Goal: Task Accomplishment & Management: Use online tool/utility

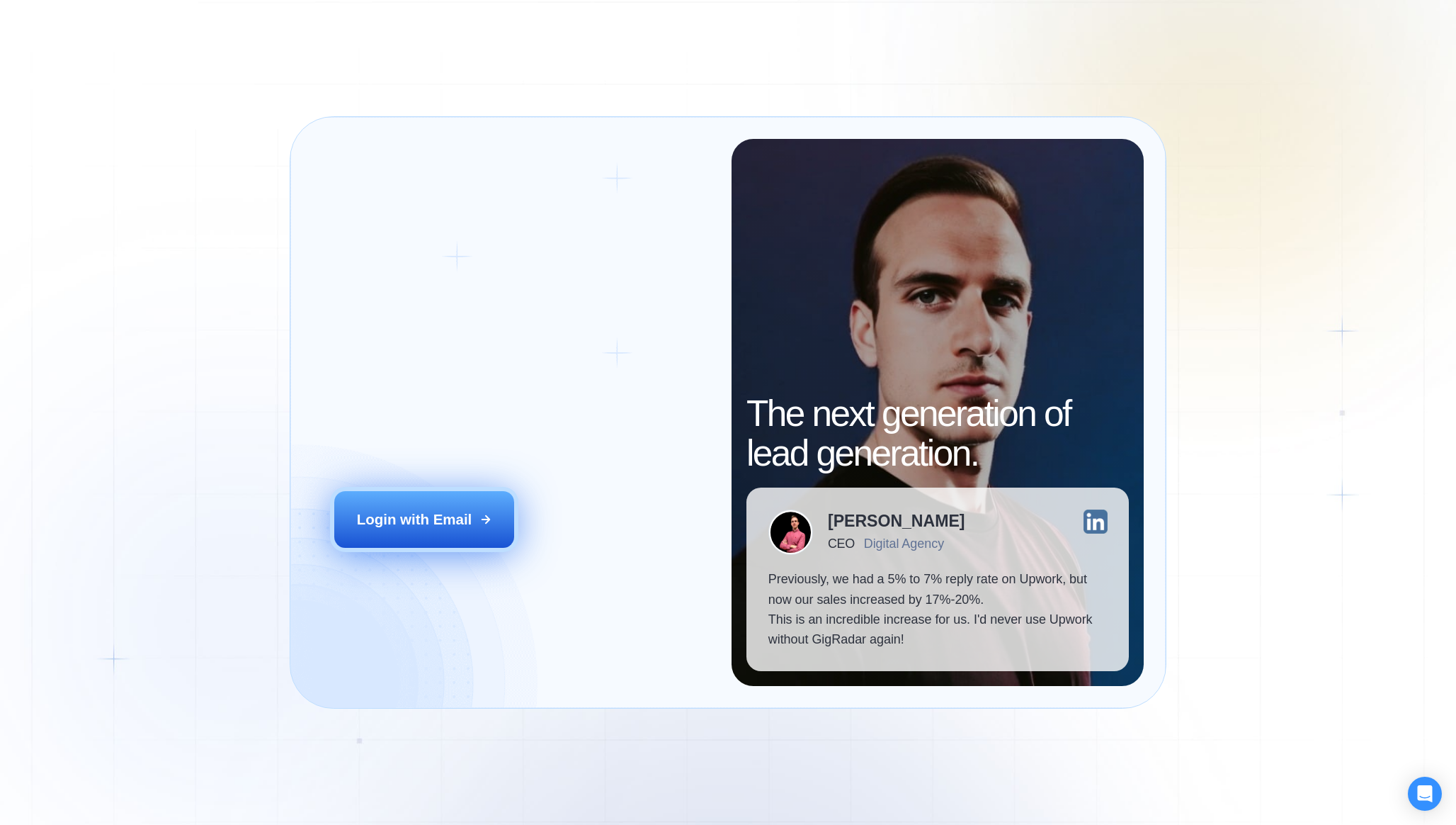
click at [499, 523] on button "Login with Email" at bounding box center [424, 518] width 180 height 56
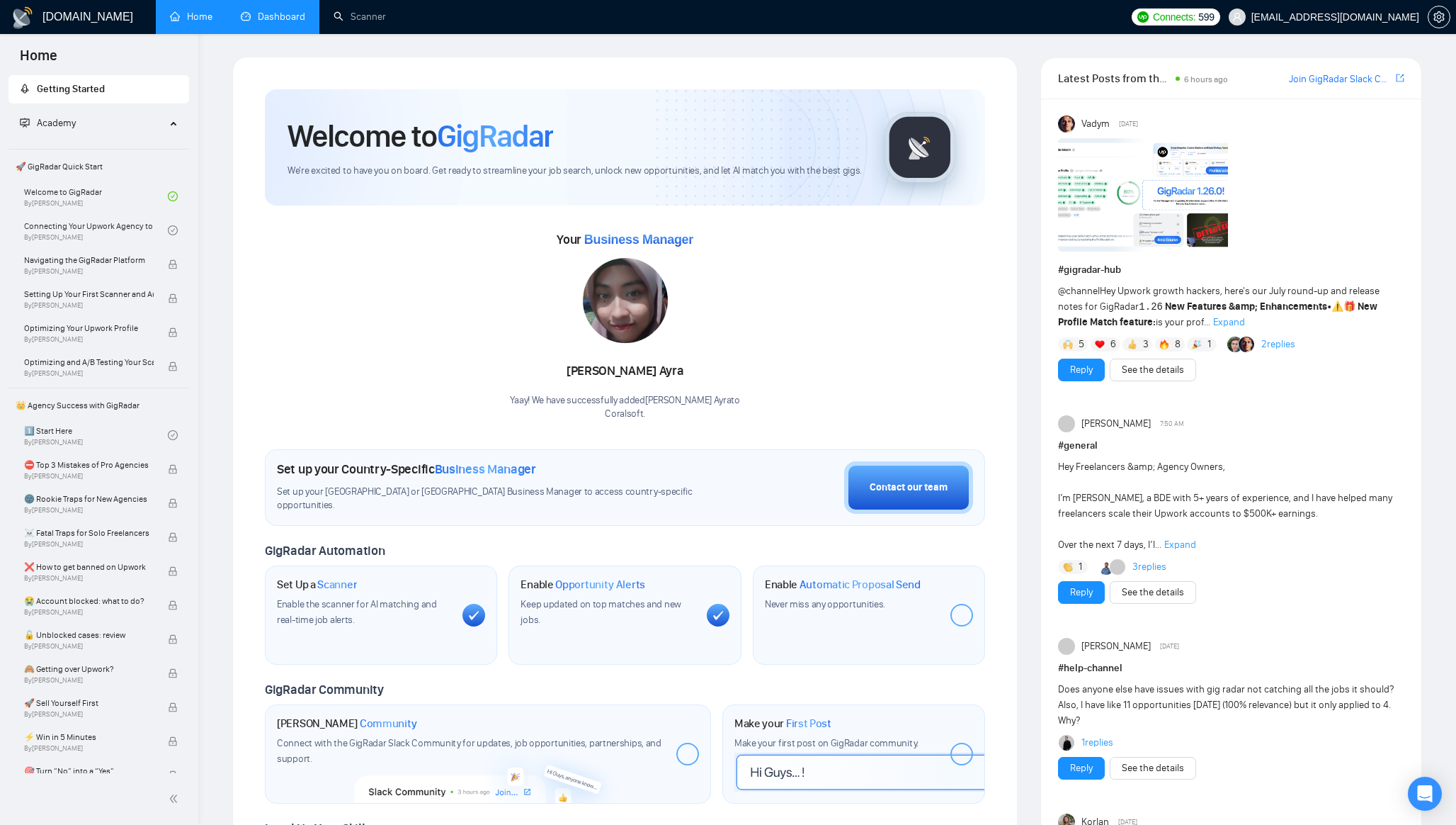
click at [277, 15] on link "Dashboard" at bounding box center [272, 17] width 64 height 12
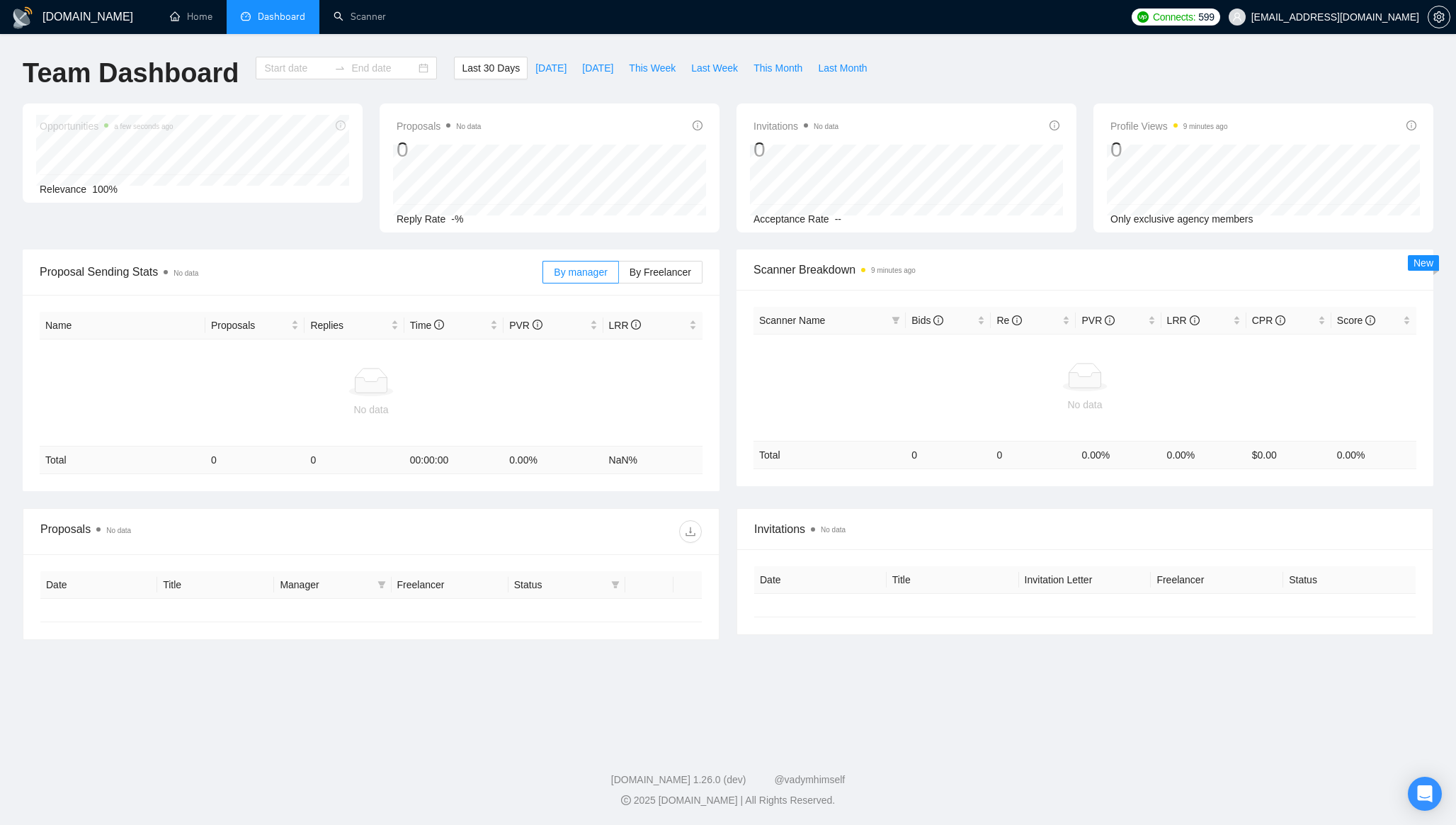
type input "[DATE]"
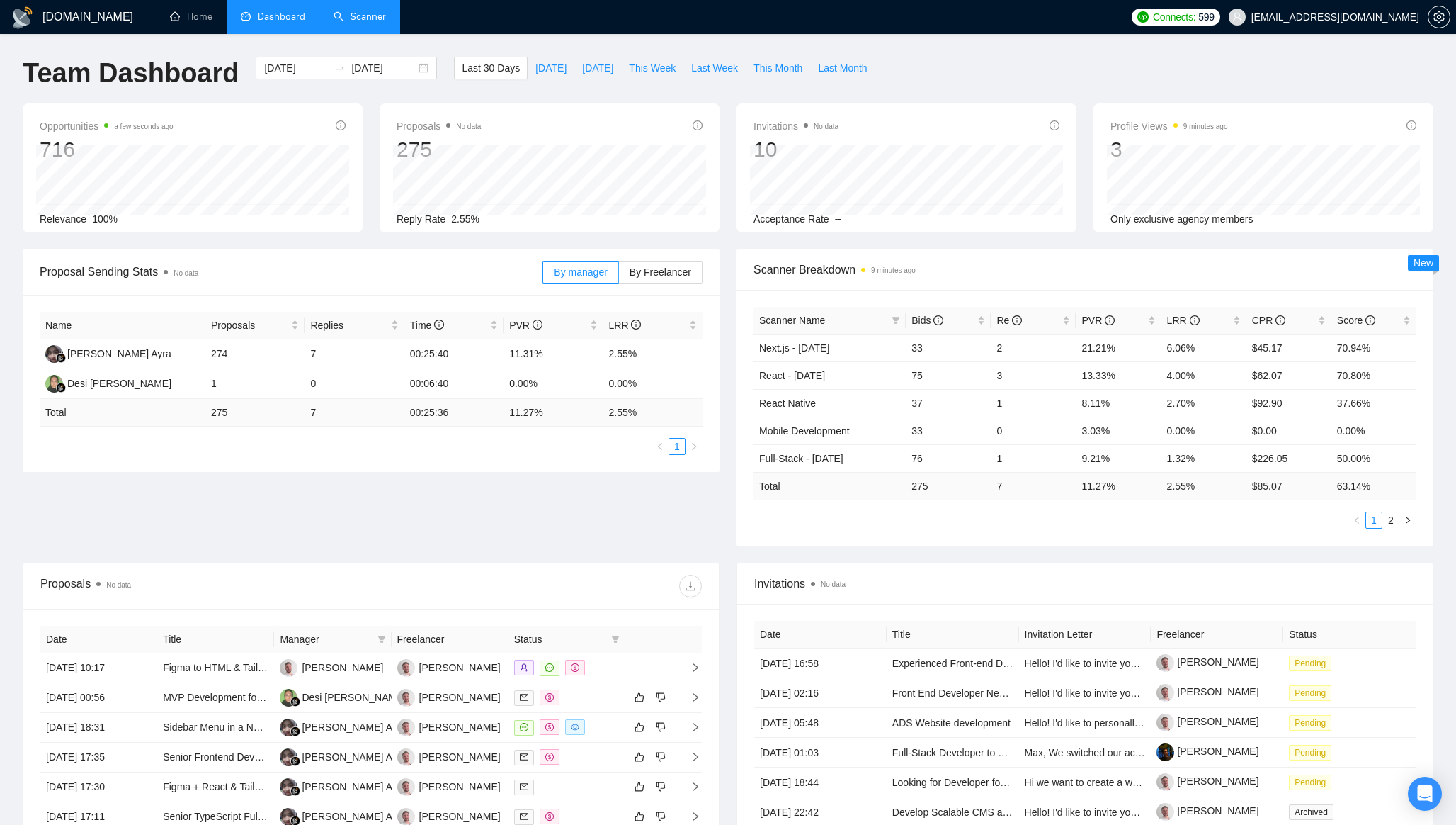
click at [371, 17] on link "Scanner" at bounding box center [360, 17] width 52 height 12
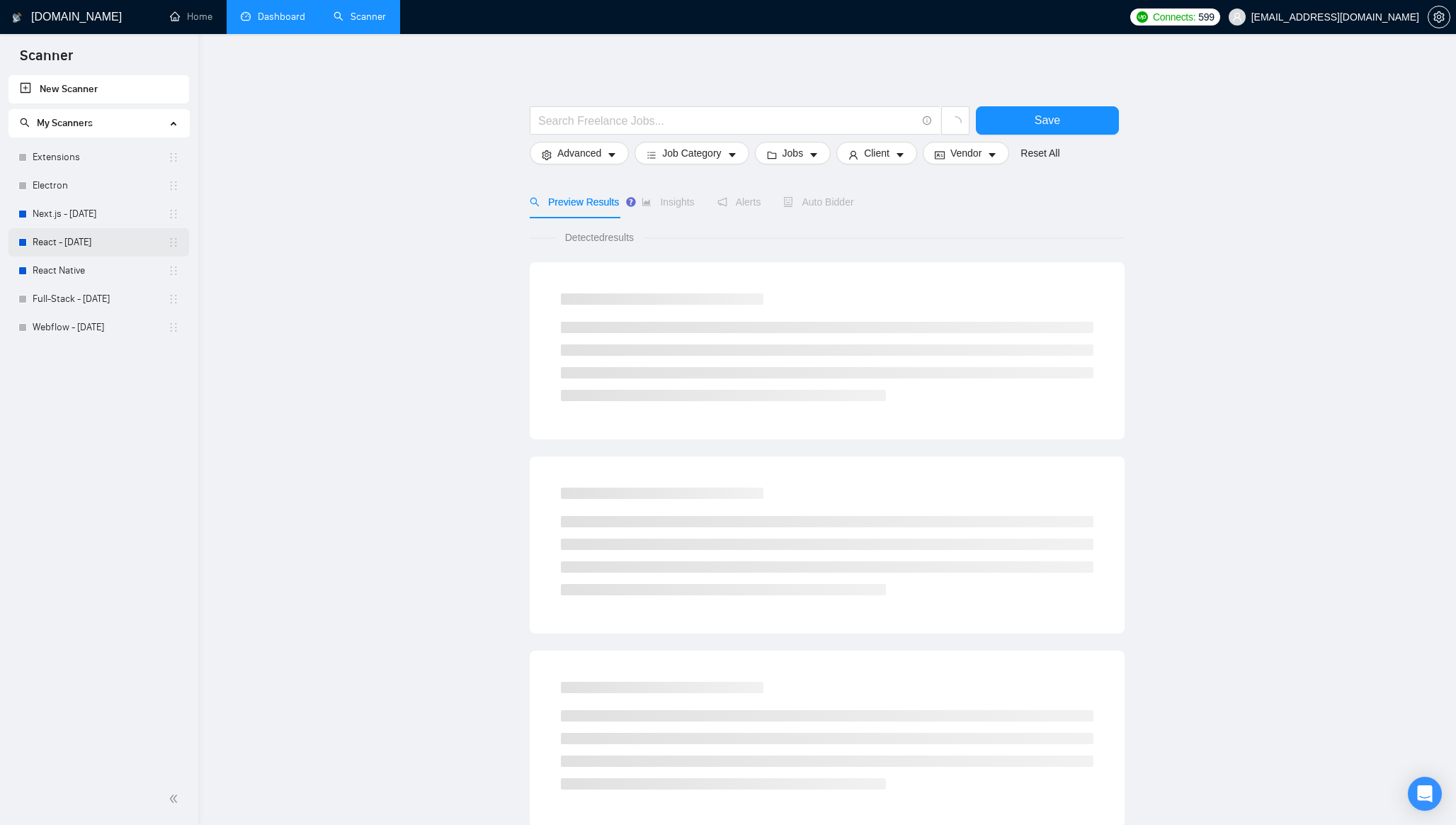
click at [82, 228] on link "React - [DATE]" at bounding box center [99, 241] width 135 height 29
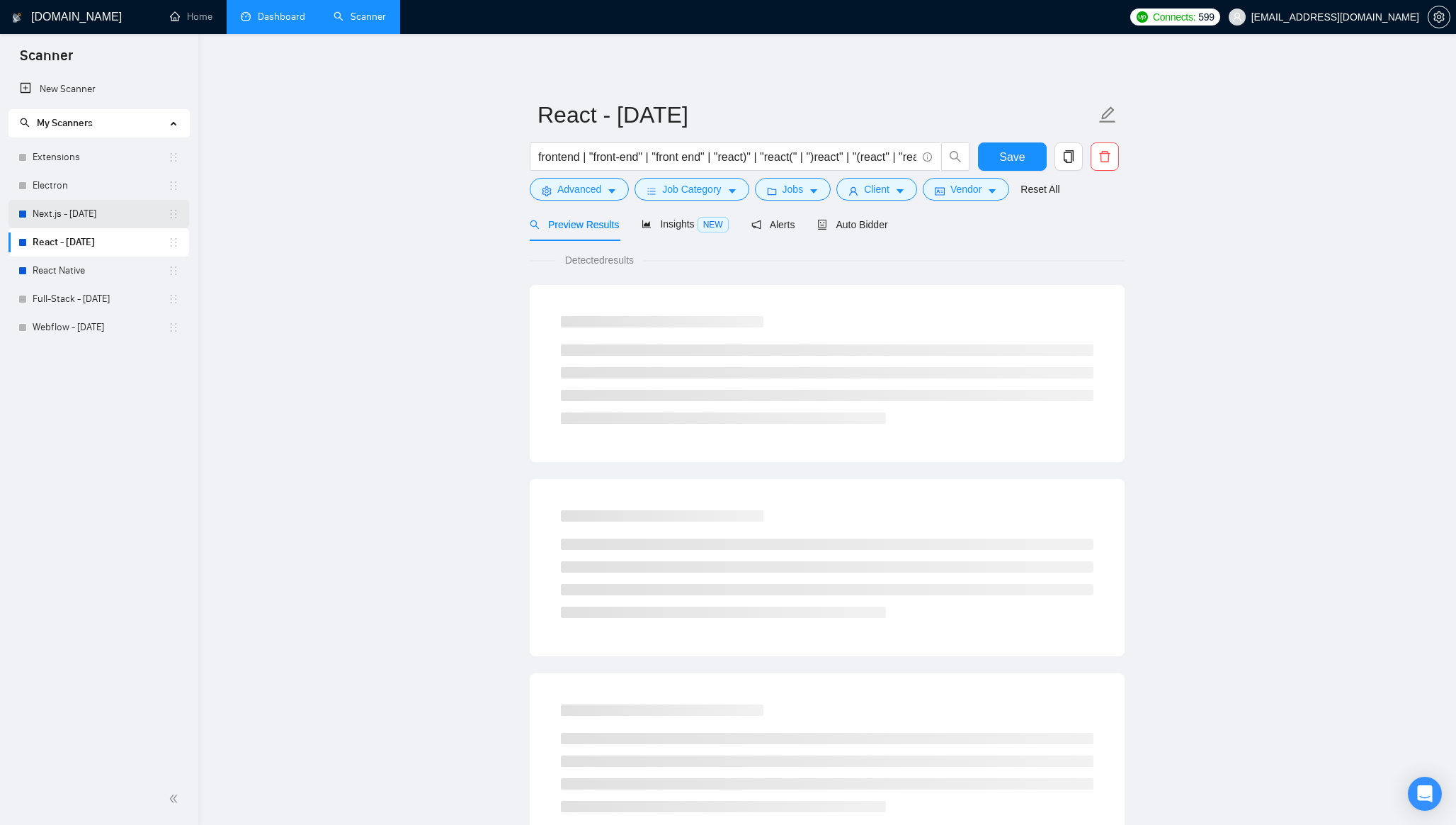
click at [88, 215] on link "Next.js - [DATE]" at bounding box center [99, 214] width 135 height 29
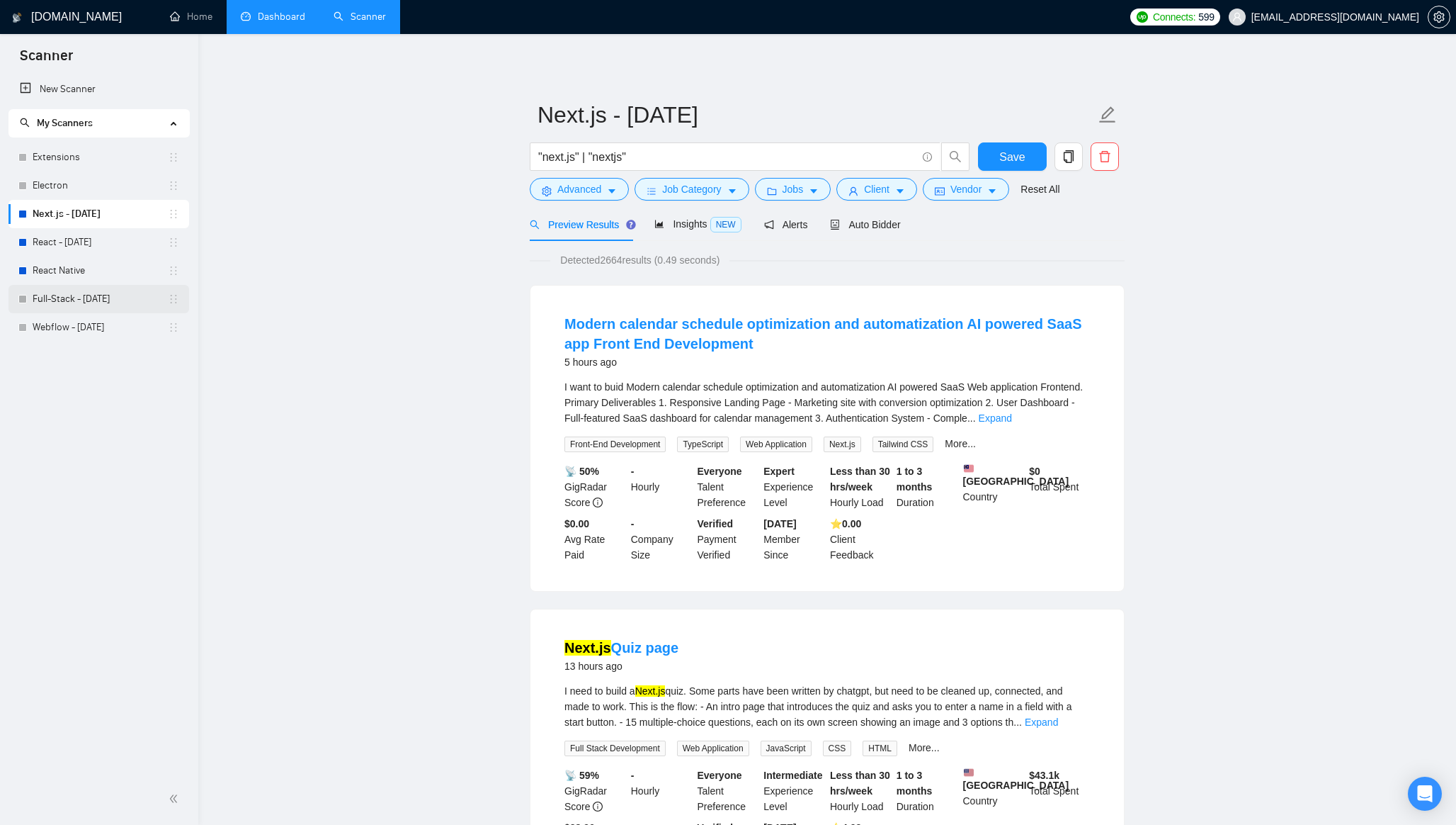
click at [62, 303] on link "Full-Stack - [DATE]" at bounding box center [99, 299] width 135 height 29
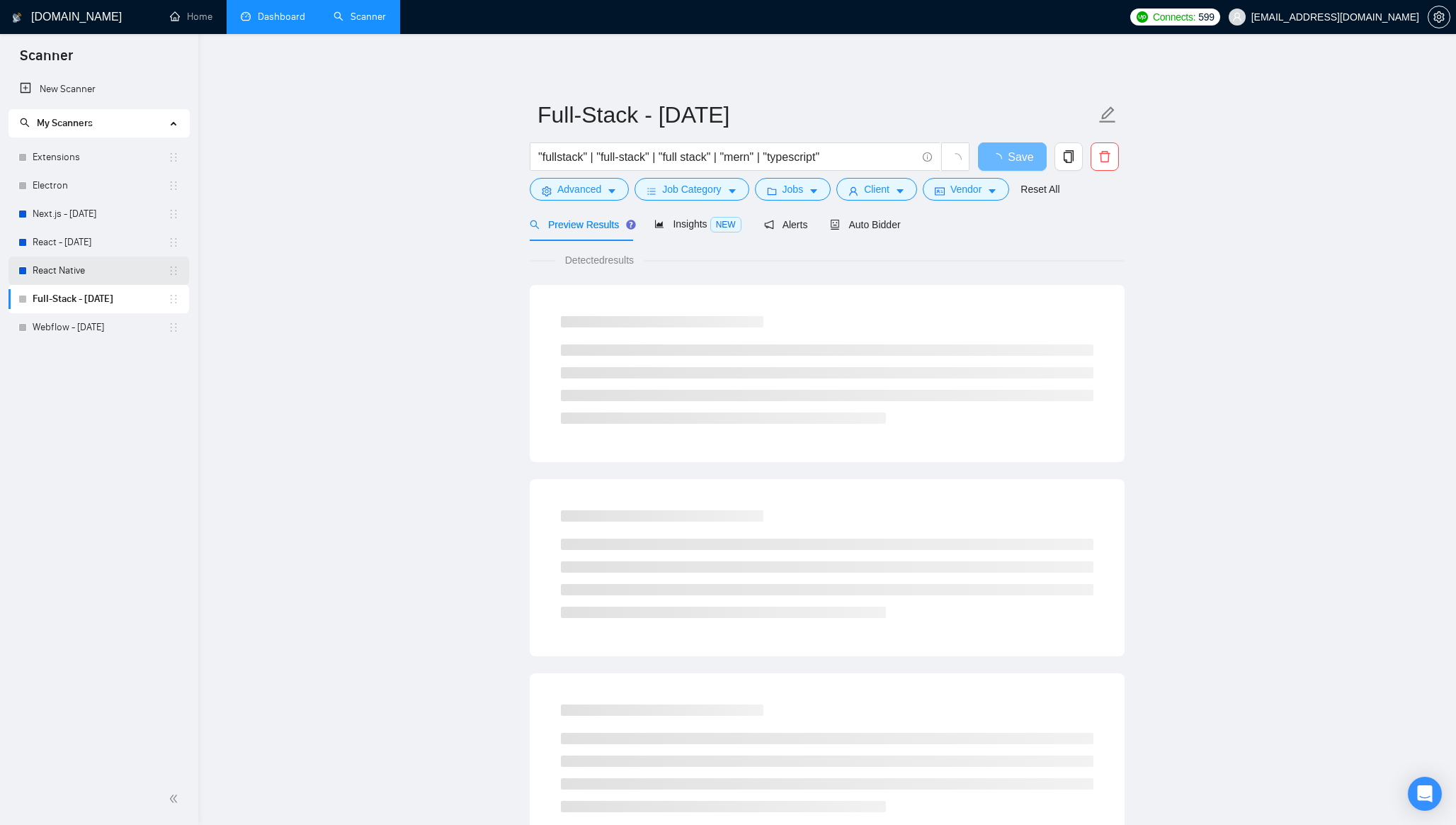
click at [74, 261] on link "React Native" at bounding box center [99, 270] width 135 height 29
click at [79, 248] on link "React - [DATE]" at bounding box center [99, 241] width 135 height 29
click at [100, 202] on link "Next.js - [DATE]" at bounding box center [99, 214] width 135 height 29
click at [97, 244] on link "React - [DATE]" at bounding box center [99, 241] width 135 height 29
click at [118, 261] on link "React Native" at bounding box center [99, 270] width 135 height 29
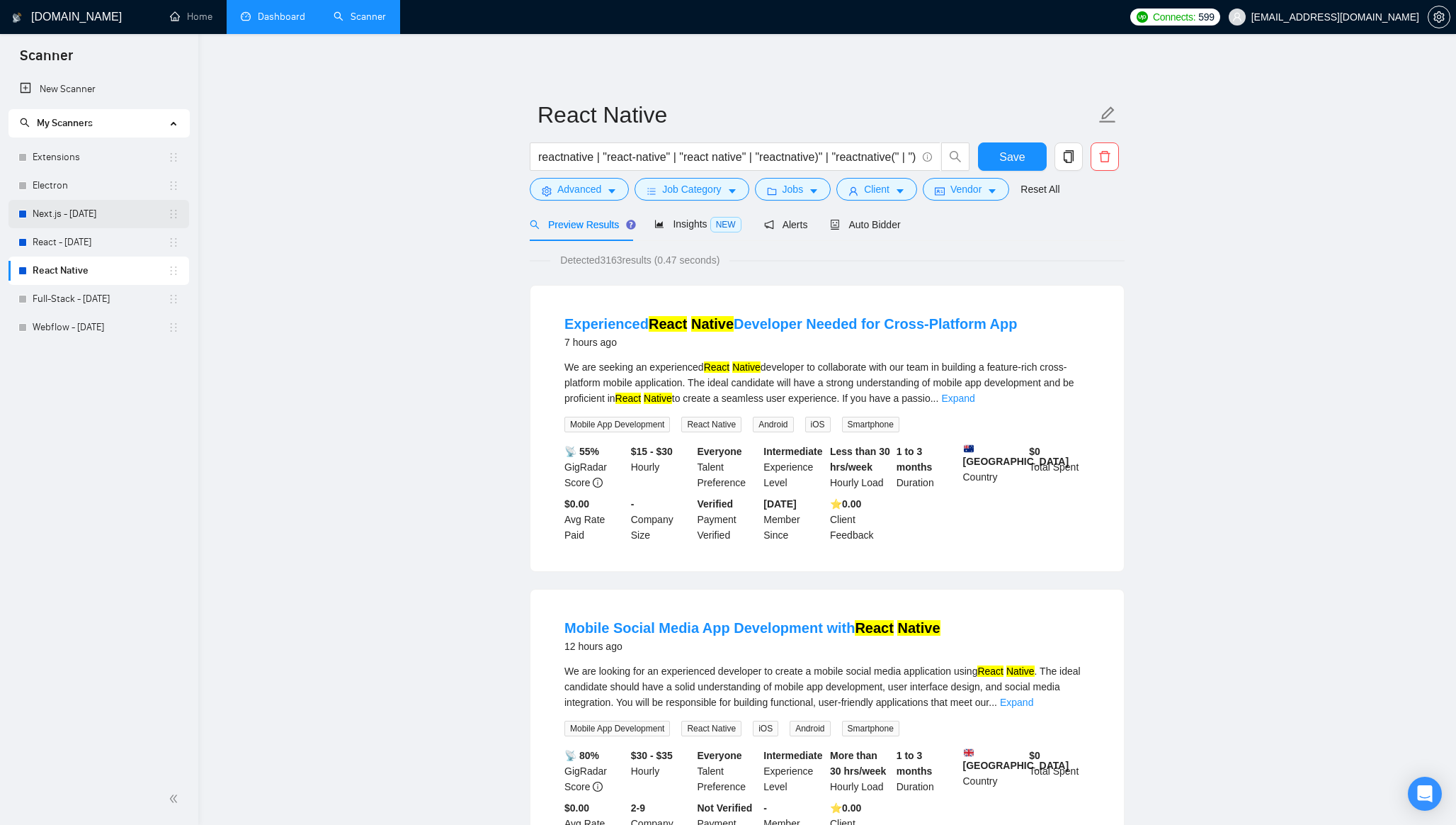
click at [75, 212] on link "Next.js - [DATE]" at bounding box center [99, 214] width 135 height 29
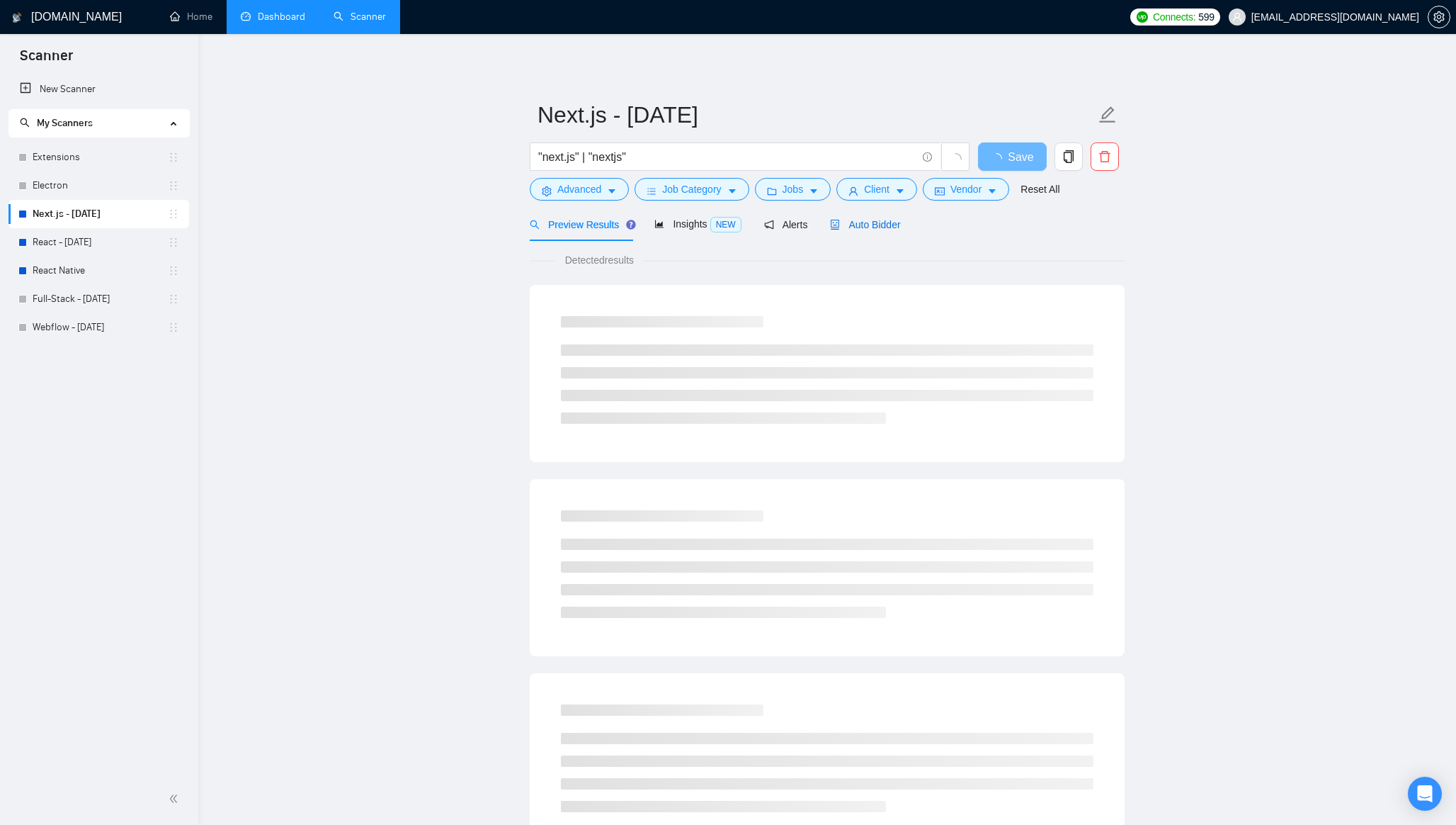
click at [857, 217] on div "Auto Bidder" at bounding box center [864, 225] width 70 height 16
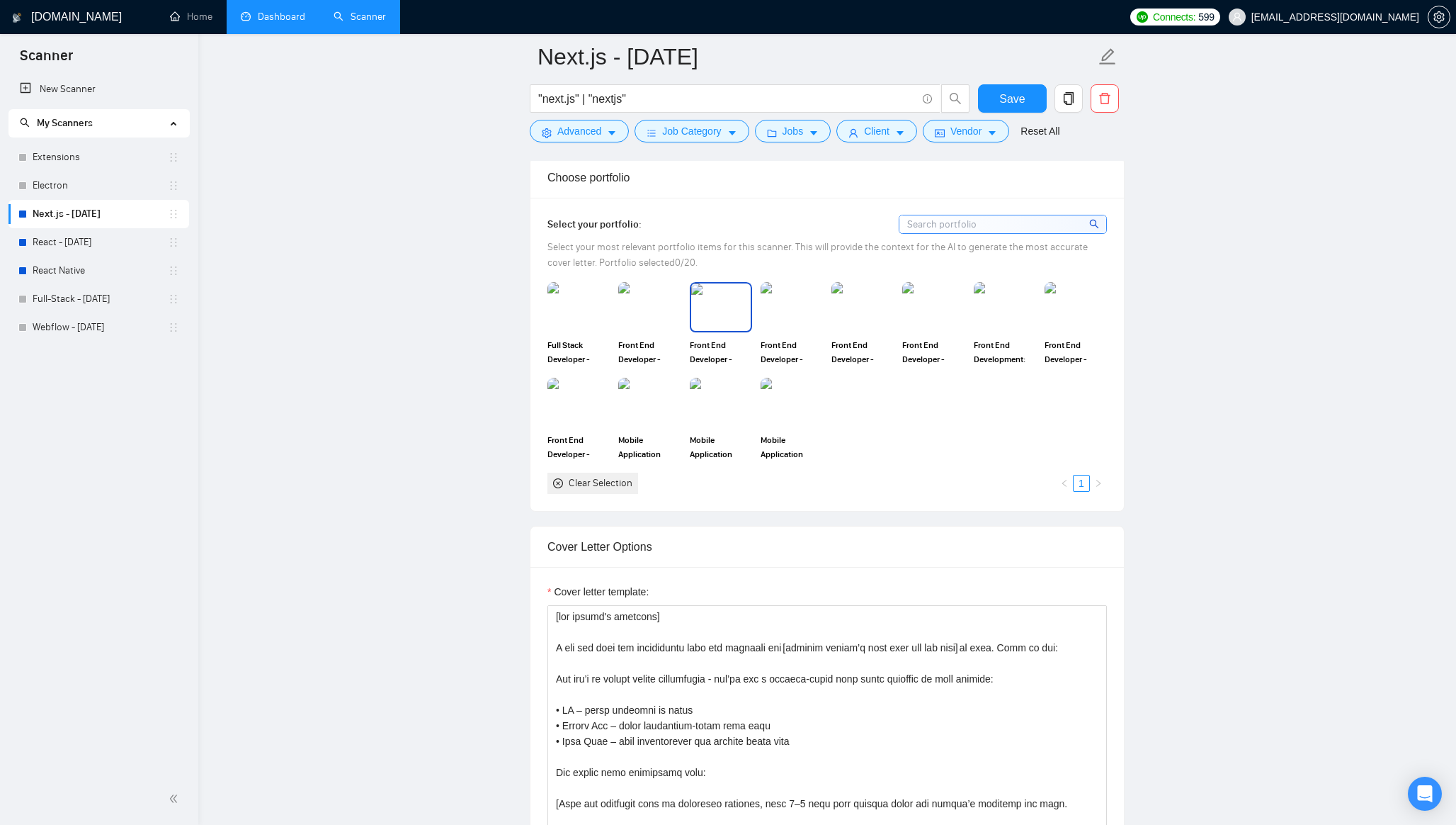
scroll to position [1219, 0]
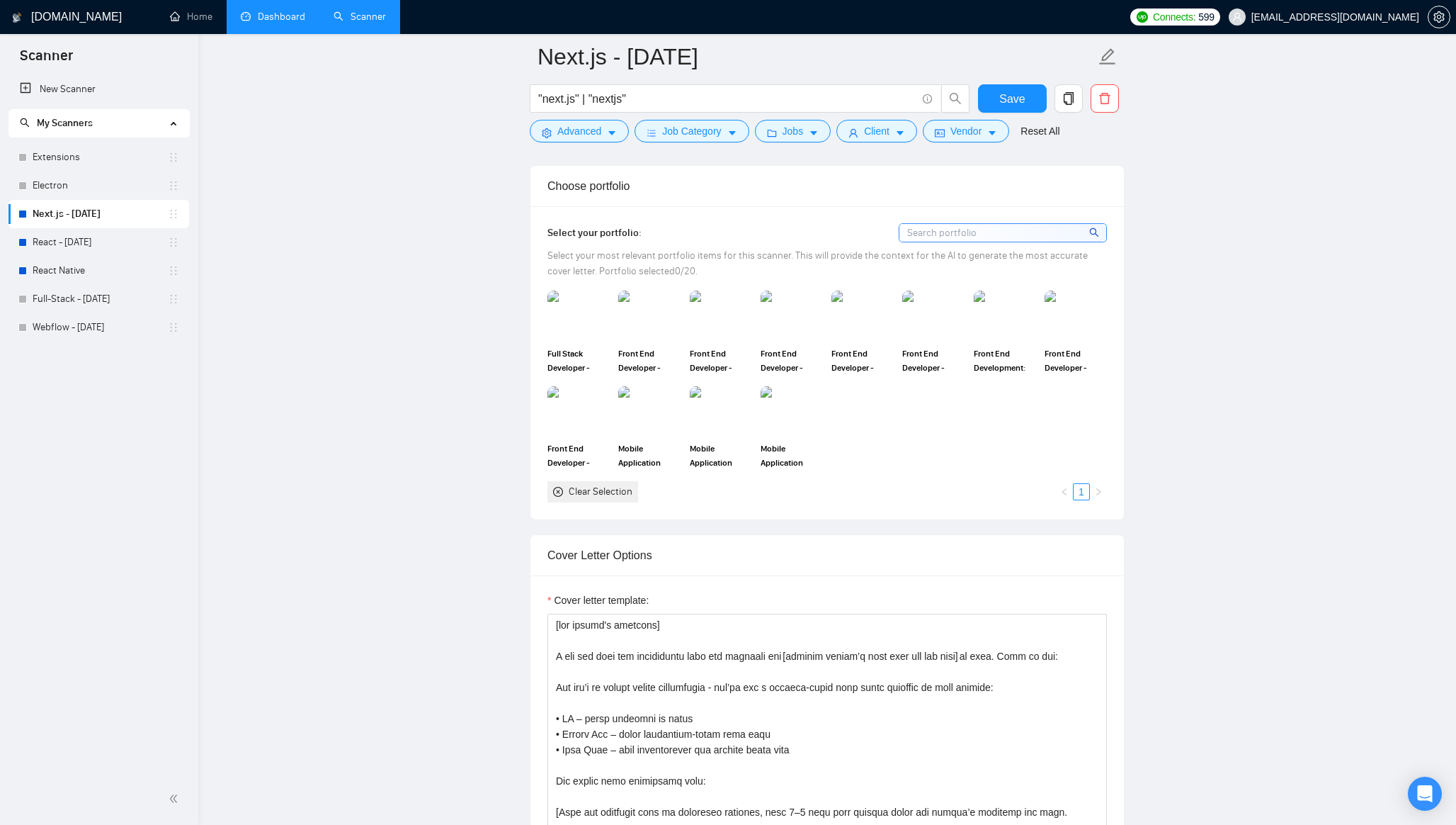
click at [1000, 234] on input at bounding box center [1003, 233] width 207 height 18
click at [645, 319] on img at bounding box center [649, 314] width 59 height 46
click at [867, 325] on img at bounding box center [862, 314] width 59 height 46
click at [792, 325] on img at bounding box center [791, 314] width 59 height 46
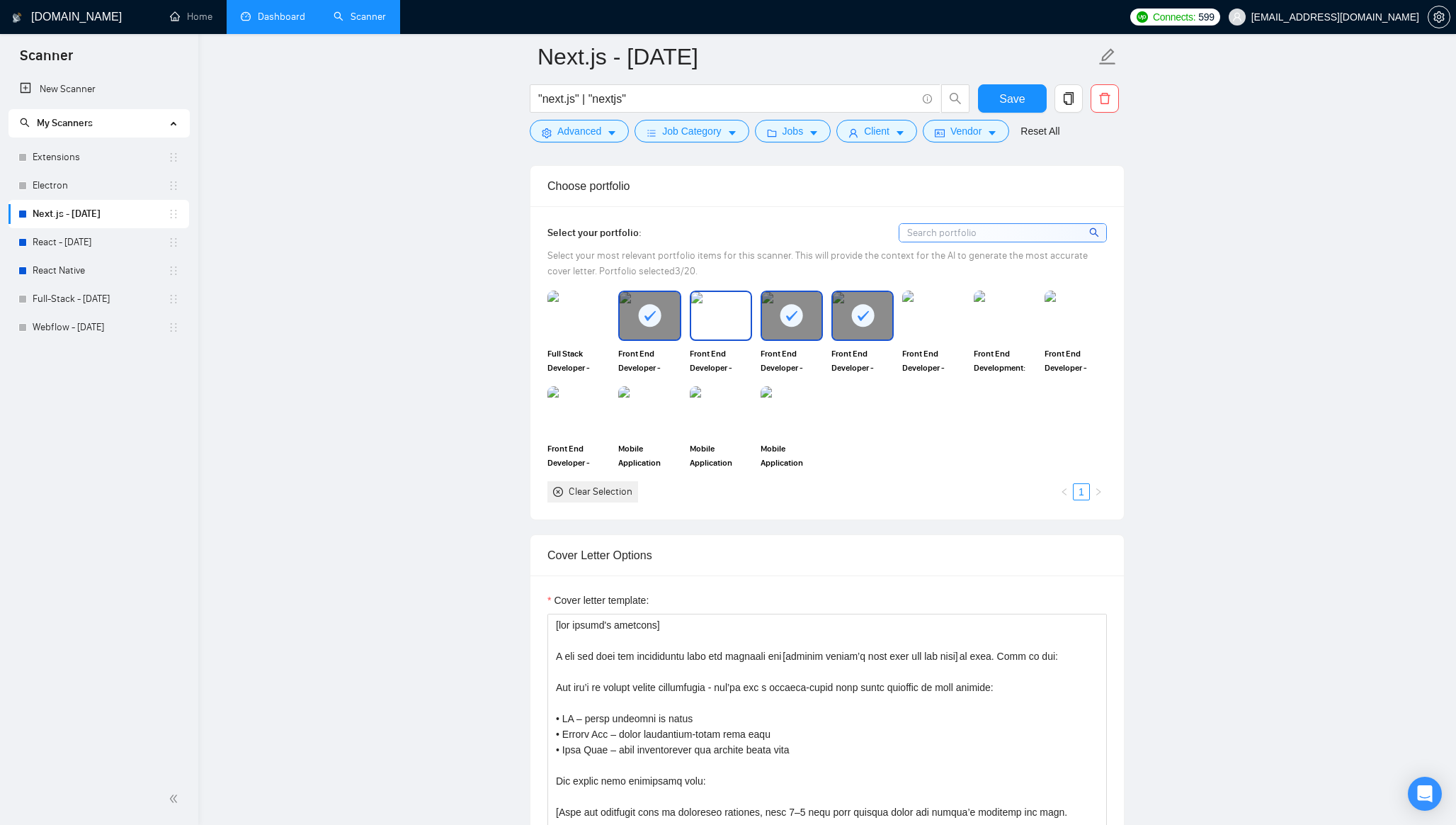
click at [719, 324] on img at bounding box center [720, 314] width 59 height 46
click at [922, 308] on img at bounding box center [933, 314] width 59 height 46
click at [1008, 308] on img at bounding box center [1005, 314] width 59 height 46
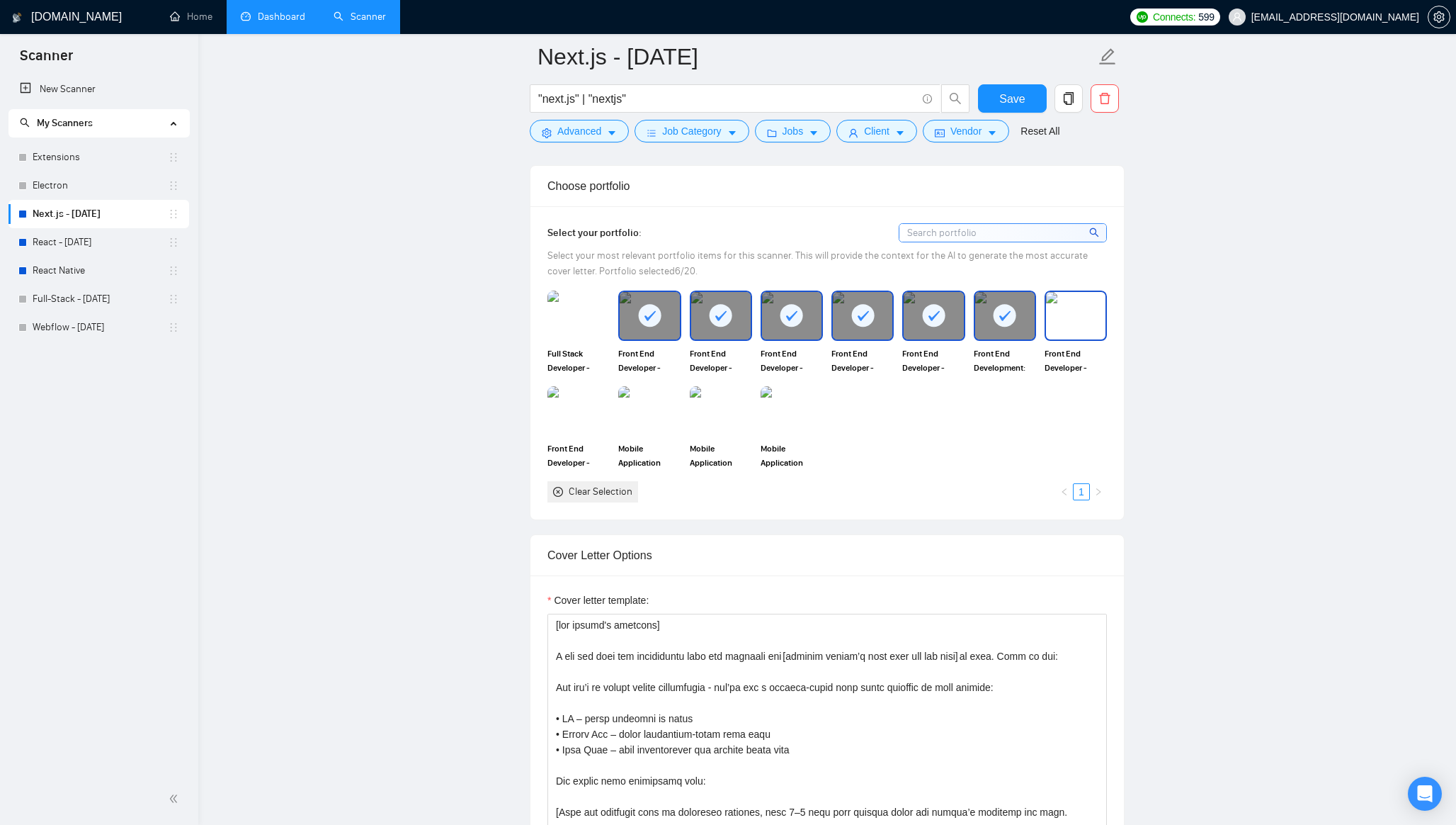
click at [1079, 315] on img at bounding box center [1076, 314] width 59 height 46
click at [571, 408] on img at bounding box center [578, 410] width 59 height 46
drag, startPoint x: 649, startPoint y: 255, endPoint x: 695, endPoint y: 255, distance: 46.0
click at [695, 255] on span "Select your most relevant portfolio items for this scanner. This will provide t…" at bounding box center [818, 263] width 540 height 28
click at [763, 258] on span "Select your most relevant portfolio items for this scanner. This will provide t…" at bounding box center [818, 263] width 540 height 28
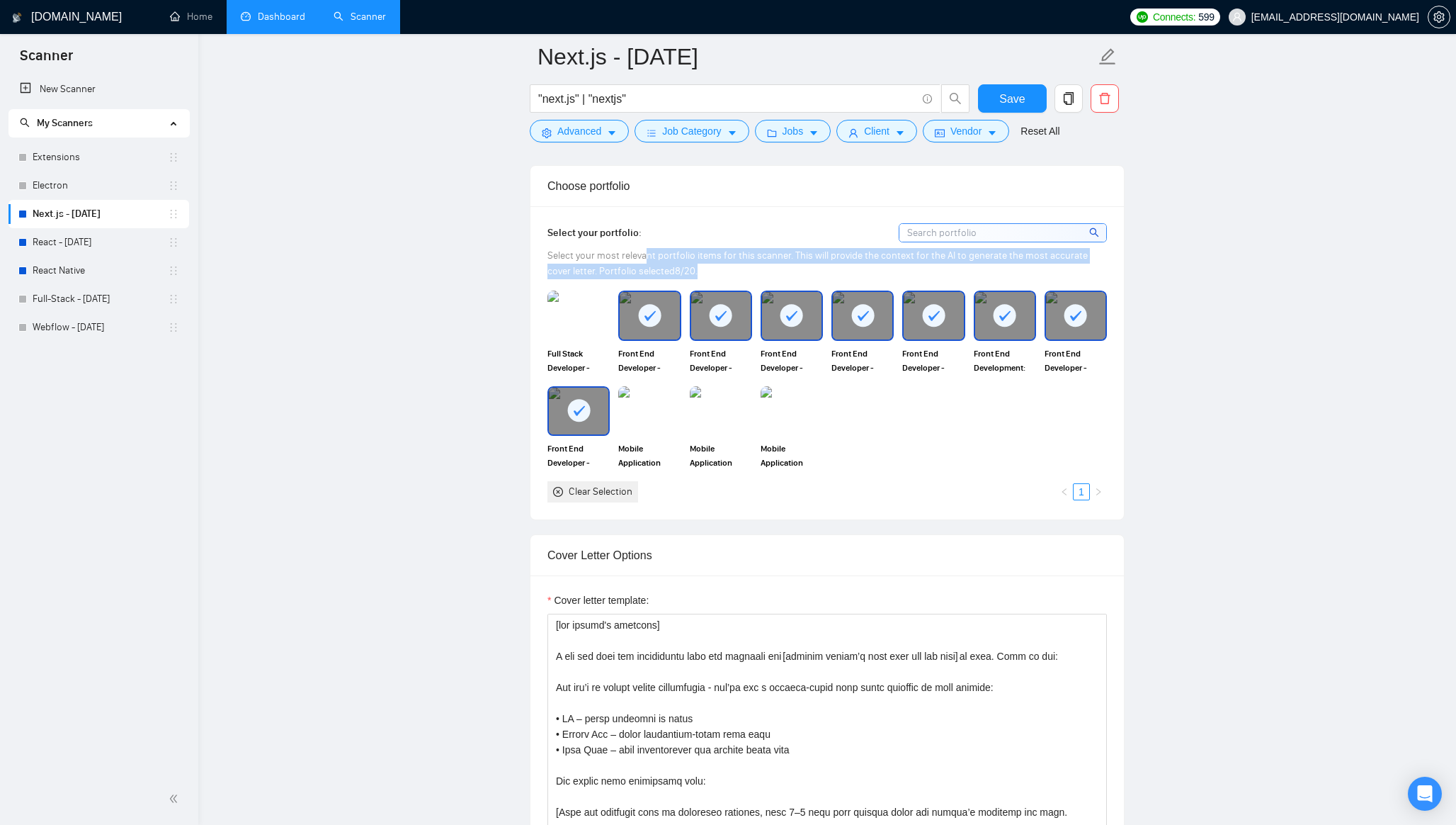
drag, startPoint x: 761, startPoint y: 271, endPoint x: 656, endPoint y: 255, distance: 106.2
click at [656, 255] on div "Select your most relevant portfolio items for this scanner. This will provide t…" at bounding box center [827, 264] width 560 height 32
click at [694, 255] on span "Select your most relevant portfolio items for this scanner. This will provide t…" at bounding box center [818, 263] width 540 height 28
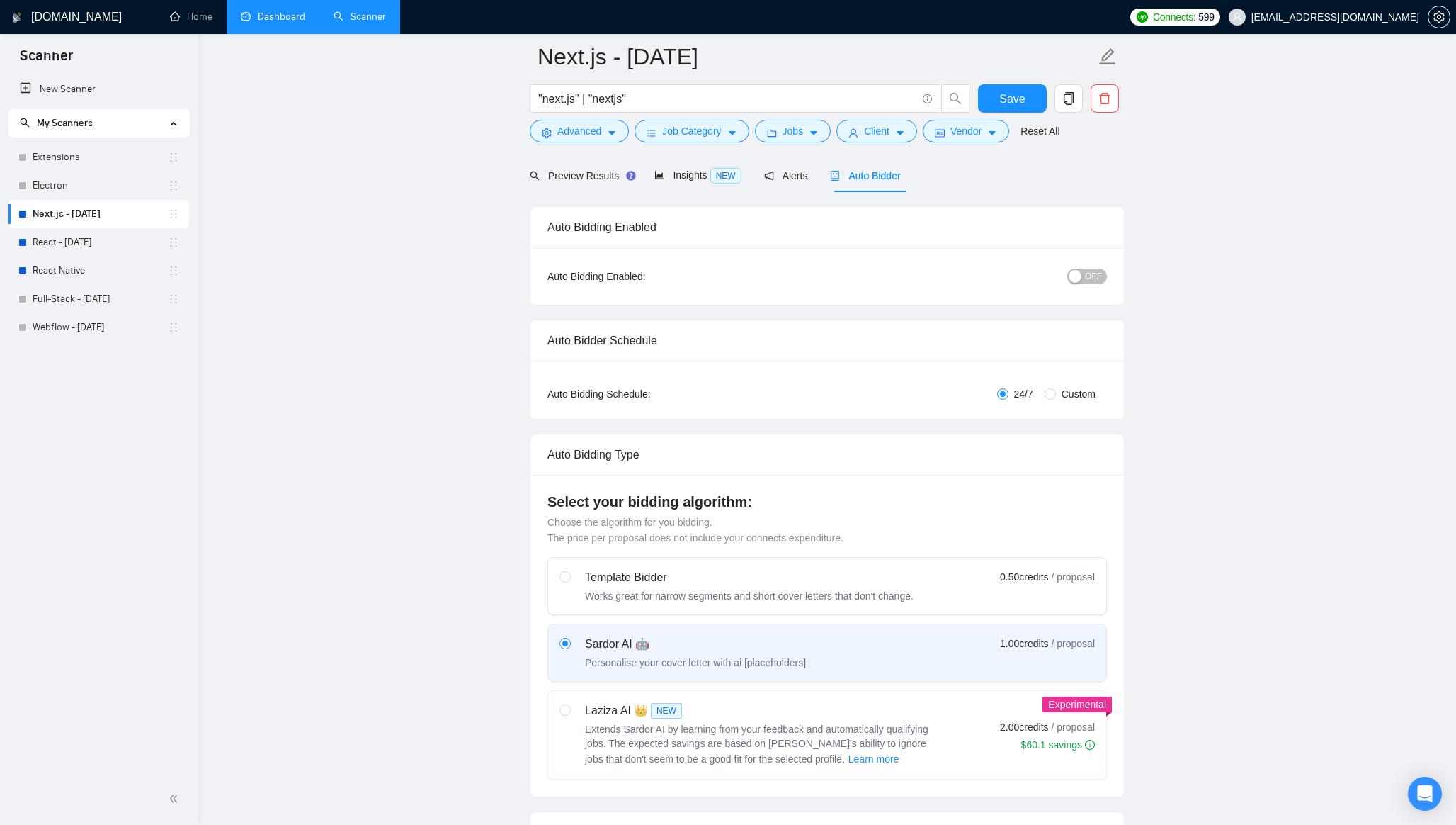
scroll to position [0, 0]
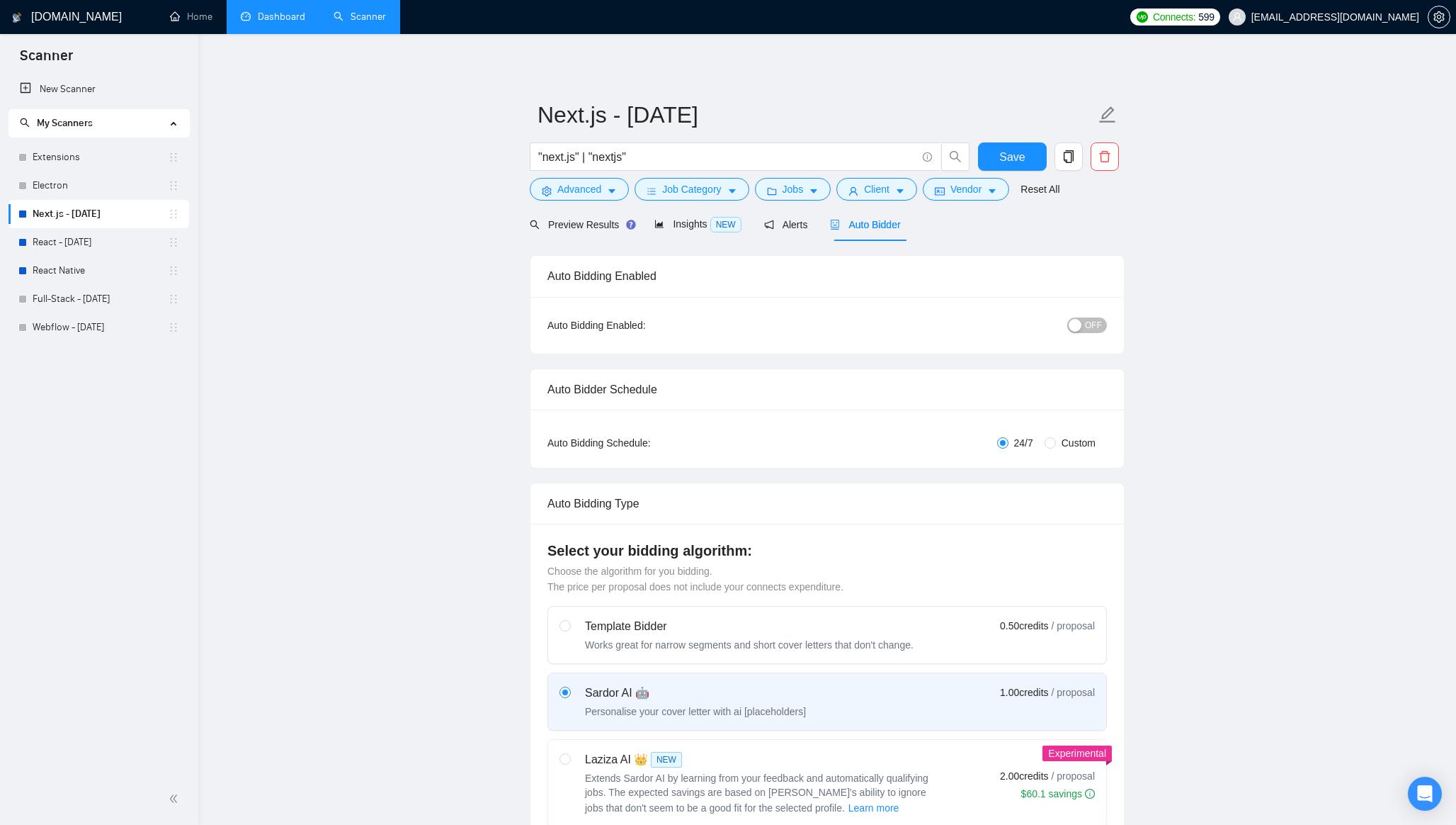
click at [1084, 325] on button "OFF" at bounding box center [1087, 325] width 39 height 16
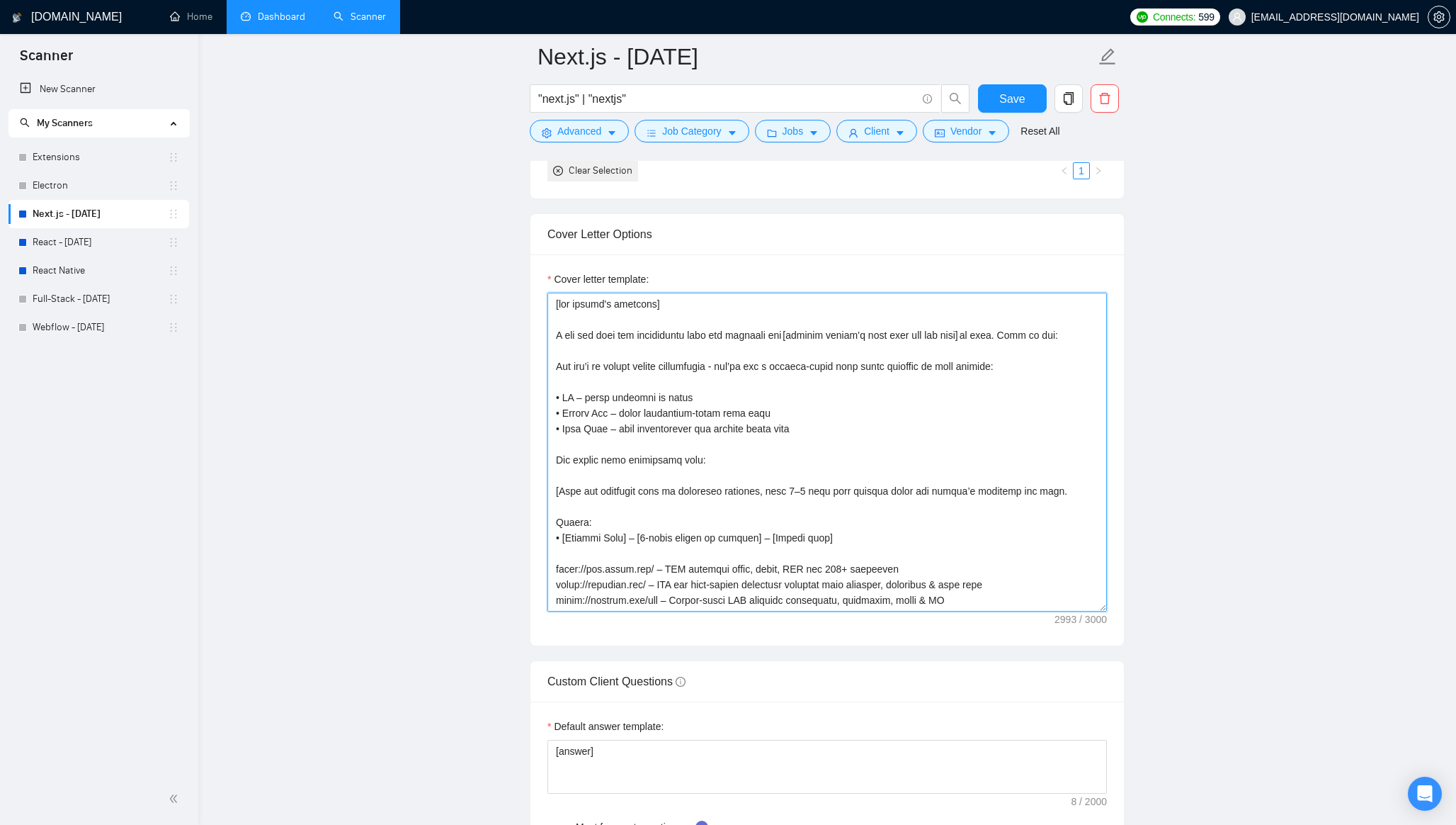
click at [855, 392] on textarea "Cover letter template:" at bounding box center [827, 451] width 560 height 318
click at [653, 307] on textarea "Cover letter template:" at bounding box center [827, 451] width 560 height 318
click at [674, 306] on textarea "Cover letter template:" at bounding box center [827, 451] width 560 height 318
drag, startPoint x: 556, startPoint y: 337, endPoint x: 629, endPoint y: 337, distance: 73.0
click at [629, 337] on textarea "Cover letter template:" at bounding box center [827, 451] width 560 height 318
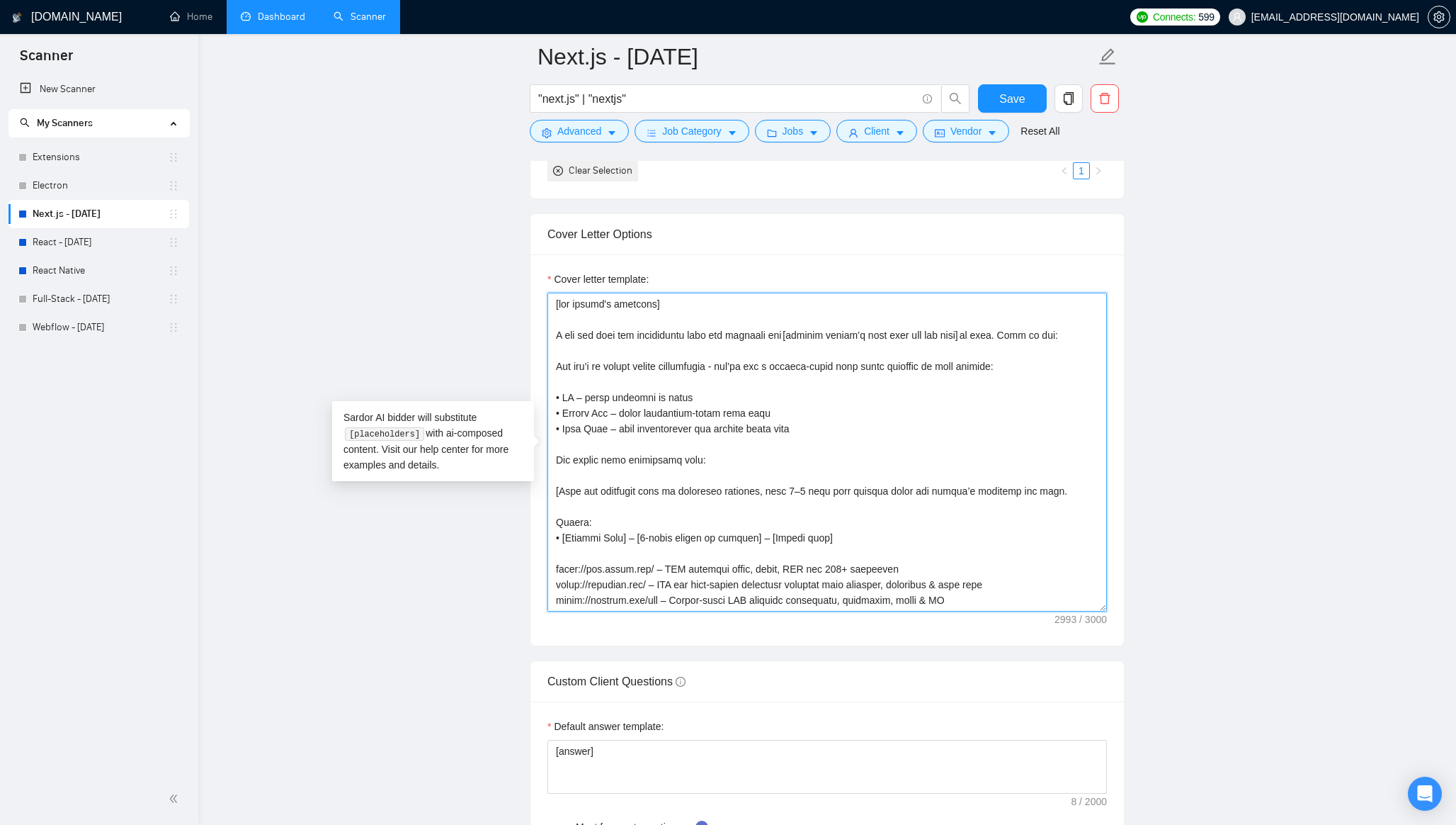
click at [629, 337] on textarea "Cover letter template:" at bounding box center [827, 451] width 560 height 318
click at [665, 302] on textarea "Cover letter template:" at bounding box center [827, 451] width 560 height 318
click at [592, 376] on textarea "Cover letter template:" at bounding box center [827, 451] width 560 height 318
drag, startPoint x: 554, startPoint y: 333, endPoint x: 849, endPoint y: 332, distance: 295.0
click at [849, 333] on textarea "Cover letter template:" at bounding box center [827, 451] width 560 height 318
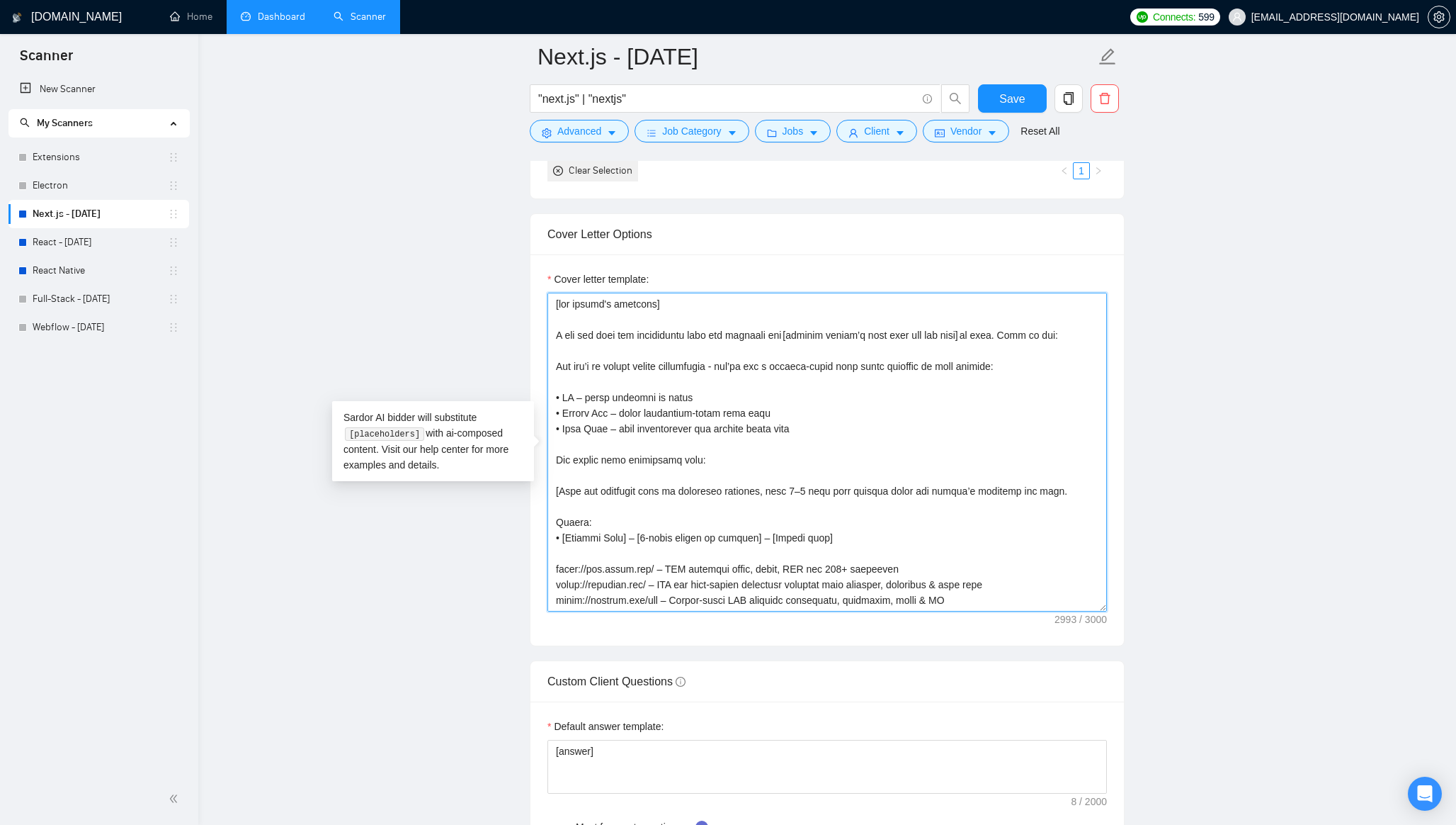
click at [888, 324] on textarea "Cover letter template:" at bounding box center [827, 451] width 560 height 318
drag, startPoint x: 1031, startPoint y: 365, endPoint x: 535, endPoint y: 366, distance: 496.0
click at [535, 366] on div "Cover letter template:" at bounding box center [827, 449] width 593 height 391
drag, startPoint x: 811, startPoint y: 427, endPoint x: 557, endPoint y: 370, distance: 260.3
click at [557, 370] on textarea "Cover letter template:" at bounding box center [827, 451] width 560 height 318
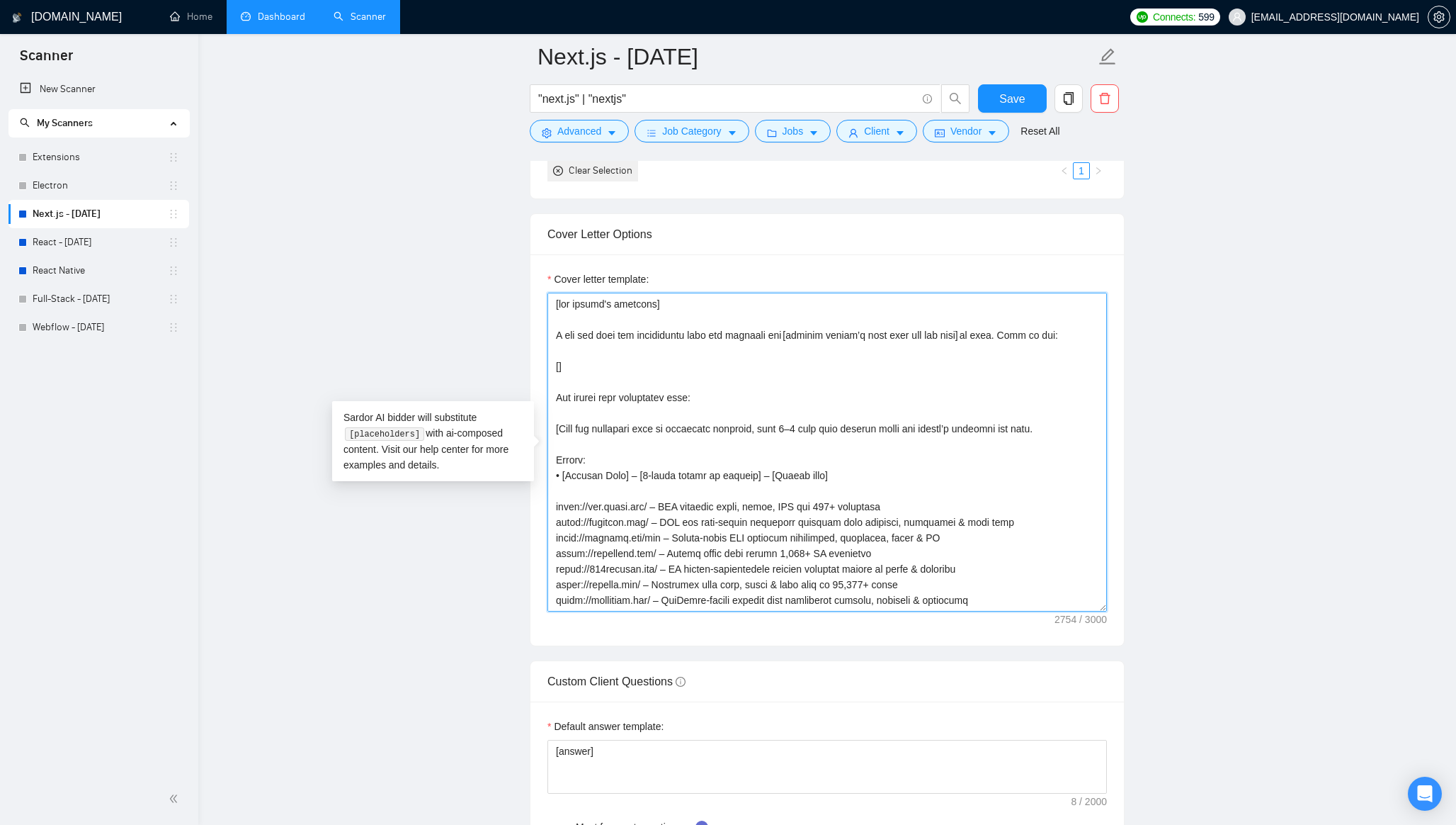
drag, startPoint x: 565, startPoint y: 369, endPoint x: 525, endPoint y: 369, distance: 40.0
click at [525, 369] on main "Next.js - [DATE] "next.js" | "nextjs" Save Advanced Job Category Jobs Client Ve…" at bounding box center [827, 640] width 1212 height 4246
paste textarea "mention two points how I will help by sharing my previous result suing clients …"
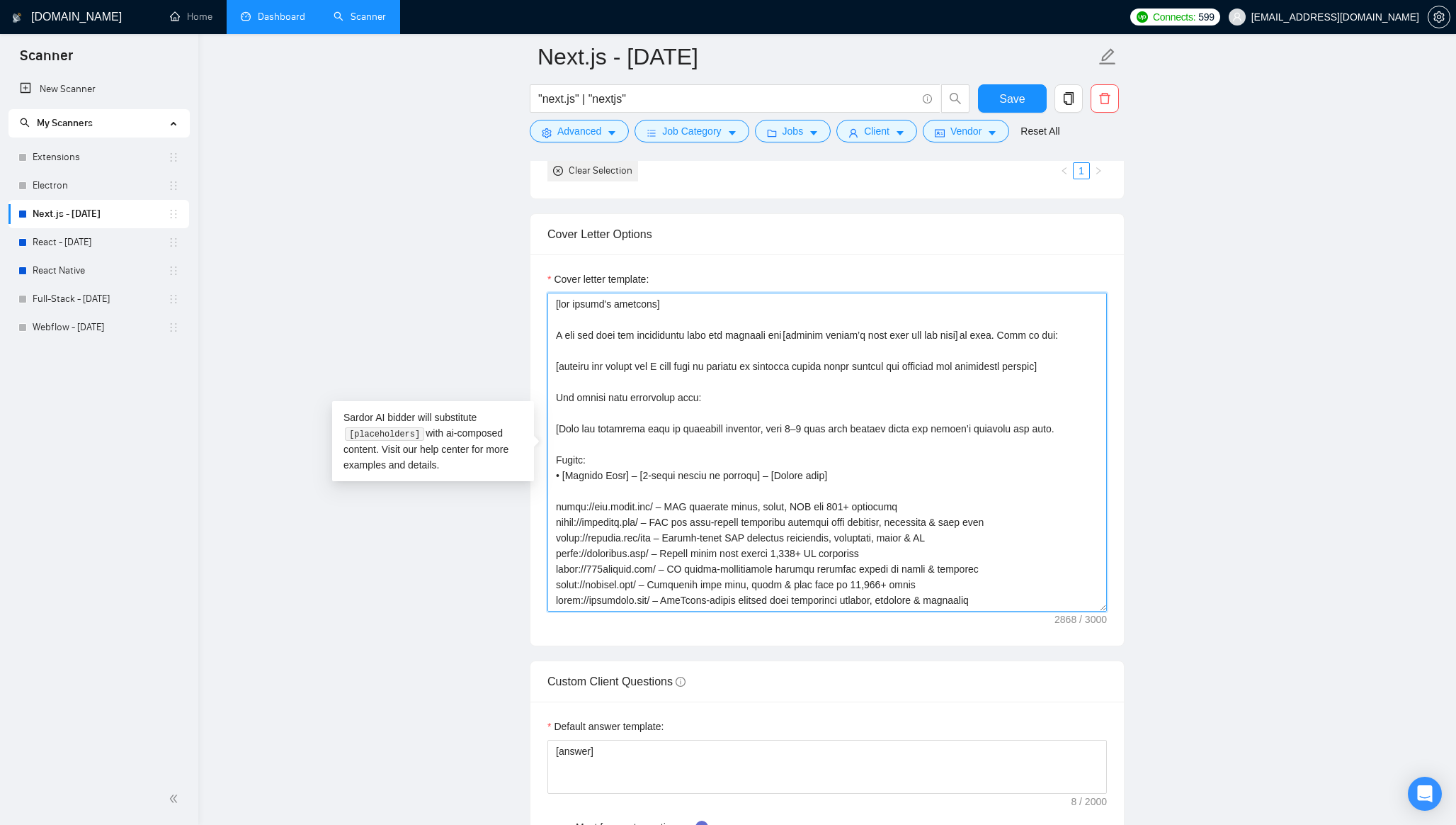
click at [712, 394] on textarea "Cover letter template:" at bounding box center [827, 451] width 560 height 318
click at [563, 401] on textarea "Cover letter template:" at bounding box center [827, 451] width 560 height 318
click at [729, 400] on textarea "Cover letter template:" at bounding box center [827, 451] width 560 height 318
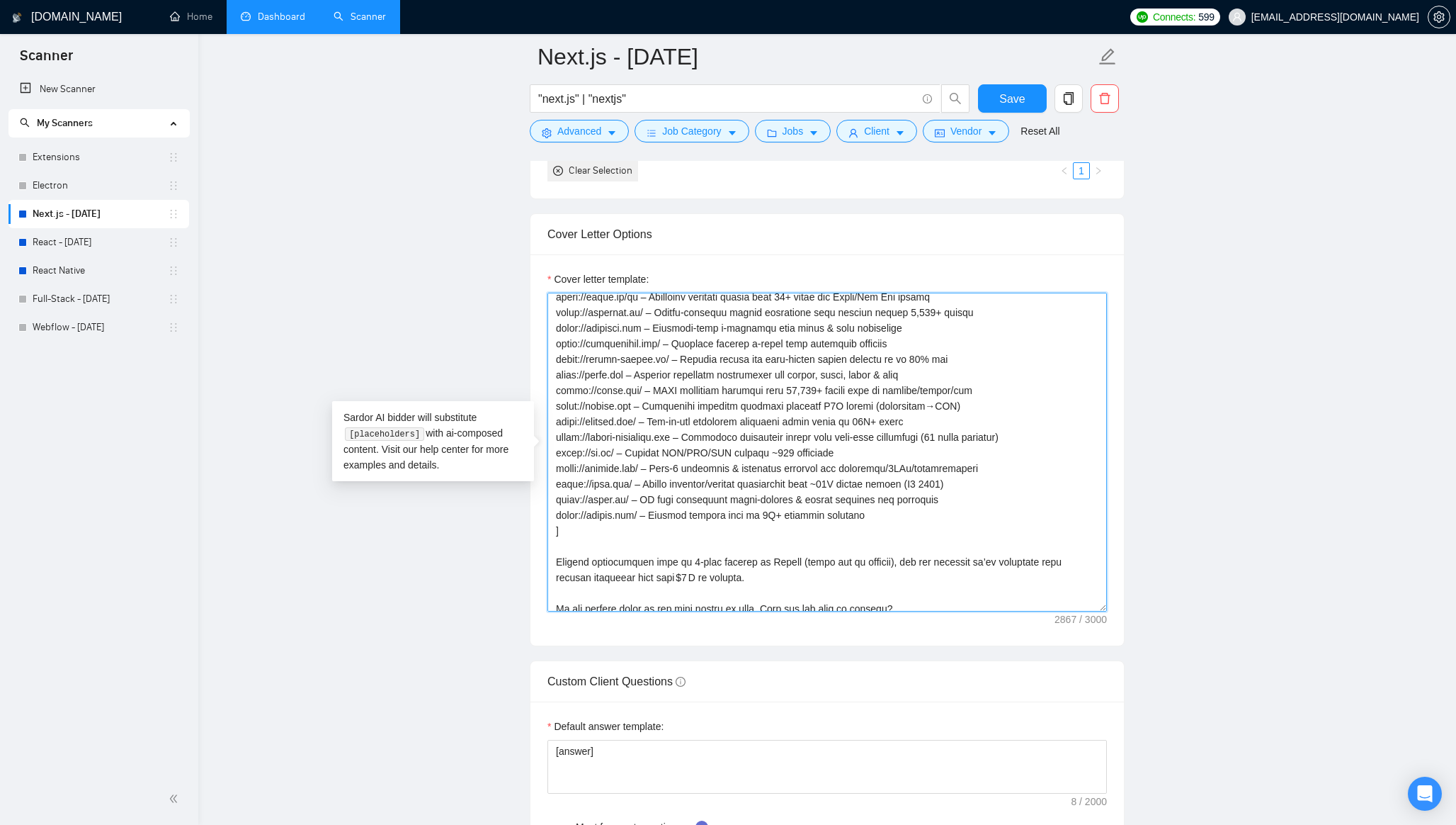
scroll to position [374, 0]
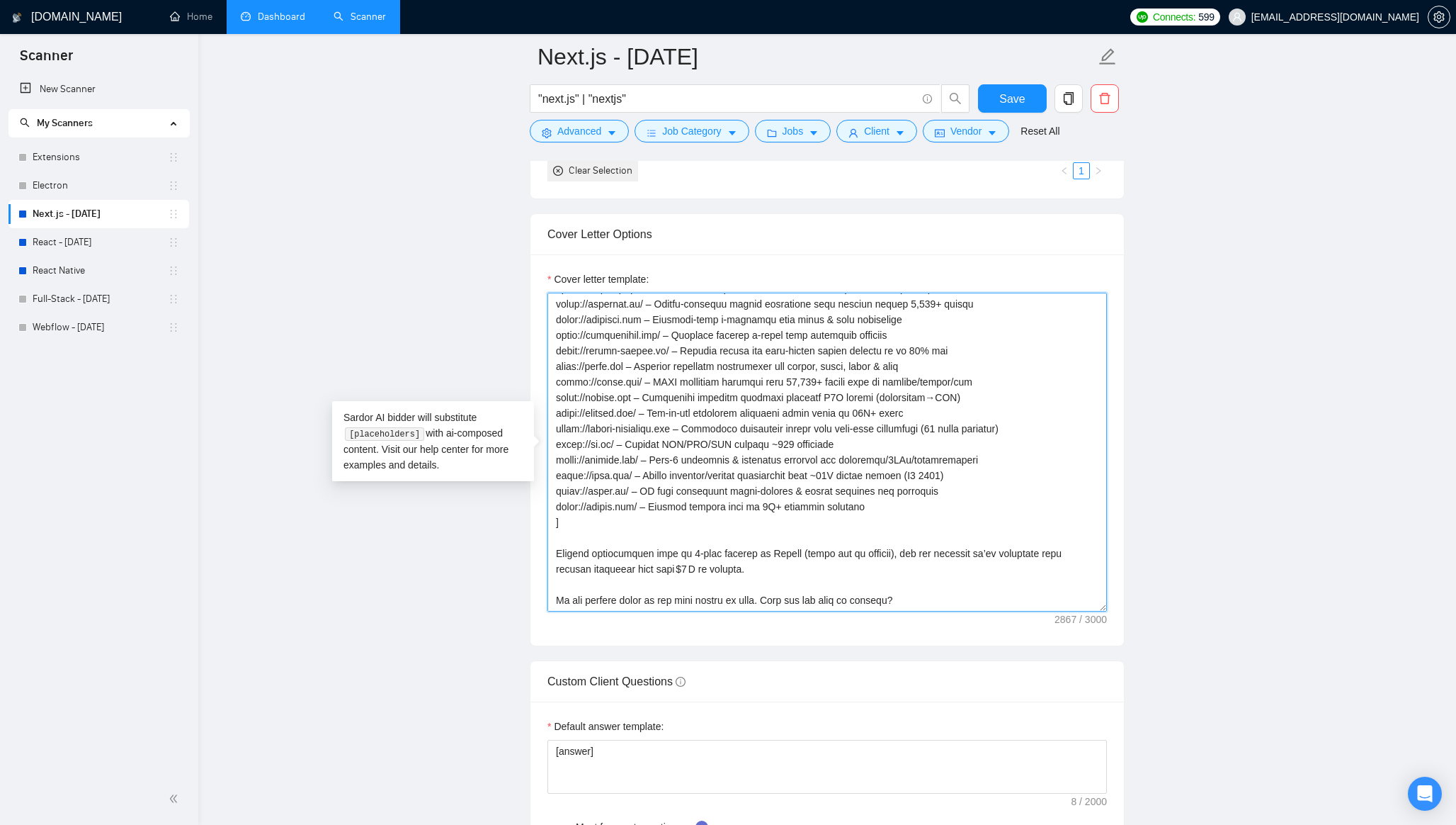
click at [632, 553] on textarea "Cover letter template:" at bounding box center [827, 451] width 560 height 318
click at [562, 600] on textarea "Cover letter template:" at bounding box center [827, 451] width 560 height 318
click at [673, 580] on textarea "Cover letter template:" at bounding box center [827, 451] width 560 height 318
click at [645, 600] on textarea "Cover letter template:" at bounding box center [827, 451] width 560 height 318
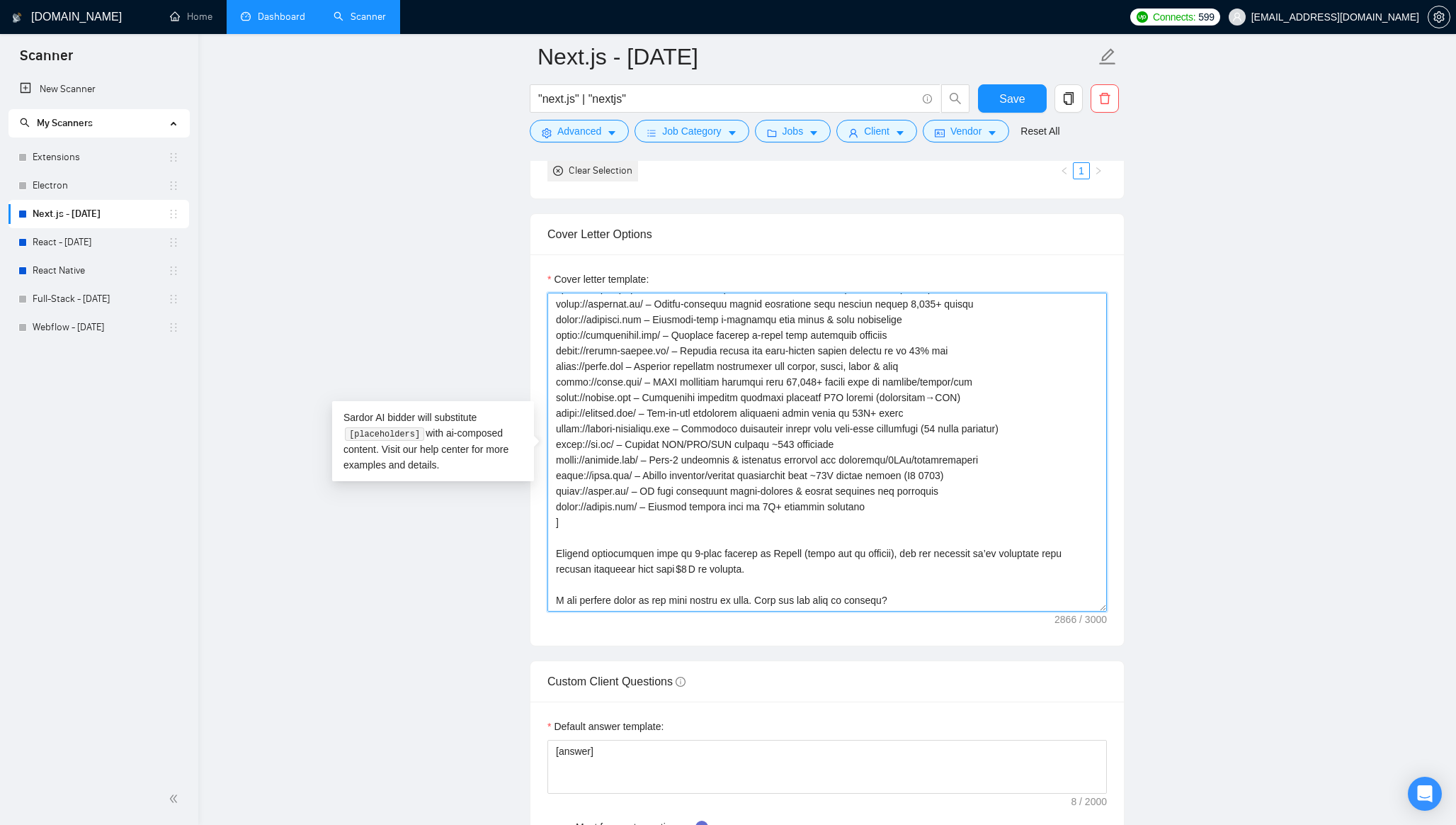
drag, startPoint x: 558, startPoint y: 602, endPoint x: 542, endPoint y: 602, distance: 16.0
click at [542, 602] on div "Cover letter template:" at bounding box center [827, 449] width 593 height 391
click at [757, 563] on textarea "Cover letter template:" at bounding box center [827, 451] width 560 height 318
click at [834, 576] on textarea "Cover letter template:" at bounding box center [827, 451] width 560 height 318
click at [919, 599] on textarea "Cover letter template:" at bounding box center [827, 451] width 560 height 318
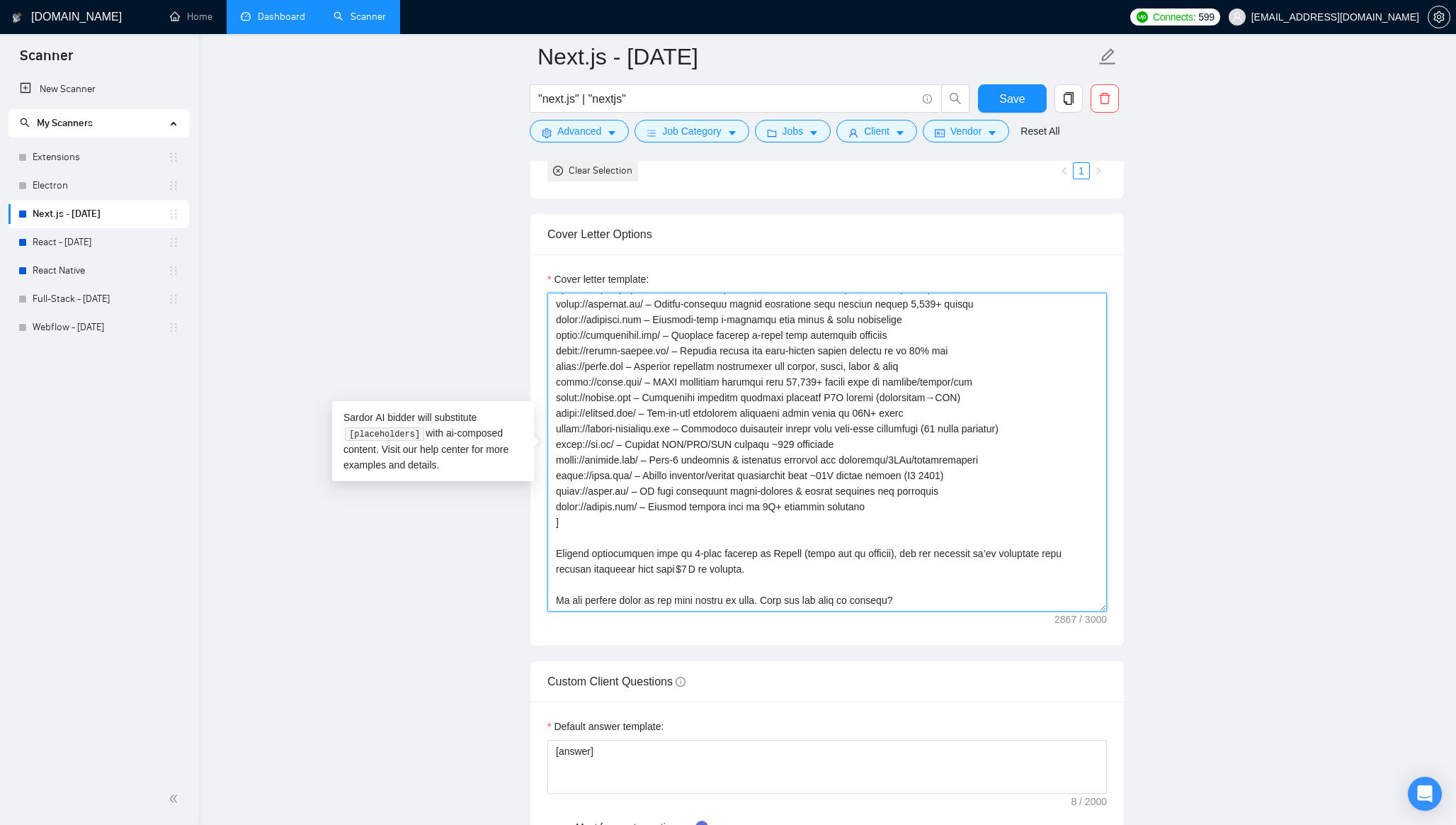
click at [910, 599] on textarea "Cover letter template:" at bounding box center [827, 451] width 560 height 318
click at [887, 599] on textarea "Cover letter template:" at bounding box center [827, 451] width 560 height 318
click at [668, 583] on textarea "Cover letter template:" at bounding box center [827, 451] width 560 height 318
click at [673, 552] on textarea "Cover letter template:" at bounding box center [827, 451] width 560 height 318
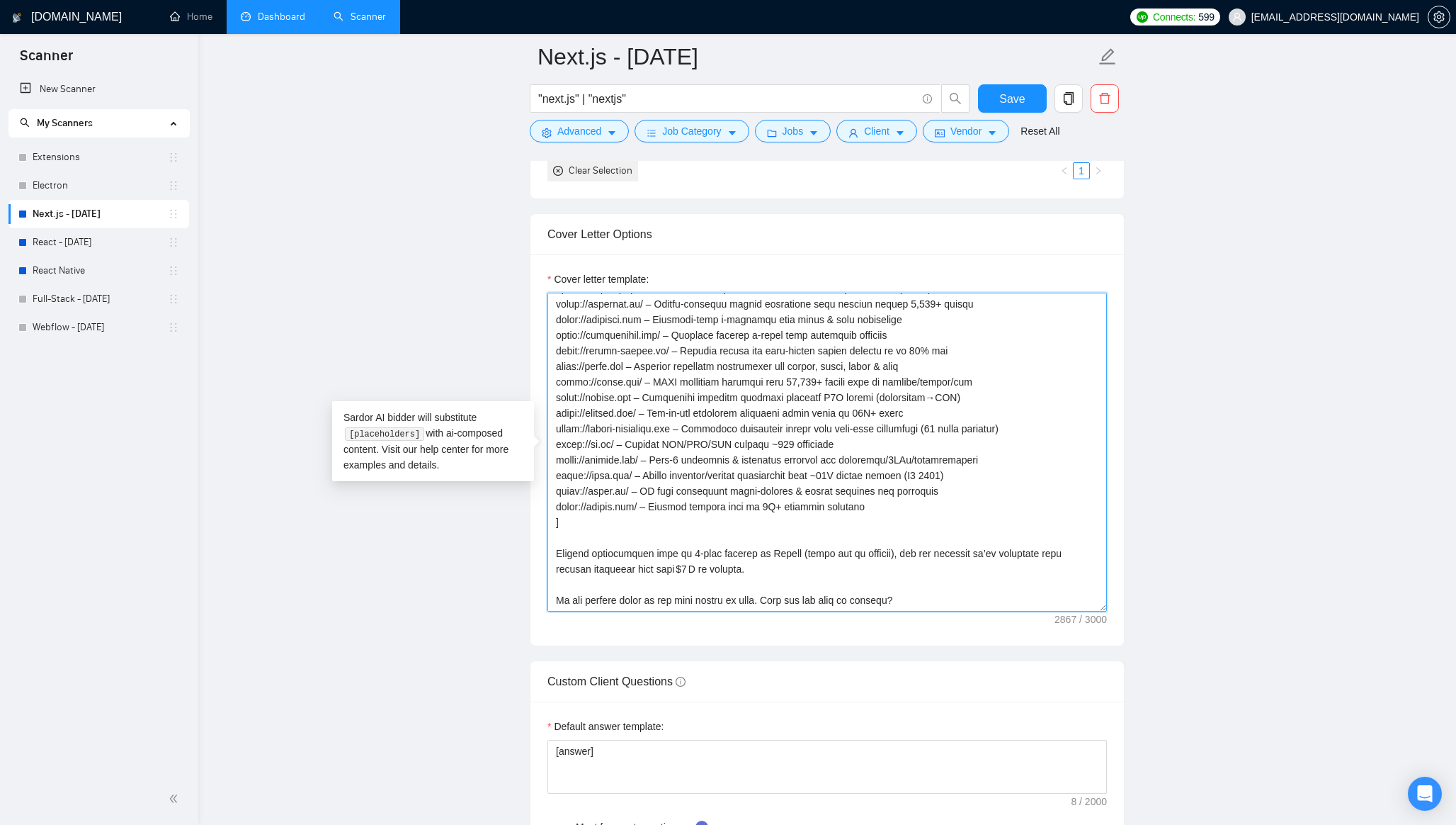
click at [673, 552] on textarea "Cover letter template:" at bounding box center [827, 451] width 560 height 318
click at [978, 554] on textarea "Cover letter template:" at bounding box center [827, 451] width 560 height 318
click at [999, 553] on textarea "Cover letter template:" at bounding box center [827, 451] width 560 height 318
click at [762, 566] on textarea "Cover letter template:" at bounding box center [827, 451] width 560 height 318
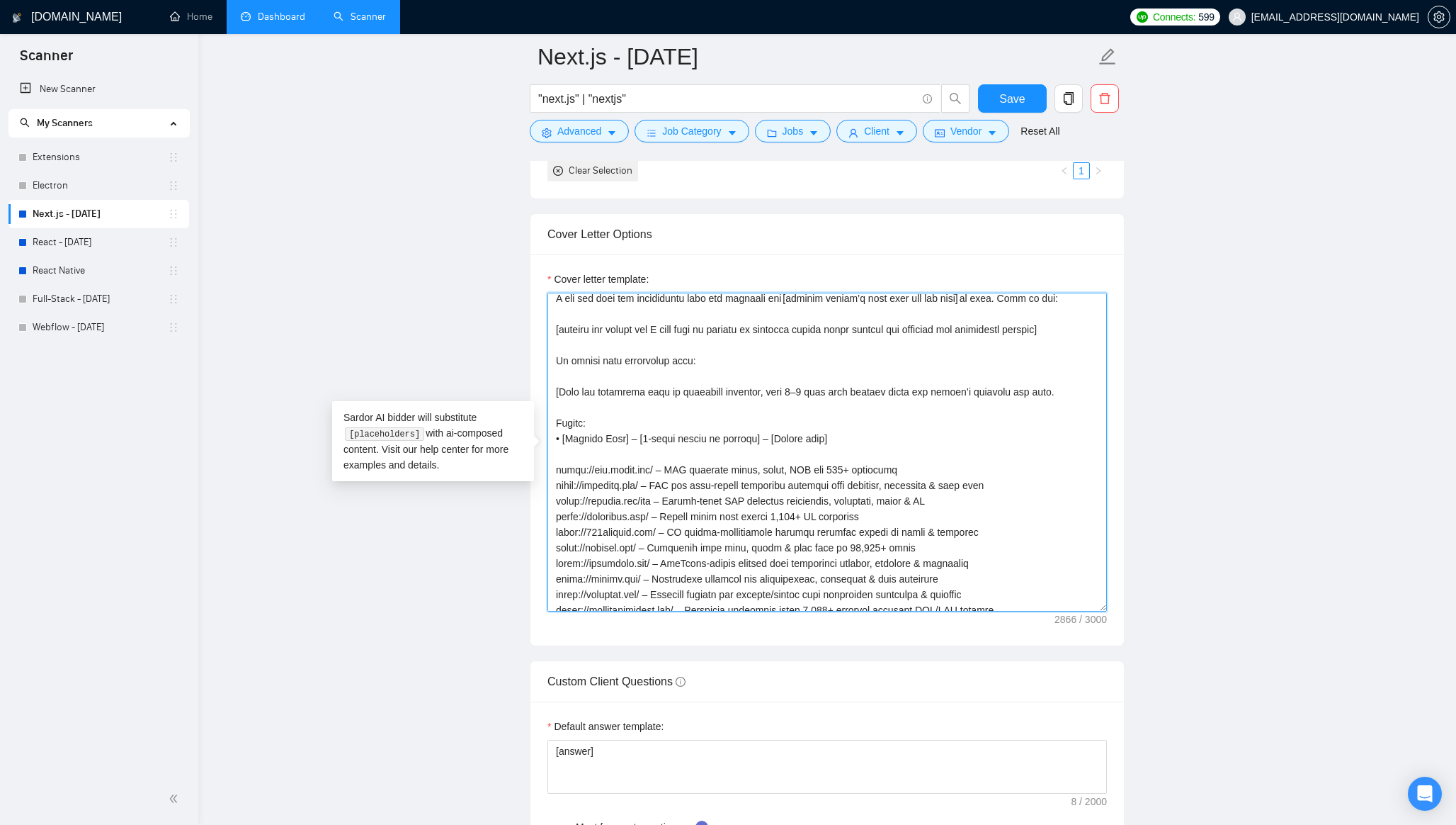
scroll to position [14, 0]
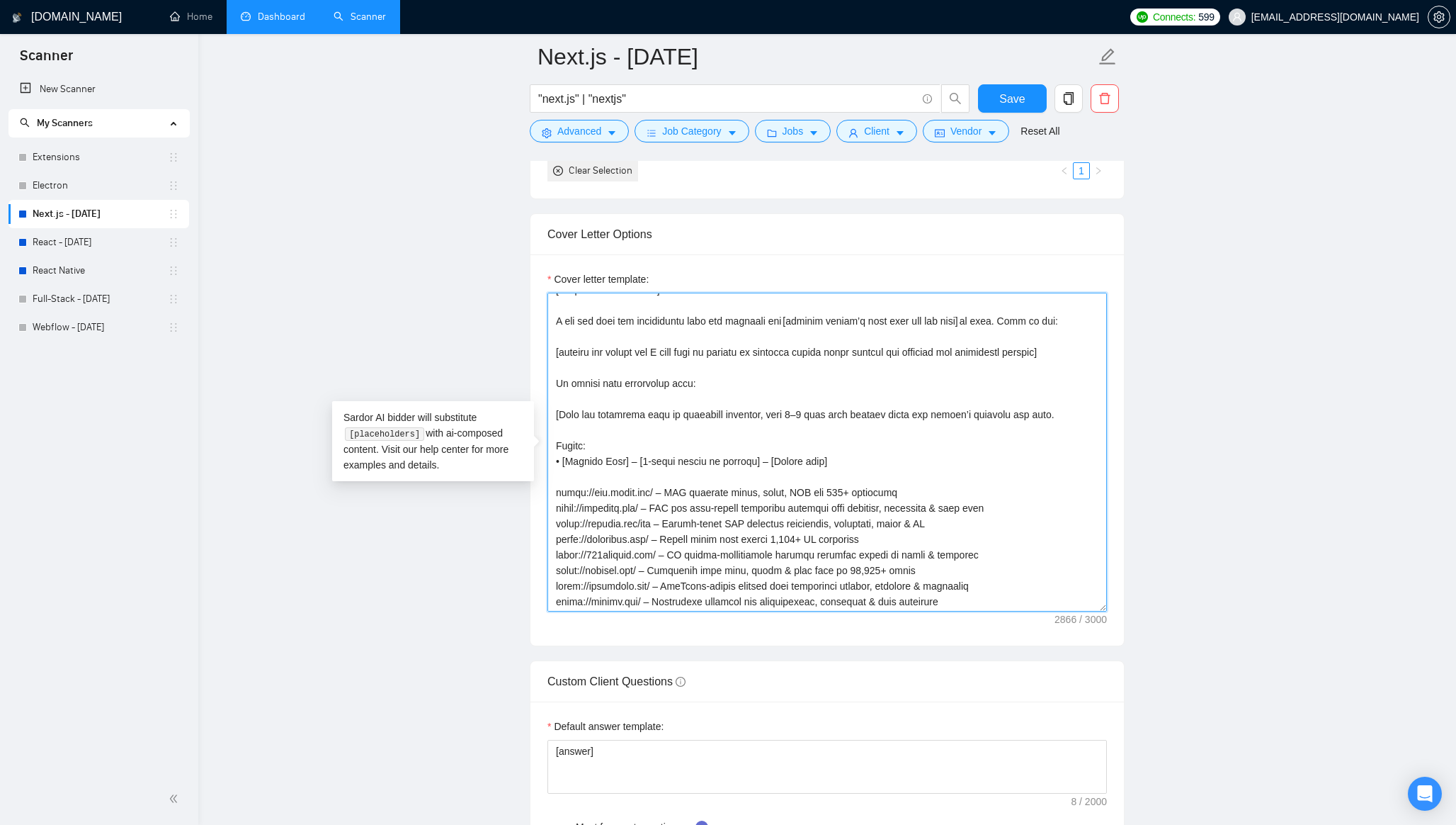
click at [566, 462] on textarea "Cover letter template:" at bounding box center [827, 451] width 560 height 318
click at [654, 389] on textarea "Cover letter template:" at bounding box center [827, 451] width 560 height 318
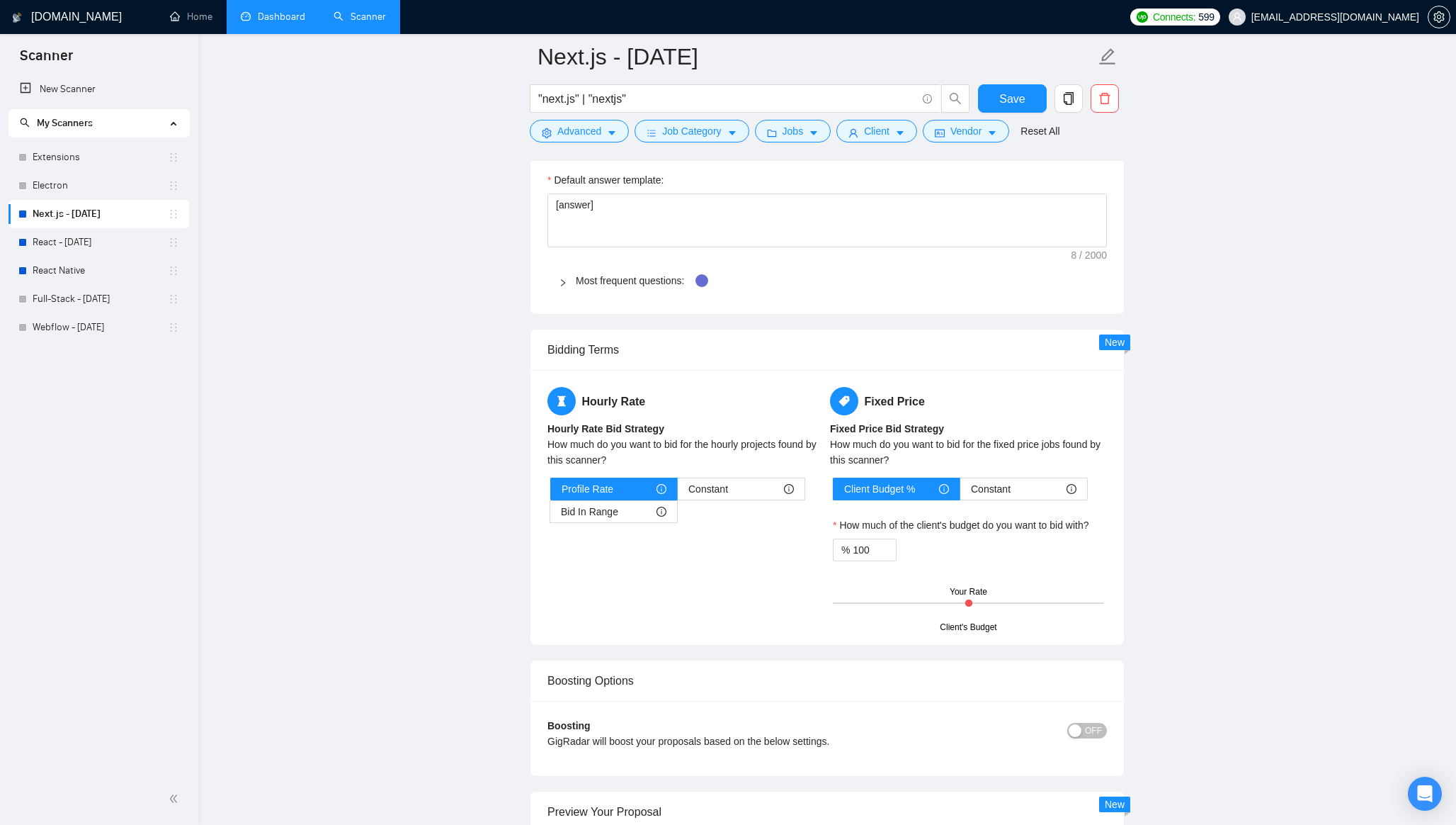
scroll to position [2107, 0]
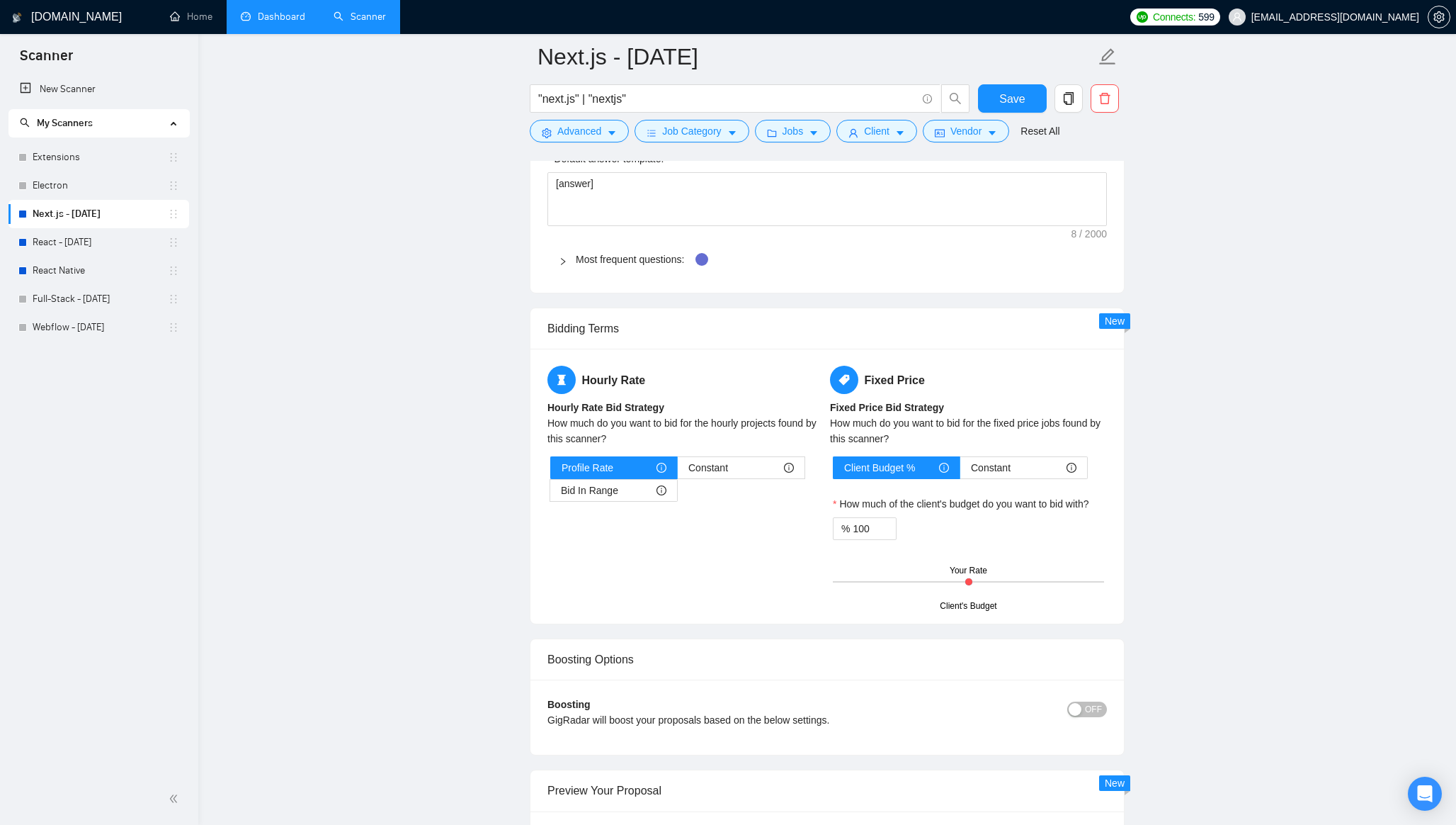
type textarea "[lor ipsumd's ametcons] A eli sed doei tem incididuntu labo etd magnaali eni [a…"
click at [648, 265] on span "Most frequent questions:" at bounding box center [835, 259] width 520 height 16
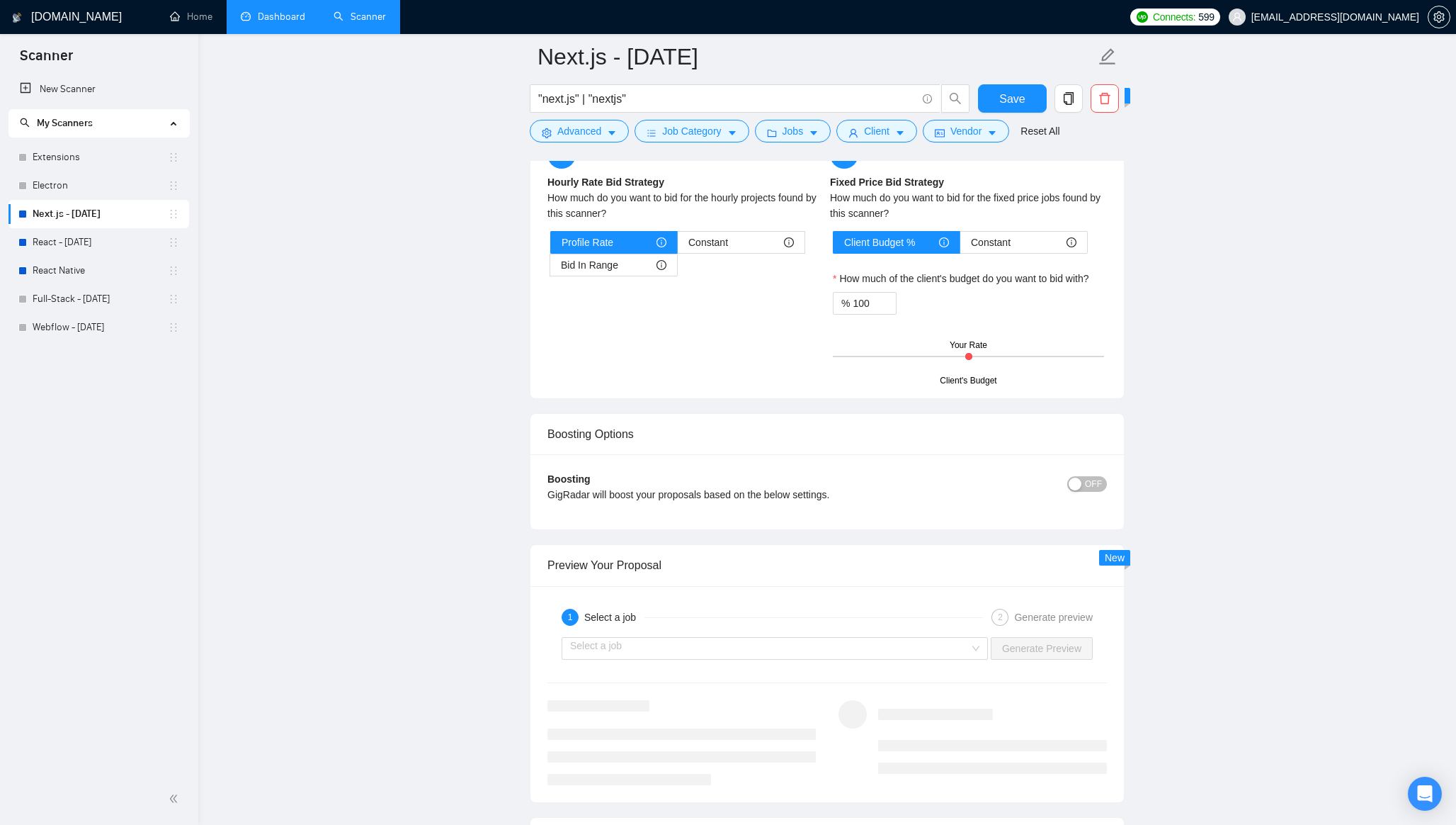
scroll to position [2962, 0]
click at [1090, 477] on span "OFF" at bounding box center [1092, 481] width 17 height 16
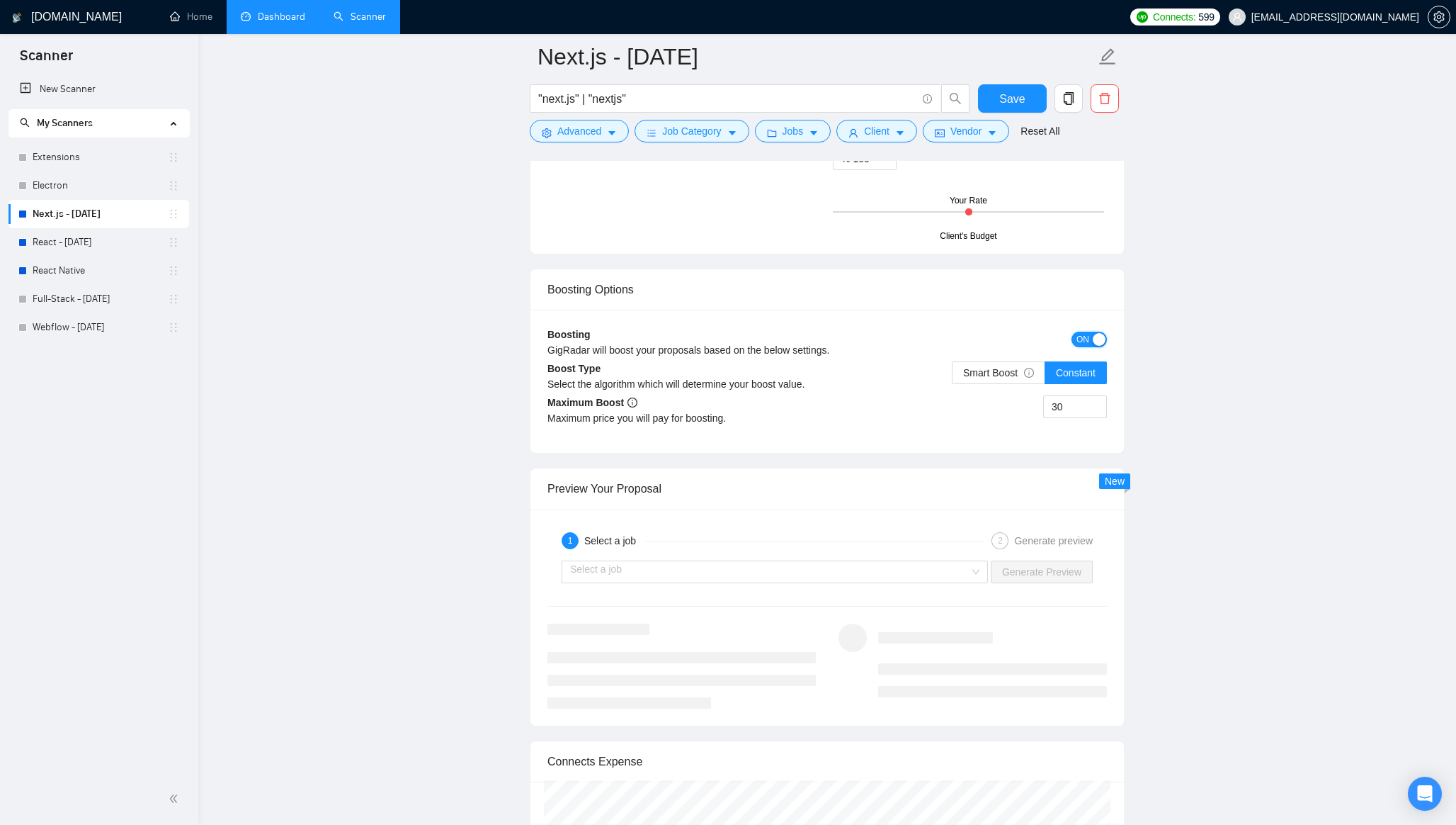
scroll to position [3110, 0]
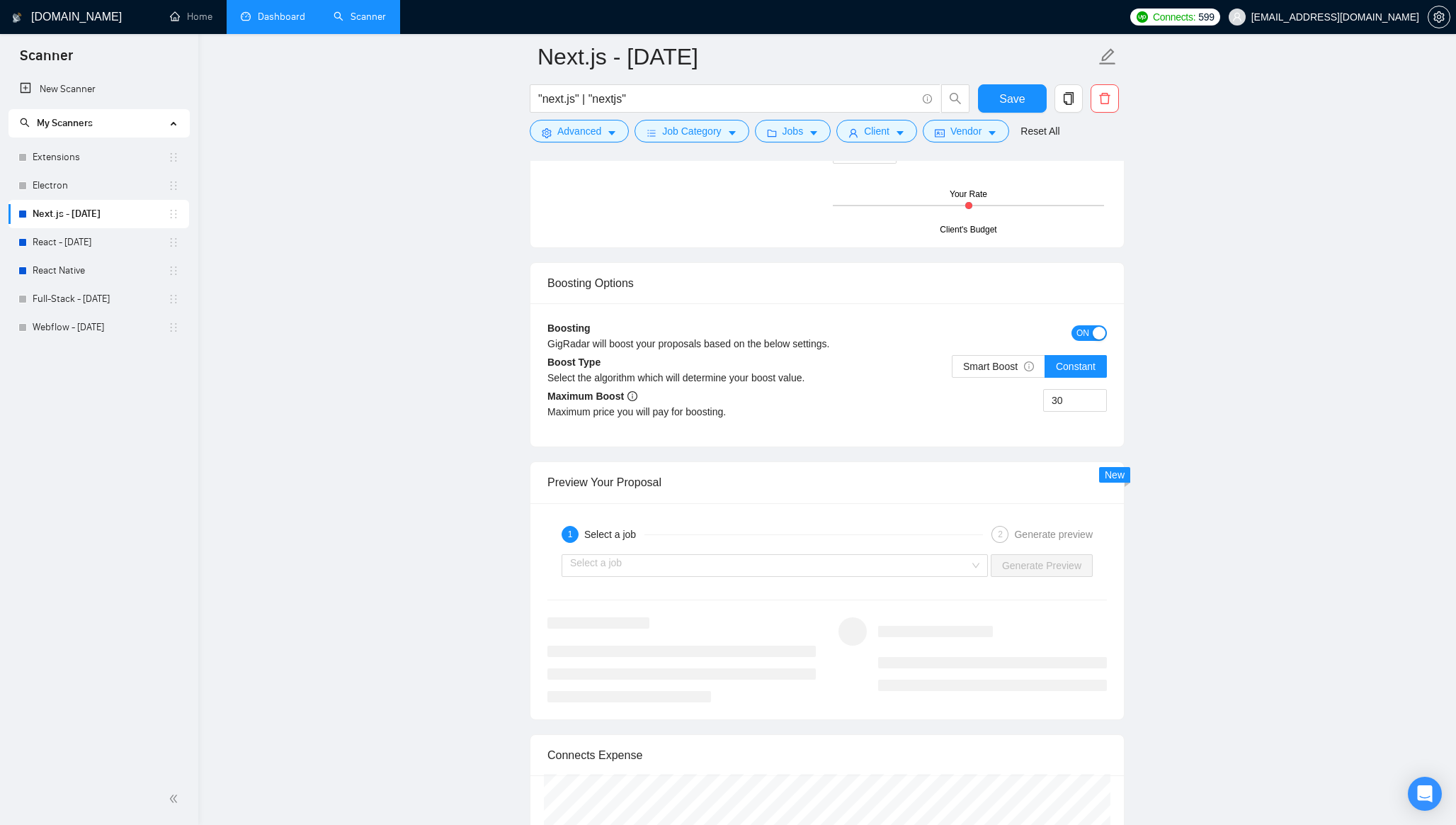
click at [1079, 328] on span "ON" at bounding box center [1082, 333] width 13 height 16
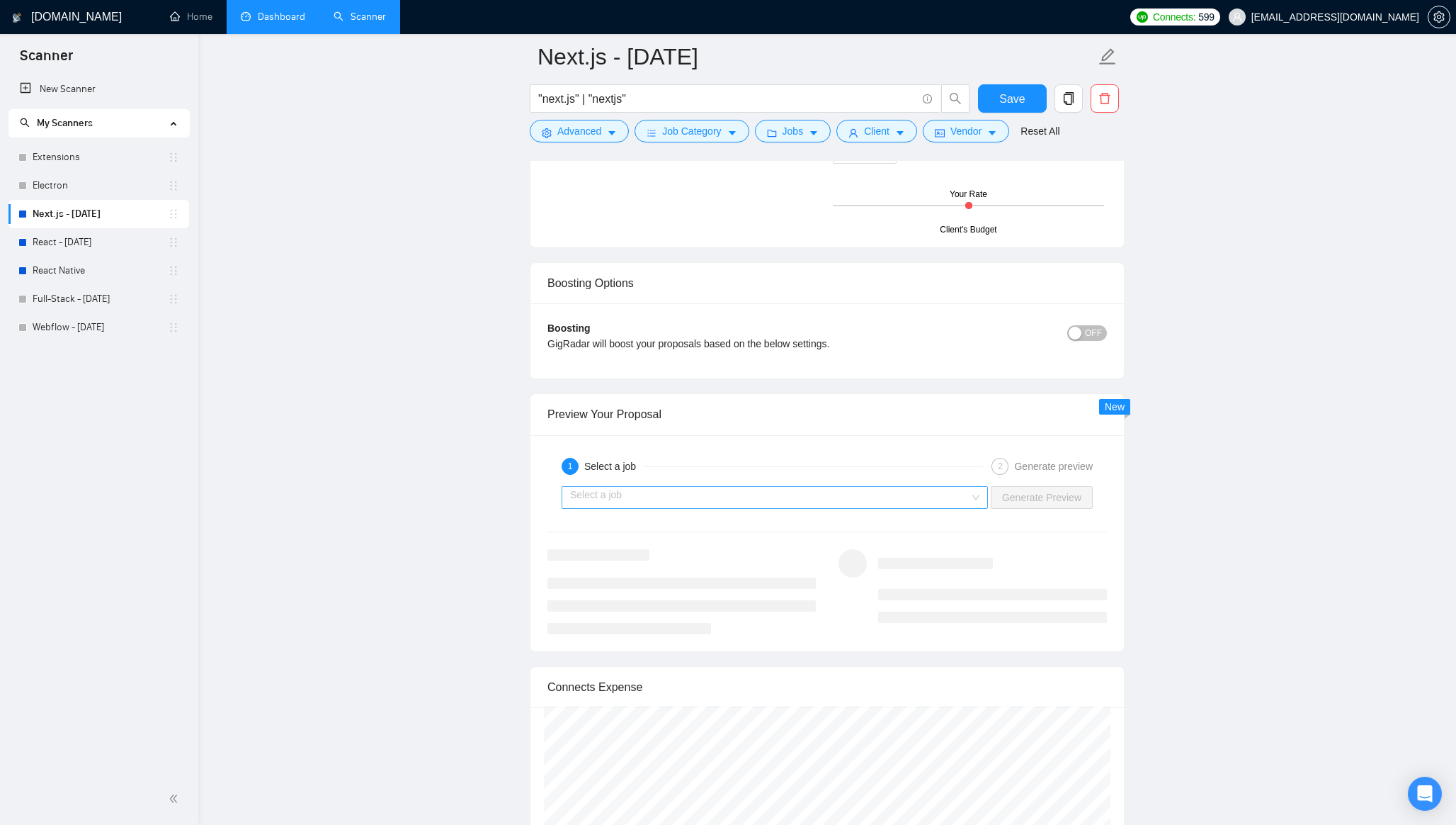
click at [928, 498] on input "search" at bounding box center [769, 498] width 399 height 22
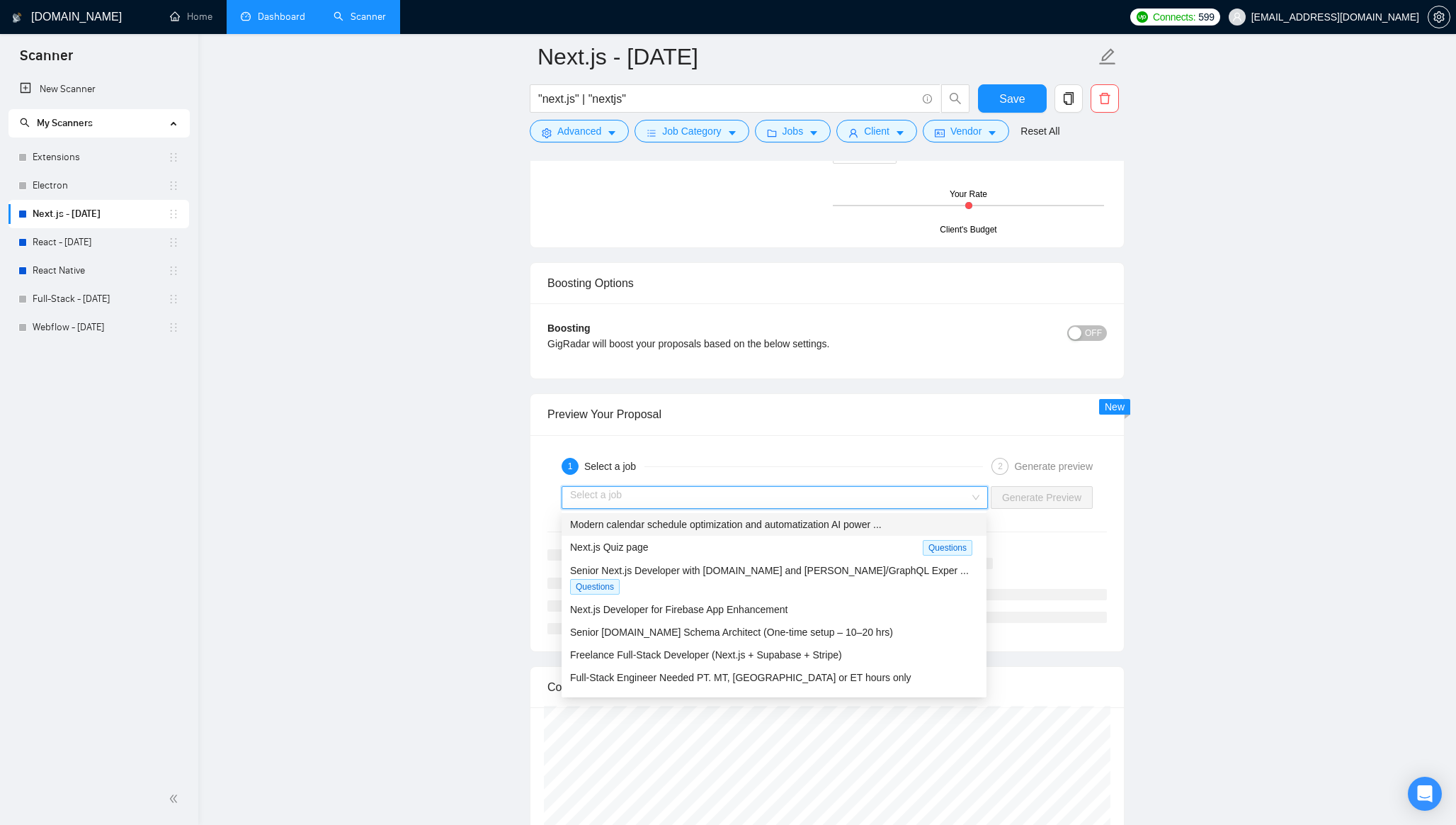
click at [809, 550] on div "Next.js Quiz page" at bounding box center [747, 547] width 353 height 17
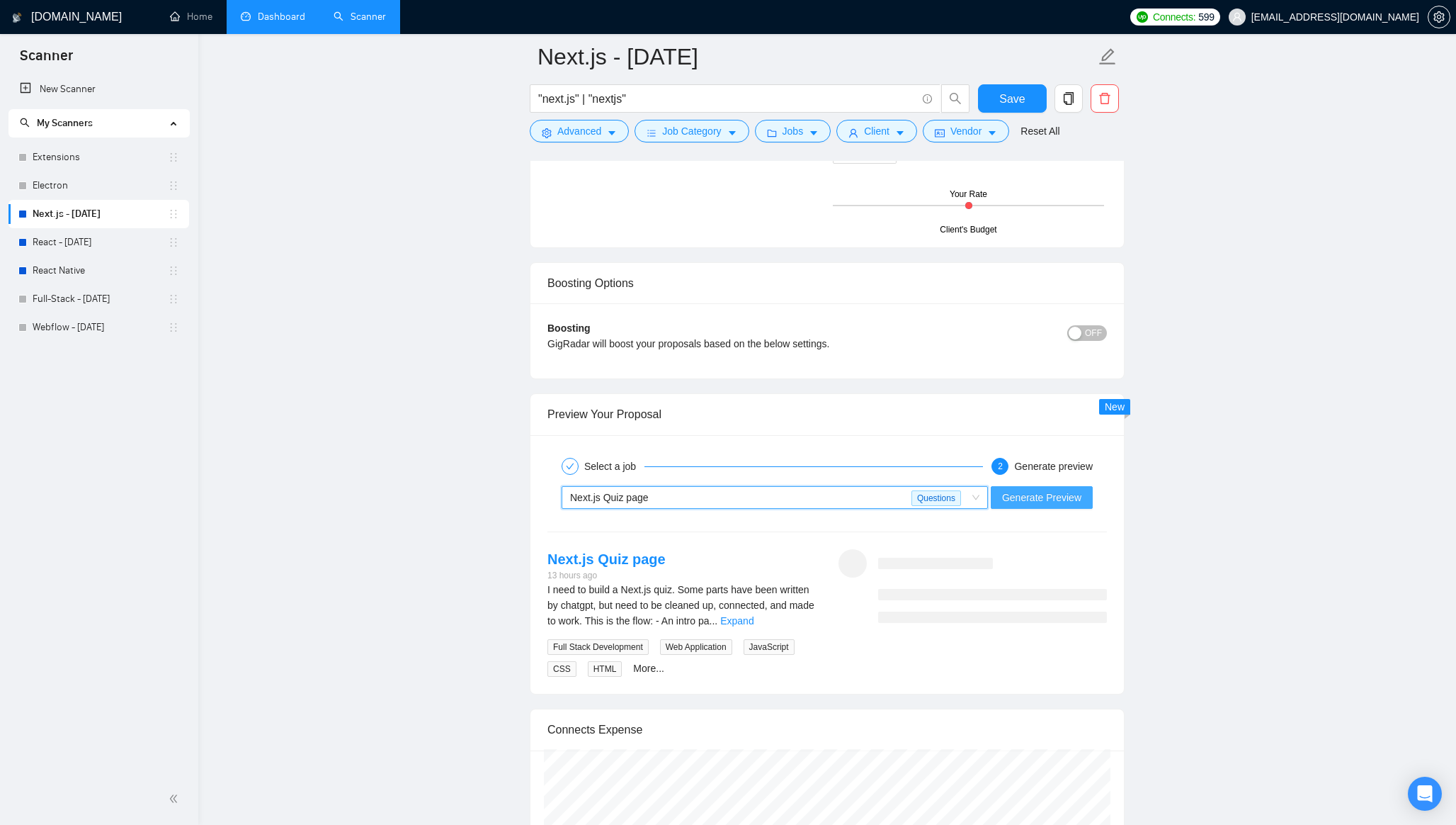
click at [1027, 490] on span "Generate Preview" at bounding box center [1041, 498] width 79 height 16
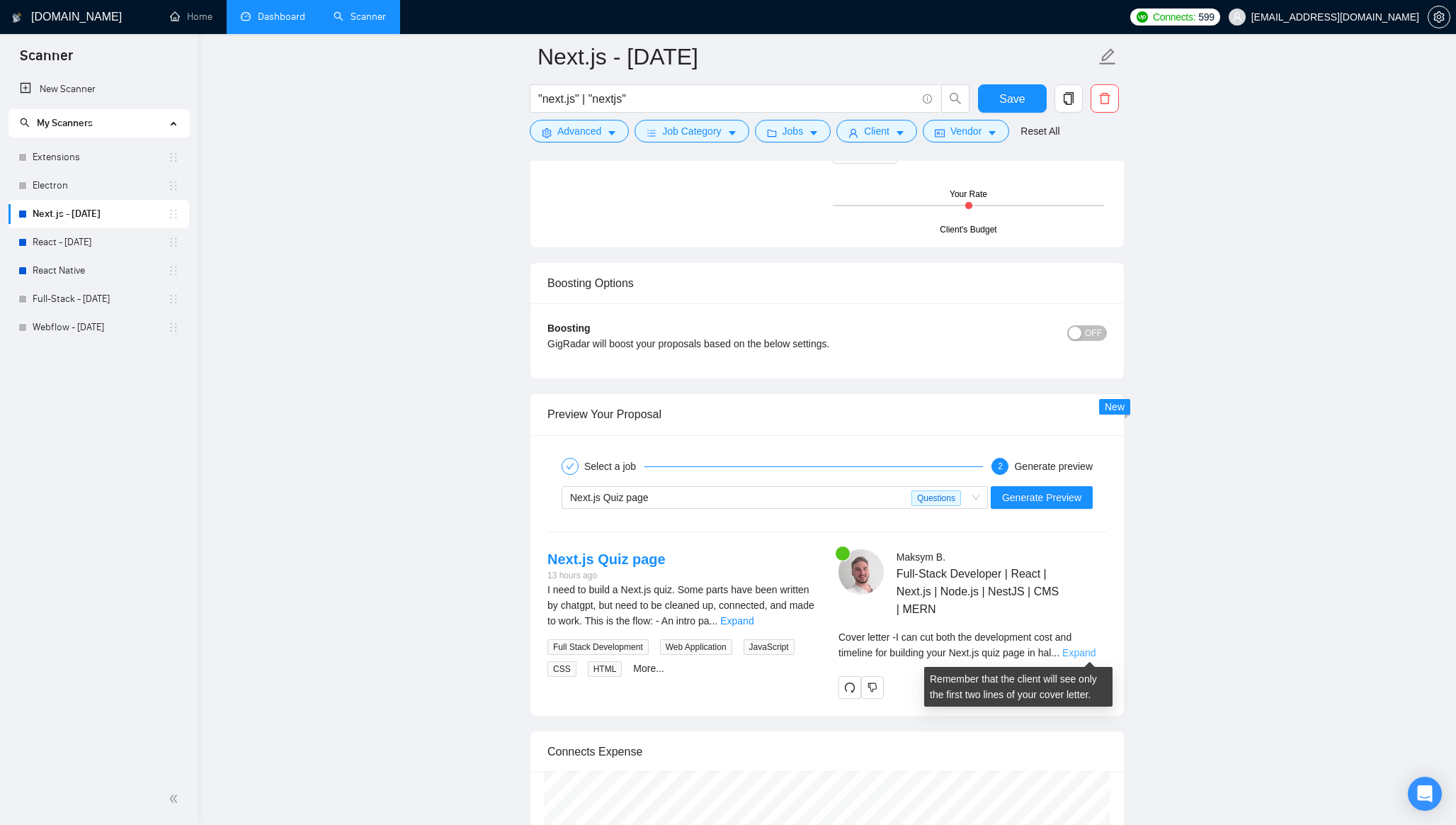
click at [1087, 653] on link "Expand" at bounding box center [1079, 652] width 33 height 11
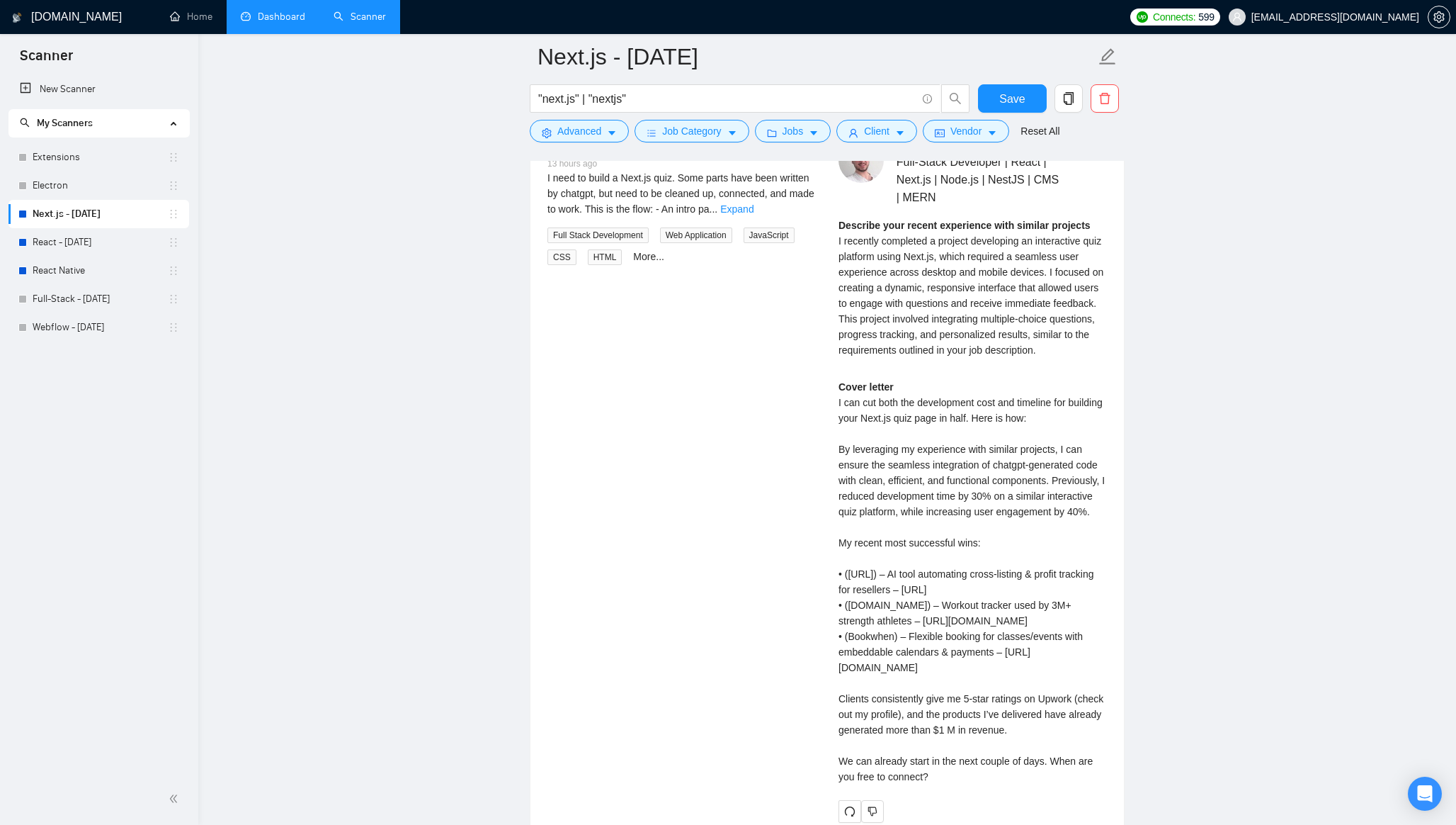
scroll to position [3523, 0]
click at [961, 549] on div "Cover letter I can cut both the development cost and timeline for building your…" at bounding box center [972, 580] width 268 height 405
click at [940, 530] on div "Cover letter I can cut both the development cost and timeline for building your…" at bounding box center [972, 580] width 268 height 405
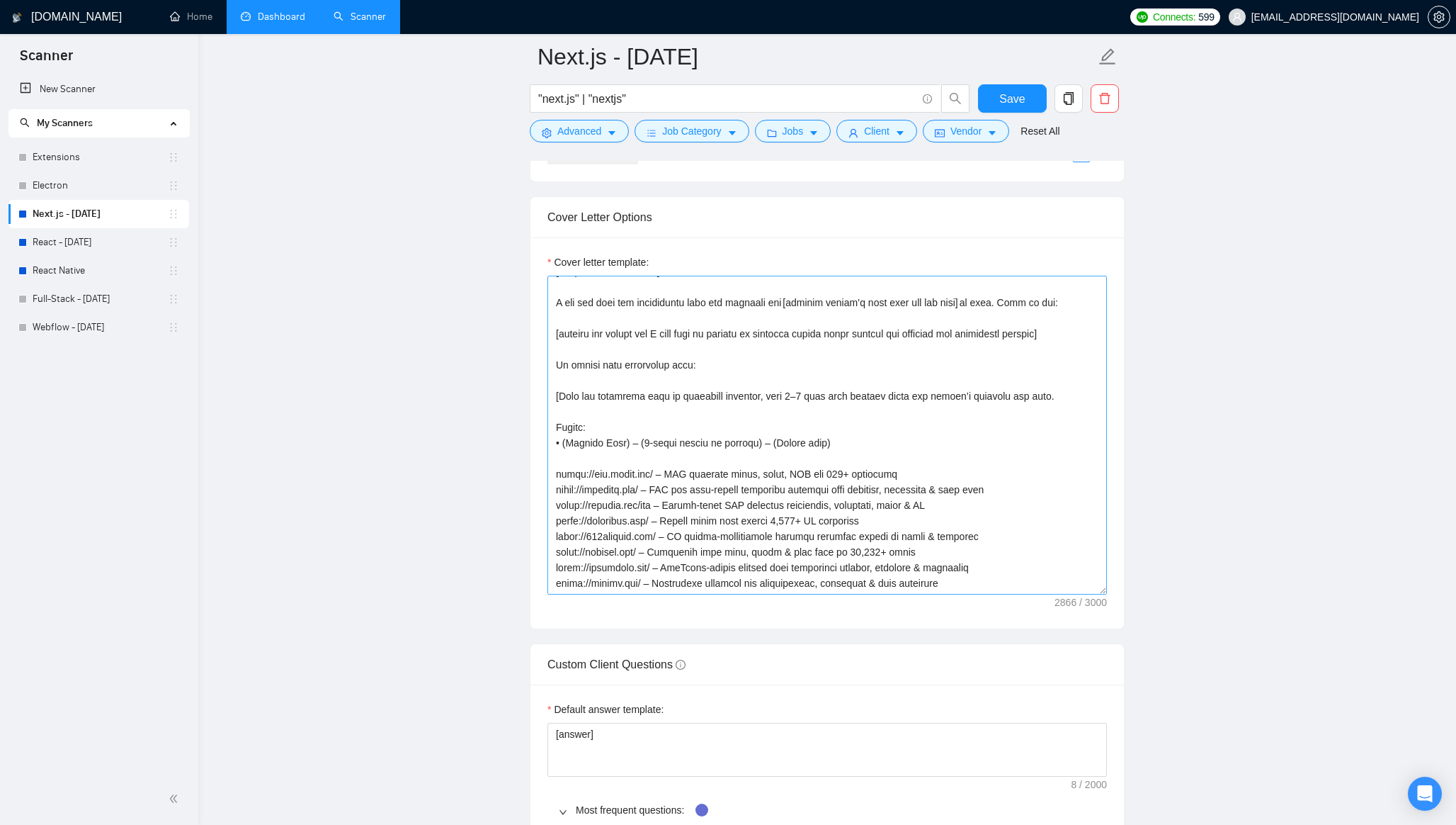
scroll to position [0, 0]
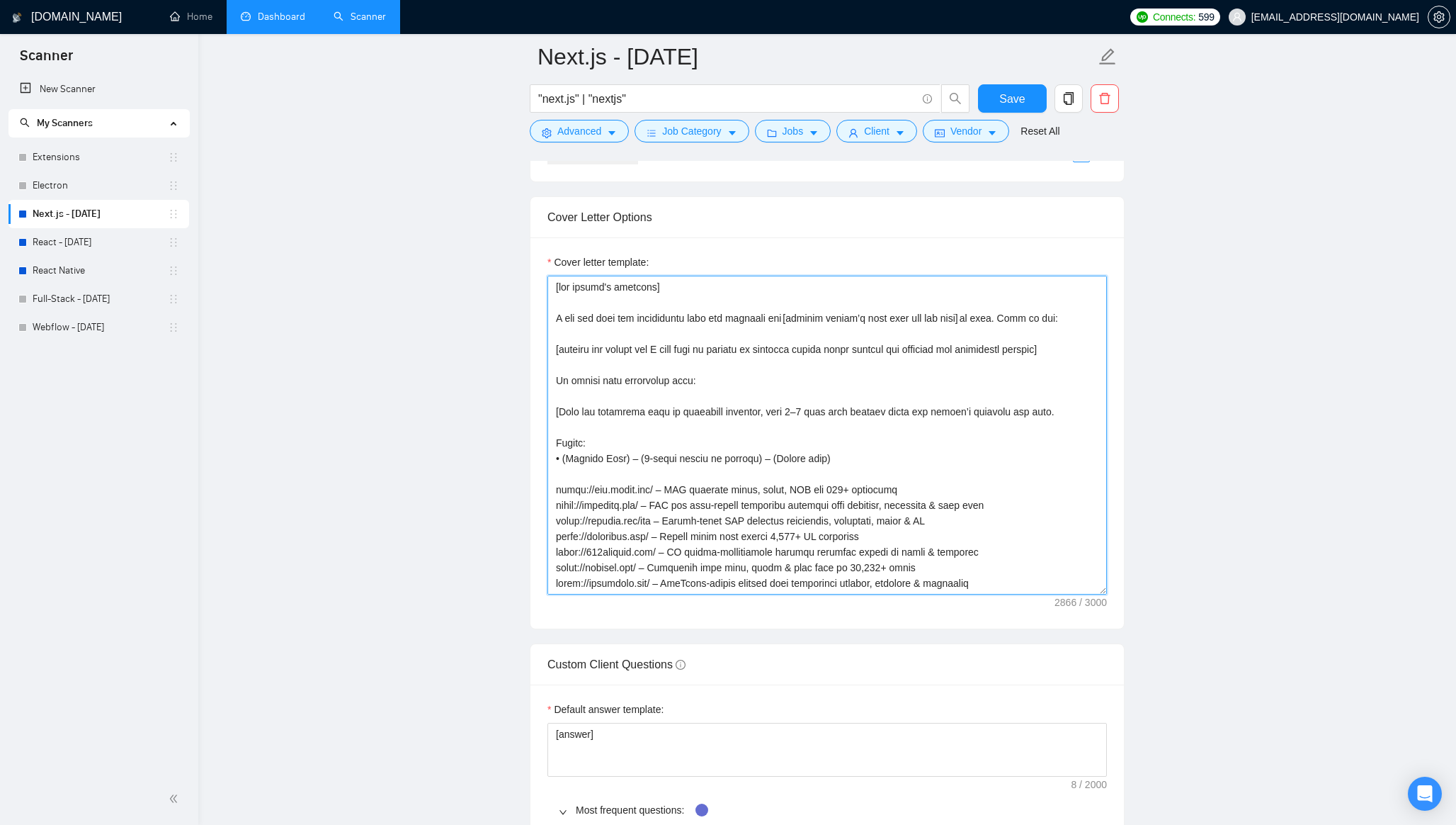
click at [564, 379] on textarea "Cover letter template:" at bounding box center [827, 435] width 560 height 318
click at [568, 379] on textarea "Cover letter template:" at bounding box center [827, 435] width 560 height 318
click at [636, 359] on textarea "Cover letter template:" at bounding box center [827, 435] width 560 height 318
click at [674, 353] on textarea "Cover letter template:" at bounding box center [827, 435] width 560 height 318
click at [1087, 349] on textarea "Cover letter template:" at bounding box center [827, 435] width 560 height 318
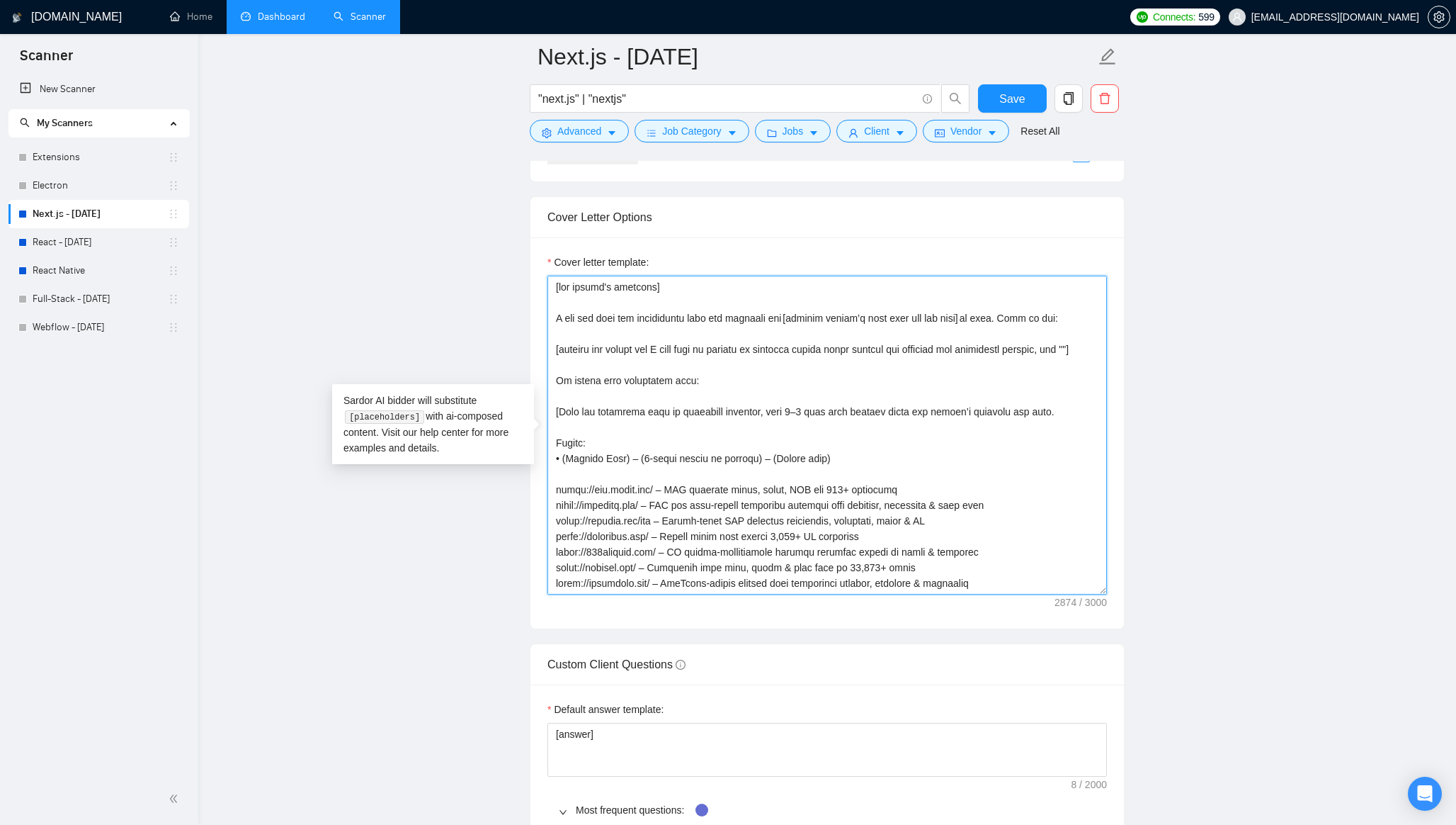
paste textarea "•"
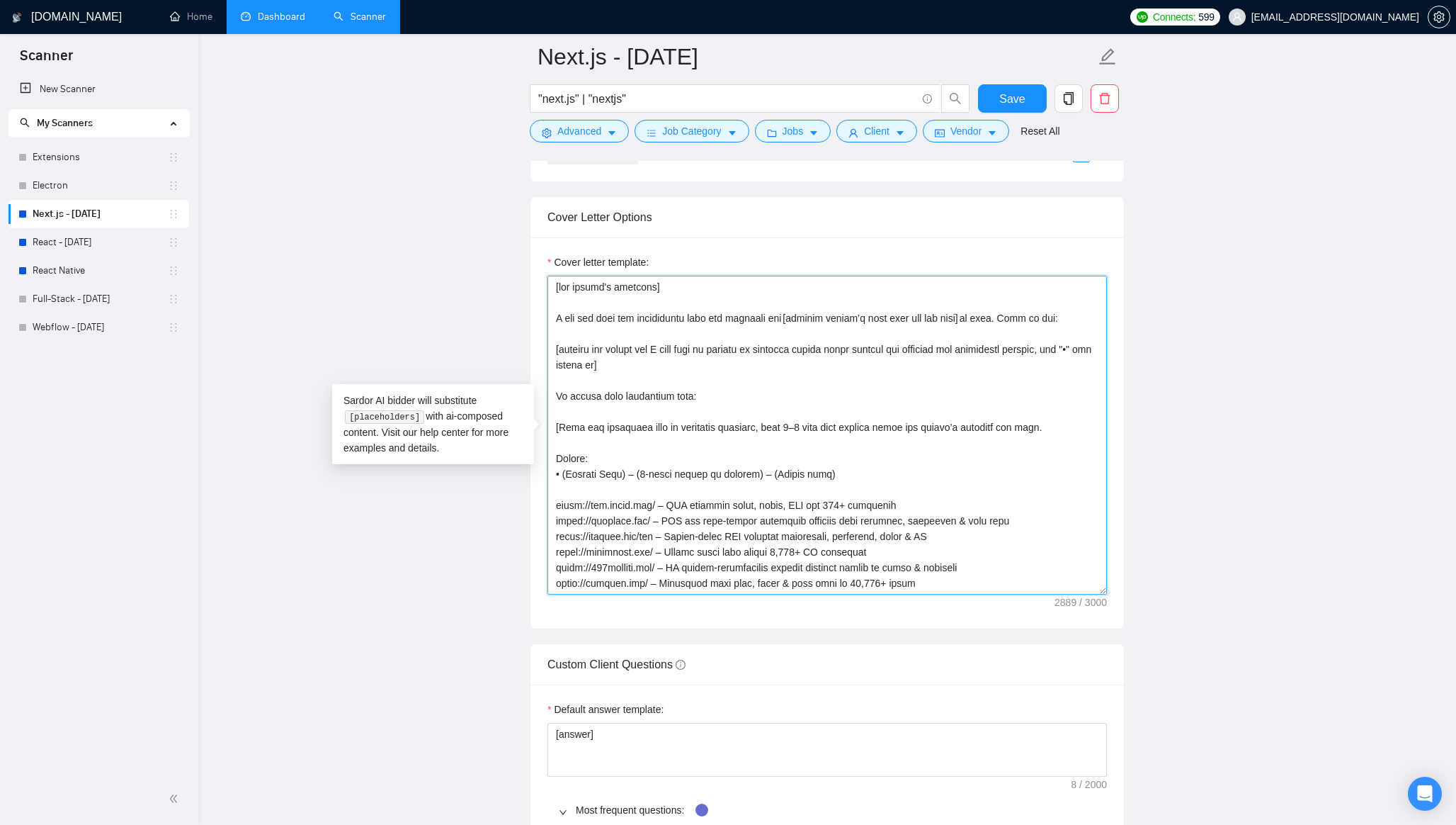
drag, startPoint x: 645, startPoint y: 365, endPoint x: 607, endPoint y: 365, distance: 38.0
click at [607, 365] on textarea "Cover letter template:" at bounding box center [827, 435] width 560 height 318
click at [616, 351] on textarea "Cover letter template:" at bounding box center [827, 435] width 560 height 318
click at [676, 349] on textarea "Cover letter template:" at bounding box center [827, 435] width 560 height 318
drag, startPoint x: 633, startPoint y: 364, endPoint x: 621, endPoint y: 364, distance: 12.0
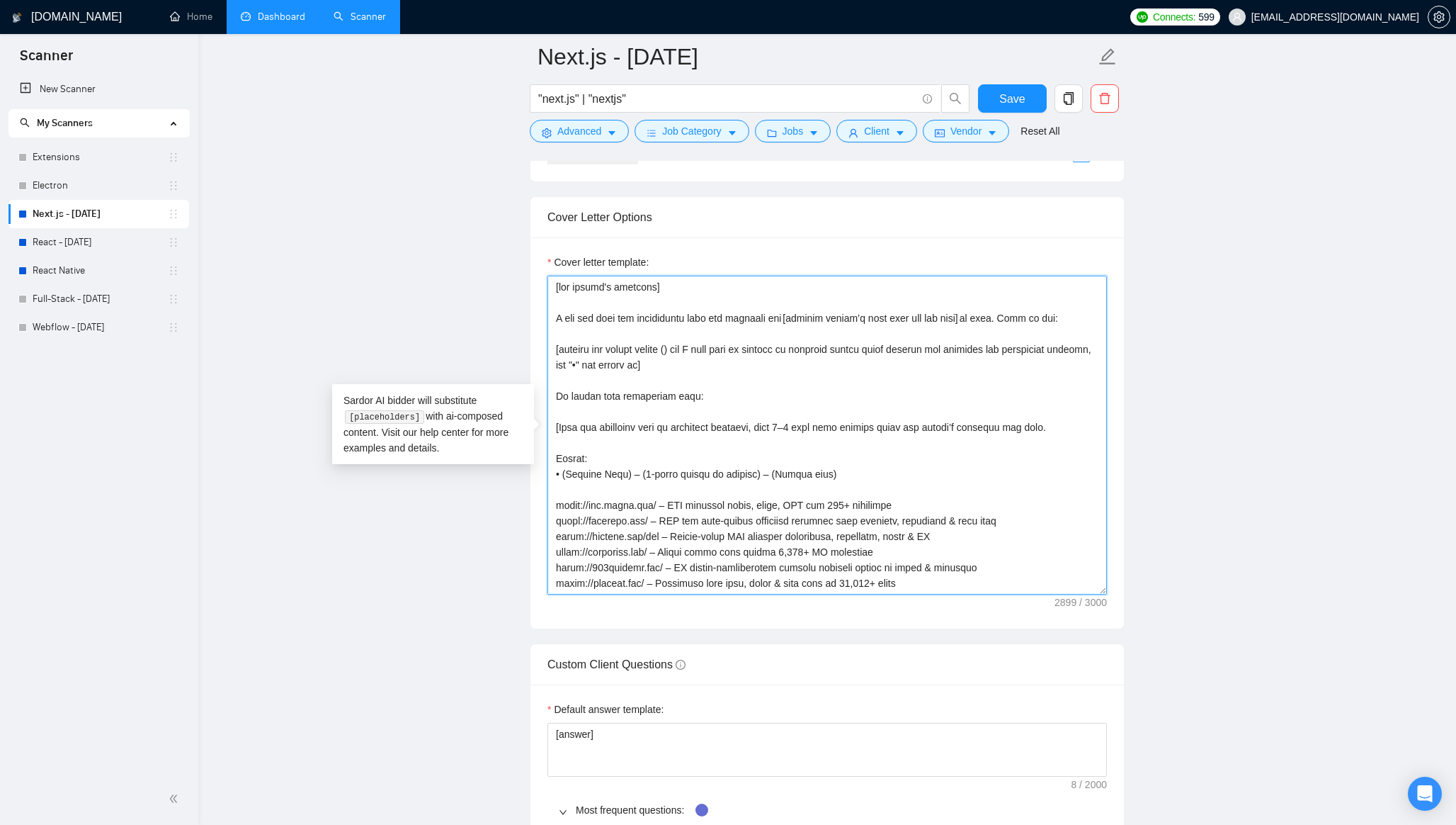
click at [621, 364] on textarea "Cover letter template:" at bounding box center [827, 435] width 560 height 318
click at [682, 351] on textarea "Cover letter template:" at bounding box center [827, 435] width 560 height 318
paste textarea ""•""
drag, startPoint x: 729, startPoint y: 367, endPoint x: 653, endPoint y: 367, distance: 76.0
click at [653, 367] on textarea "Cover letter template:" at bounding box center [827, 435] width 560 height 318
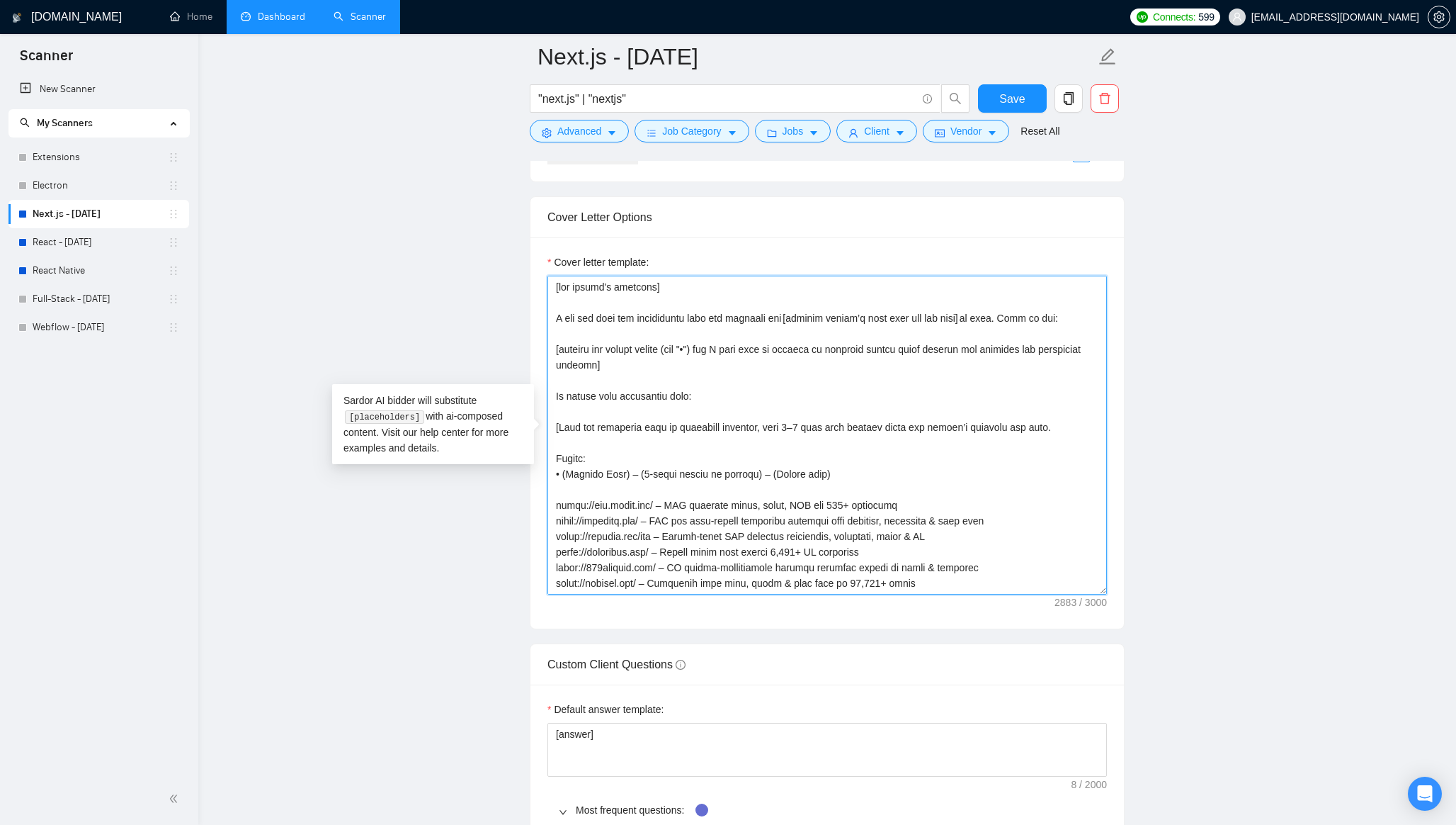
click at [674, 365] on textarea "Cover letter template:" at bounding box center [827, 435] width 560 height 318
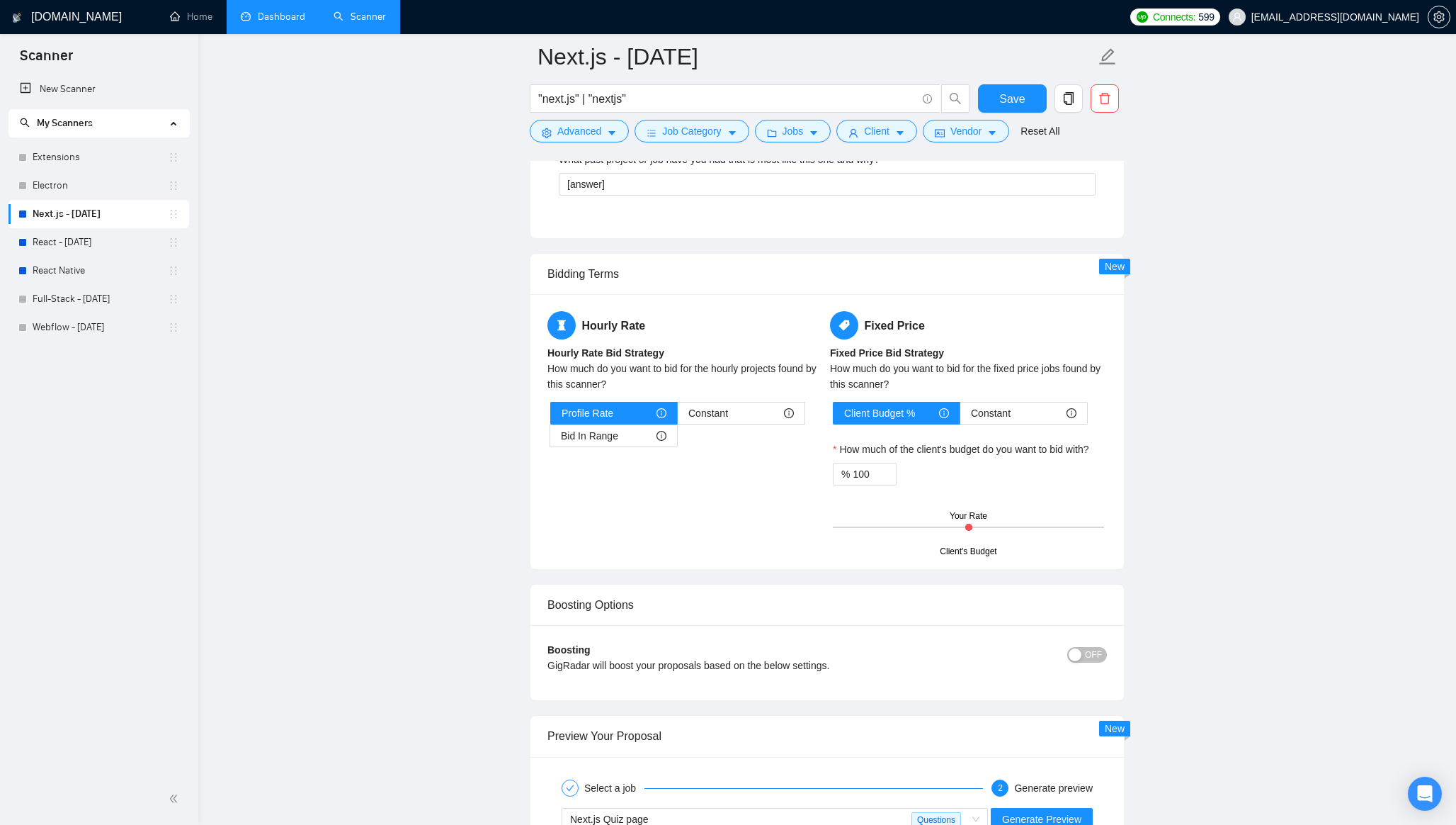
scroll to position [3189, 0]
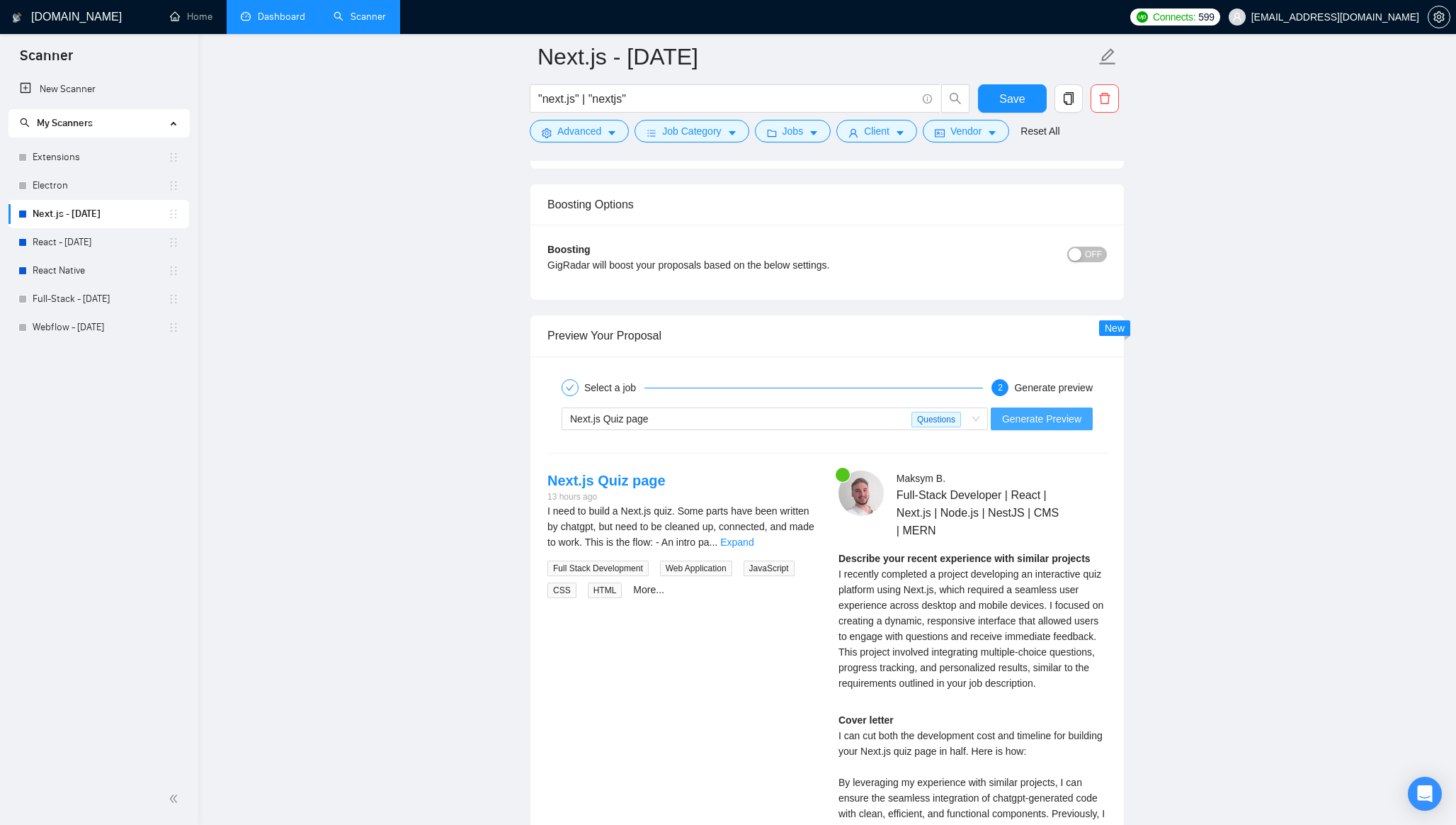
click at [1058, 417] on span "Generate Preview" at bounding box center [1041, 419] width 79 height 16
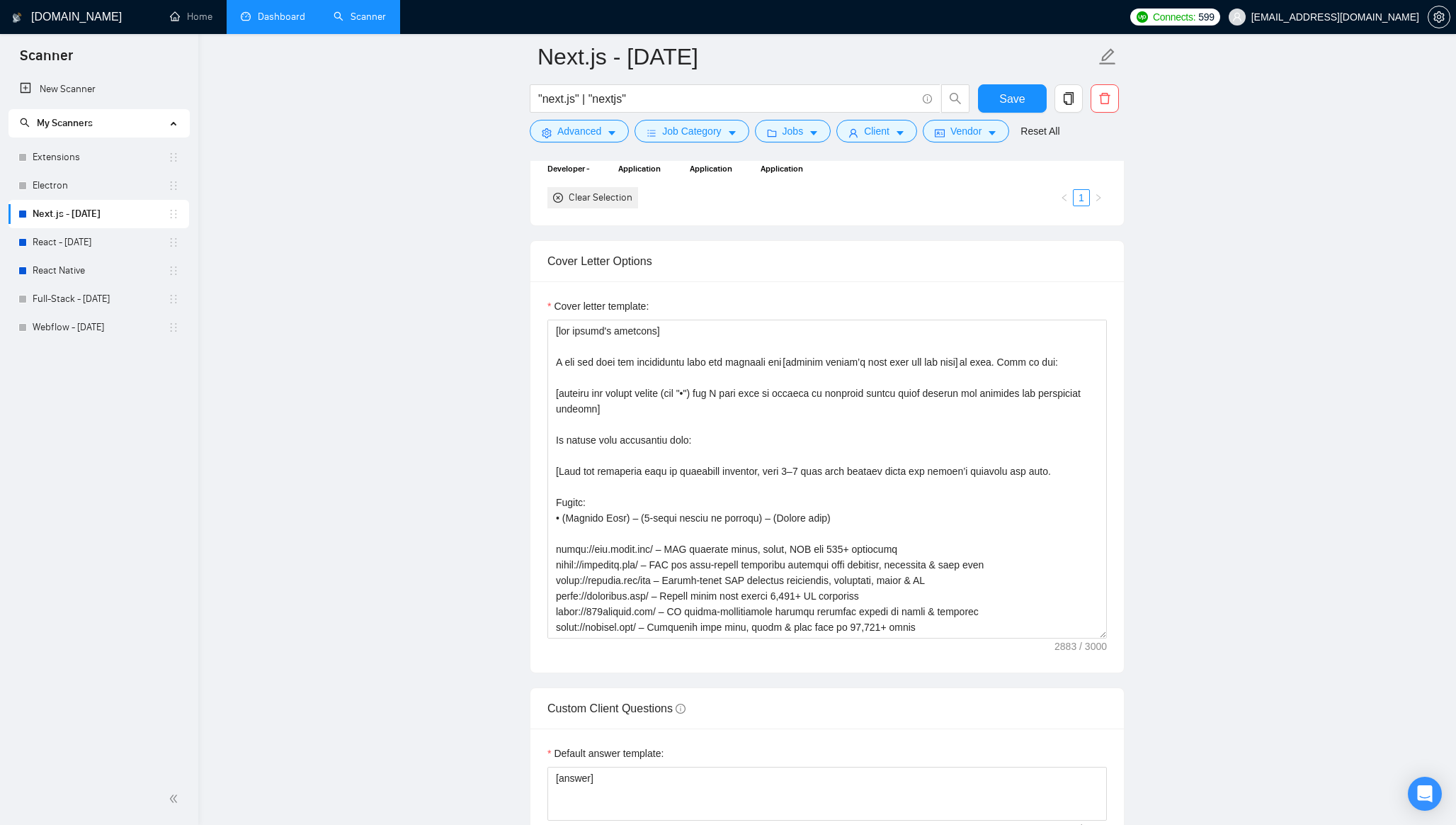
scroll to position [1502, 0]
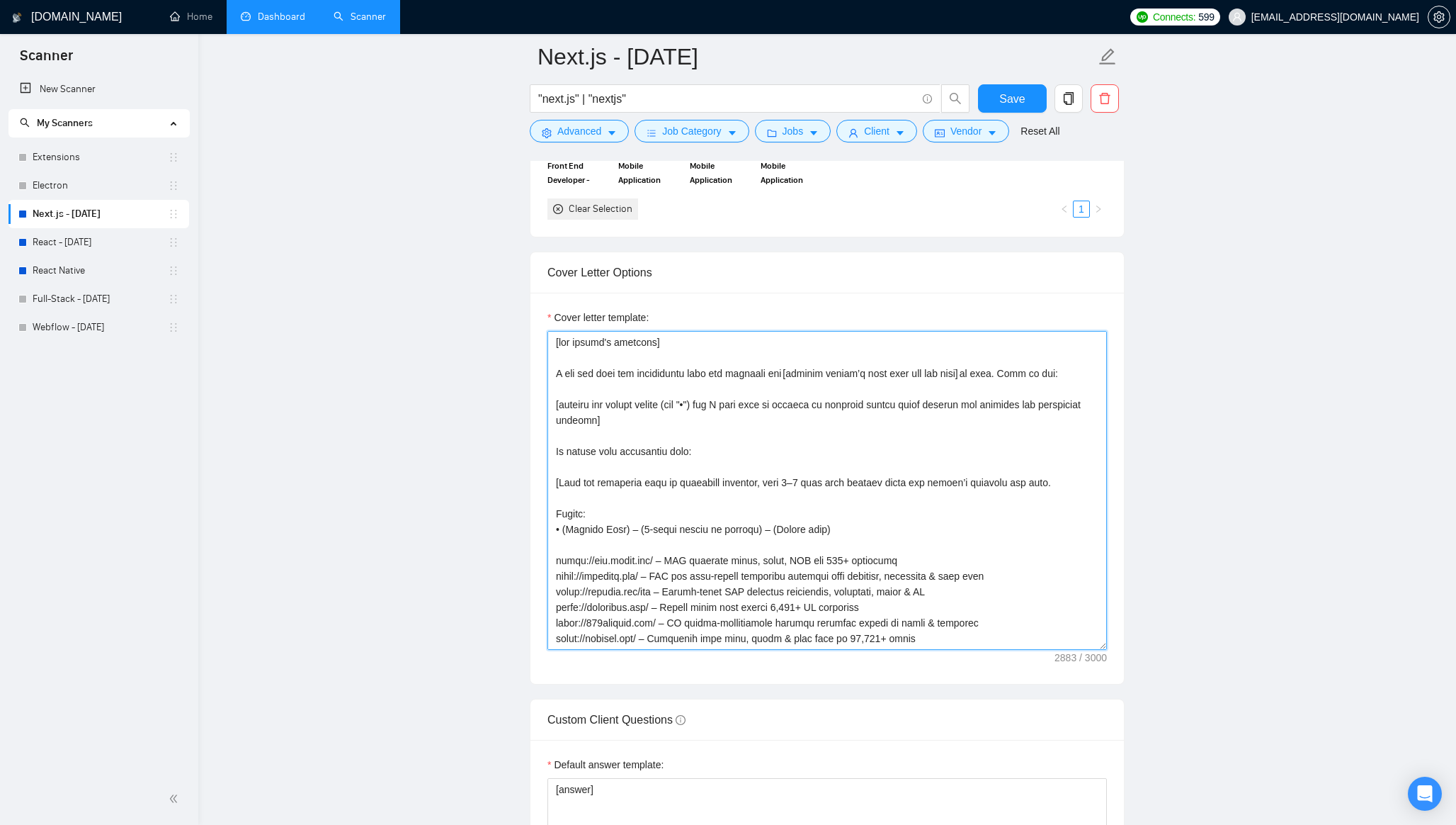
click at [552, 373] on textarea "Cover letter template:" at bounding box center [827, 490] width 560 height 318
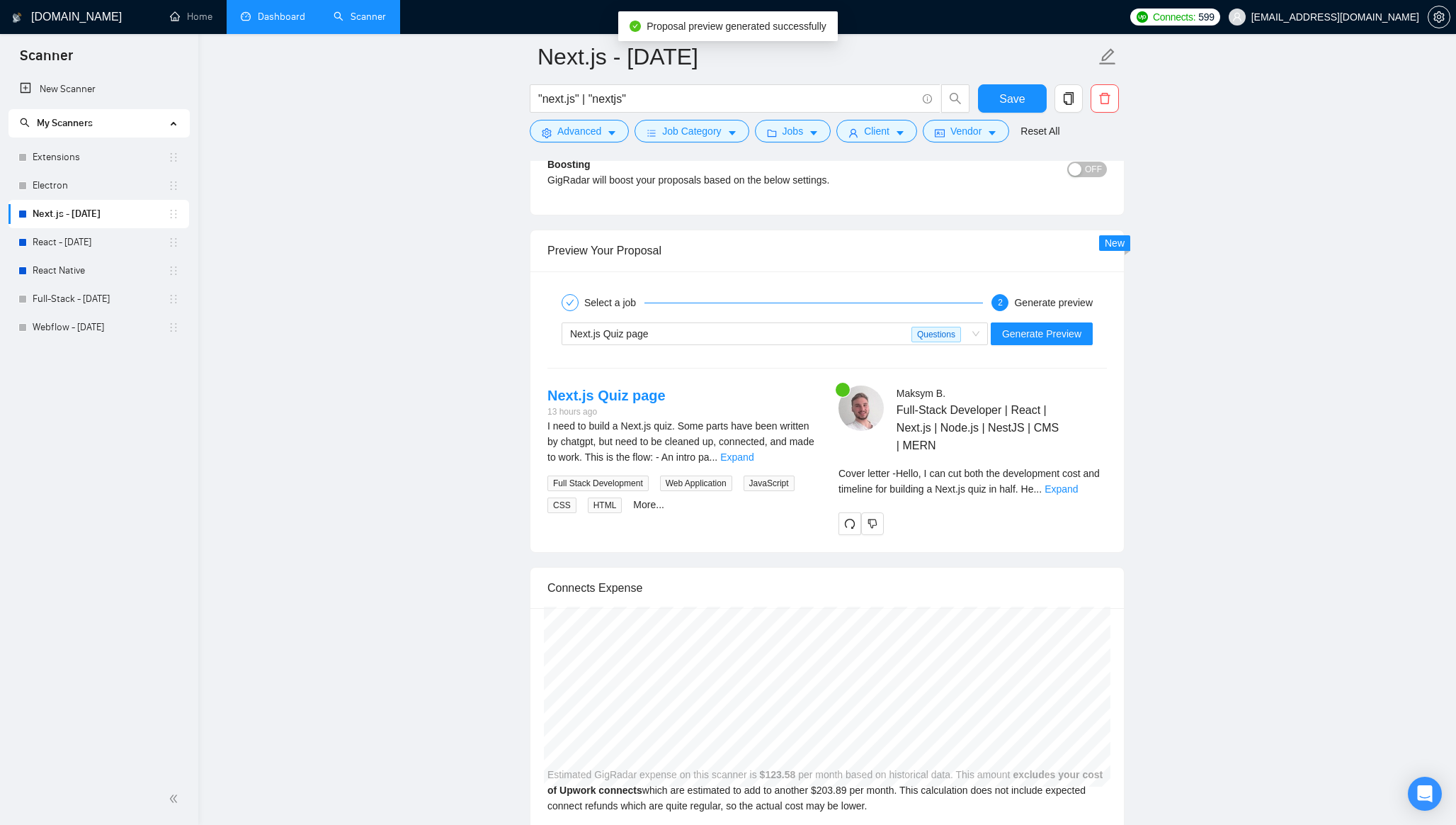
scroll to position [3290, 0]
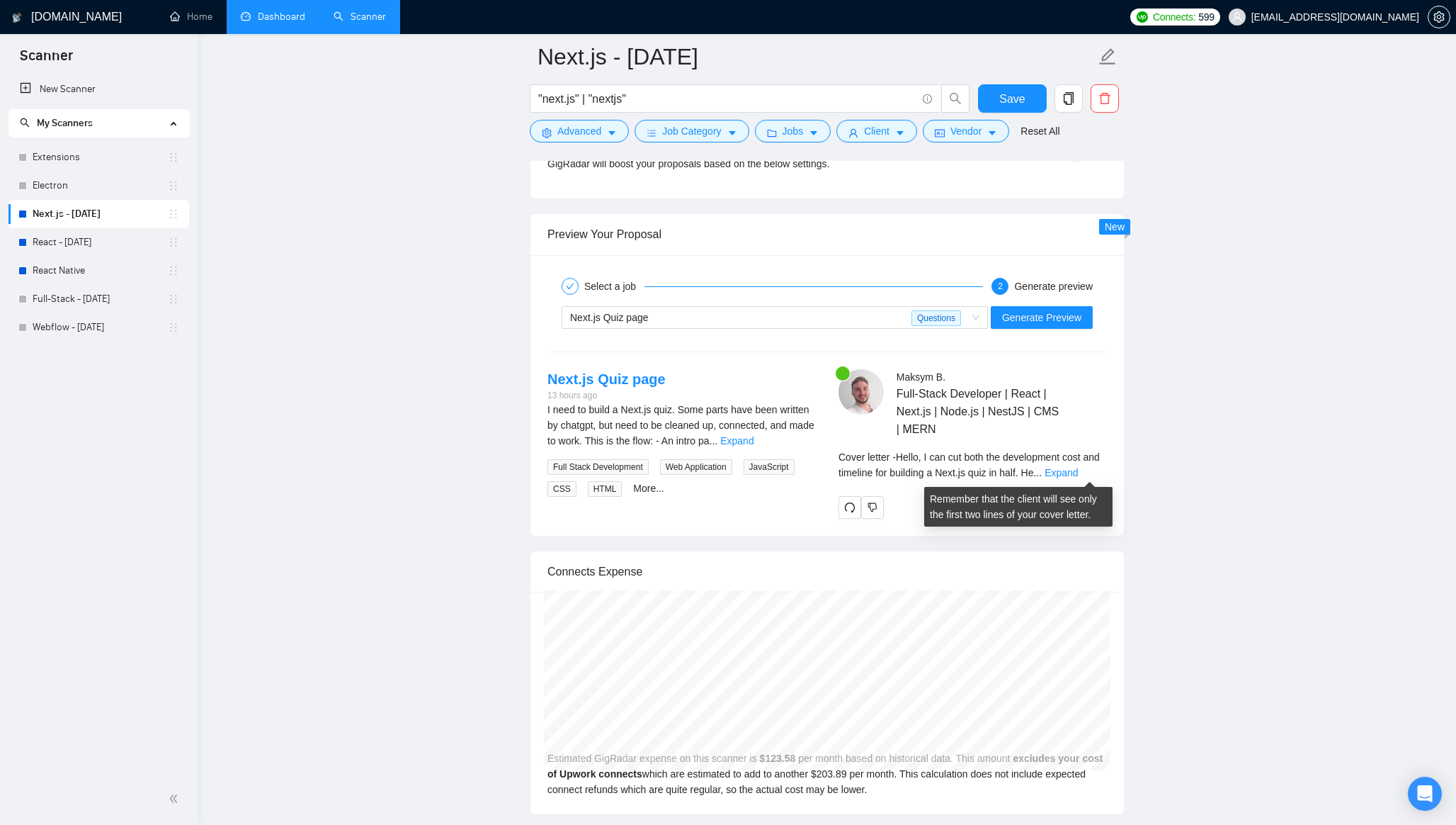
click at [1041, 474] on span "..." at bounding box center [1037, 472] width 9 height 11
click at [1072, 474] on link "Expand" at bounding box center [1061, 472] width 33 height 11
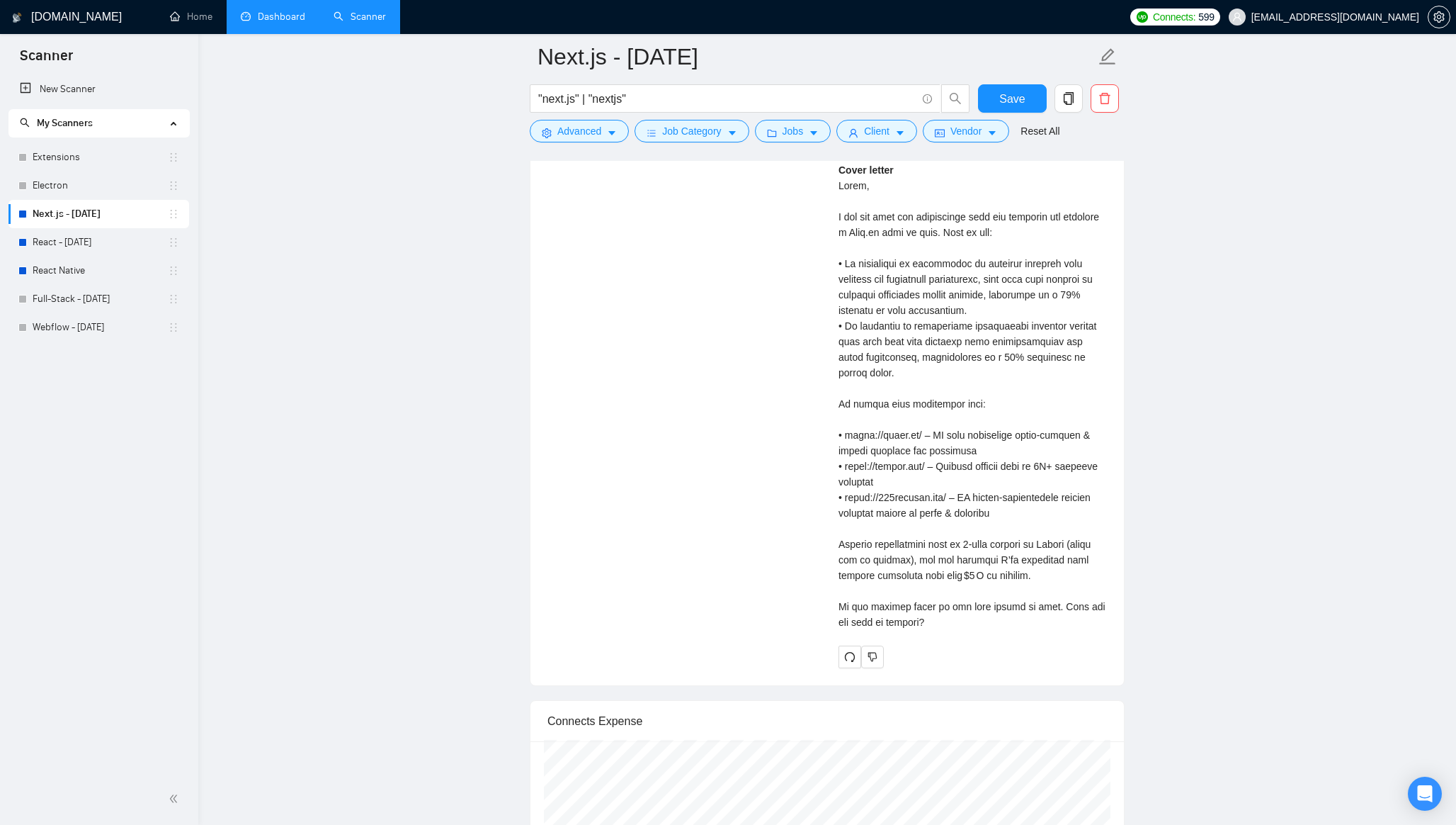
scroll to position [3755, 0]
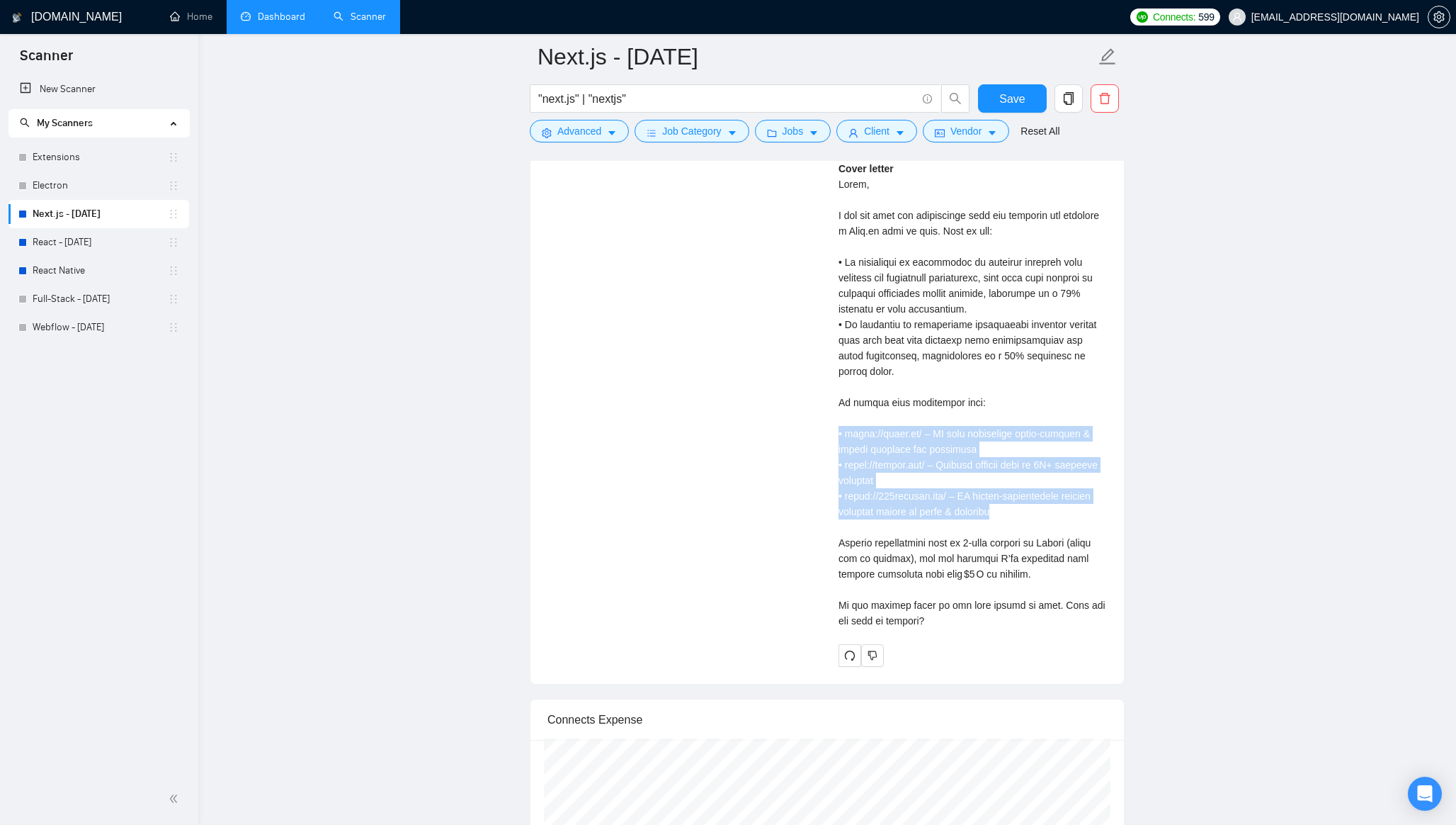
drag, startPoint x: 996, startPoint y: 514, endPoint x: 837, endPoint y: 432, distance: 178.9
click at [837, 432] on div "[PERSON_NAME] Full-Stack Developer | React | Next.js | Node.js | NestJS | CMS |…" at bounding box center [971, 285] width 291 height 763
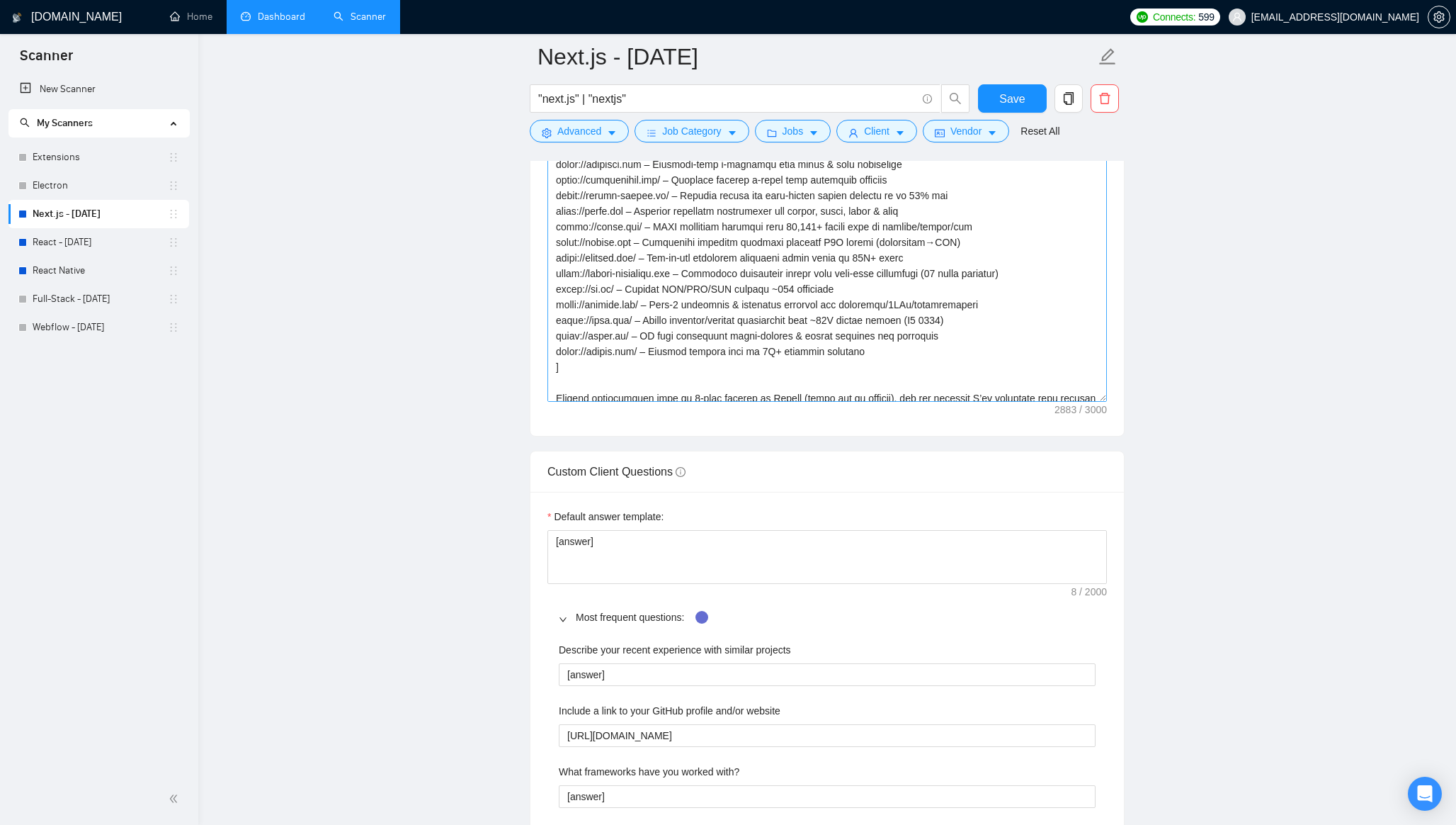
scroll to position [333, 0]
drag, startPoint x: 870, startPoint y: 354, endPoint x: 506, endPoint y: 354, distance: 364.0
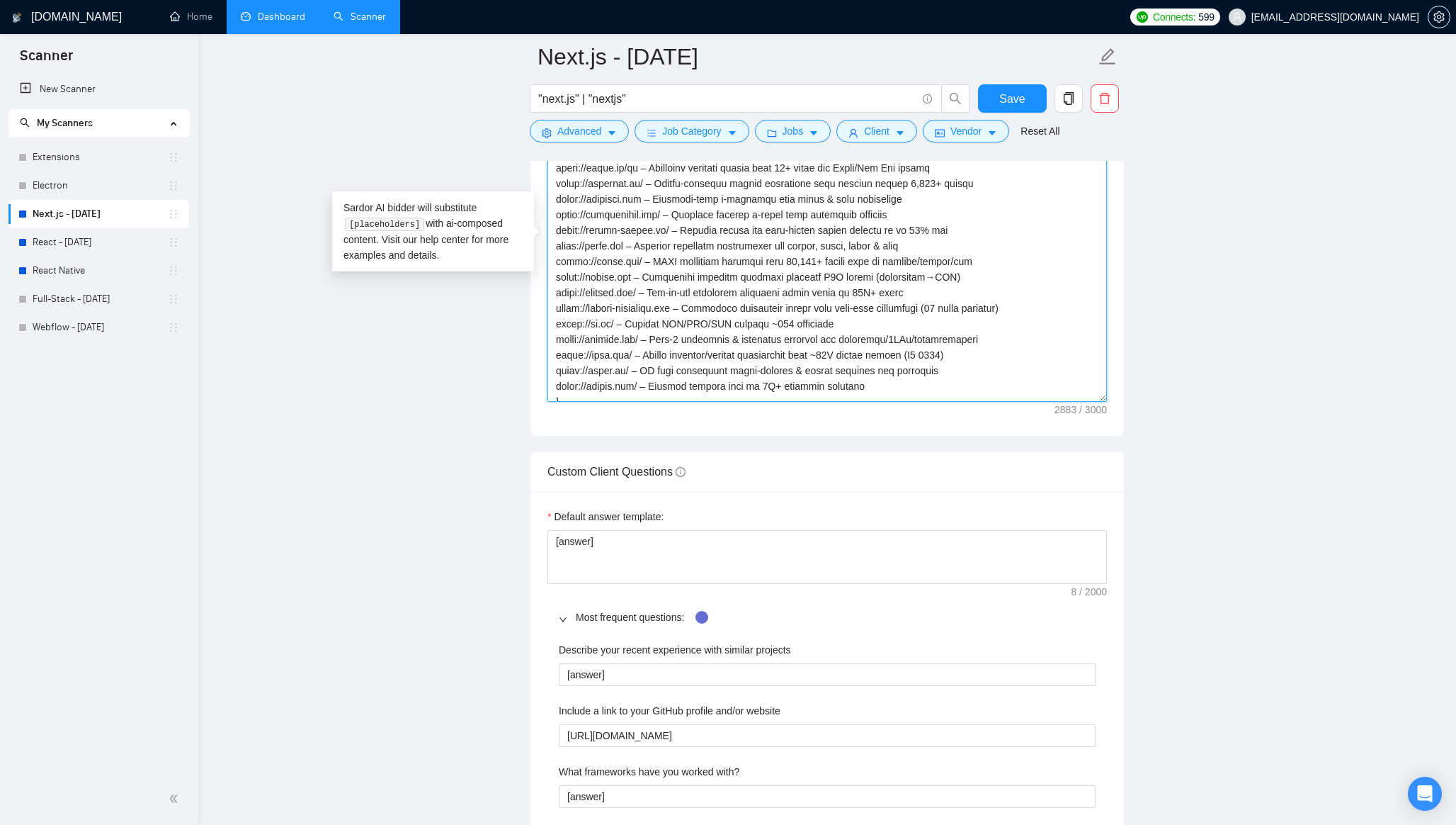
scroll to position [319, 0]
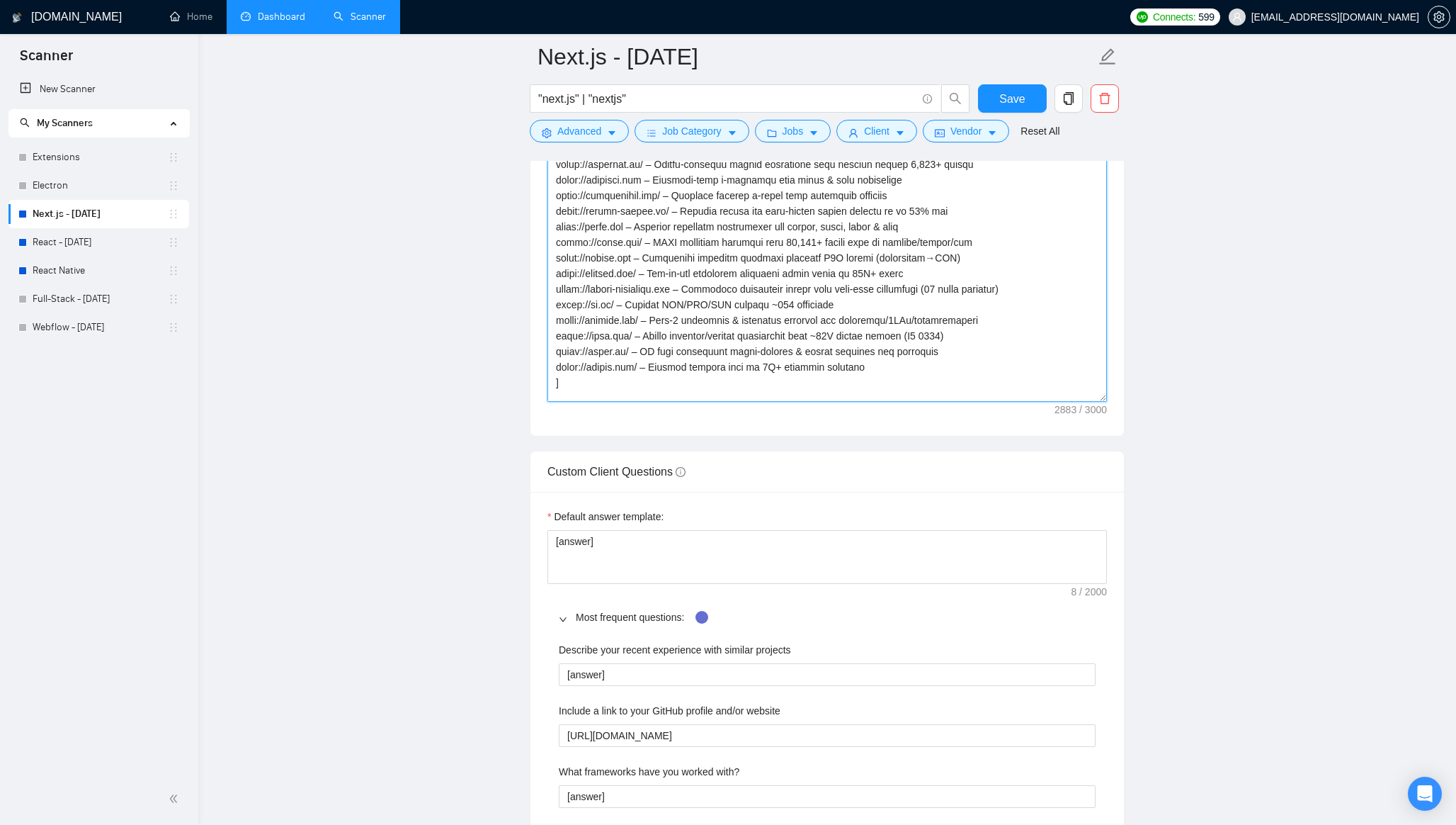
click at [871, 367] on textarea "Cover letter template:" at bounding box center [827, 241] width 560 height 318
paste textarea
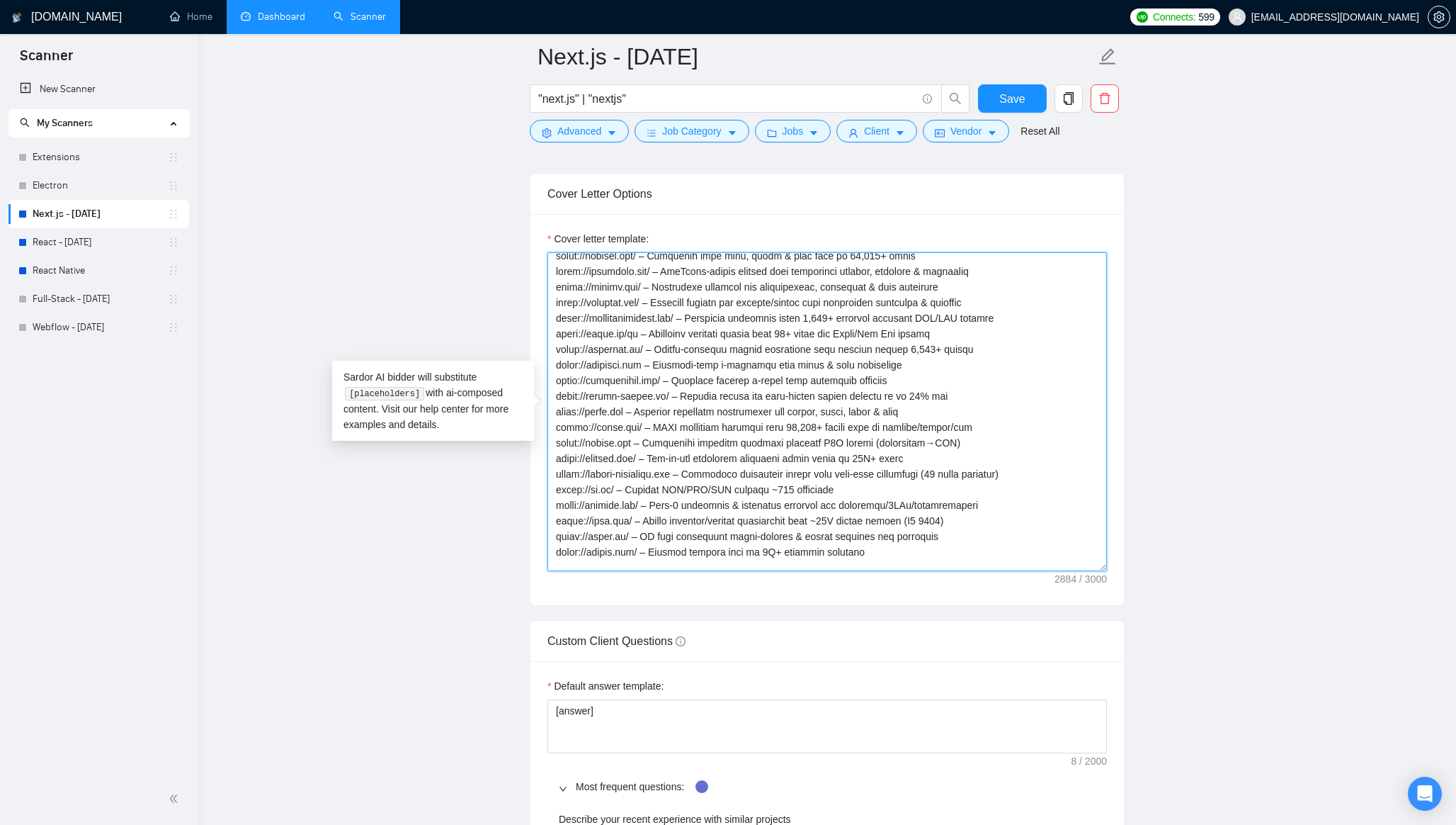
scroll to position [405, 0]
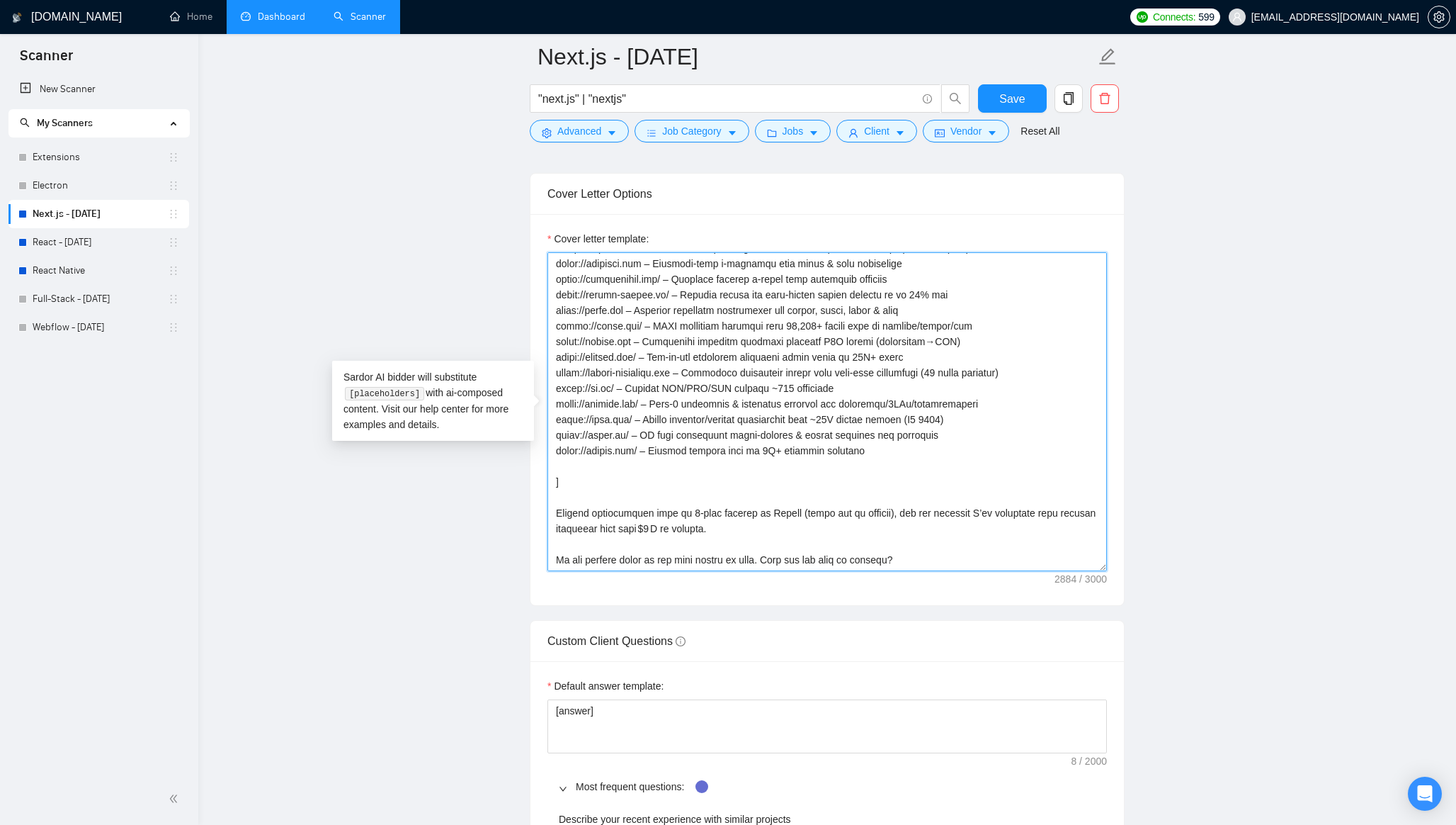
click at [766, 455] on textarea "Cover letter template:" at bounding box center [827, 411] width 560 height 318
click at [697, 465] on textarea "Cover letter template:" at bounding box center [827, 411] width 560 height 318
paste textarea
click at [640, 455] on textarea "Cover letter template:" at bounding box center [827, 411] width 560 height 318
click at [878, 449] on textarea "Cover letter template:" at bounding box center [827, 411] width 560 height 318
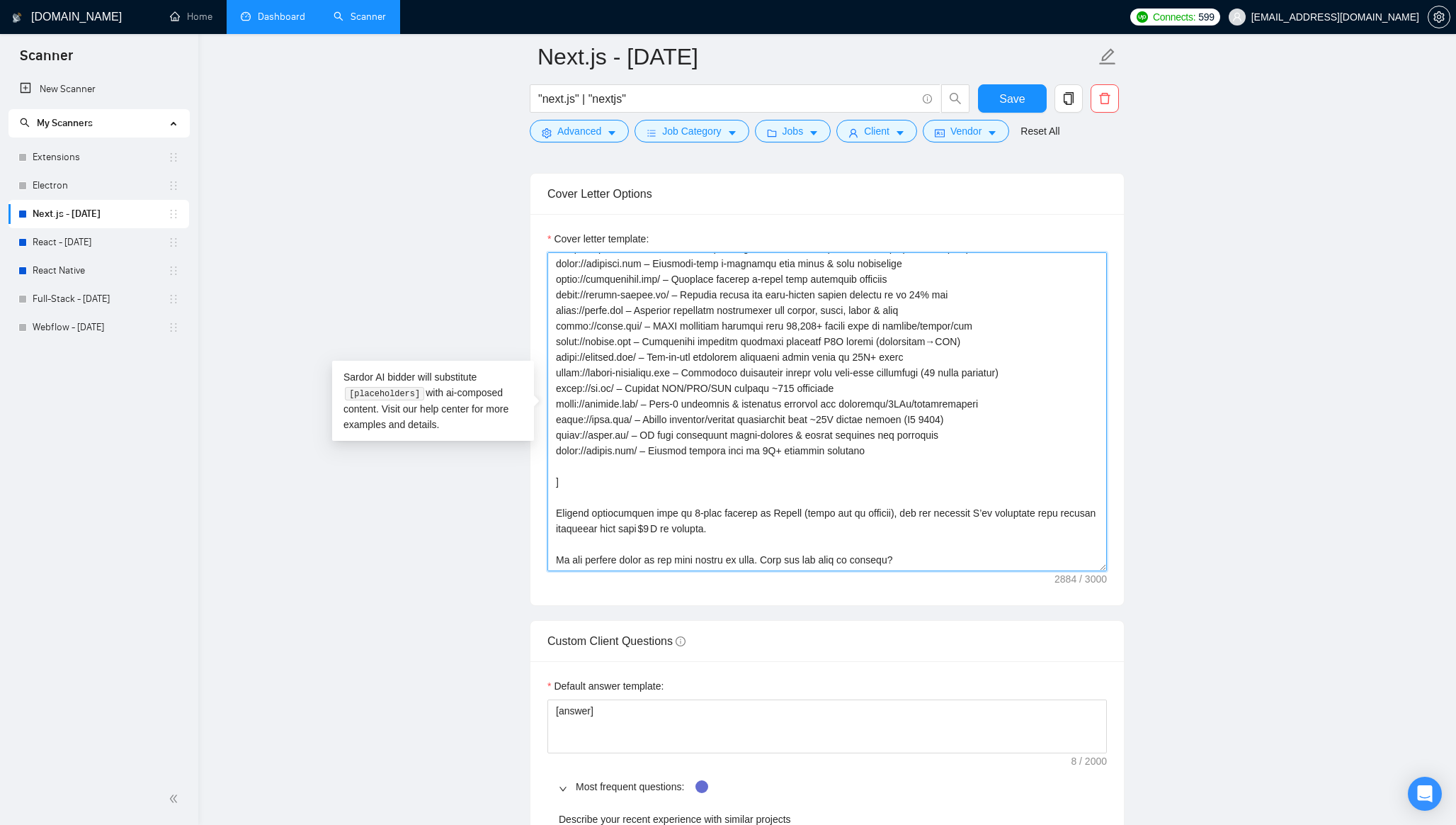
click at [998, 417] on textarea "Cover letter template:" at bounding box center [827, 411] width 560 height 318
drag, startPoint x: 1003, startPoint y: 418, endPoint x: 544, endPoint y: 407, distance: 459.1
drag, startPoint x: 816, startPoint y: 415, endPoint x: 472, endPoint y: 415, distance: 344.0
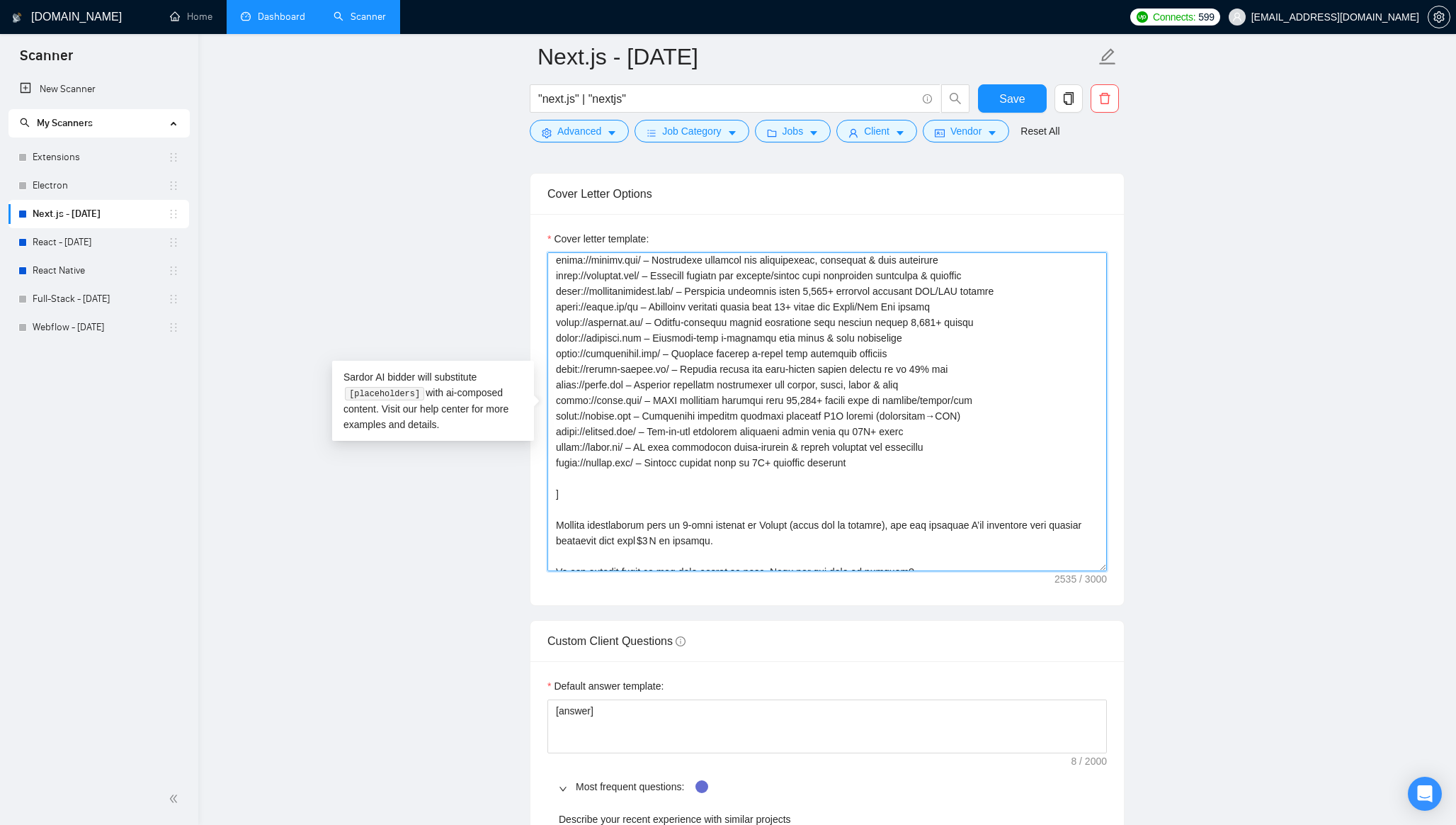
scroll to position [326, 0]
drag, startPoint x: 990, startPoint y: 402, endPoint x: 499, endPoint y: 401, distance: 491.0
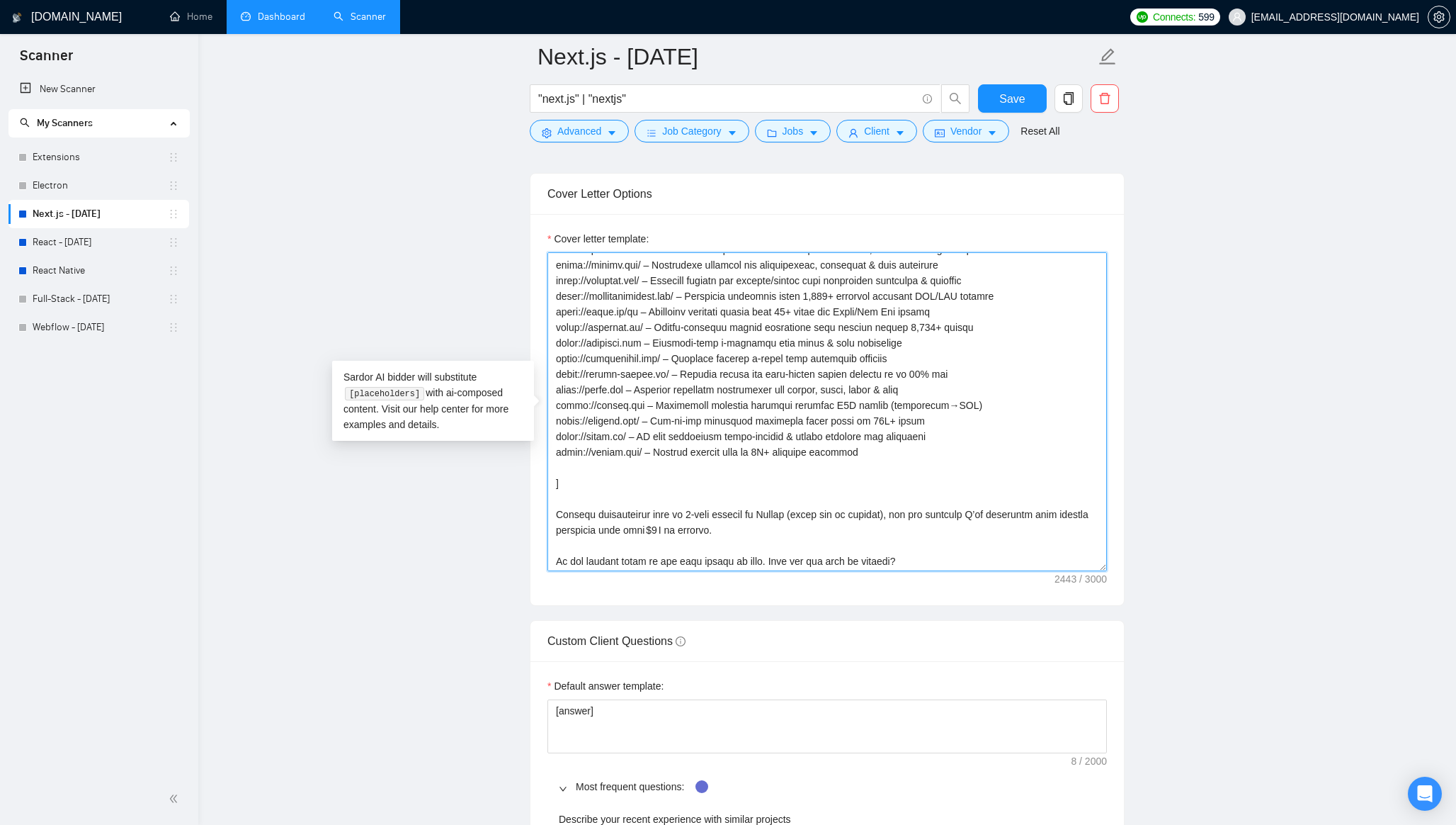
drag, startPoint x: 917, startPoint y: 357, endPoint x: 470, endPoint y: 357, distance: 447.0
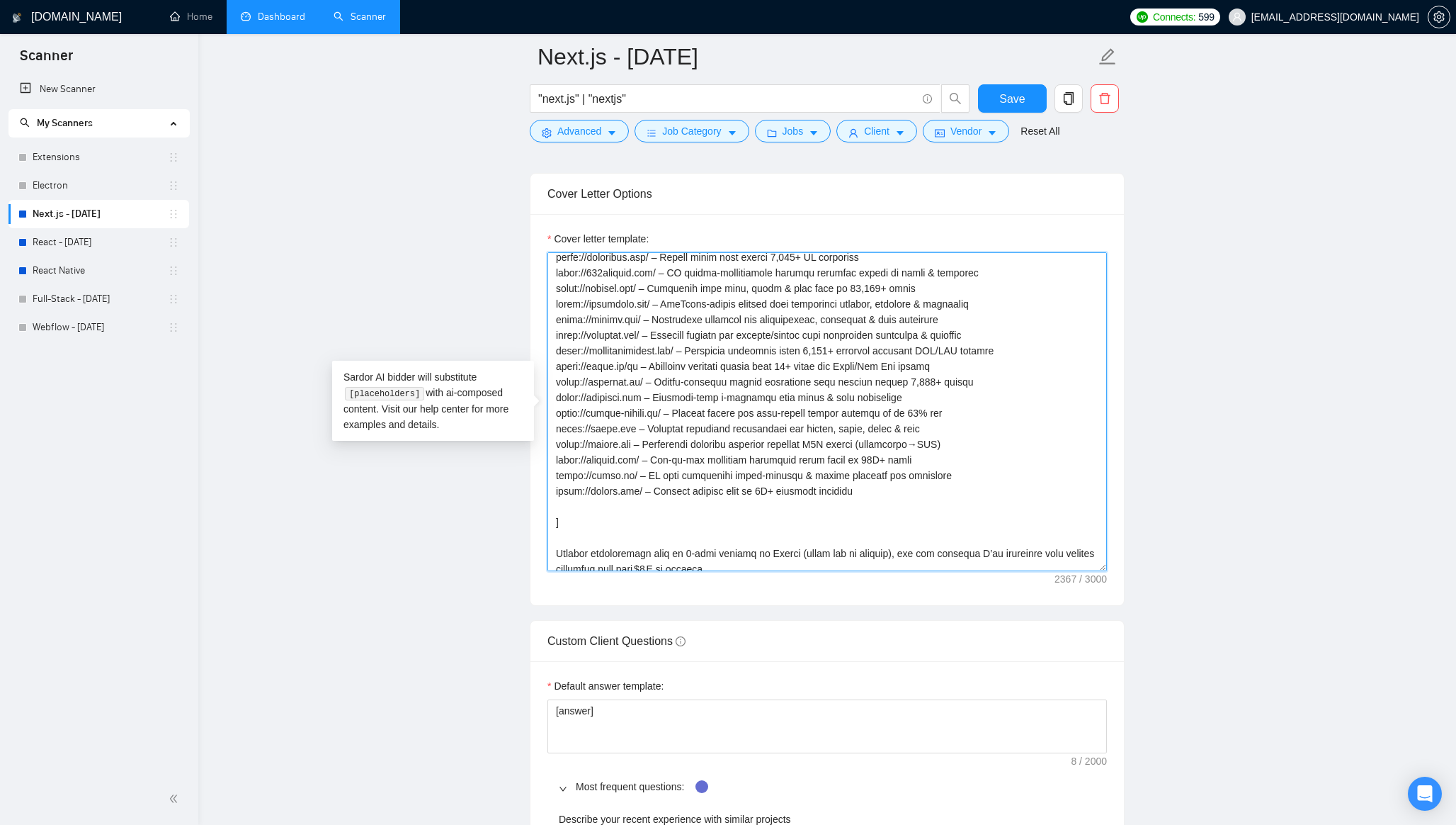
scroll to position [263, 0]
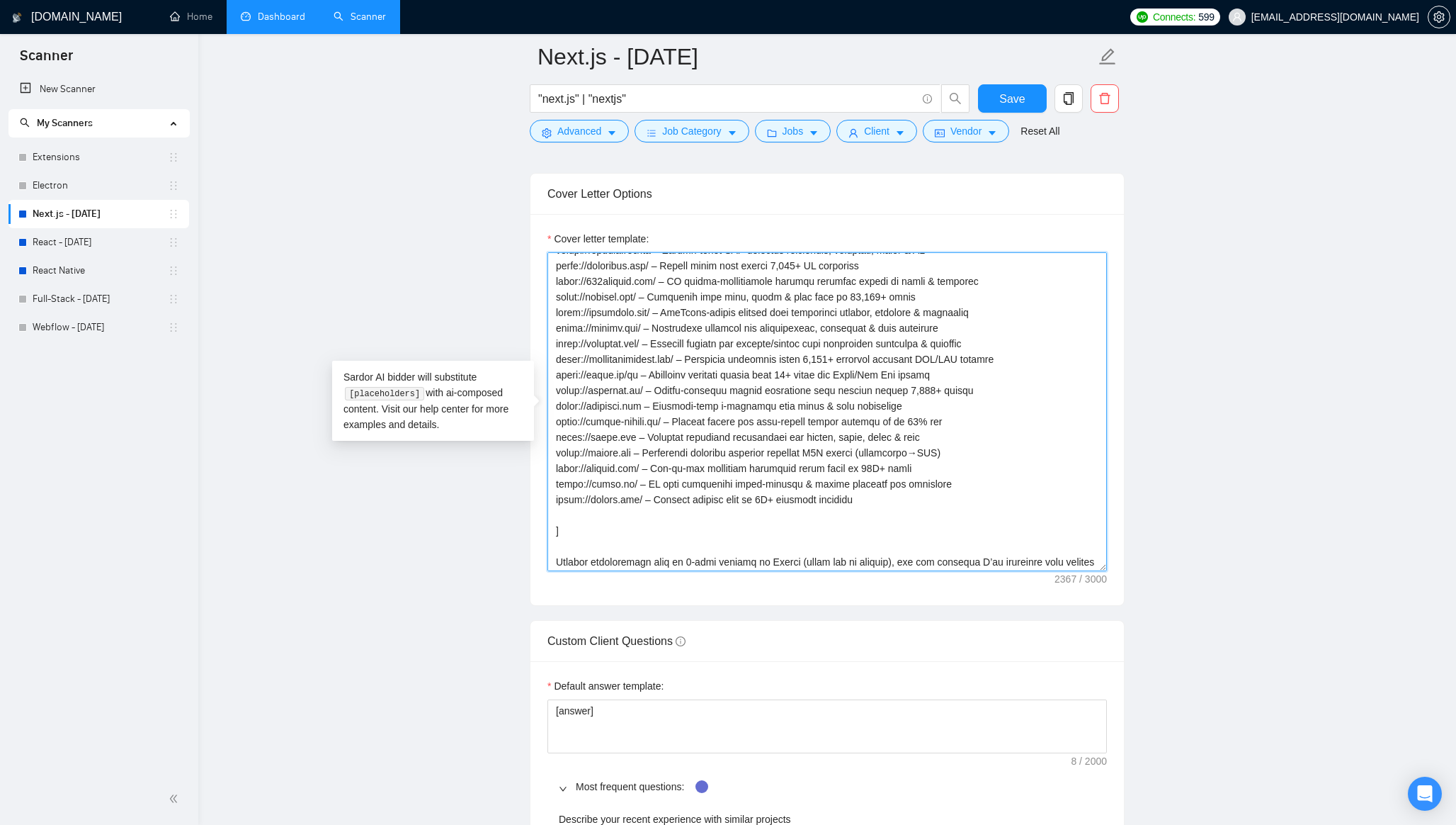
drag, startPoint x: 655, startPoint y: 389, endPoint x: 796, endPoint y: 386, distance: 141.0
click at [796, 386] on textarea "Cover letter template:" at bounding box center [827, 411] width 560 height 318
click at [832, 386] on textarea "Cover letter template:" at bounding box center [827, 411] width 560 height 318
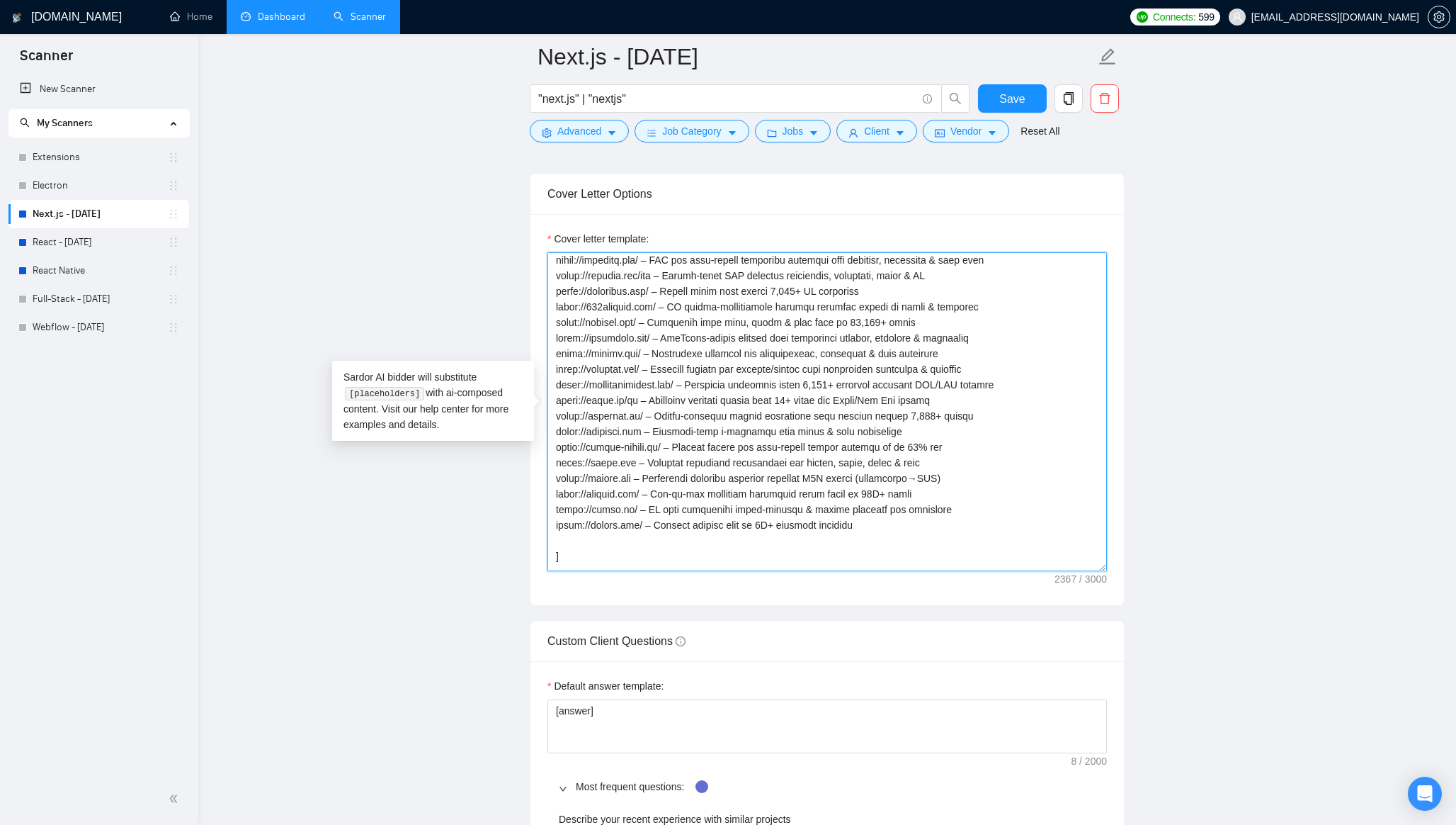
drag, startPoint x: 962, startPoint y: 354, endPoint x: 549, endPoint y: 354, distance: 413.0
click at [549, 354] on textarea "Cover letter template:" at bounding box center [827, 411] width 560 height 318
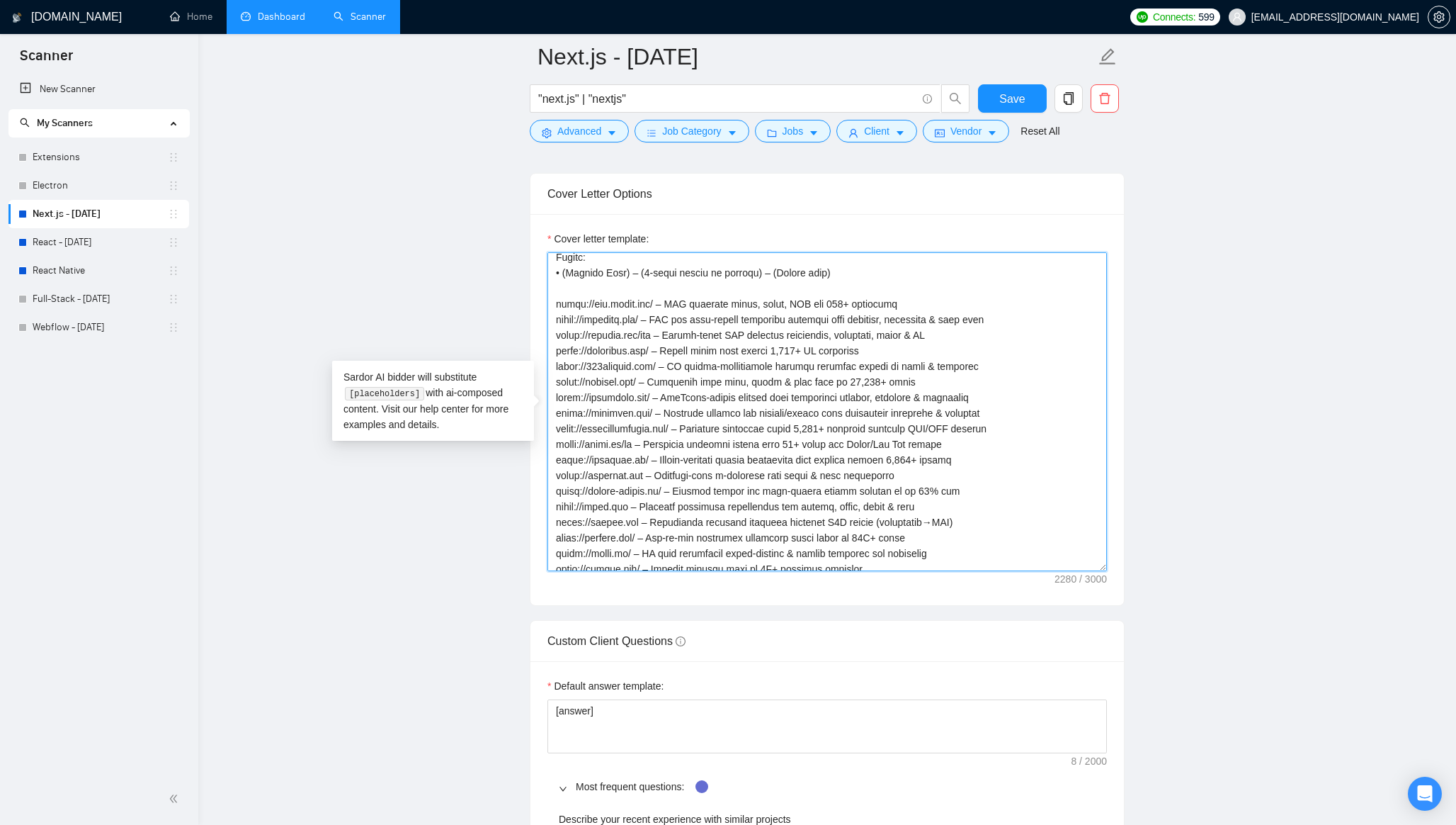
scroll to position [184, 0]
drag, startPoint x: 1011, startPoint y: 313, endPoint x: 480, endPoint y: 313, distance: 531.0
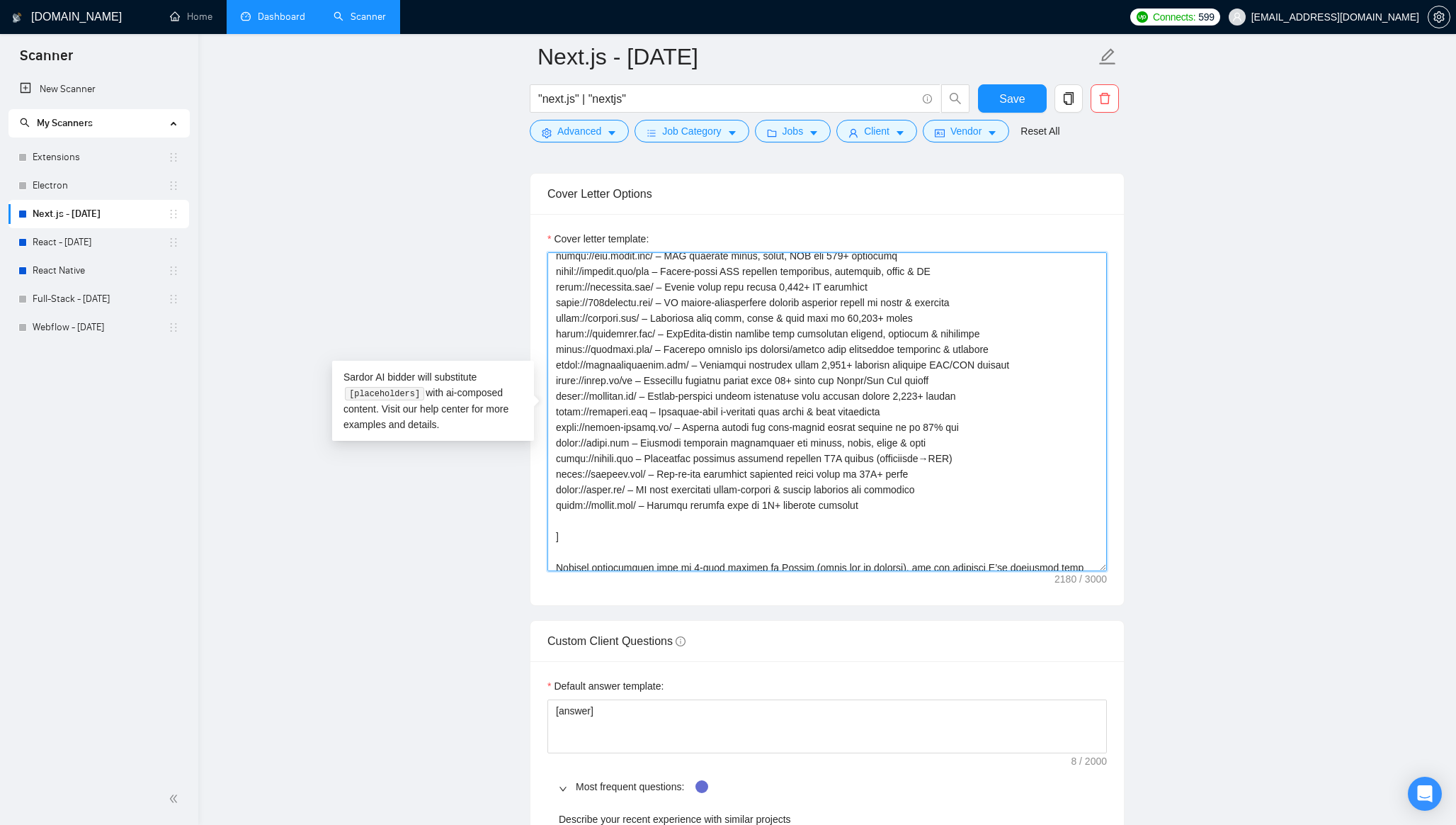
scroll to position [261, 0]
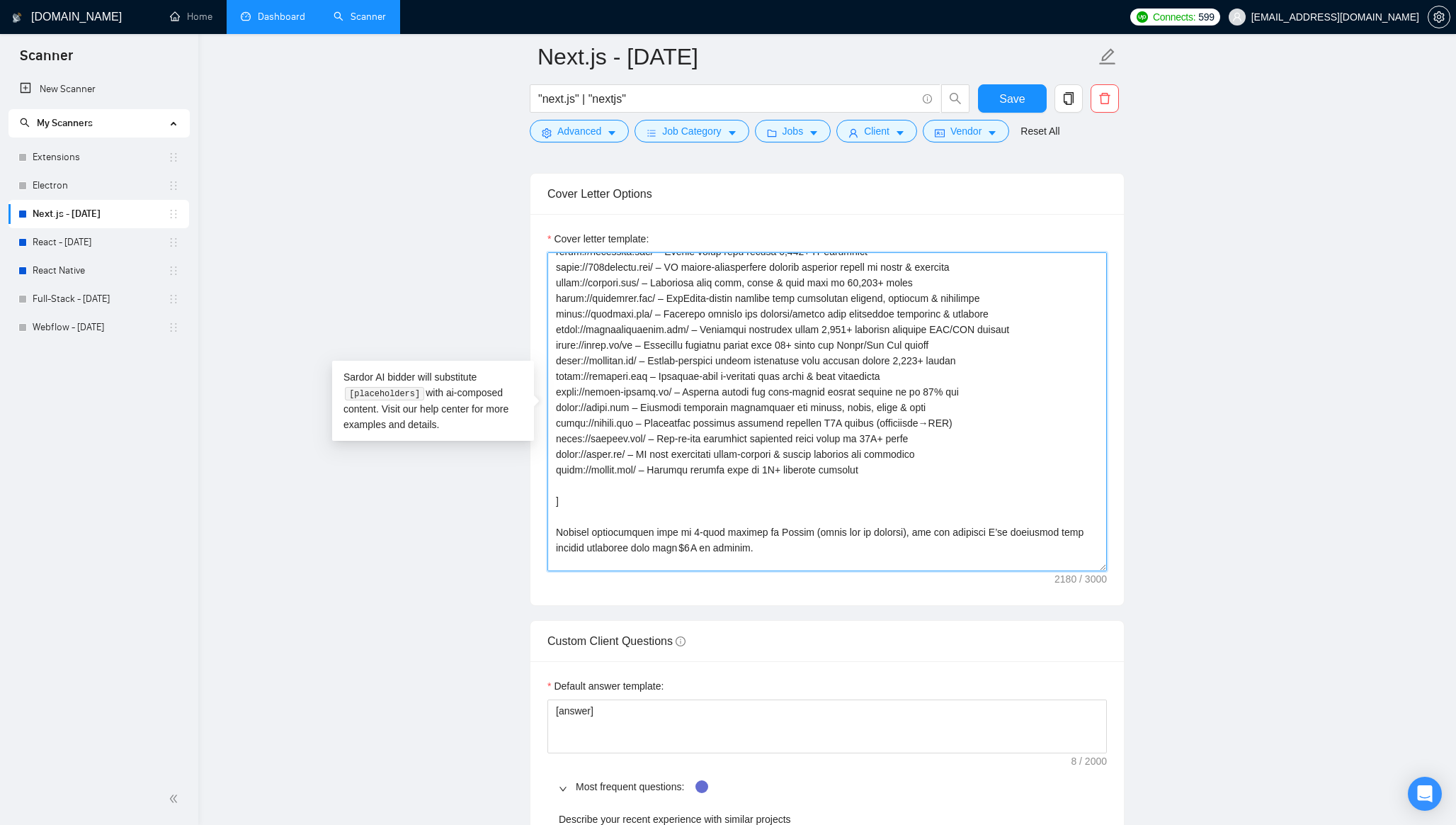
click at [568, 479] on textarea "Cover letter template:" at bounding box center [827, 411] width 560 height 318
paste textarea "[URL][DOMAIN_NAME] – Classroom engagement platform where instructors run live p…"
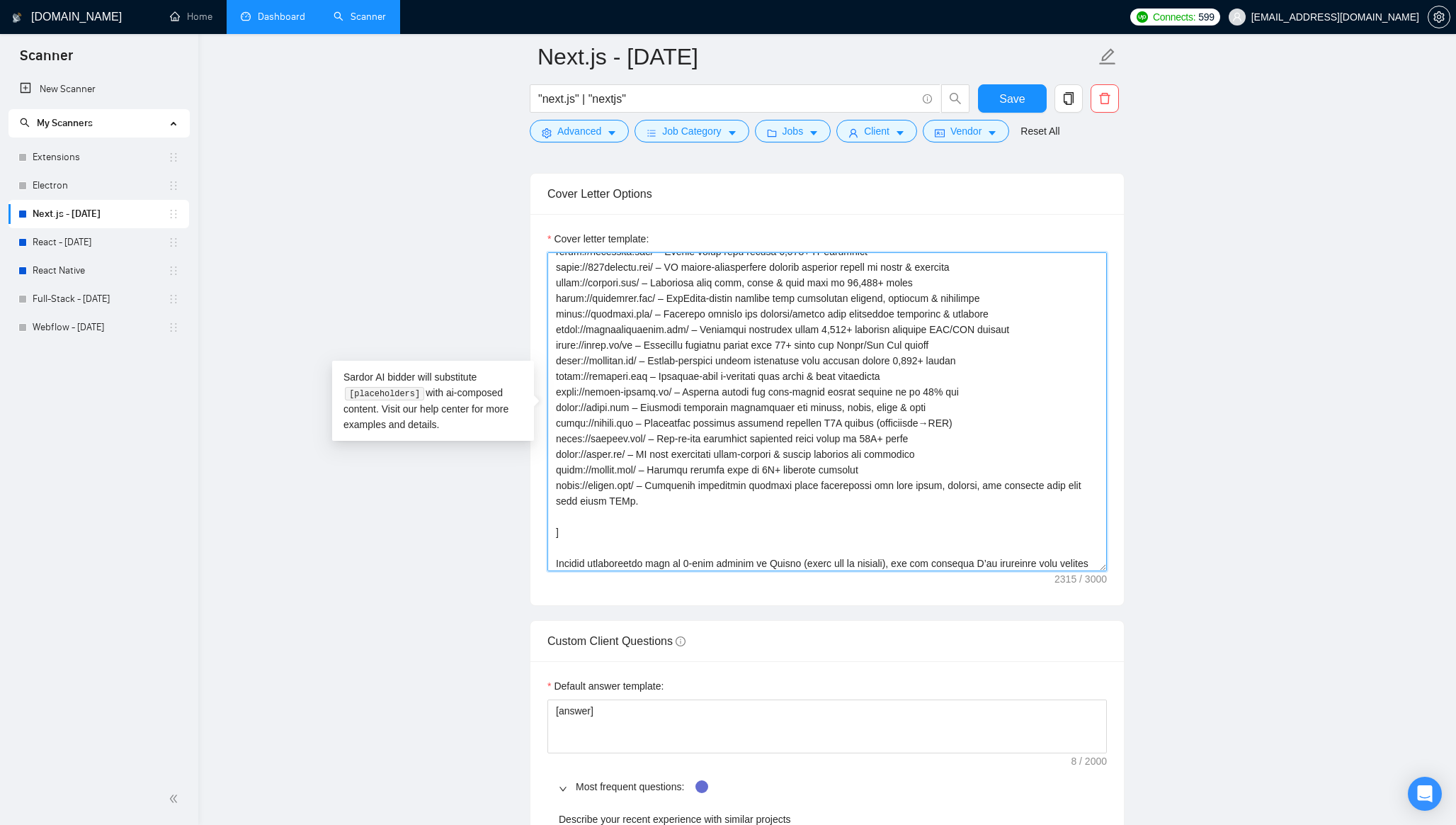
paste textarea "[URL][DOMAIN_NAME] – Location‑based dating app that shows you people you’ve cro…"
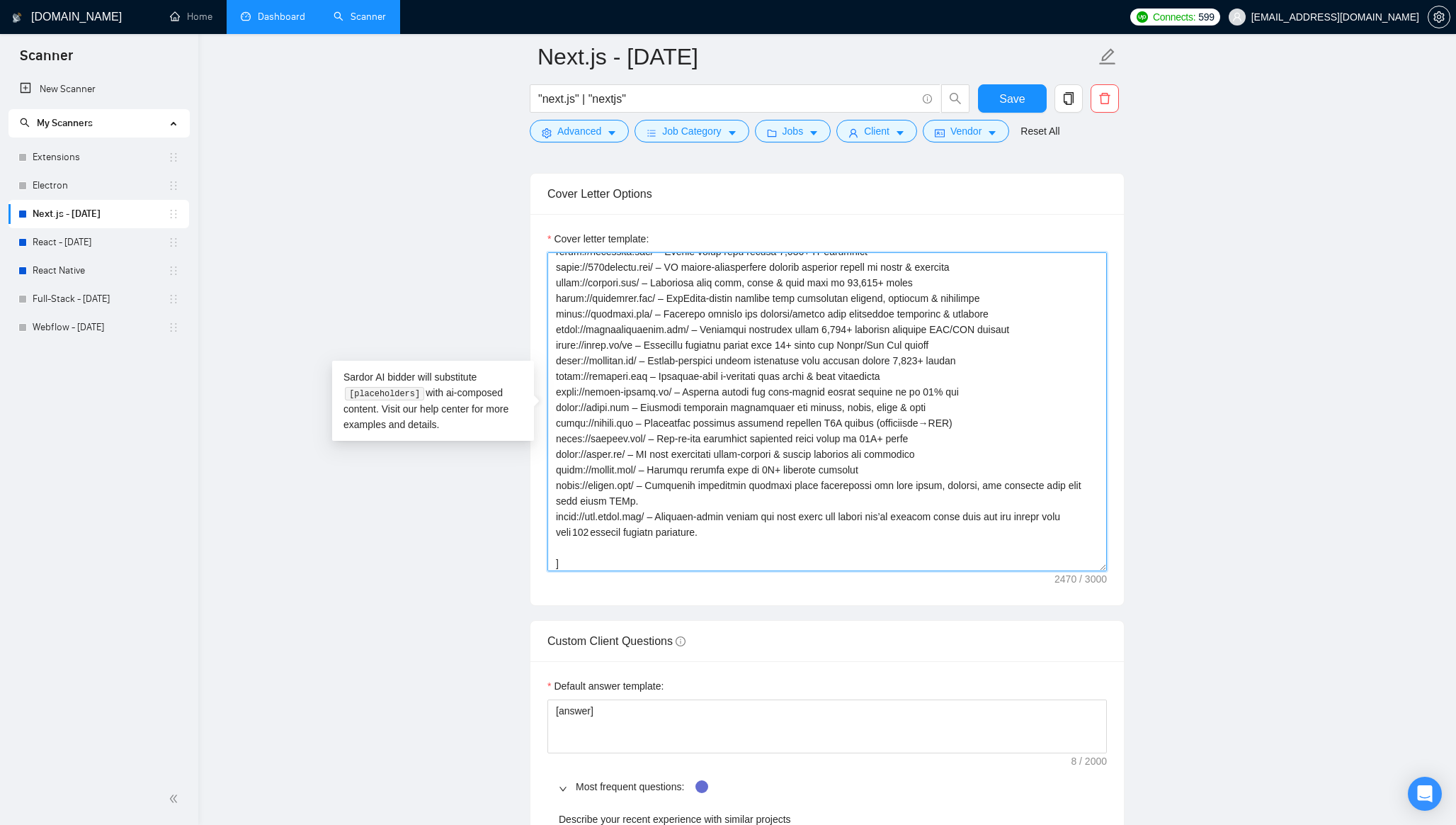
paste textarea "[URL][DOMAIN_NAME] – Social reading app hosting curated book clubs led by autho…"
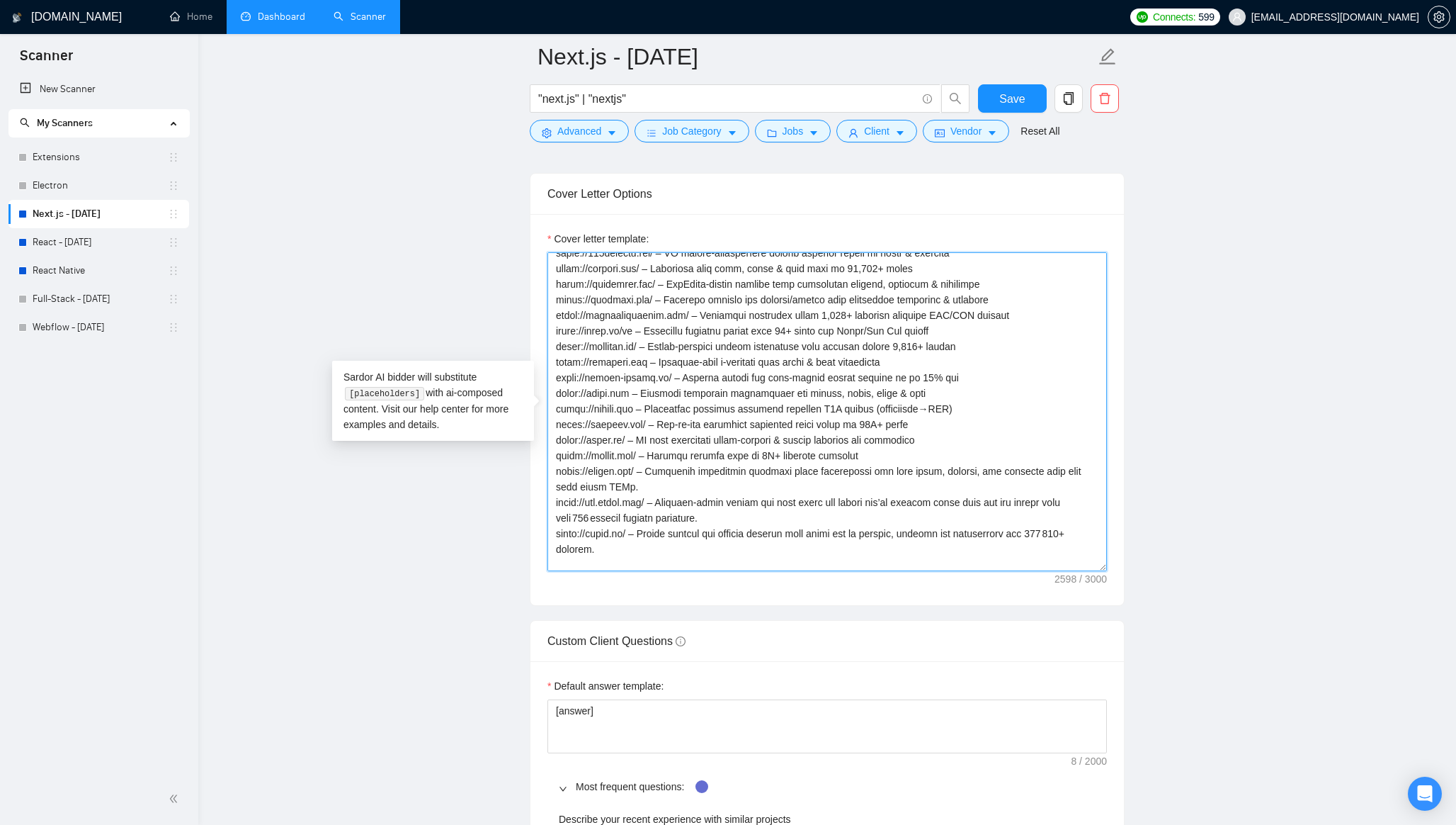
paste textarea "[URL][DOMAIN_NAME] – Save‑for‑later reading list that doubles as a discovery fe…"
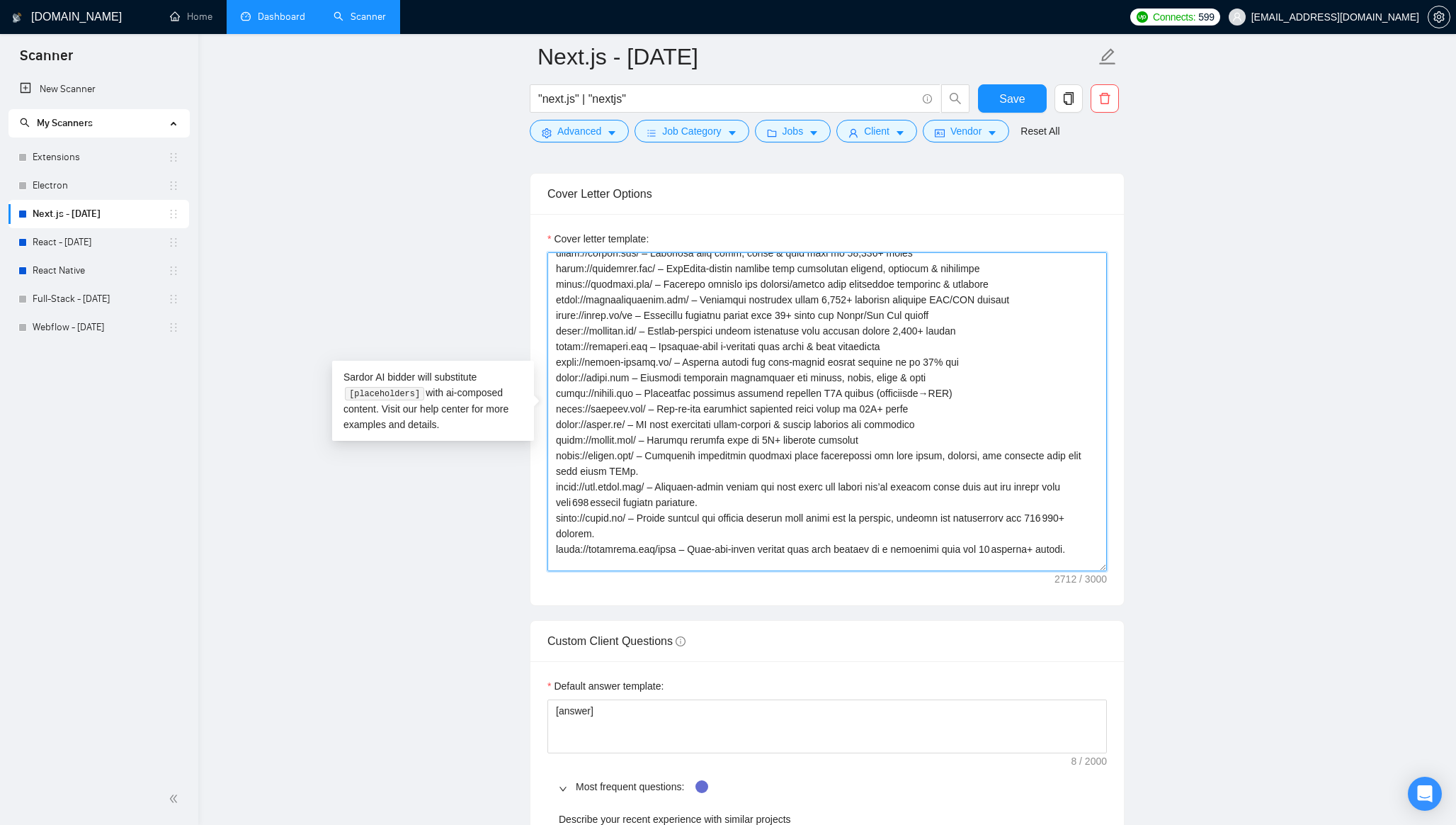
paste textarea "[URL][DOMAIN_NAME] – Browser‑based notebook where developers and data journalis…"
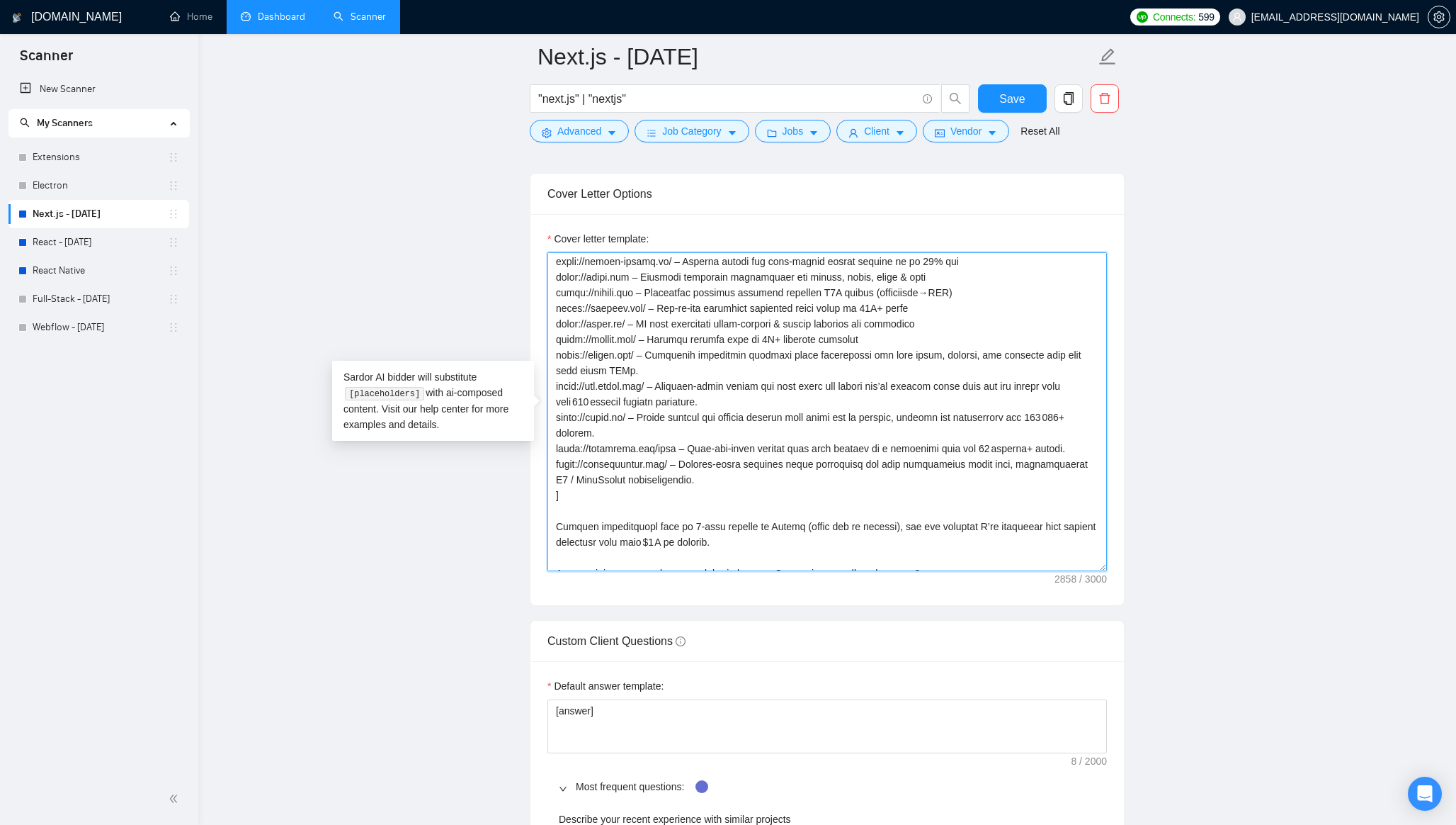
scroll to position [396, 0]
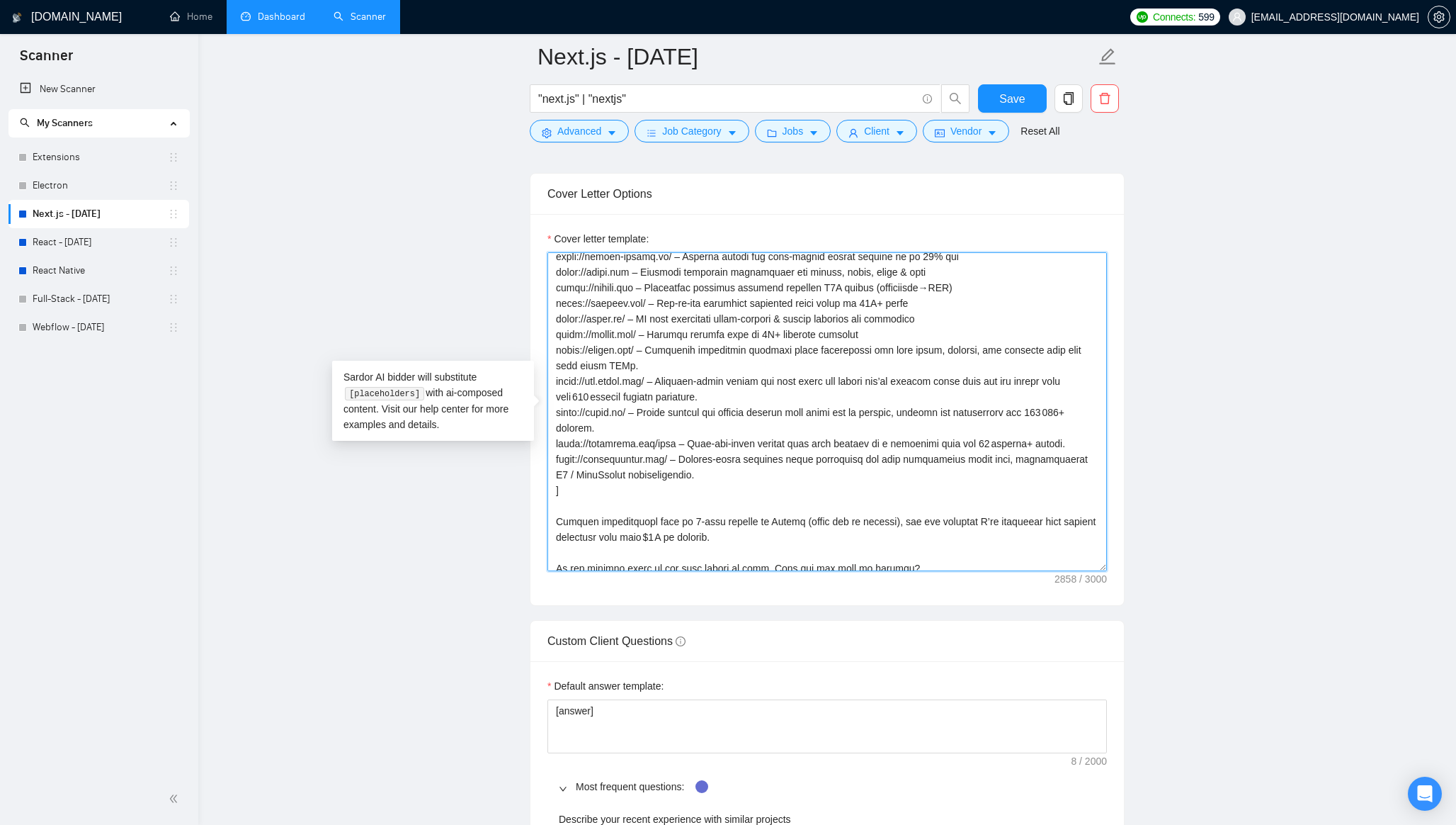
paste textarea "[URL][DOMAIN_NAME] – Collaborative AI assistant that helps attorneys research, …"
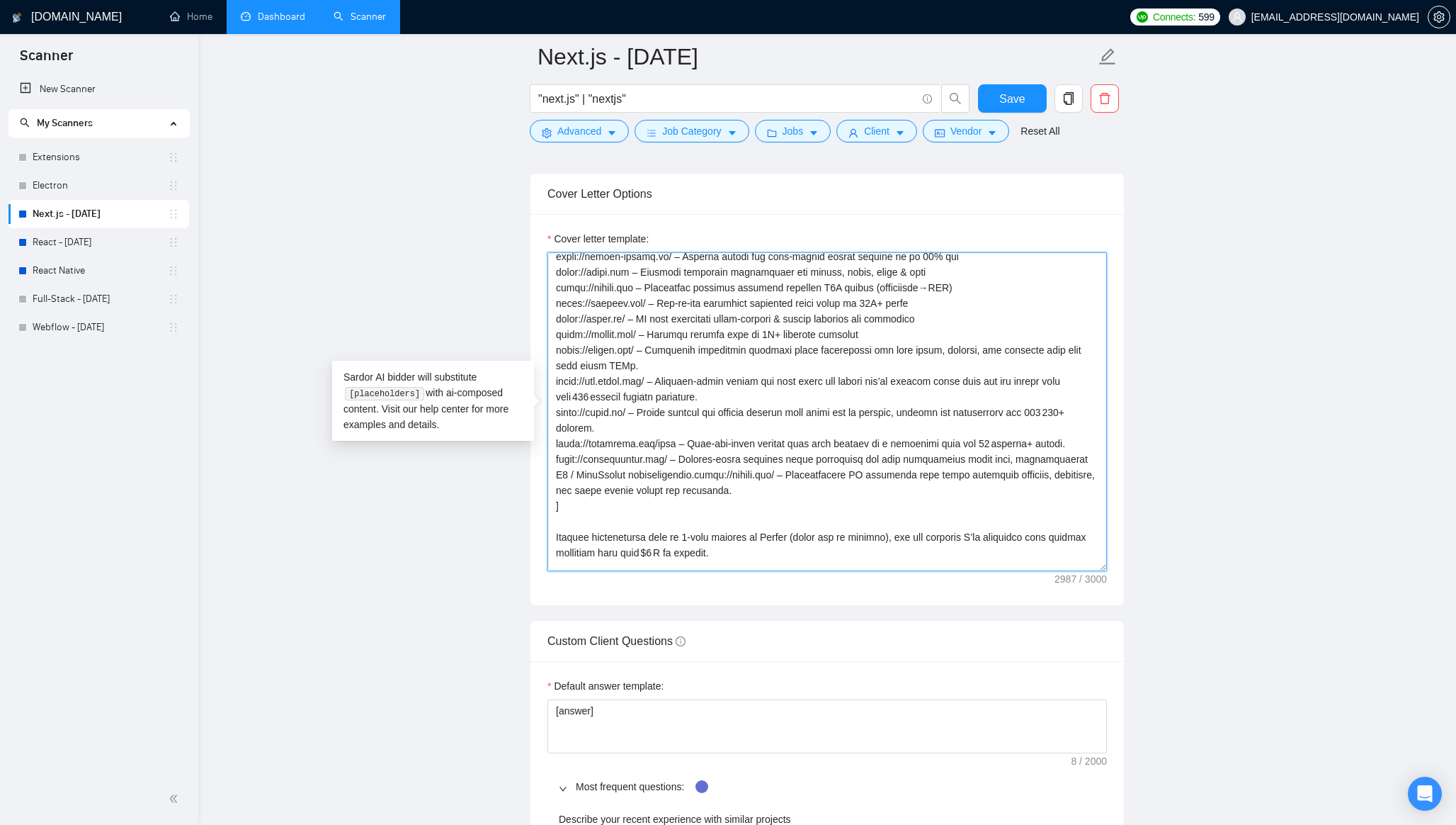
click at [691, 470] on textarea "Cover letter template:" at bounding box center [827, 411] width 560 height 318
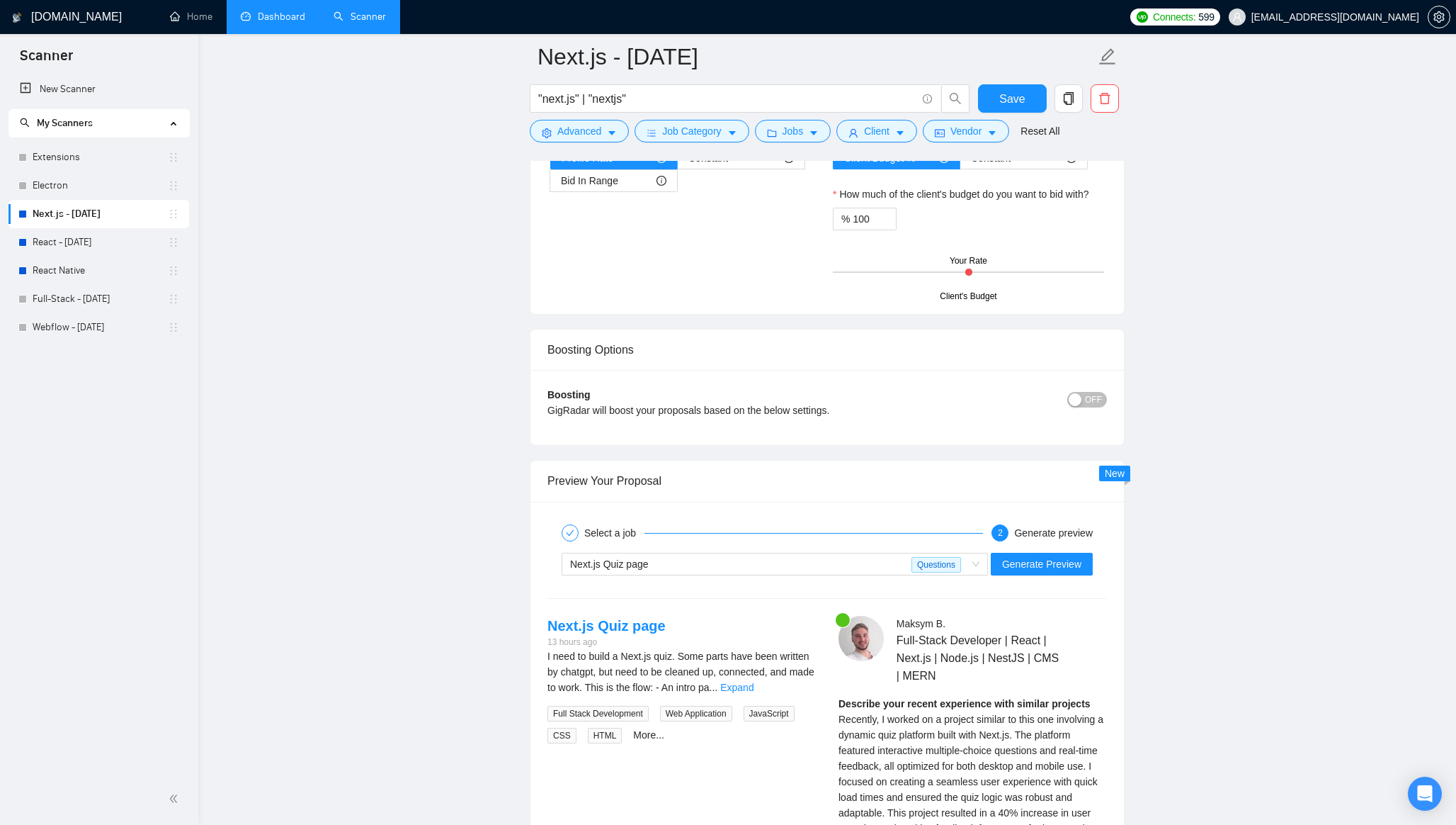
scroll to position [3121, 0]
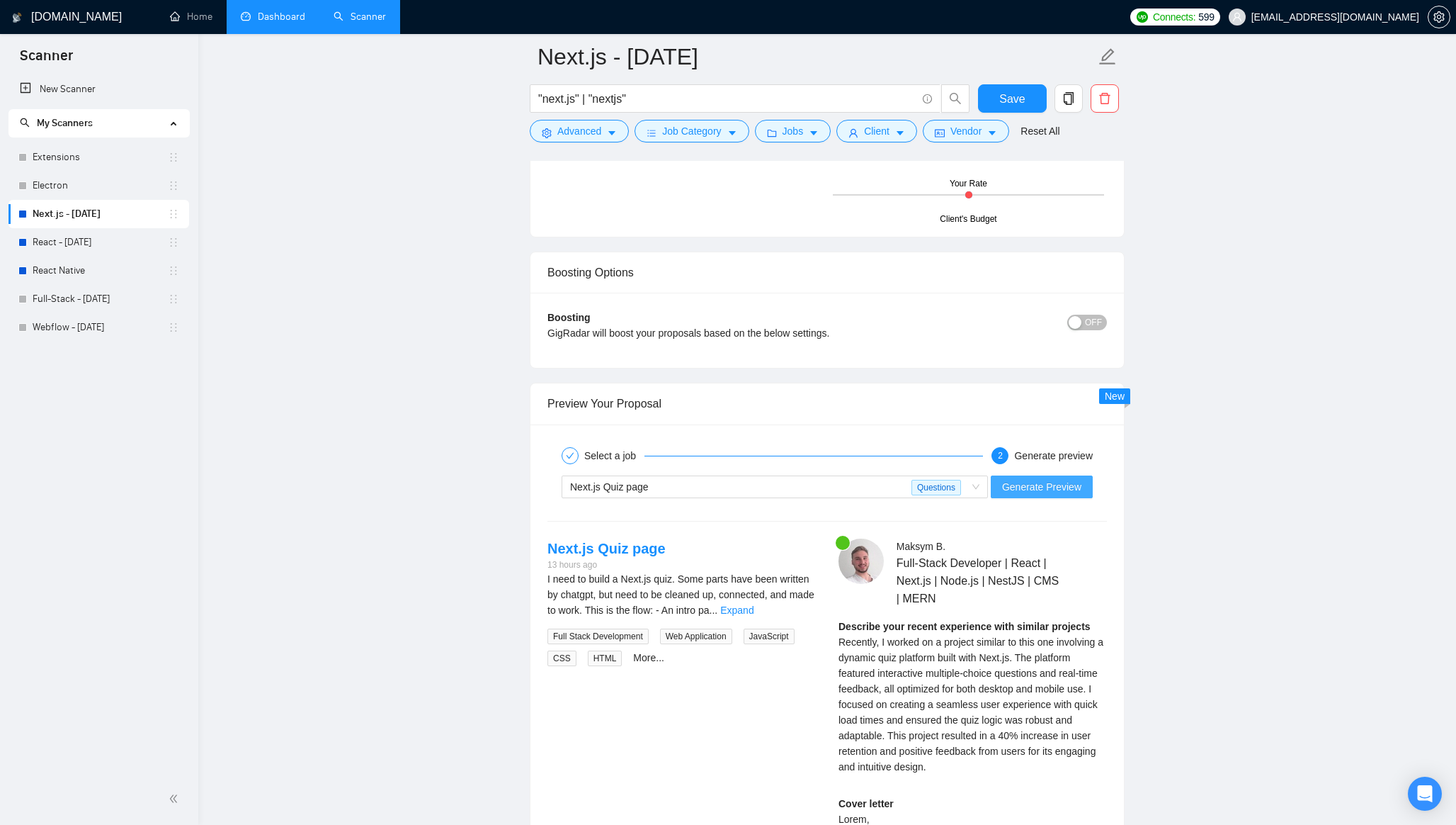
type textarea "[lor ipsumd's ametcons] A eli sed doei tem incididuntu labo etd magnaali eni [a…"
click at [1046, 479] on span "Generate Preview" at bounding box center [1041, 487] width 79 height 16
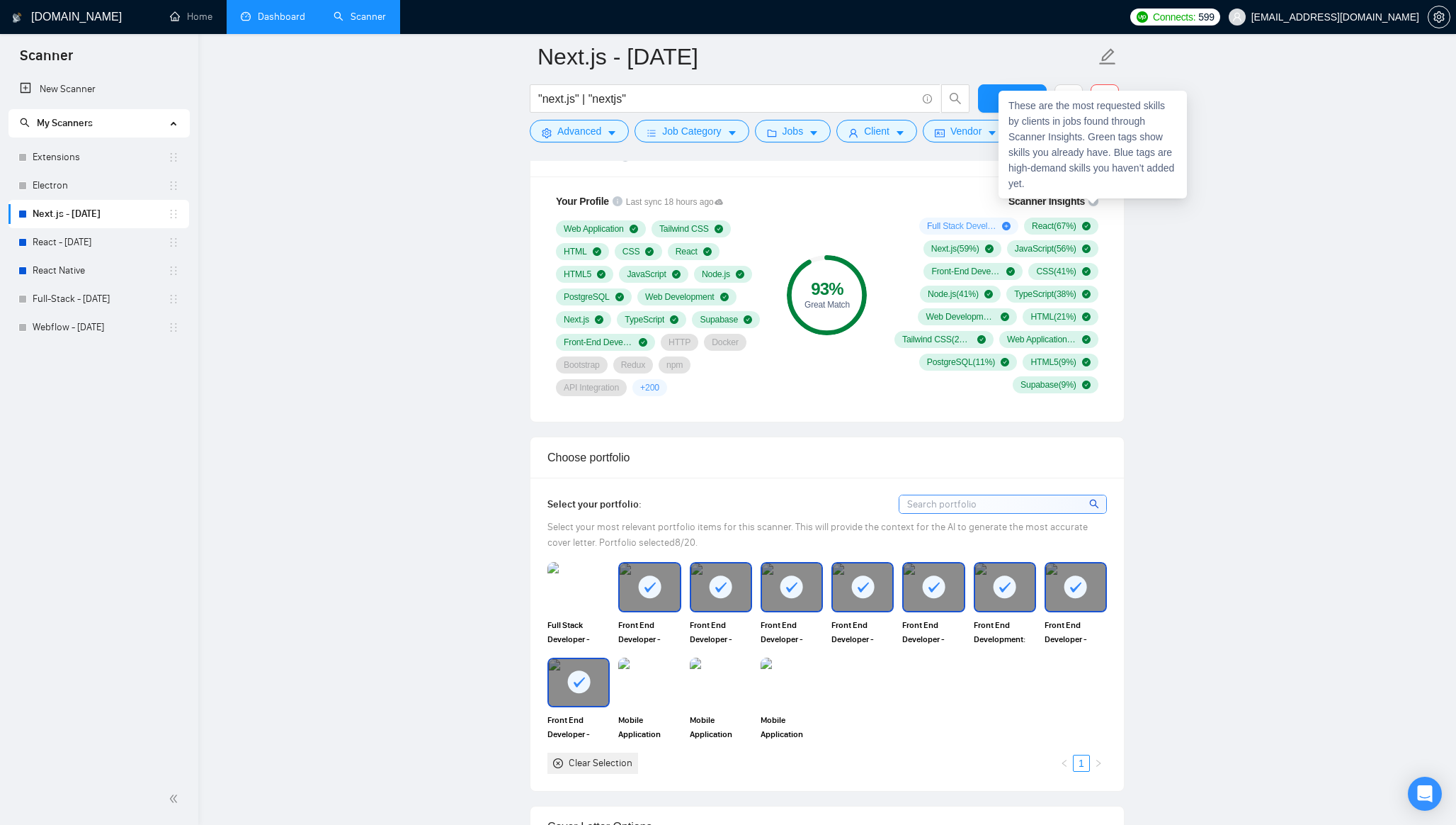
scroll to position [947, 0]
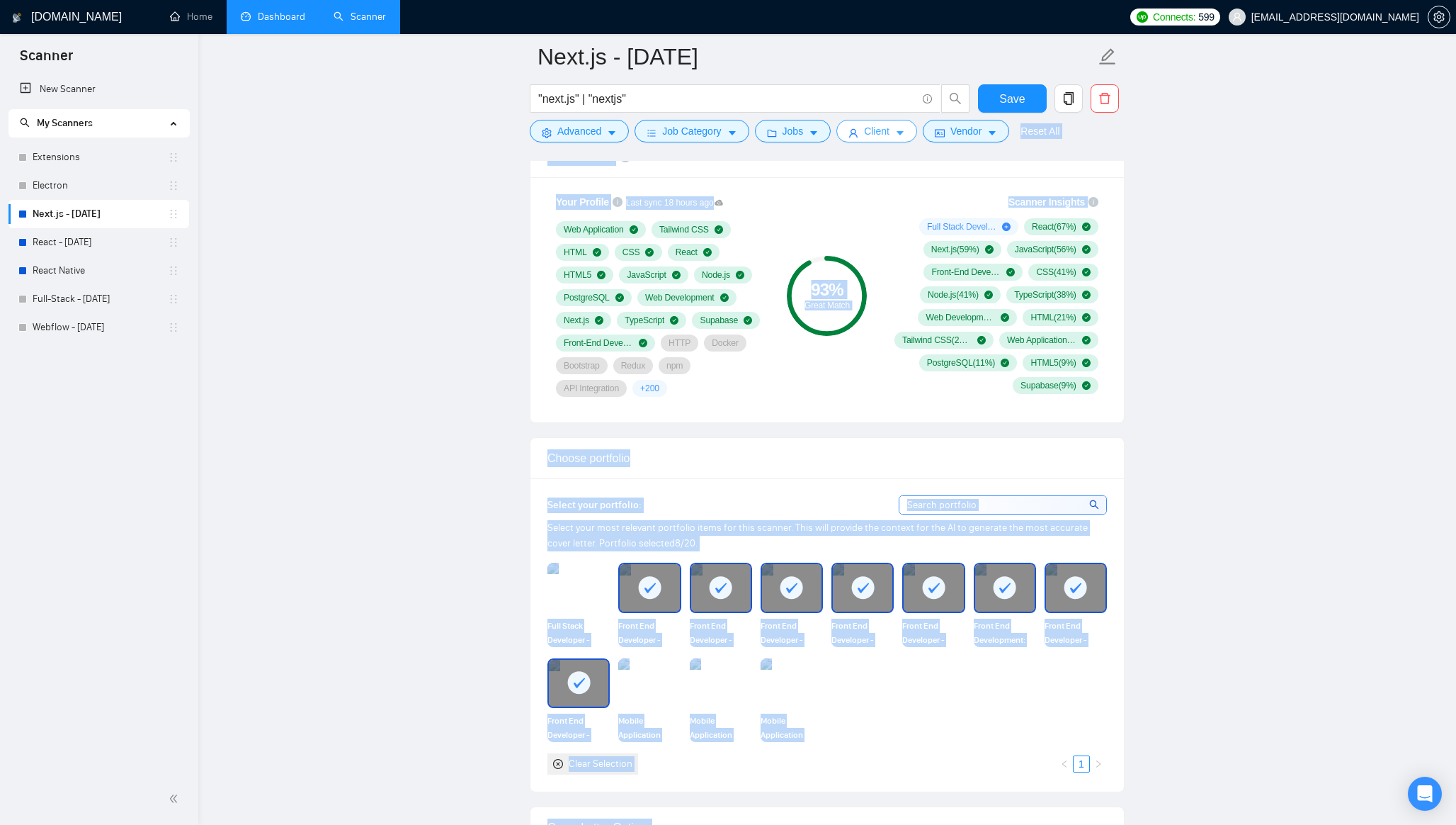
drag, startPoint x: 993, startPoint y: 130, endPoint x: 856, endPoint y: 129, distance: 137.0
click at [962, 190] on div "Scanner Insights Full Stack Development ( 52 %) React ( 67 %) Next.js ( 59 %) J…" at bounding box center [993, 294] width 227 height 217
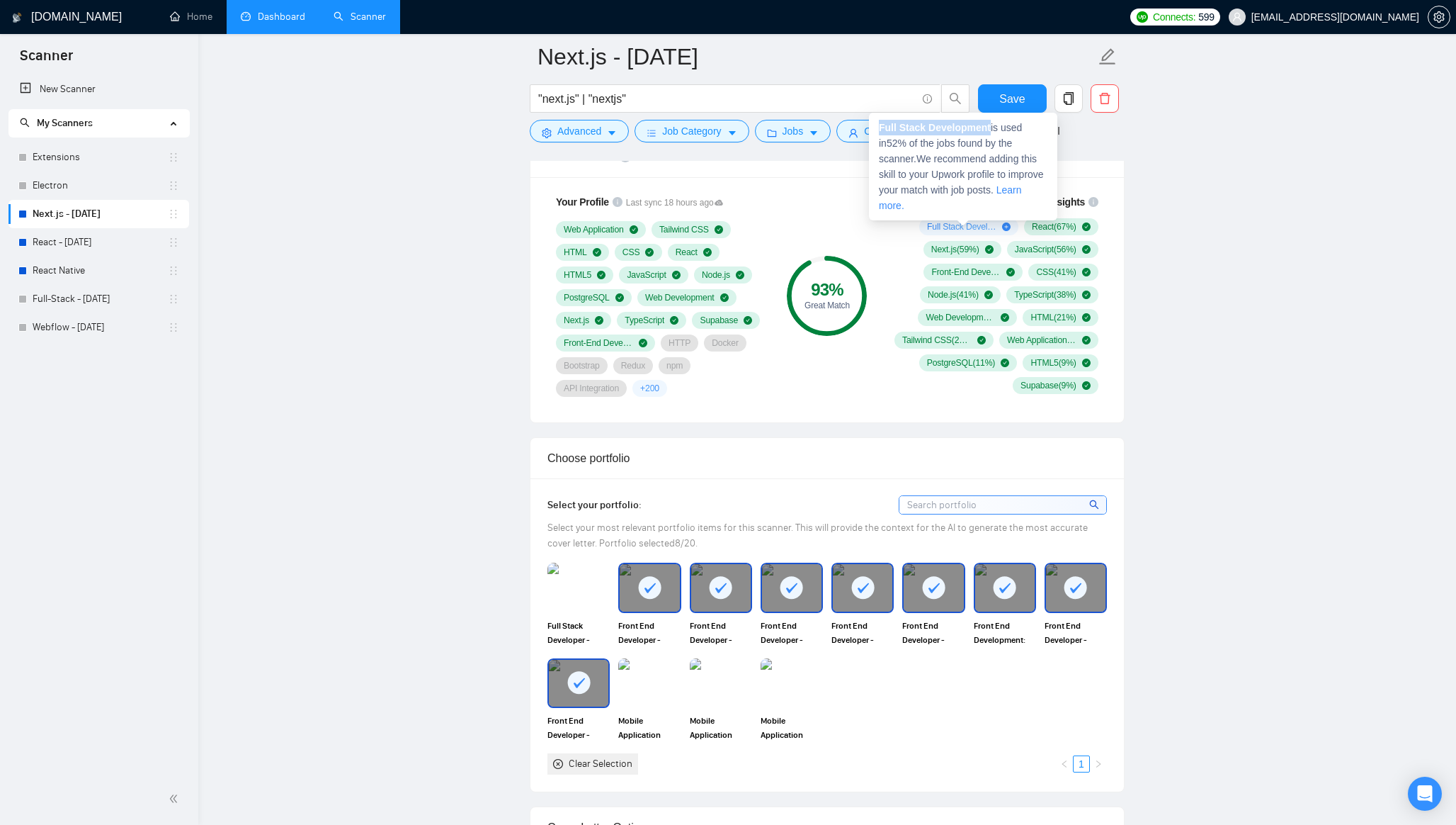
drag, startPoint x: 993, startPoint y: 128, endPoint x: 877, endPoint y: 126, distance: 116.0
click at [877, 126] on div "Full Stack Development is used in 52 % of the jobs found by the scanner. We rec…" at bounding box center [962, 166] width 188 height 107
copy strong "Full Stack Development"
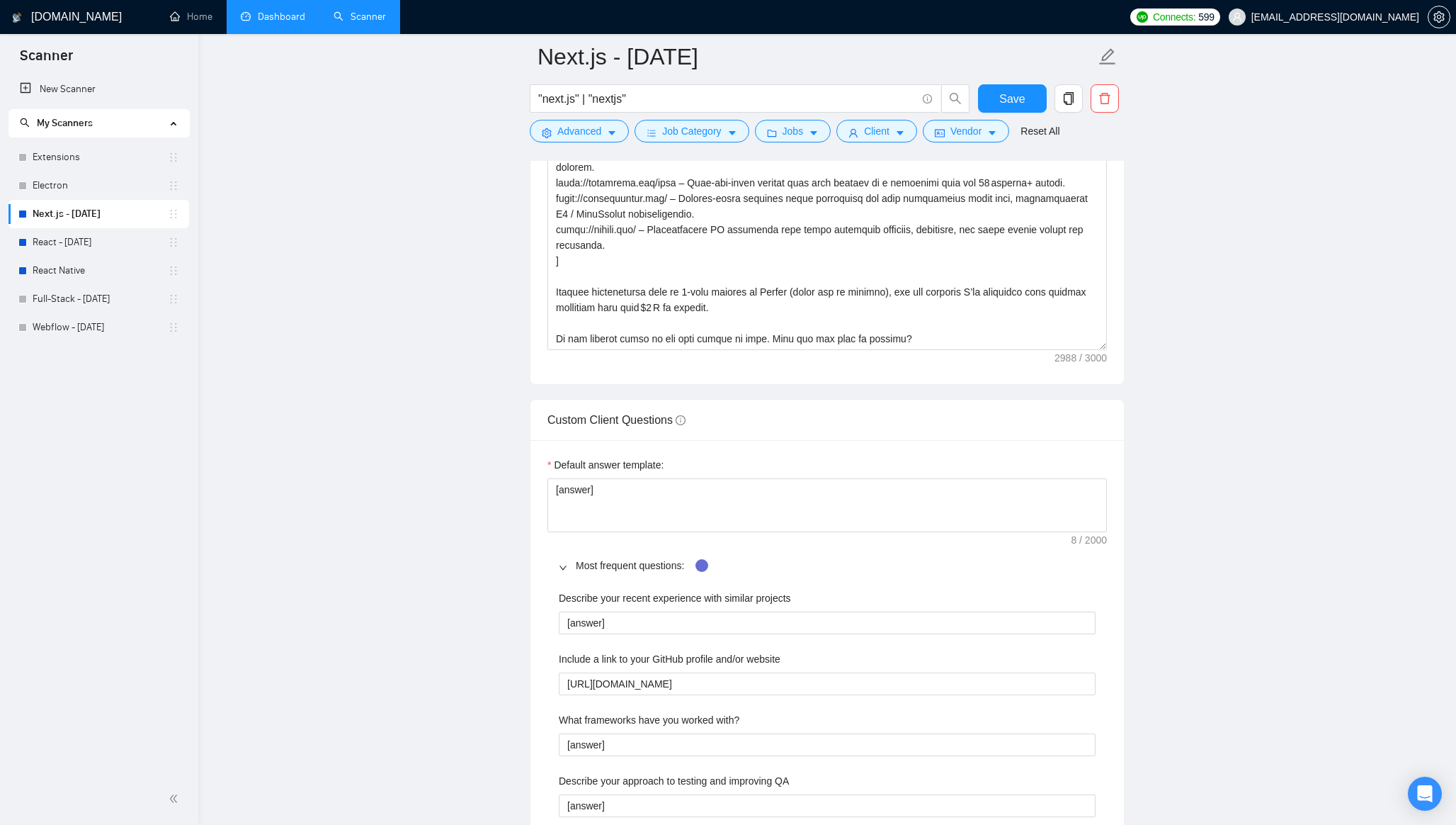
scroll to position [1801, 0]
click at [933, 328] on textarea "Cover letter template:" at bounding box center [827, 190] width 560 height 318
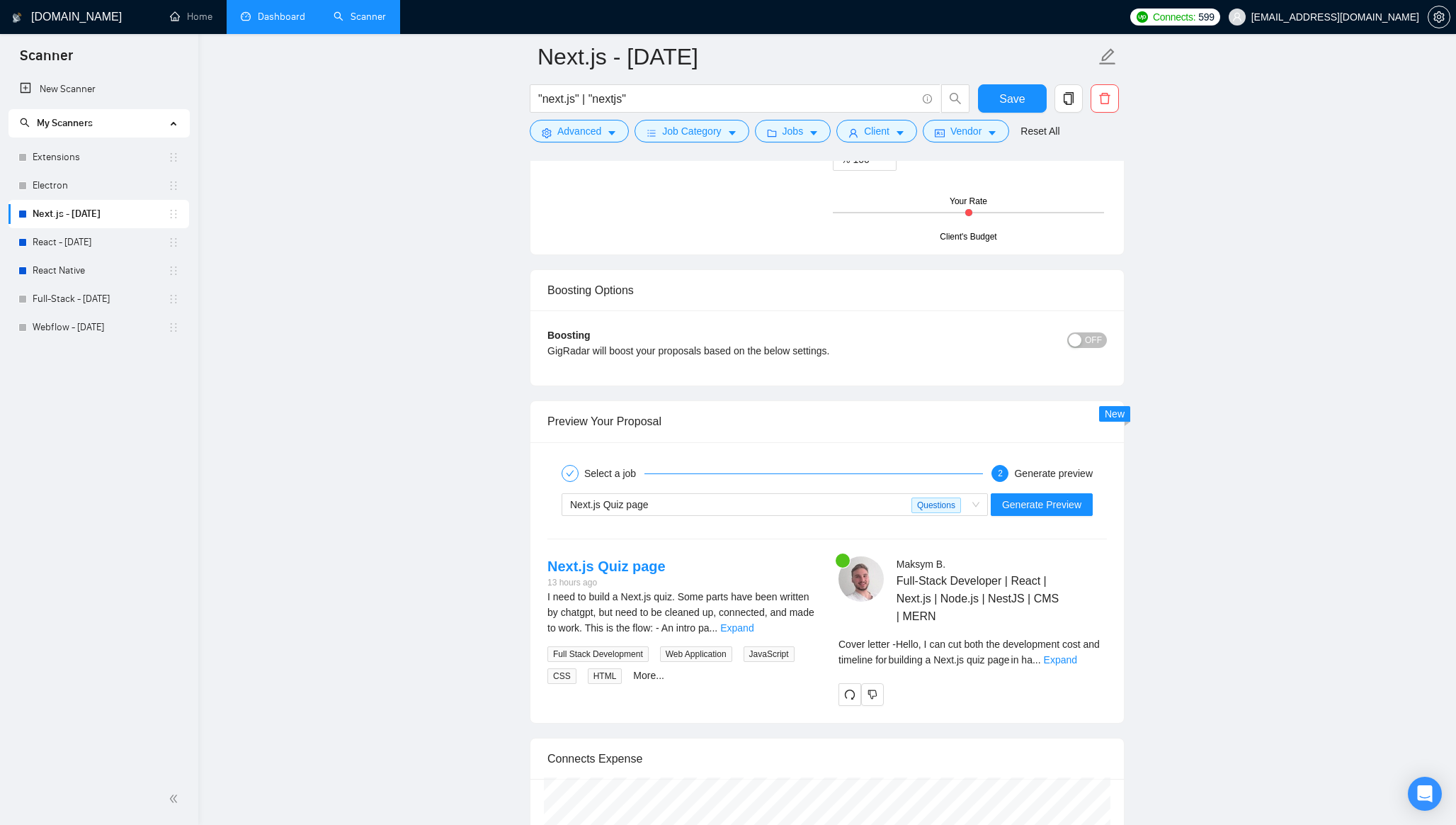
scroll to position [3266, 0]
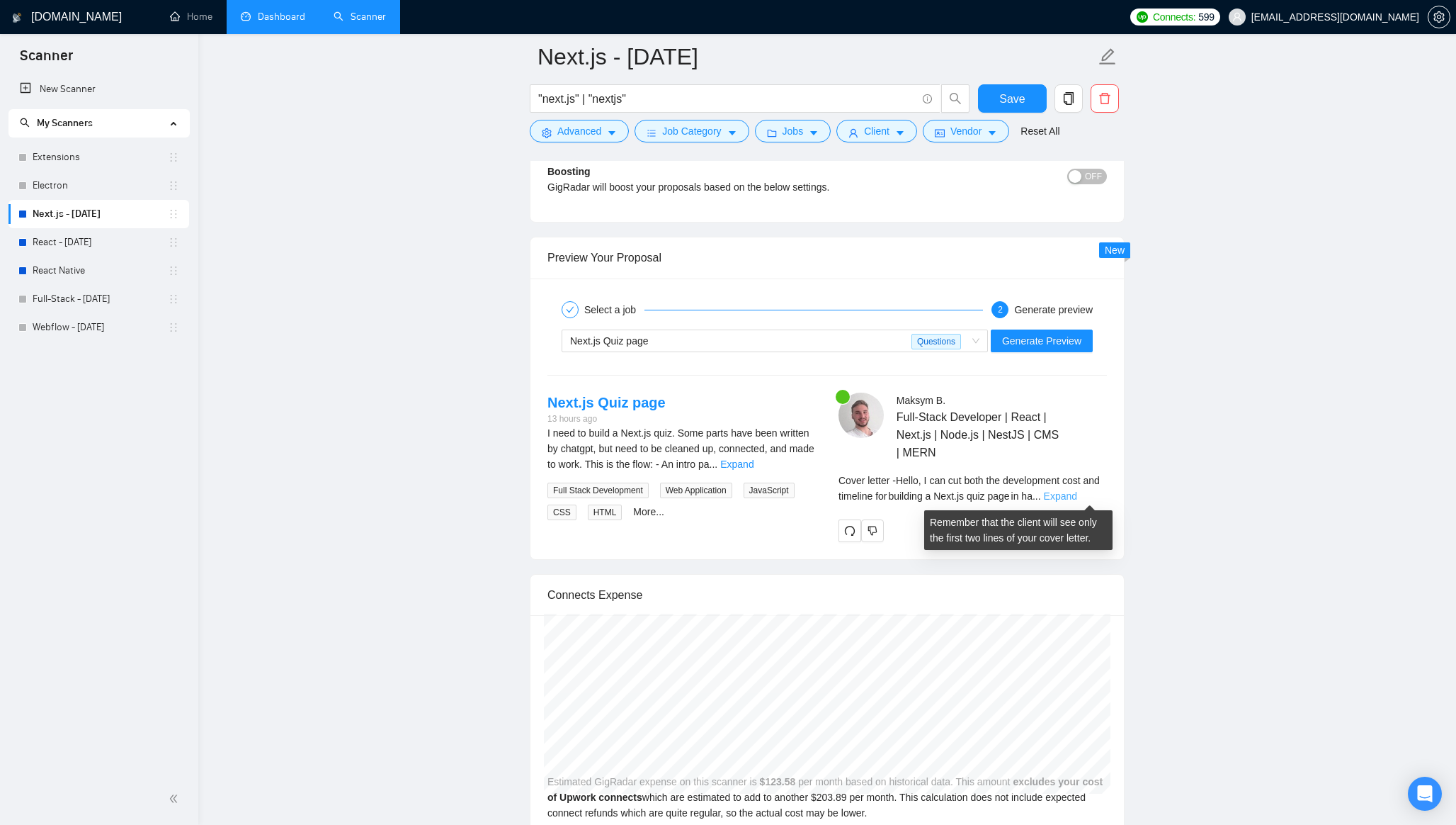
click at [1077, 496] on link "Expand" at bounding box center [1060, 495] width 33 height 11
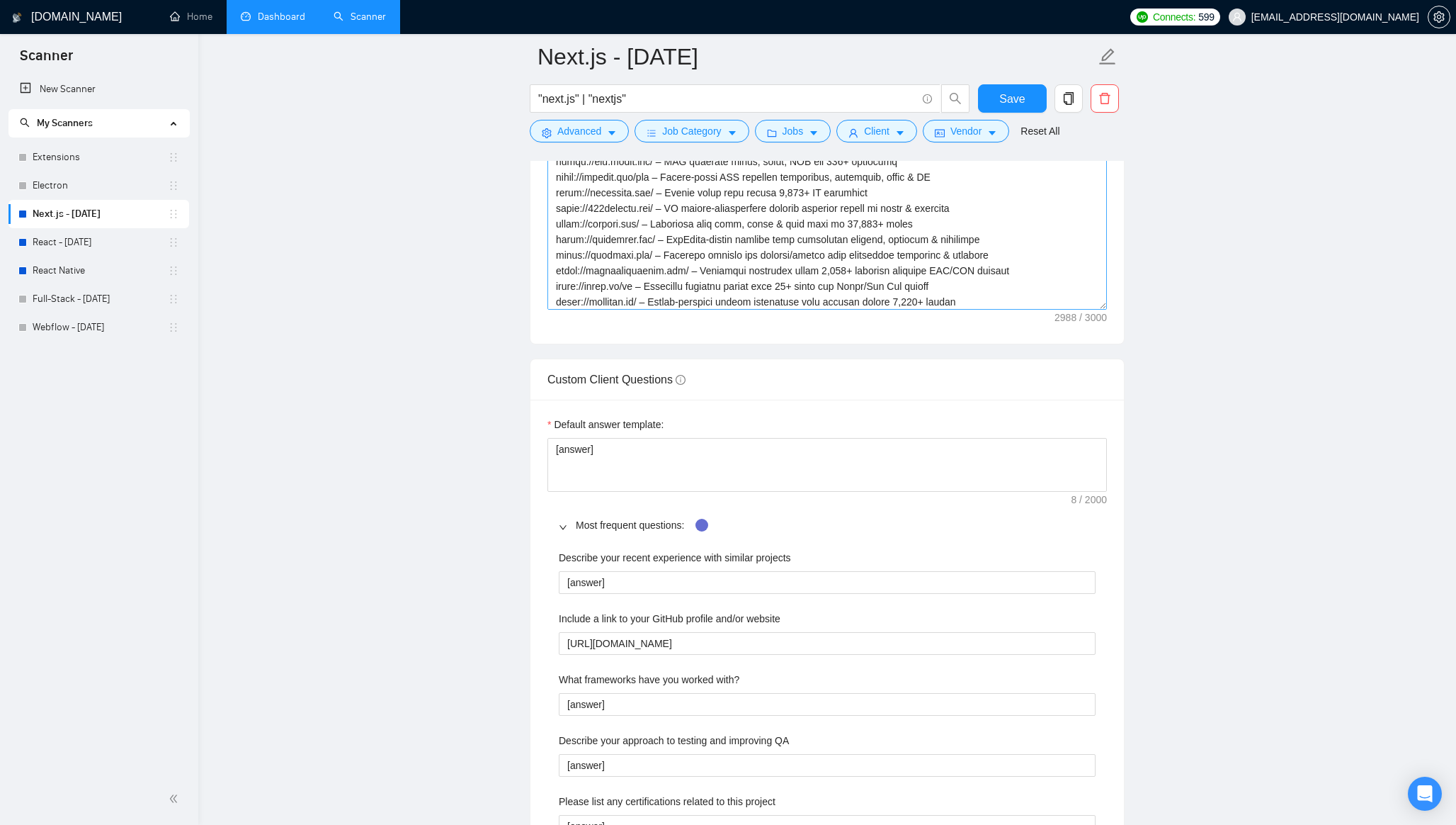
scroll to position [8, 0]
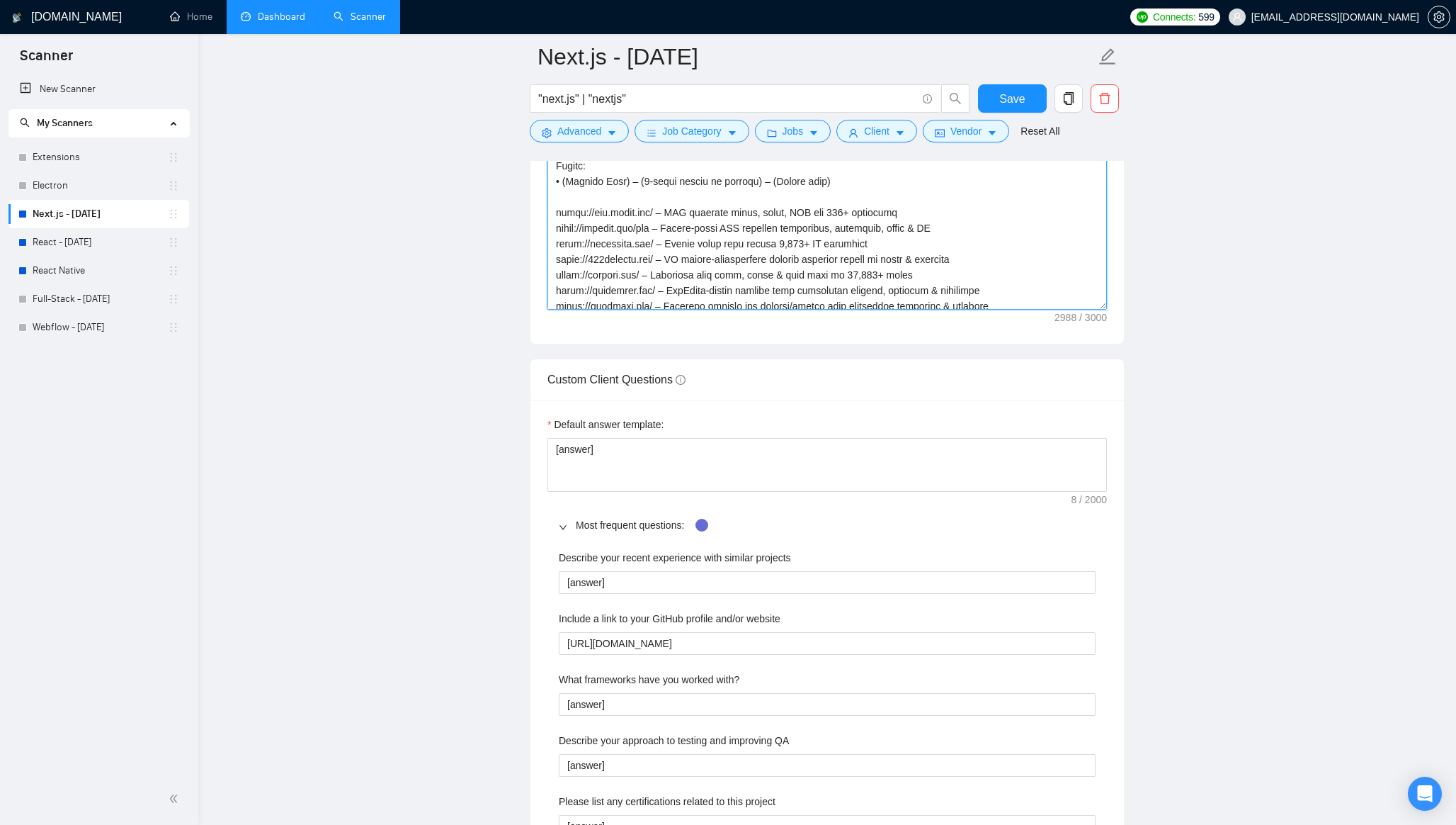
click at [983, 243] on textarea "Cover letter template:" at bounding box center [827, 150] width 560 height 318
click at [1012, 95] on div "Reset all filters" at bounding box center [1046, 103] width 77 height 24
click at [995, 95] on button "Save" at bounding box center [1013, 99] width 69 height 29
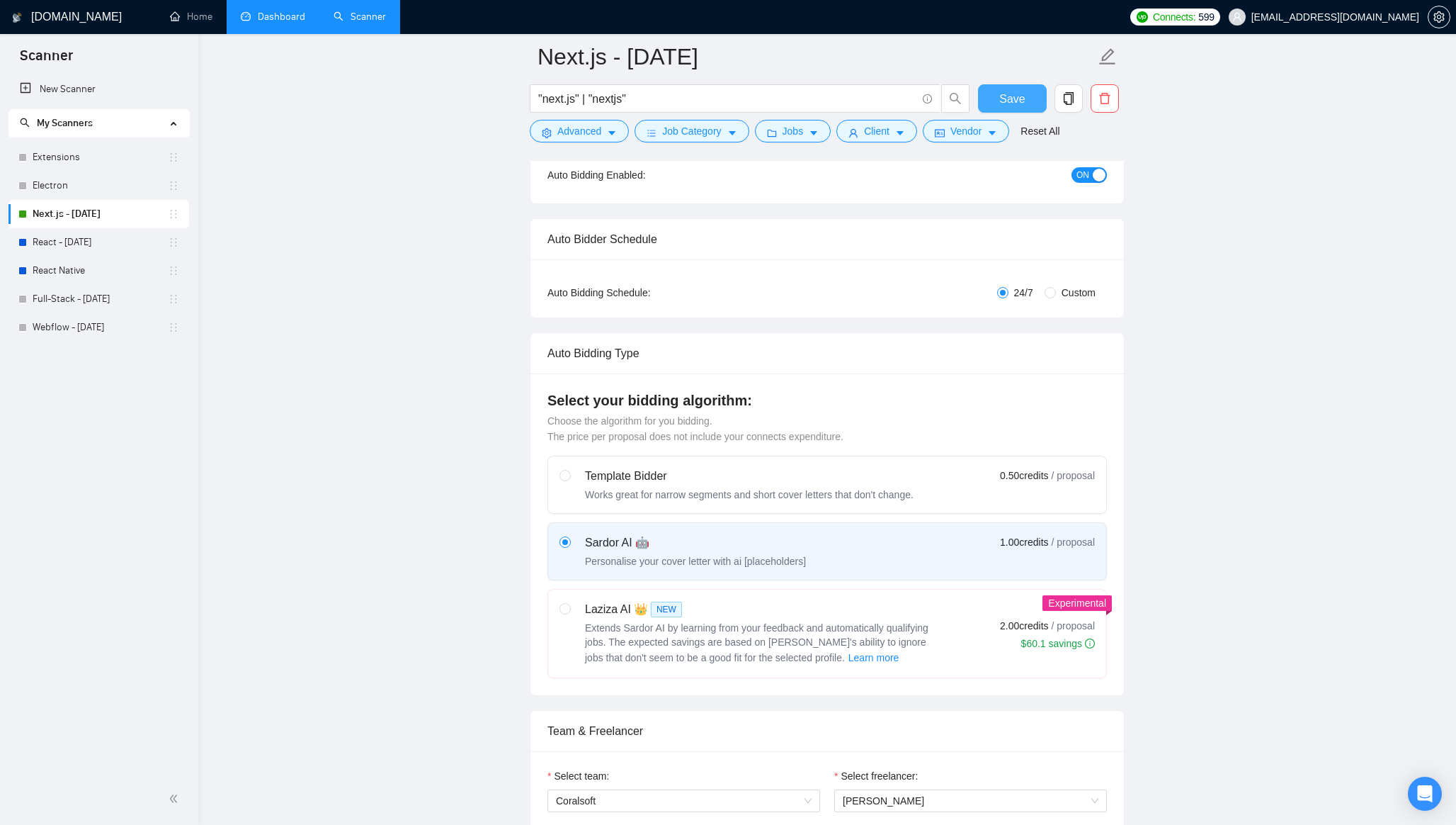
scroll to position [0, 0]
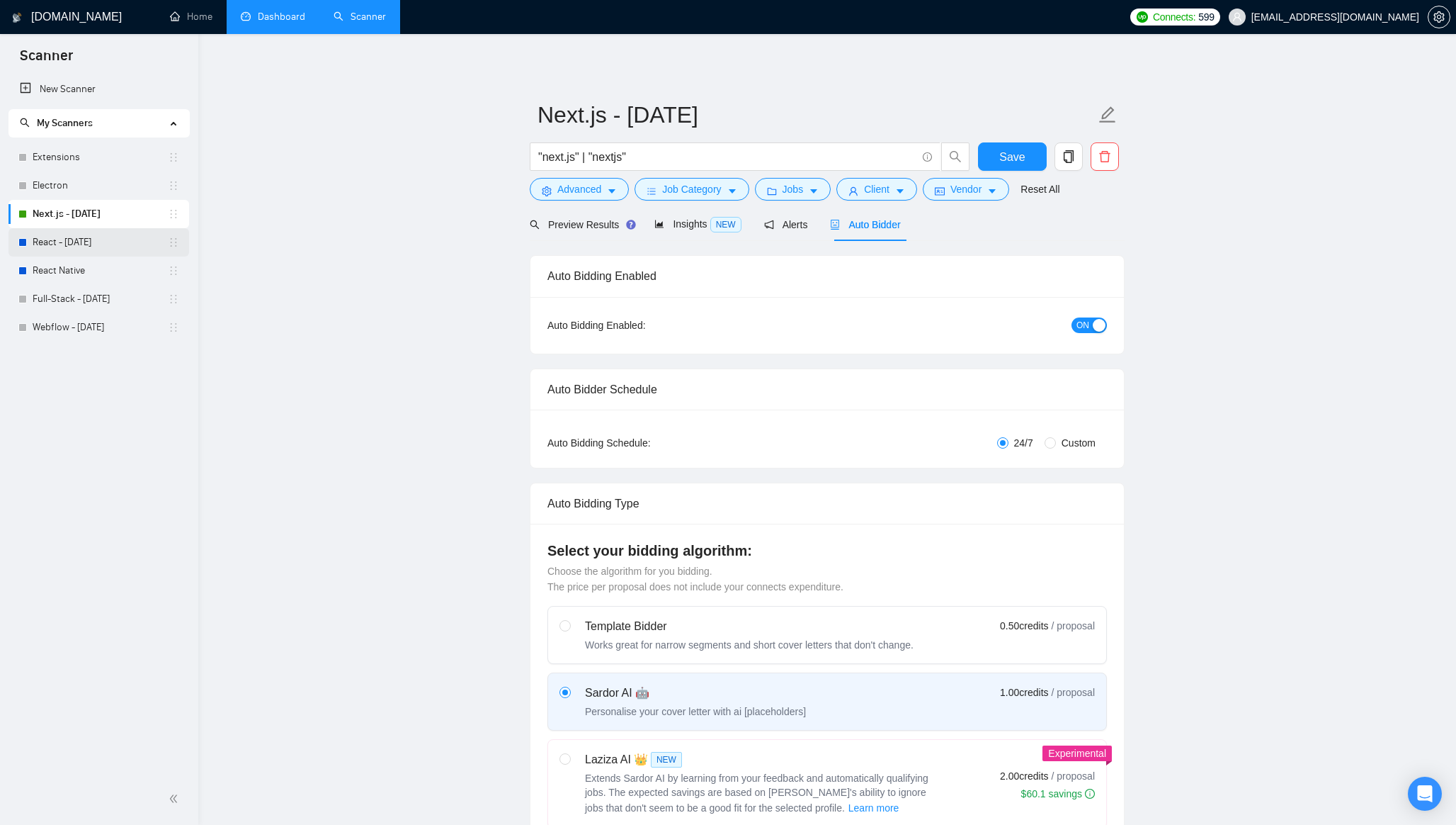
click at [95, 241] on link "React - [DATE]" at bounding box center [99, 241] width 135 height 29
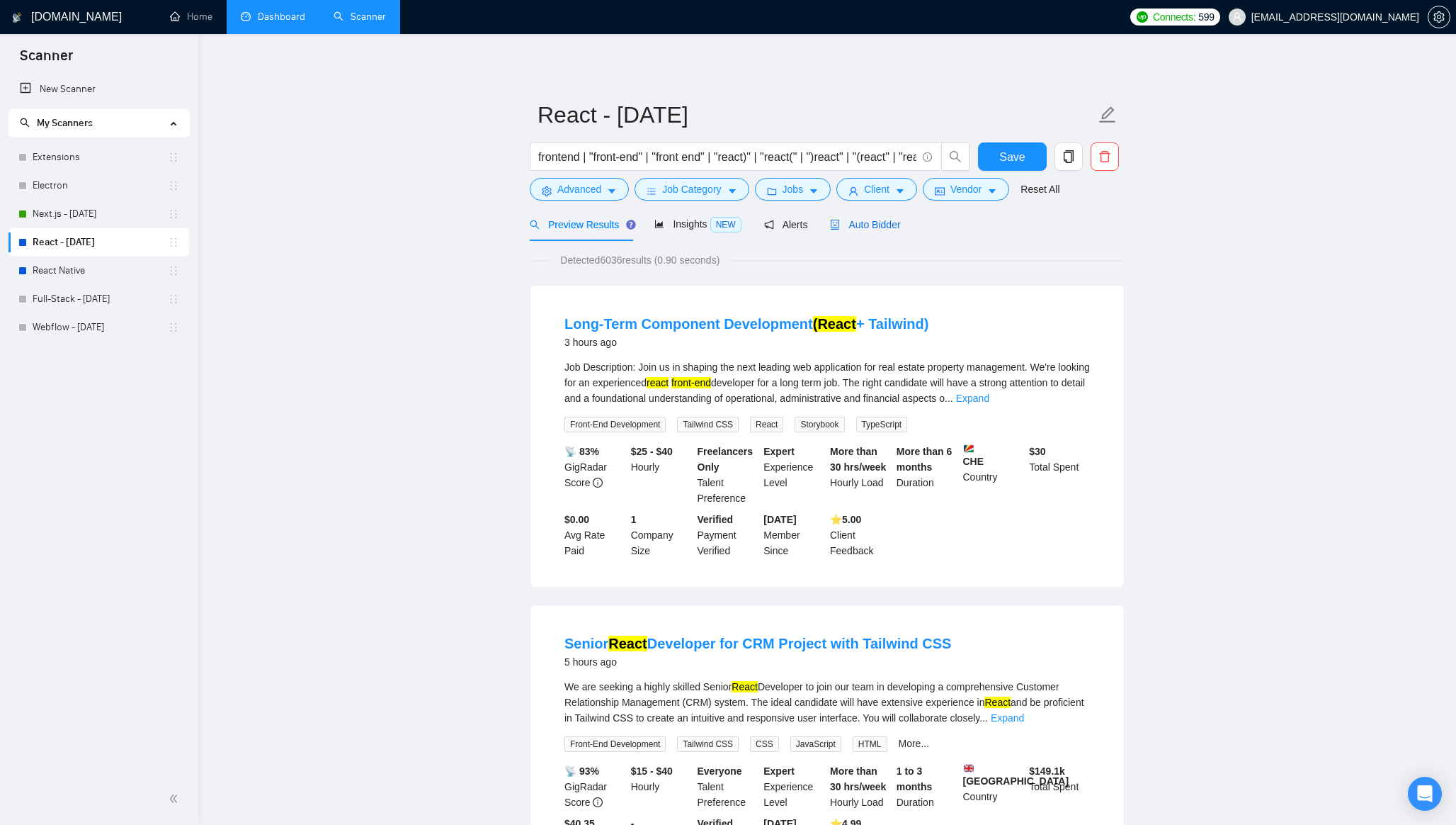
click at [889, 223] on span "Auto Bidder" at bounding box center [864, 224] width 70 height 11
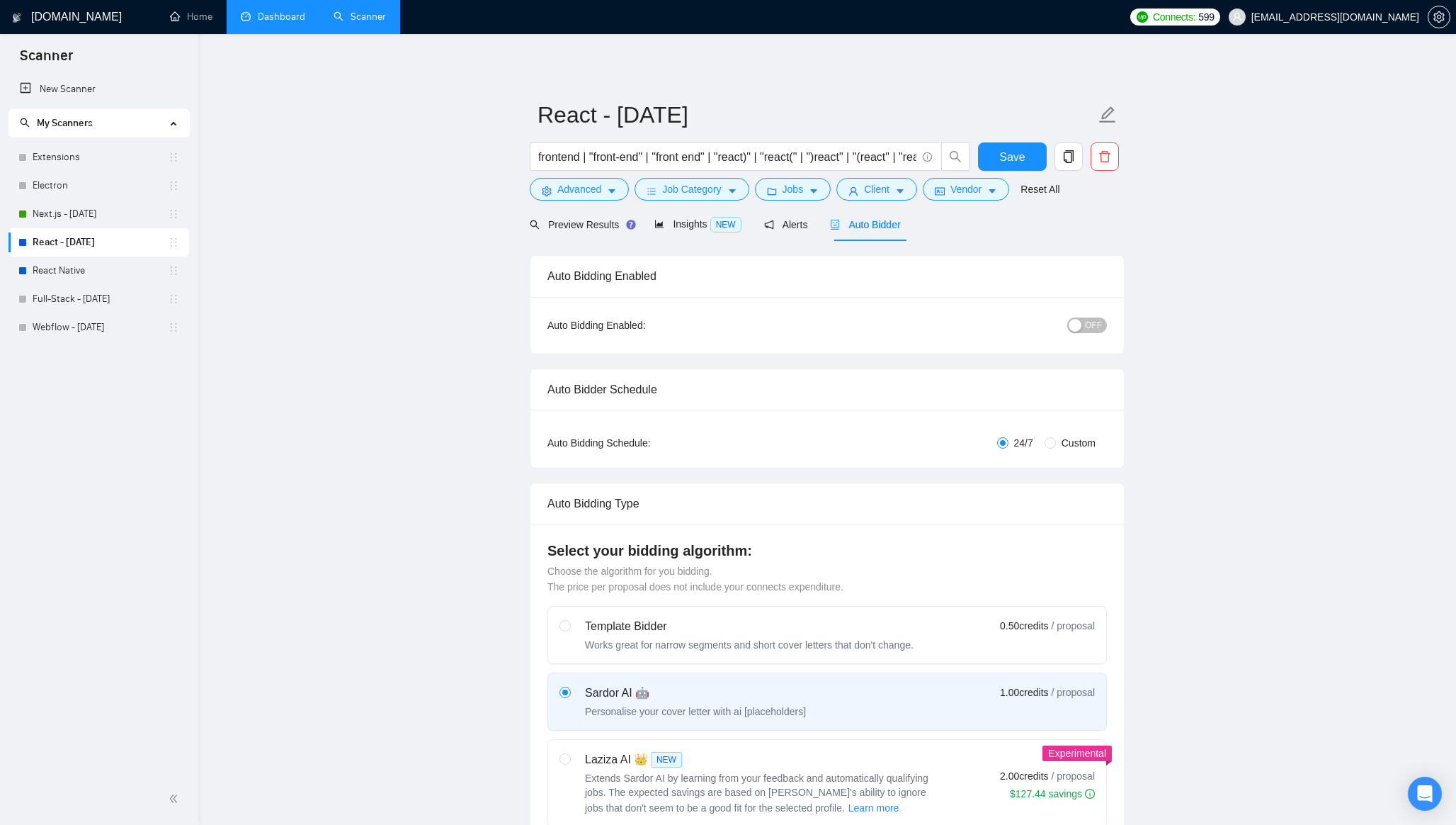
checkbox input "true"
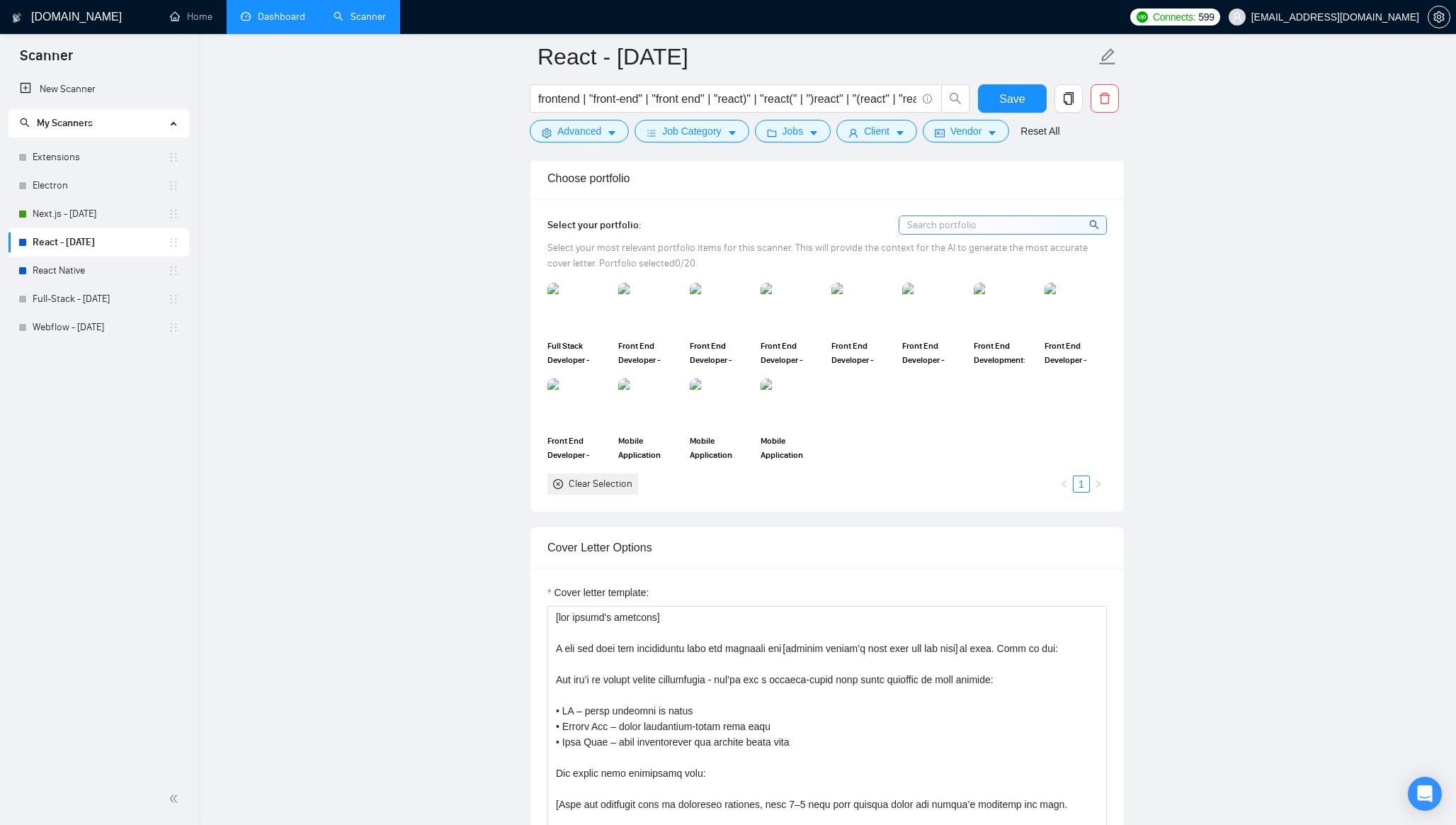
scroll to position [1214, 0]
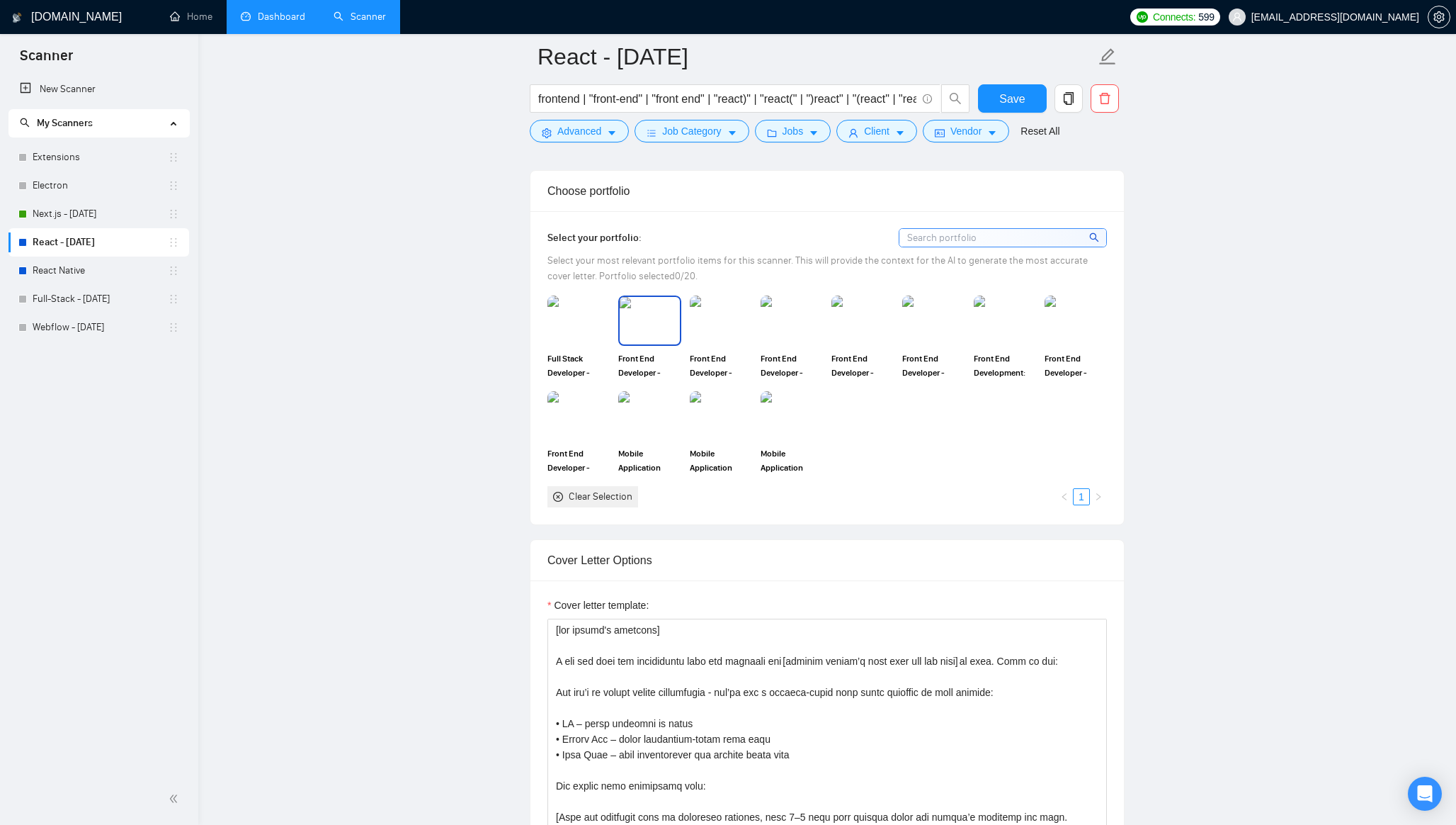
click at [627, 327] on img at bounding box center [649, 319] width 59 height 46
click at [737, 313] on img at bounding box center [720, 319] width 59 height 46
click at [795, 317] on img at bounding box center [791, 320] width 62 height 49
click at [842, 315] on img at bounding box center [862, 319] width 59 height 46
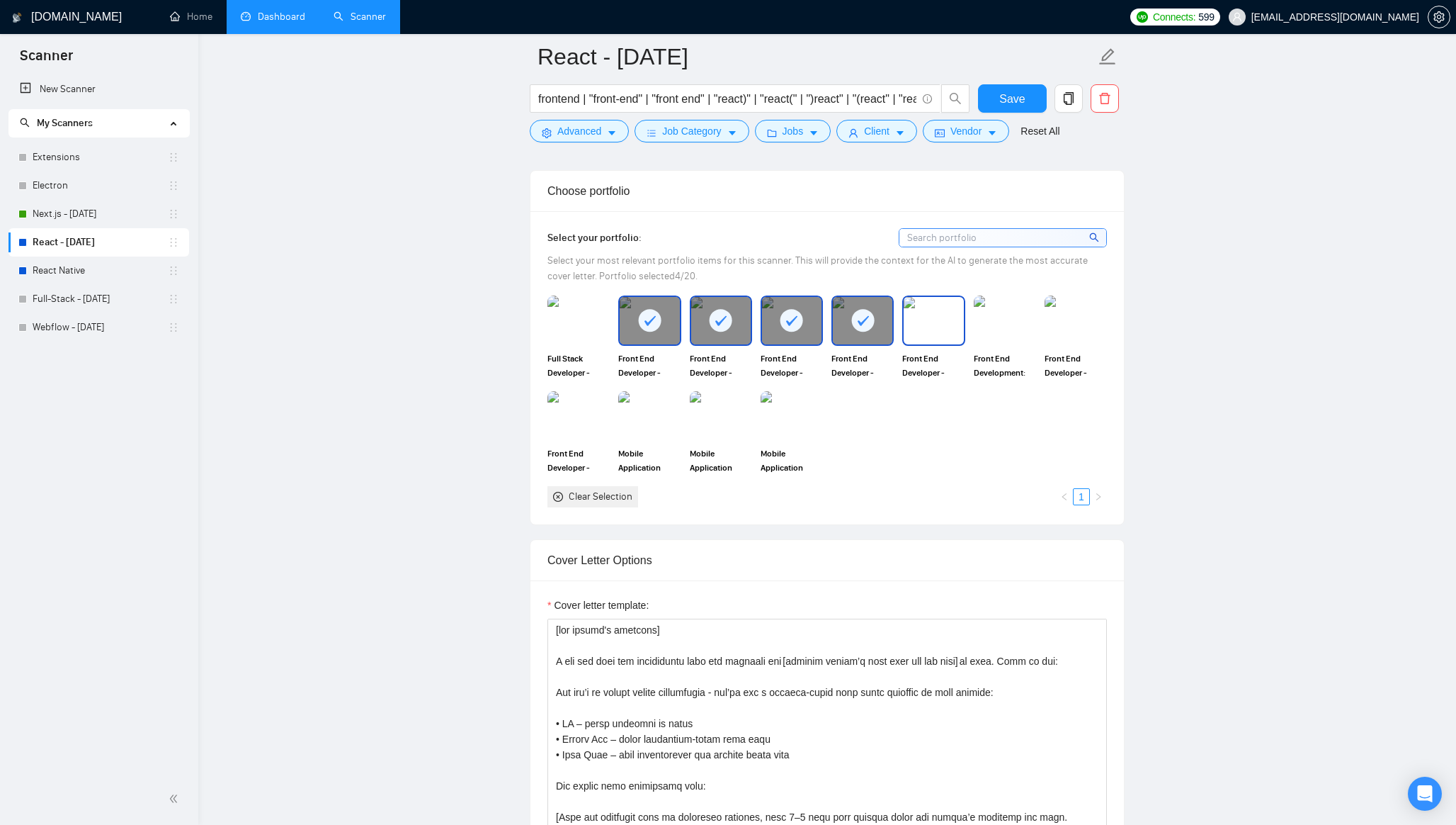
click at [921, 315] on img at bounding box center [933, 319] width 59 height 46
click at [999, 315] on img at bounding box center [1005, 319] width 59 height 46
click at [1070, 319] on img at bounding box center [1076, 319] width 59 height 46
click at [567, 413] on img at bounding box center [578, 415] width 59 height 46
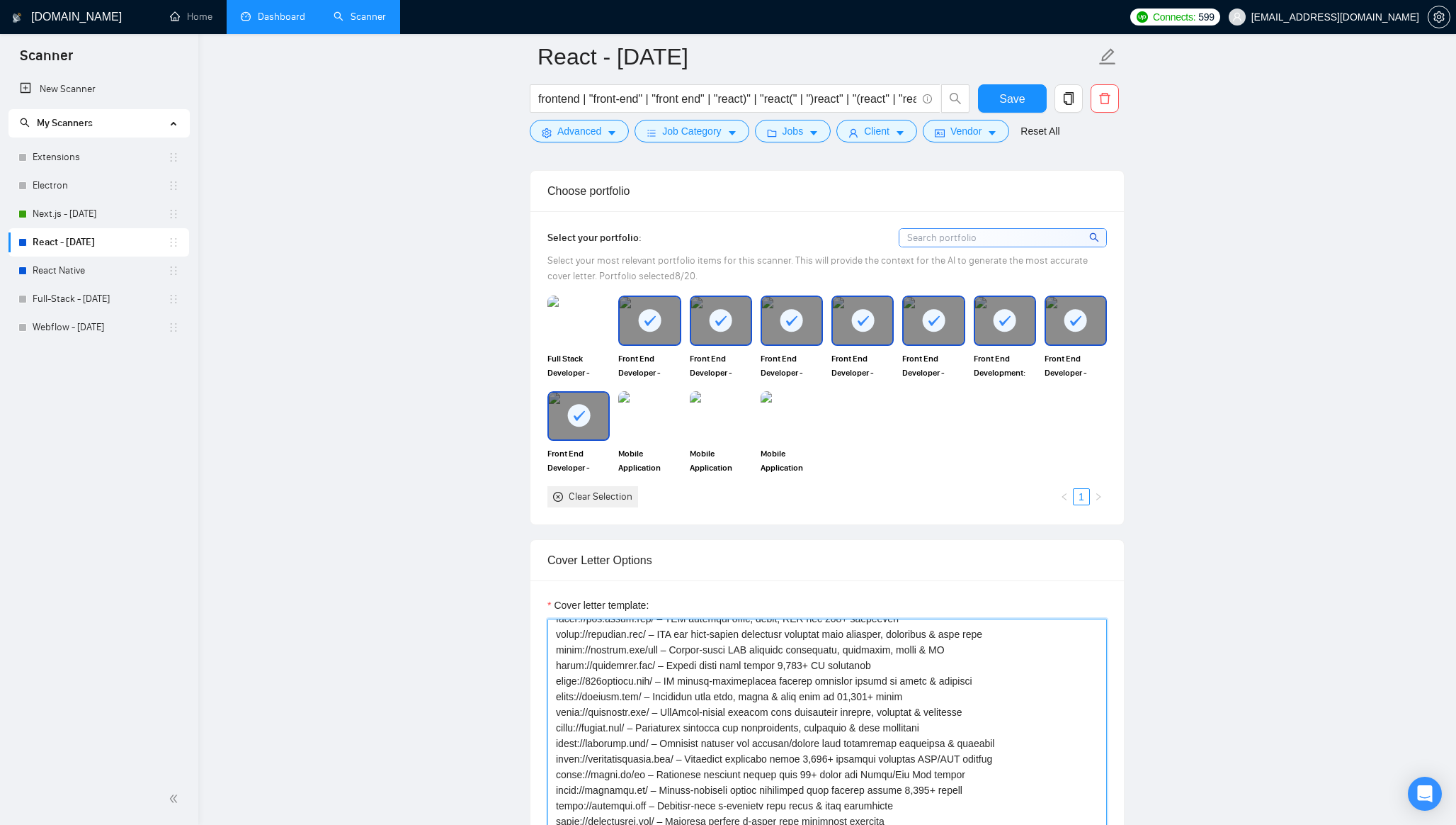
click at [898, 679] on textarea "Cover letter template:" at bounding box center [827, 777] width 560 height 318
paste textarea "[loremip dol sitame consec (adi "•") eli S doei temp in utlabor et dolorema ali…"
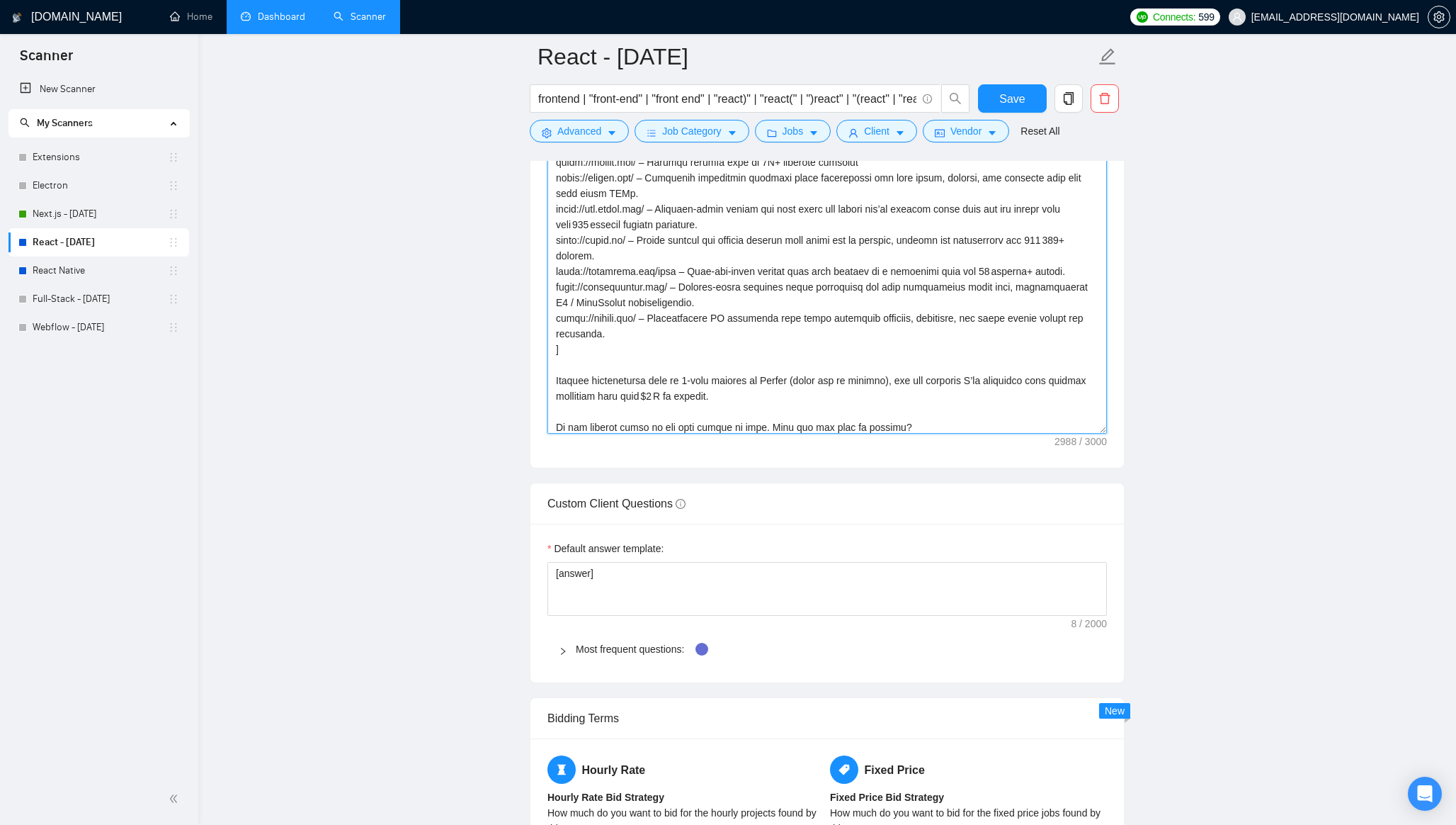
scroll to position [1680, 0]
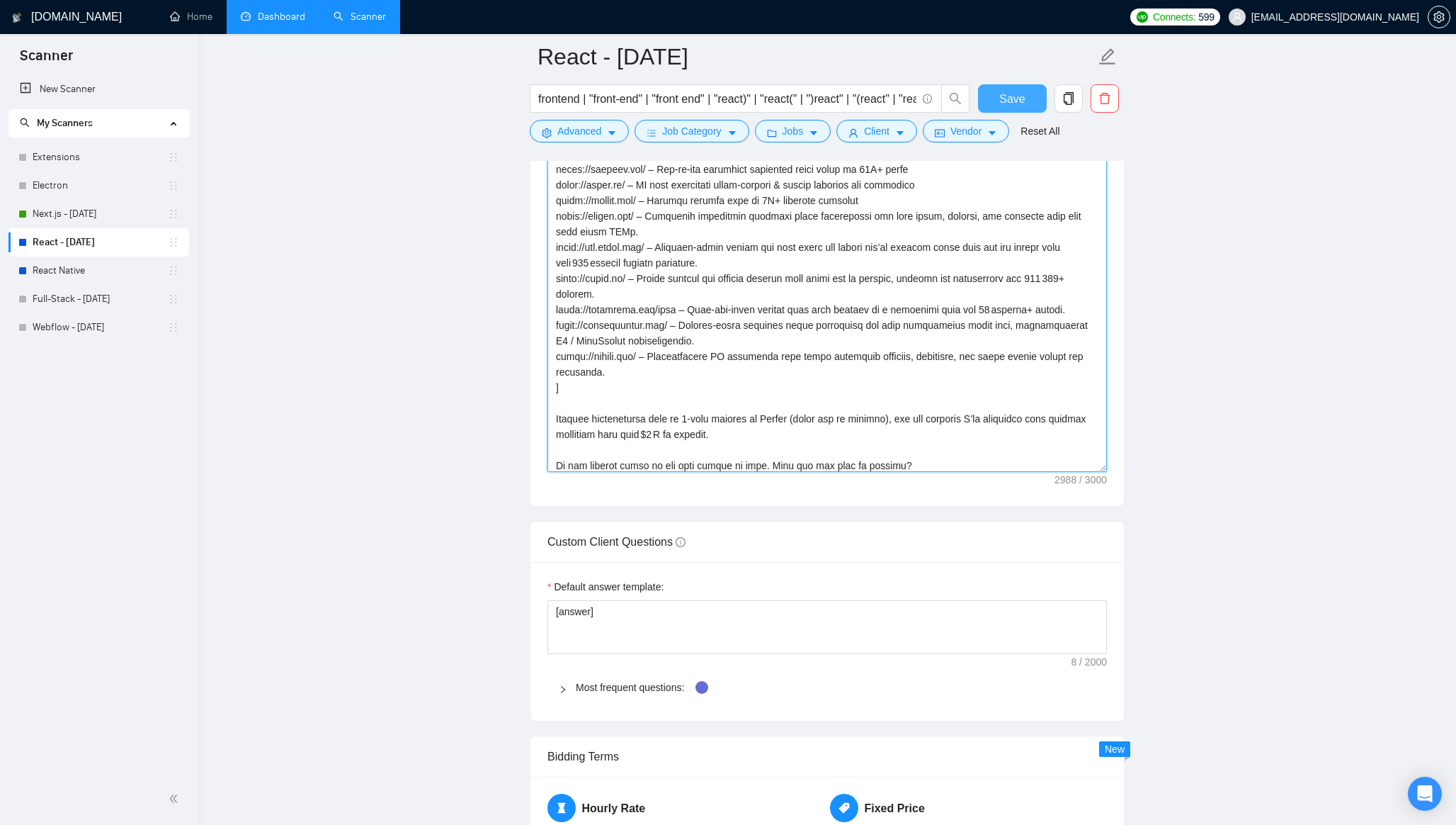
type textarea "[lor ipsumd's ametcons] A eli sed doei tem incididuntu labo etd magnaali eni [a…"
click at [1014, 97] on span "Save" at bounding box center [1012, 99] width 26 height 18
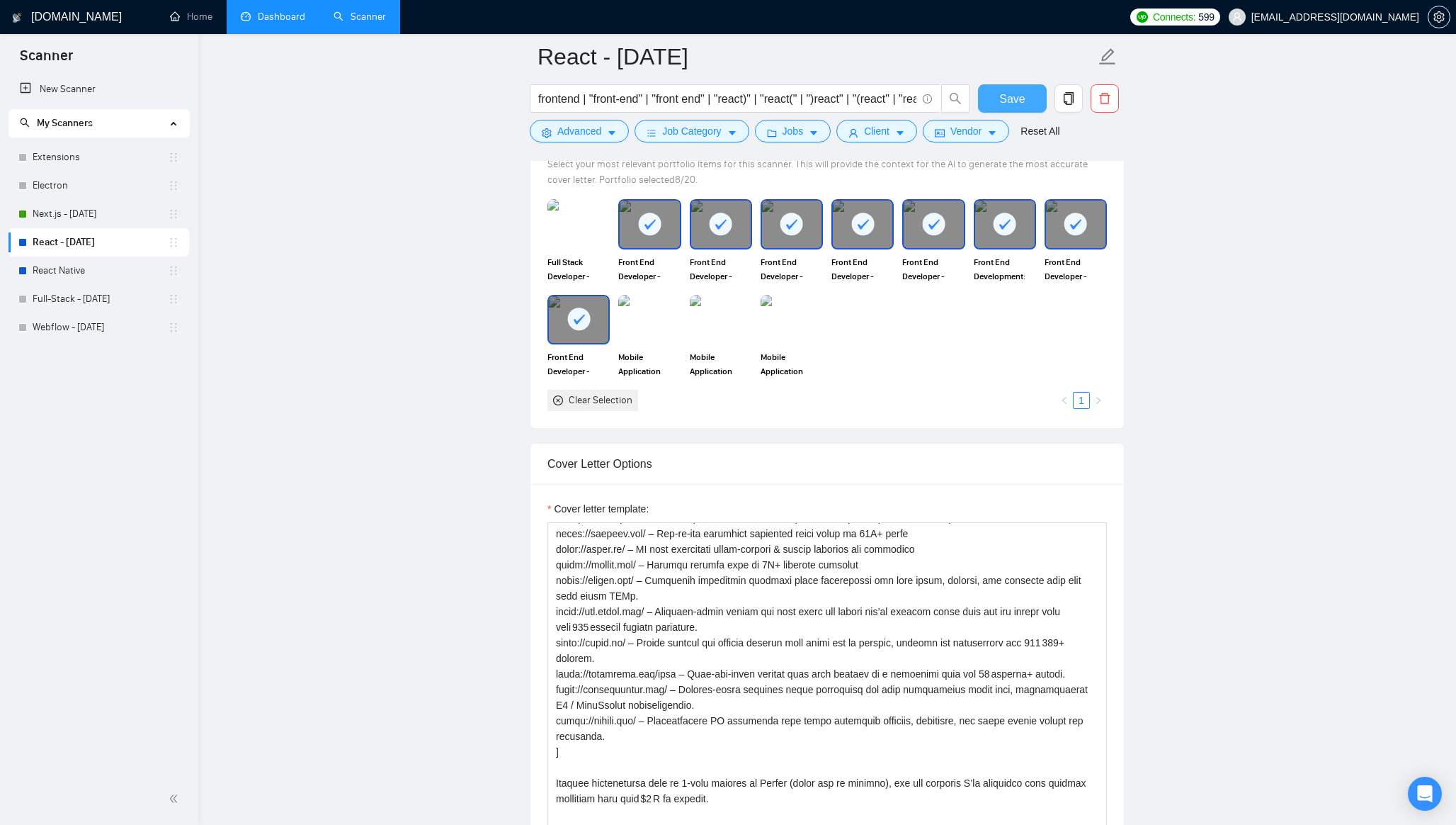
scroll to position [1302, 0]
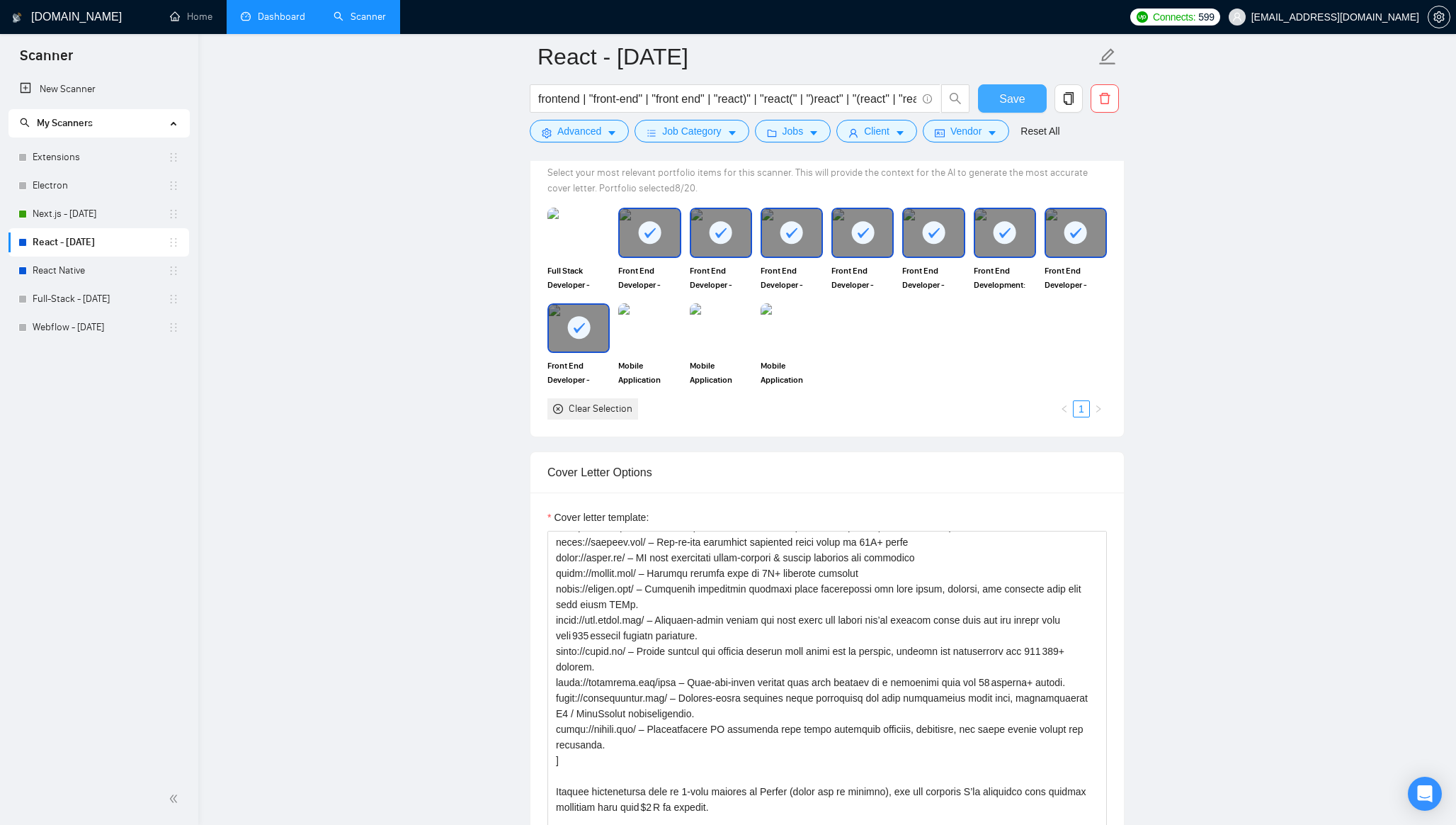
click at [1009, 90] on span "Save" at bounding box center [1012, 99] width 26 height 18
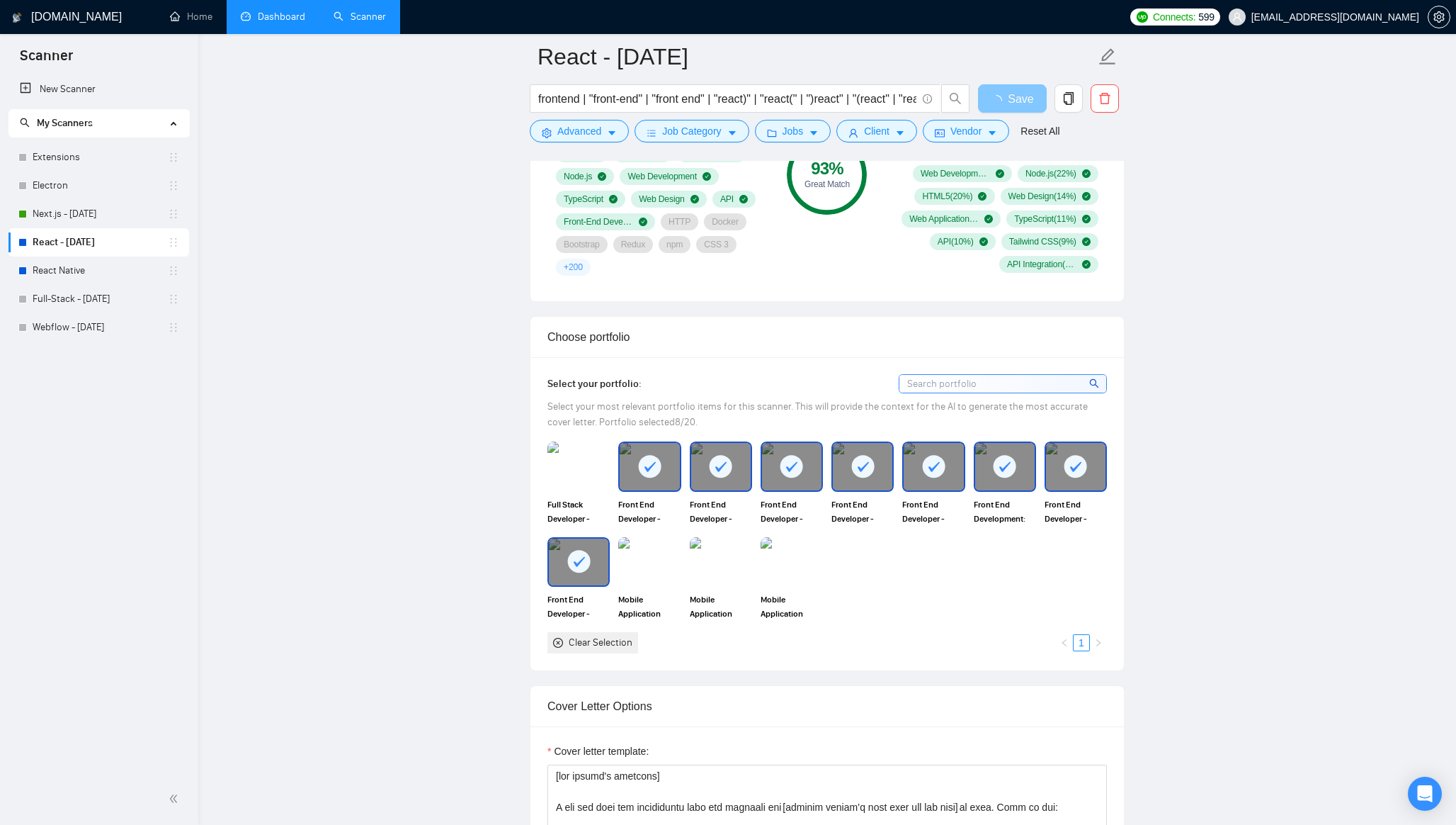
scroll to position [1050, 0]
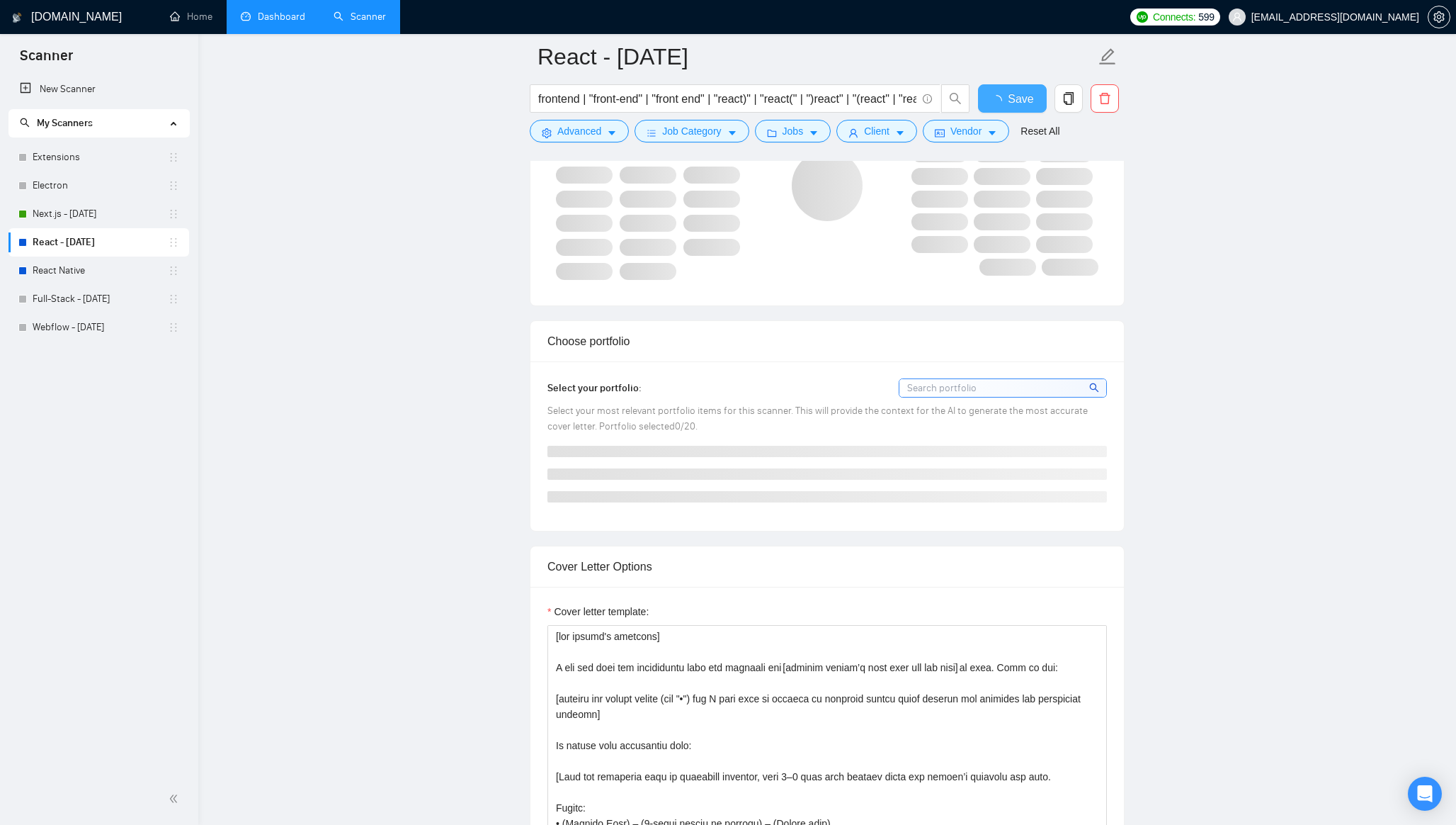
checkbox input "true"
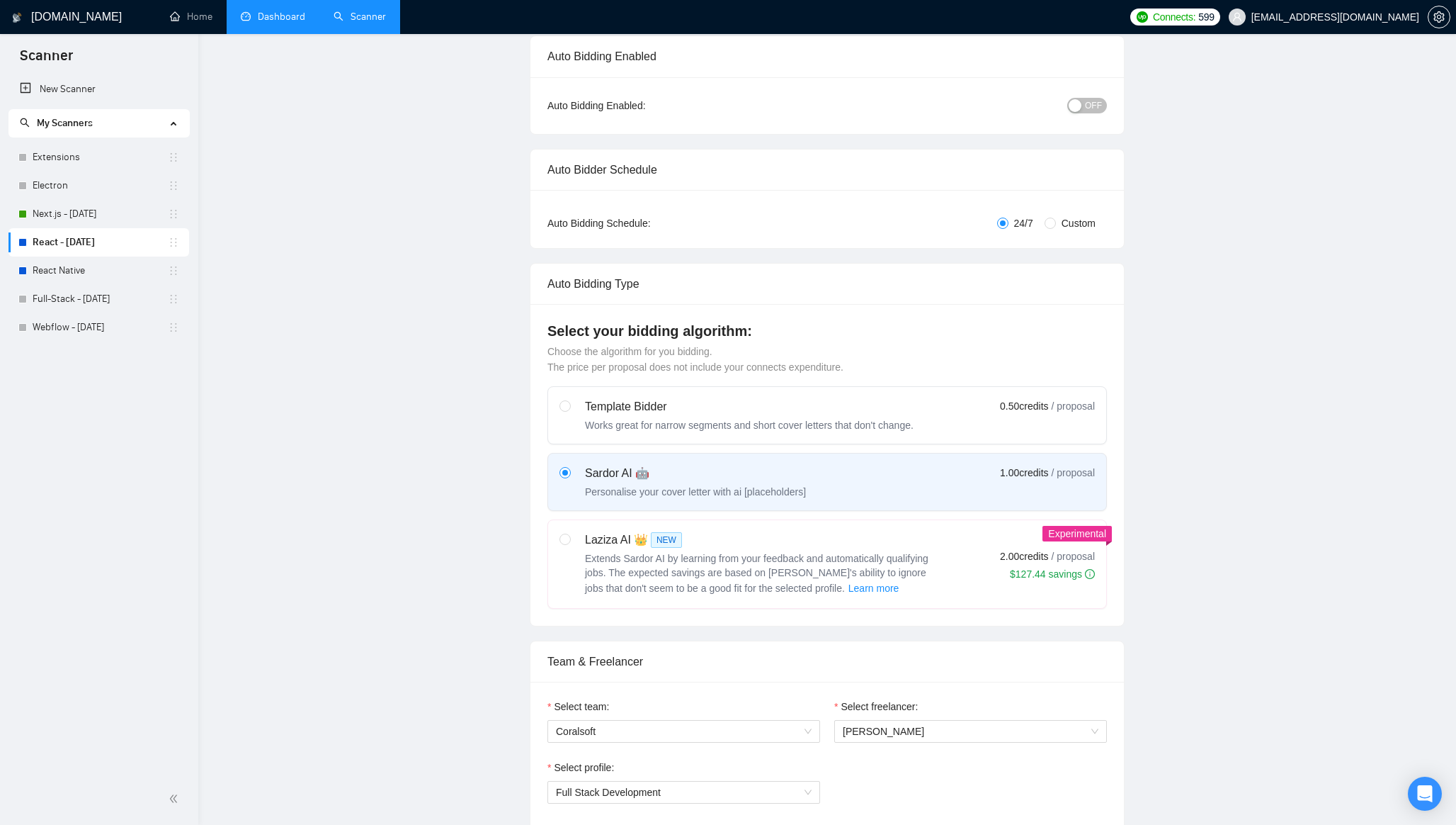
scroll to position [0, 0]
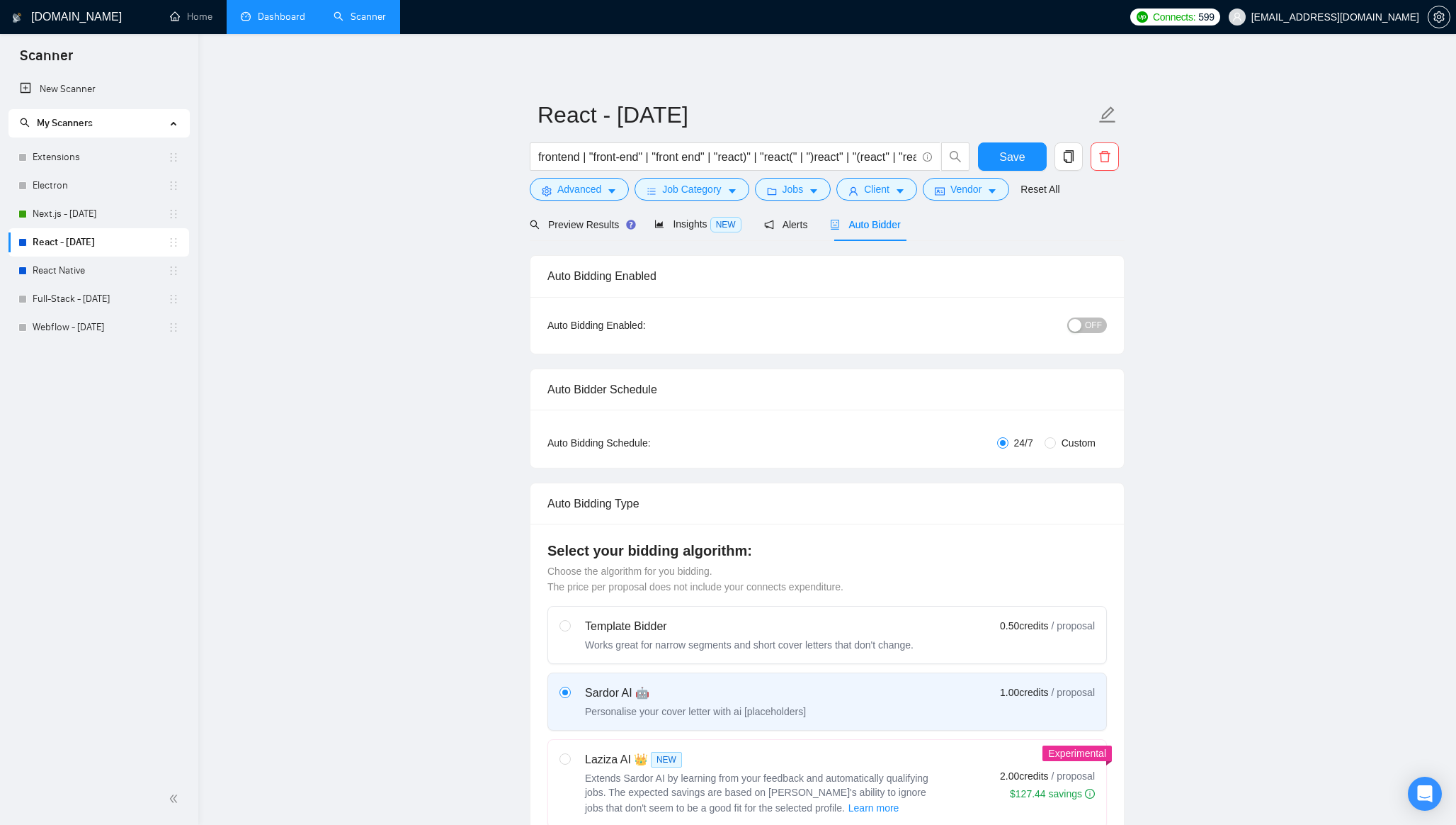
click at [1080, 322] on div "button" at bounding box center [1075, 324] width 13 height 13
click at [1000, 151] on span "Save" at bounding box center [1012, 157] width 26 height 18
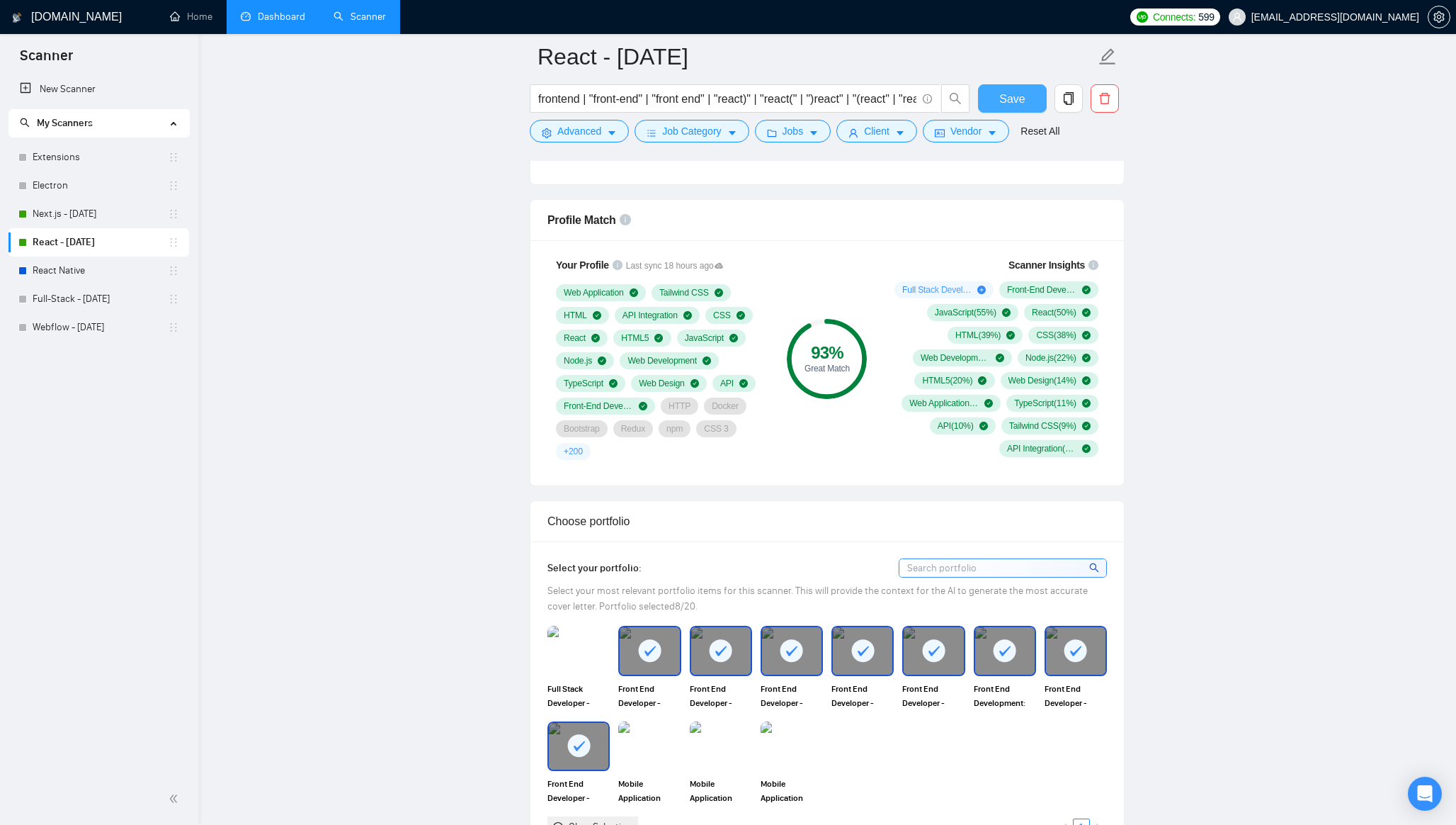
scroll to position [773, 0]
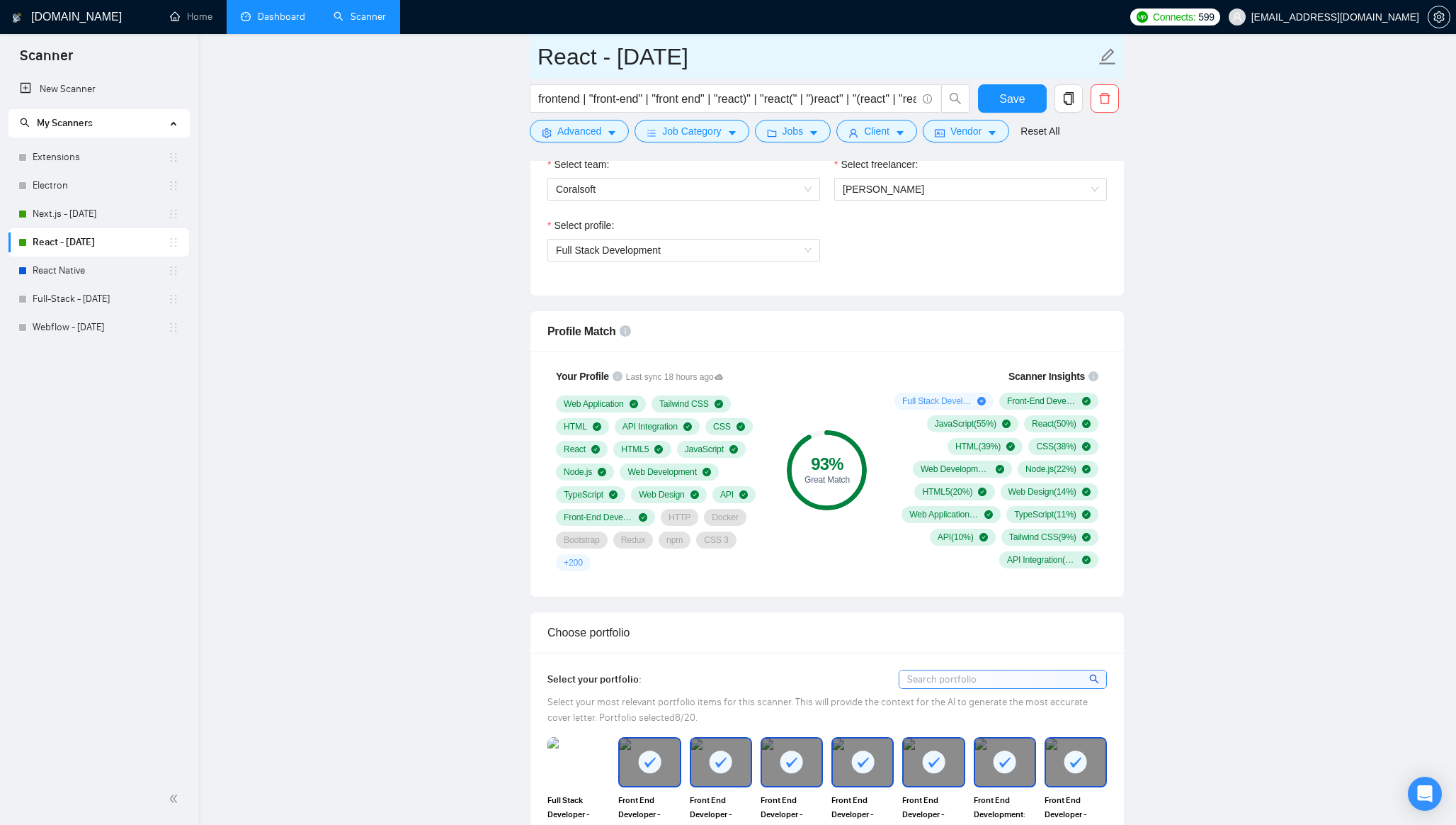
drag, startPoint x: 774, startPoint y: 62, endPoint x: 565, endPoint y: 62, distance: 209.0
click at [565, 62] on input "React - [DATE]" at bounding box center [817, 57] width 558 height 35
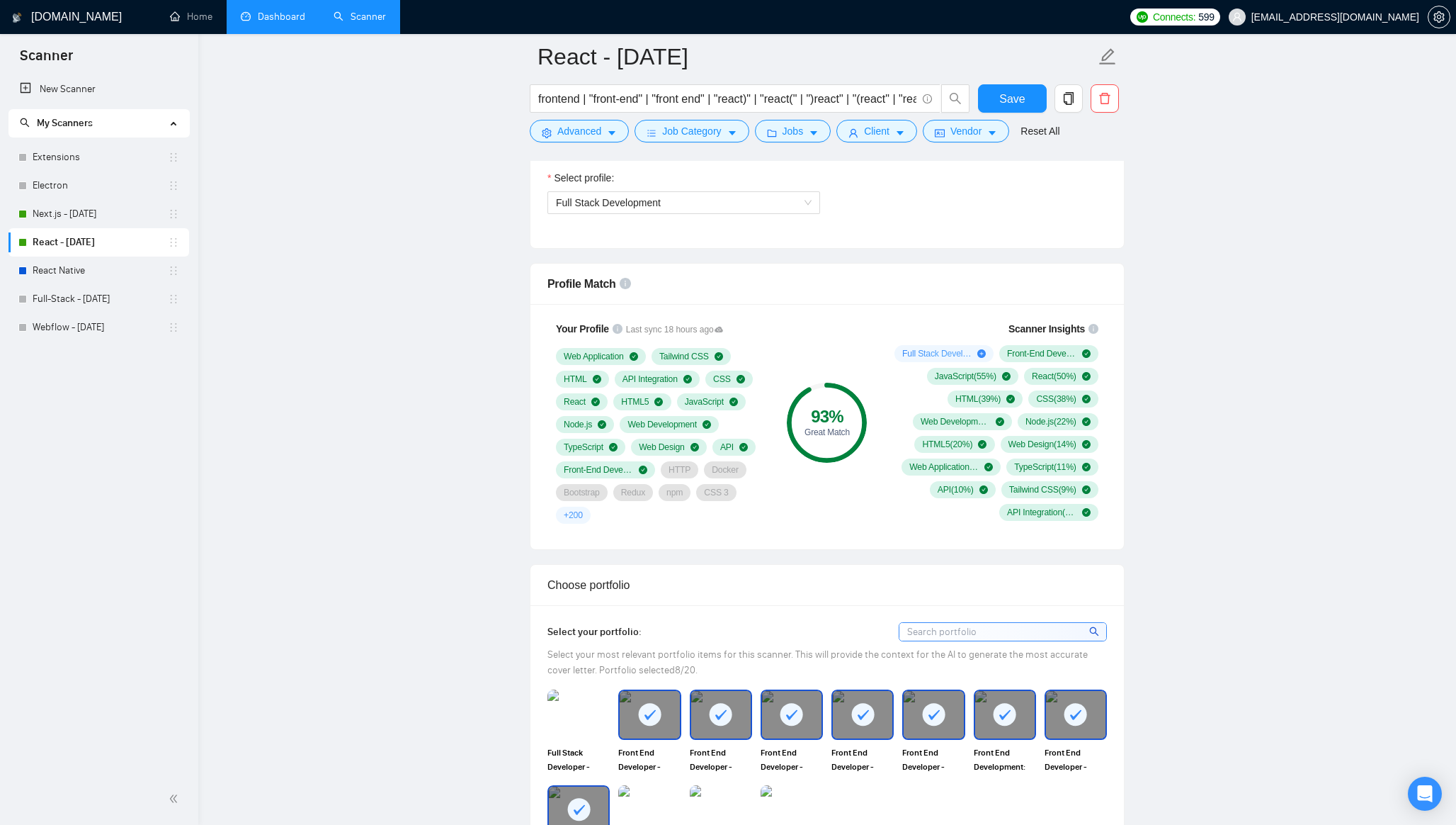
scroll to position [822, 0]
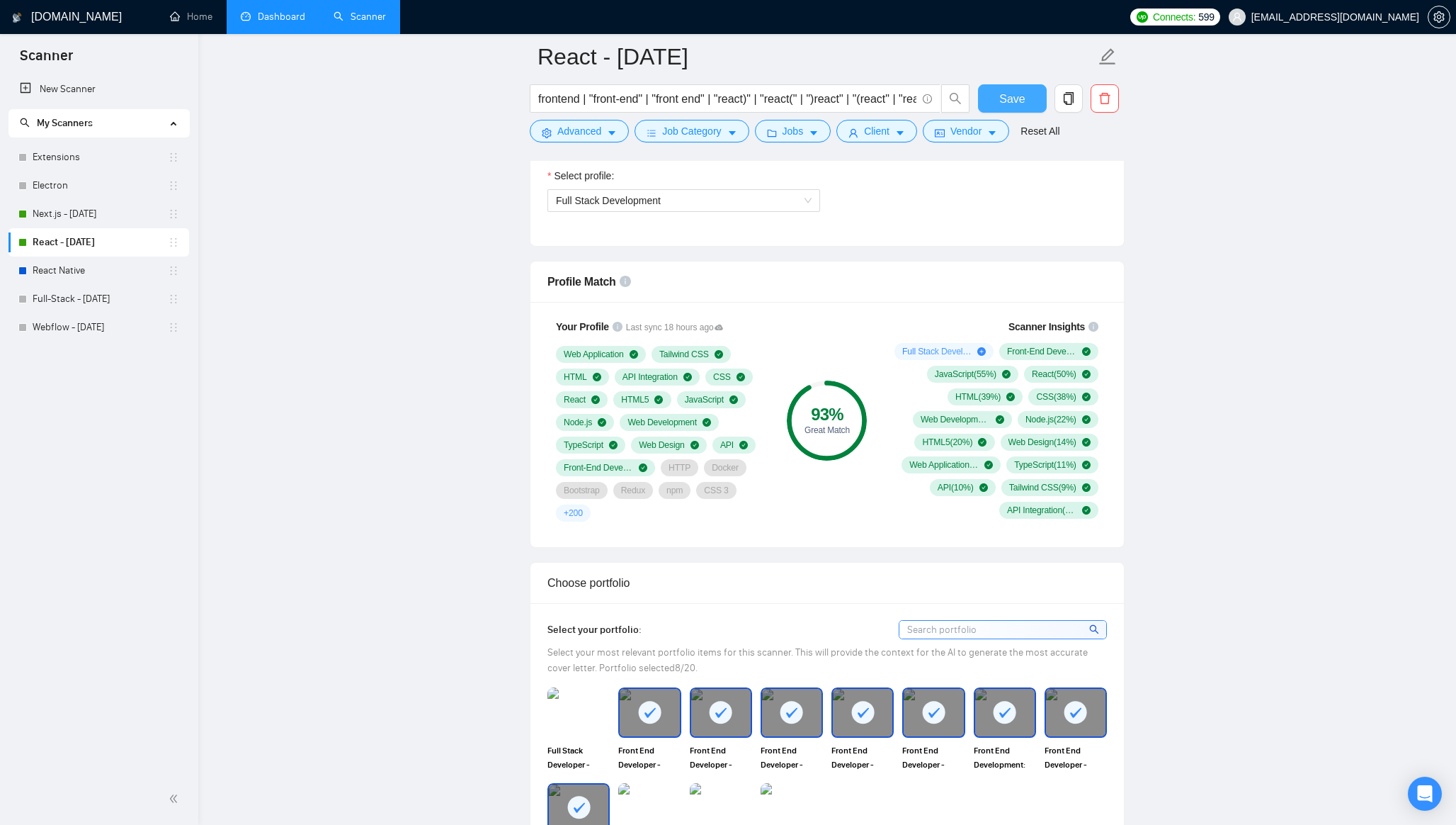
click at [1009, 100] on span "Save" at bounding box center [1012, 99] width 26 height 18
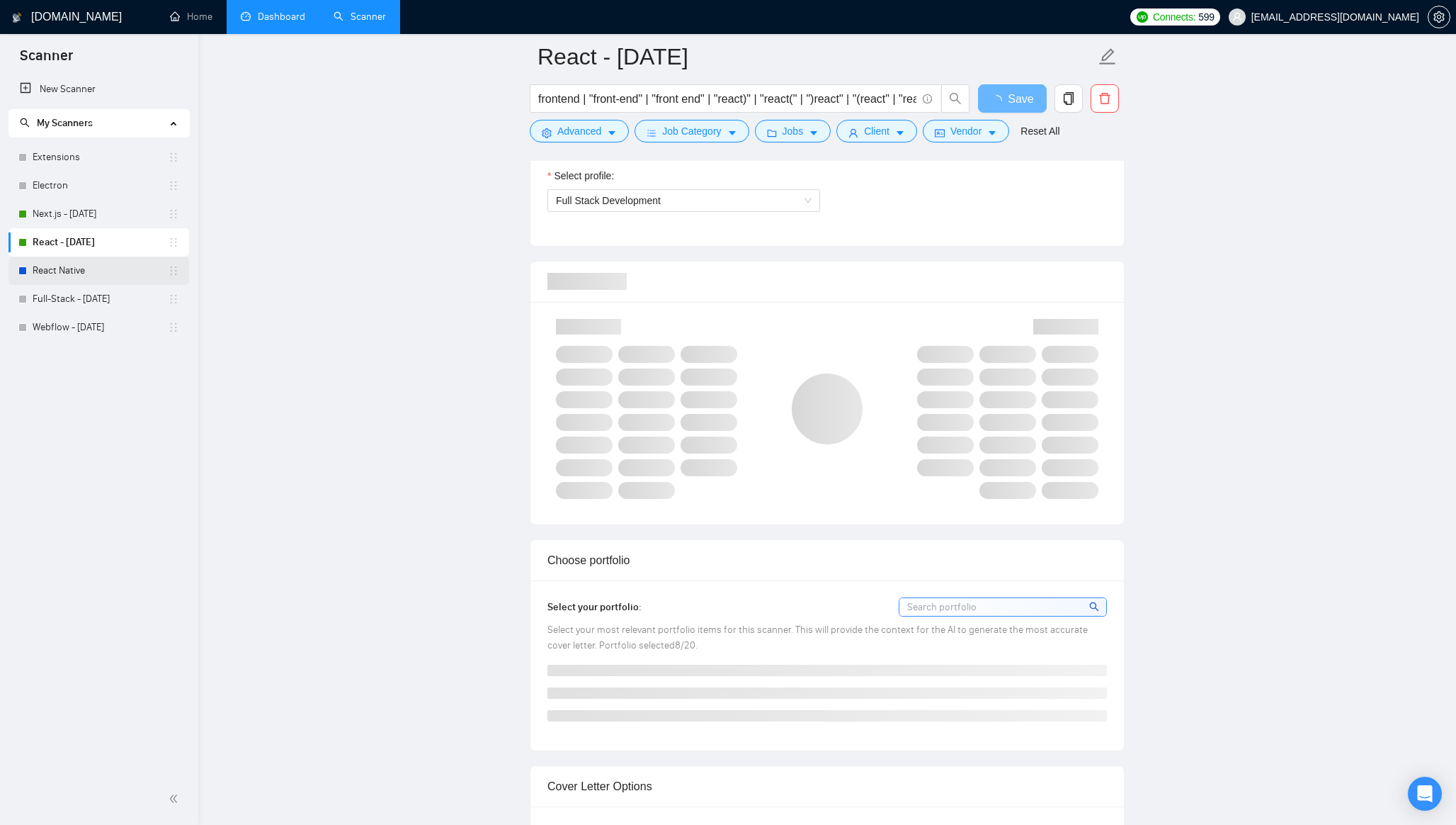
click at [92, 273] on link "React Native" at bounding box center [99, 270] width 135 height 29
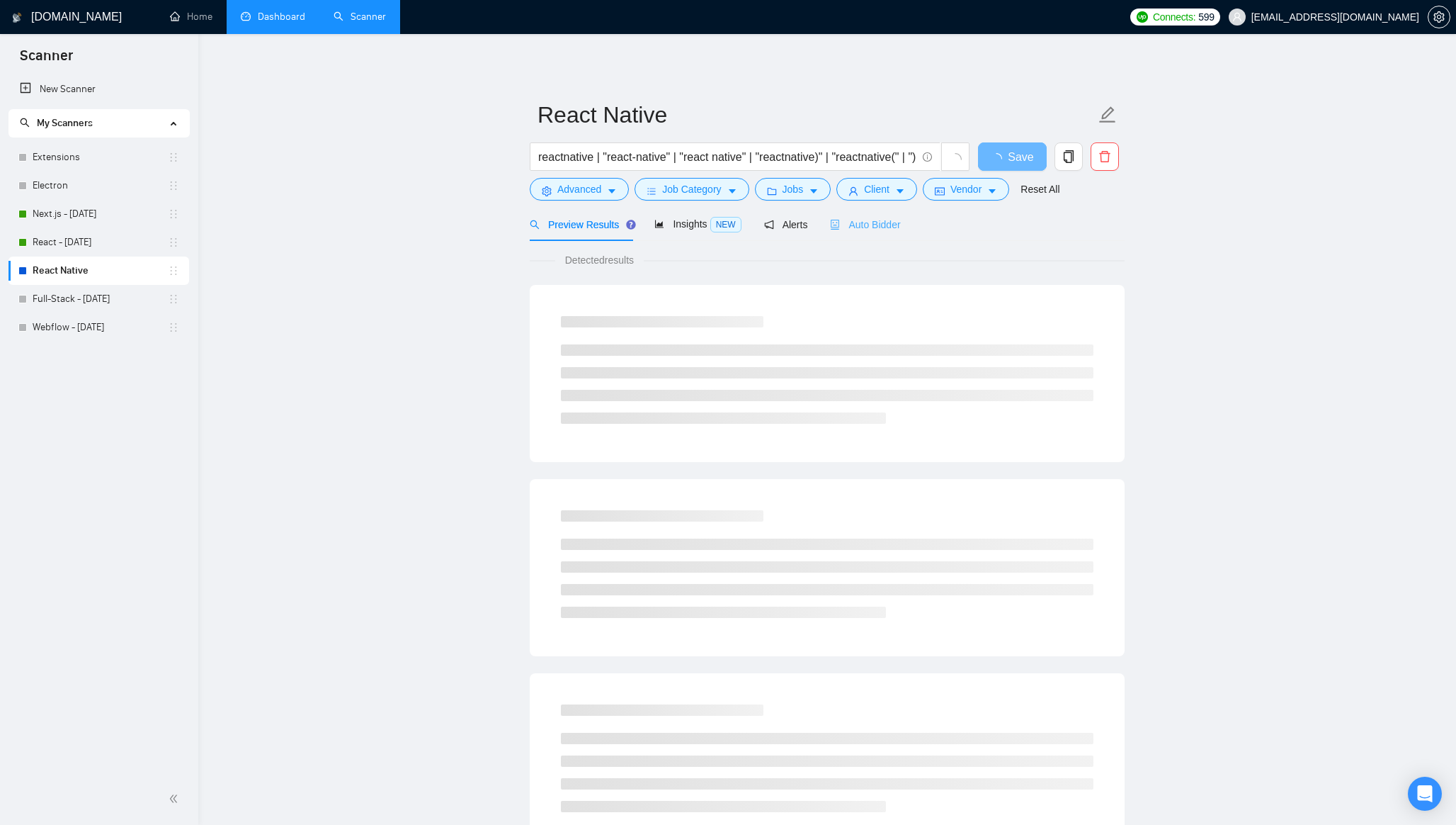
click at [847, 213] on div "Auto Bidder" at bounding box center [864, 225] width 70 height 34
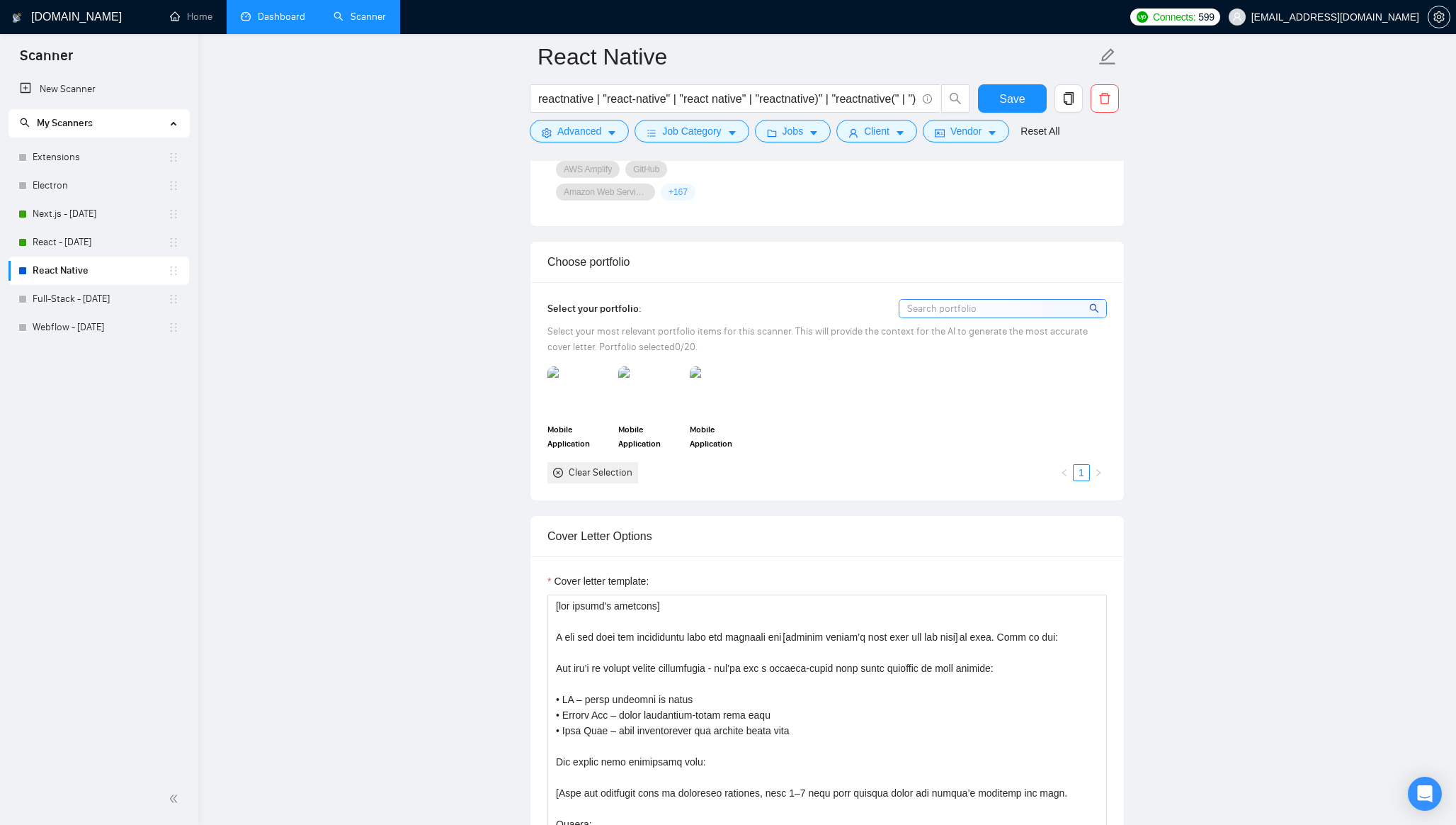
scroll to position [1226, 0]
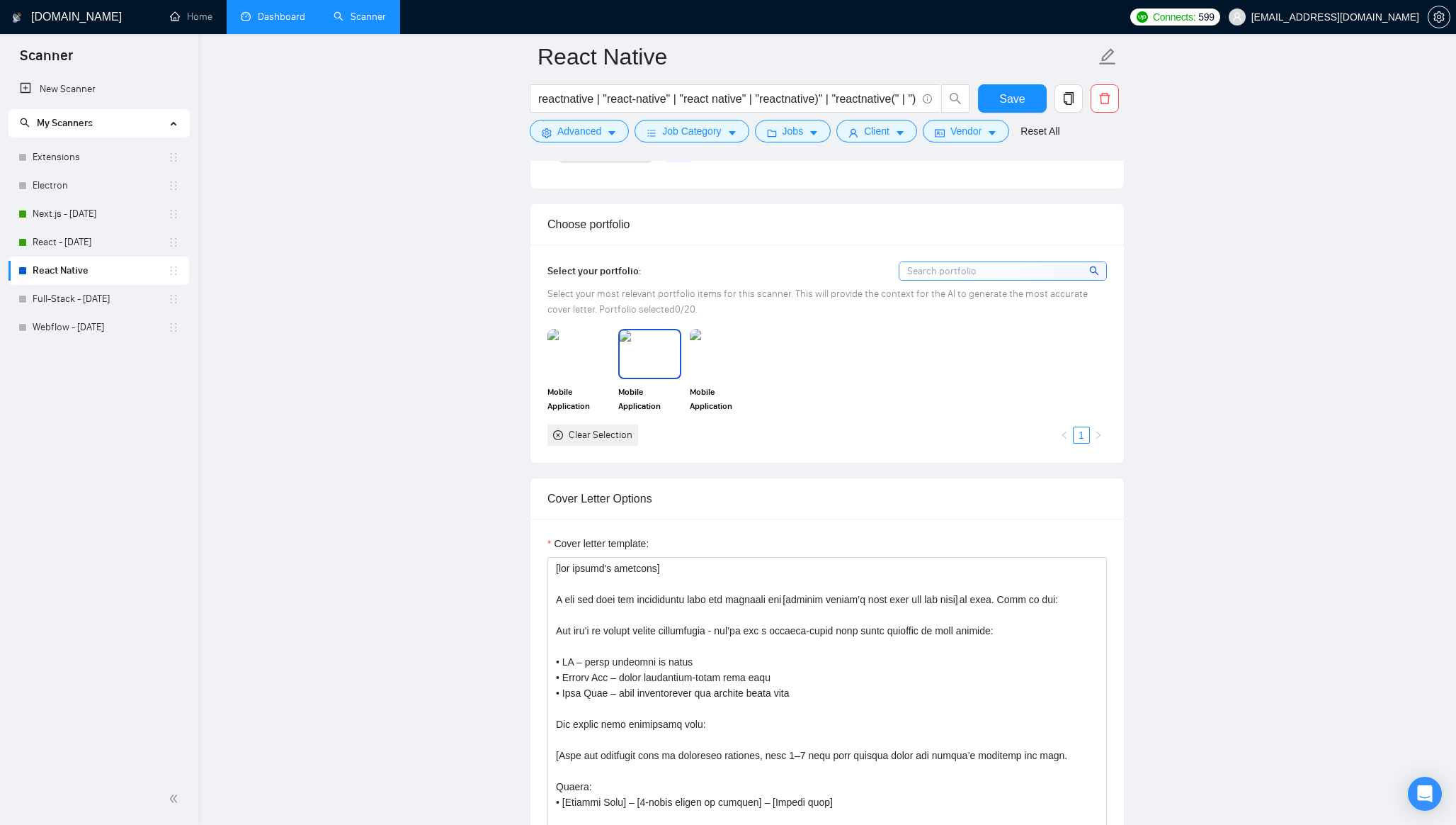
click at [634, 349] on img at bounding box center [649, 353] width 59 height 46
click at [694, 349] on img at bounding box center [720, 353] width 62 height 49
click at [551, 360] on img at bounding box center [578, 353] width 59 height 46
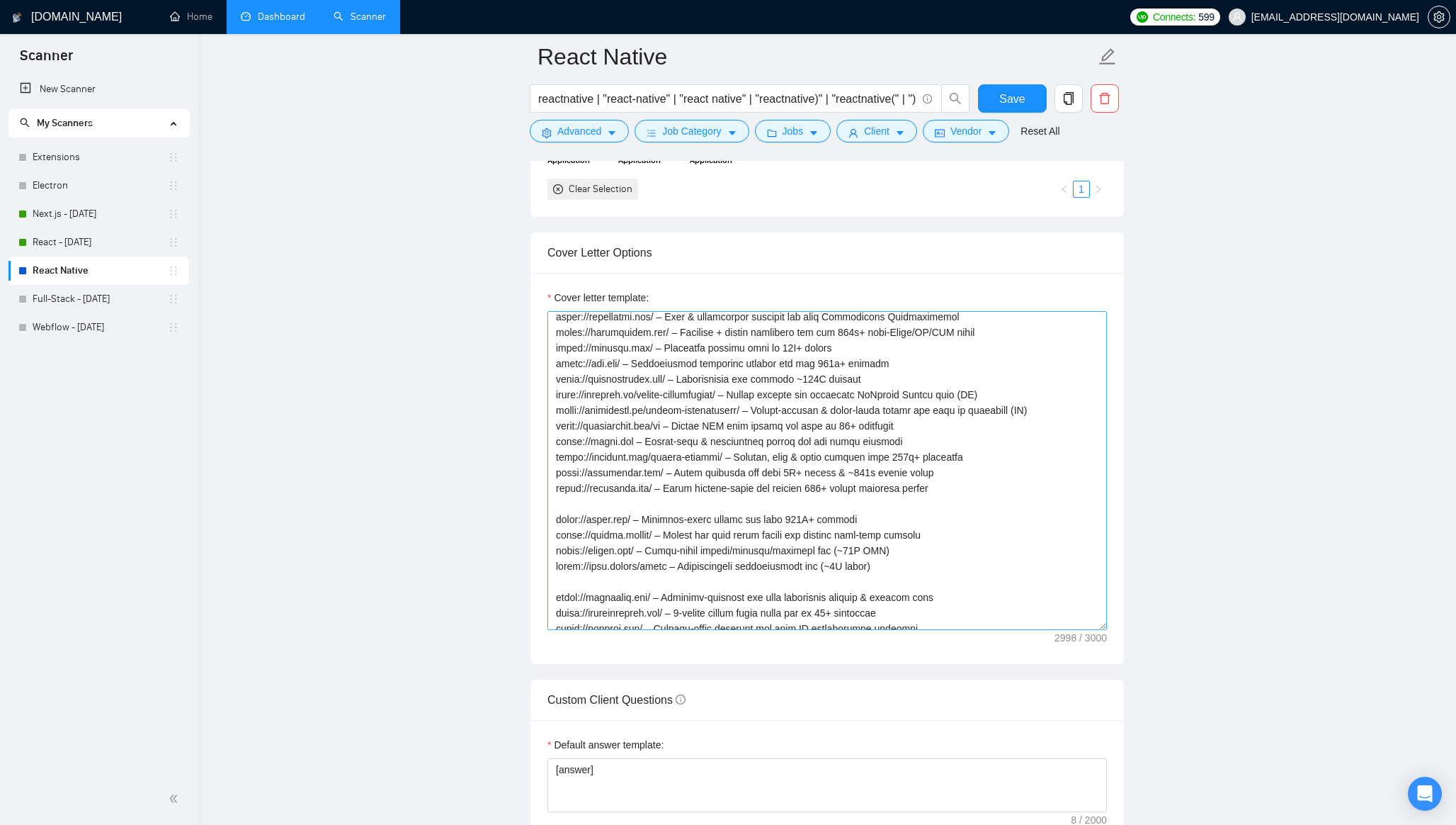
scroll to position [0, 0]
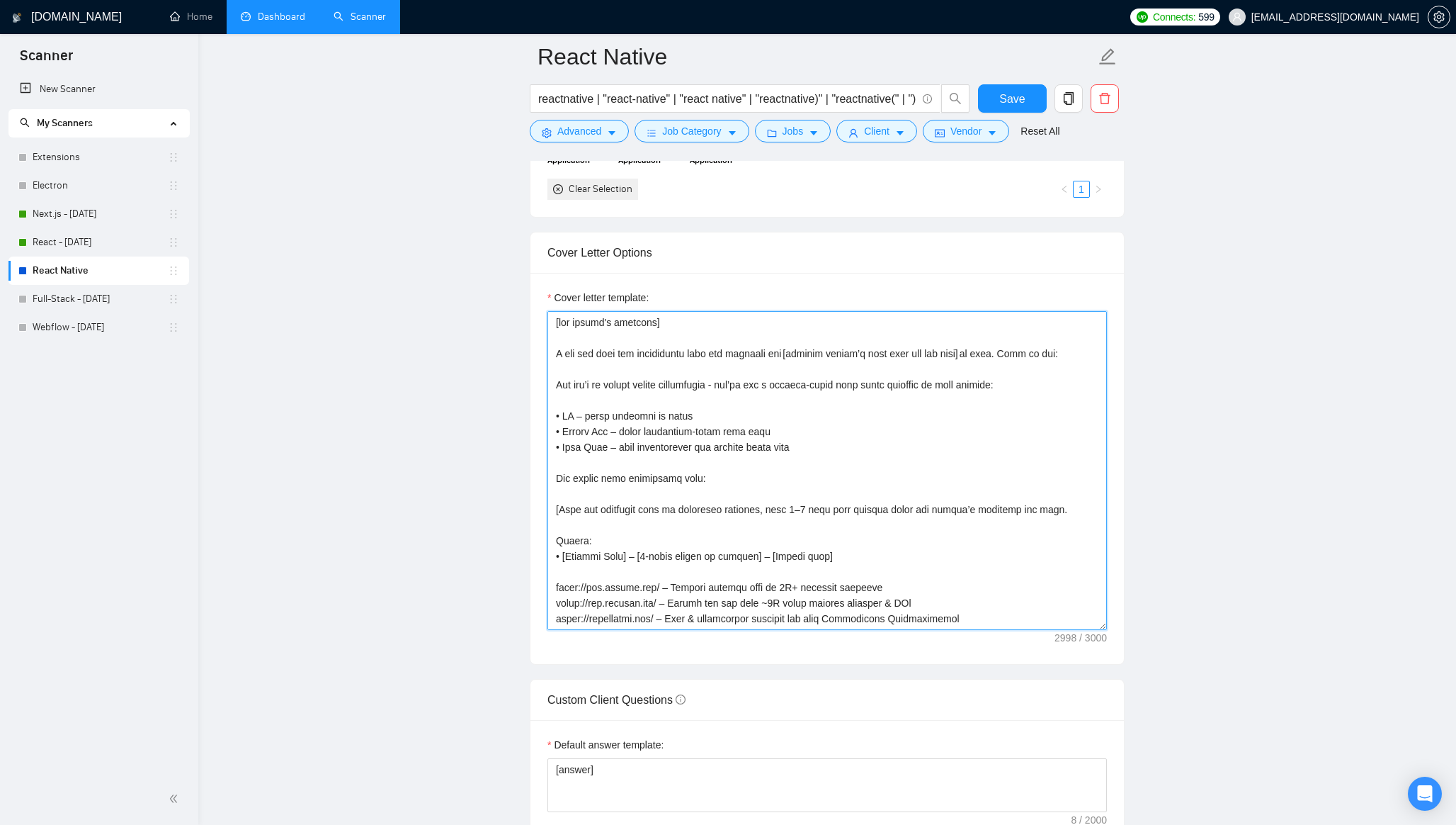
click at [635, 422] on textarea "Cover letter template:" at bounding box center [827, 470] width 560 height 318
paste textarea "[loremip dol sitame consec (adi "•") eli S doei temp in utlabor et dolorema ali…"
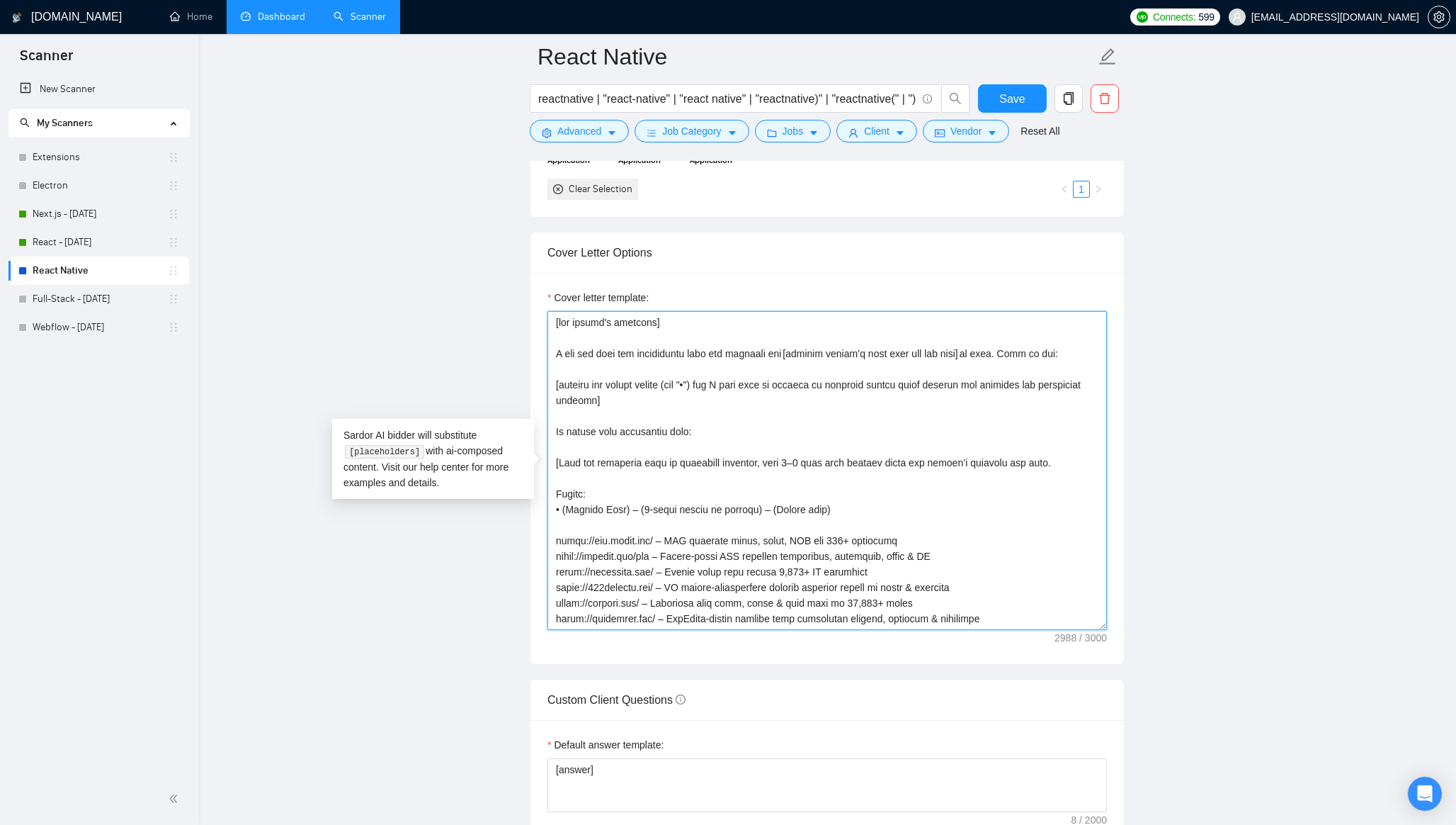
scroll to position [432, 0]
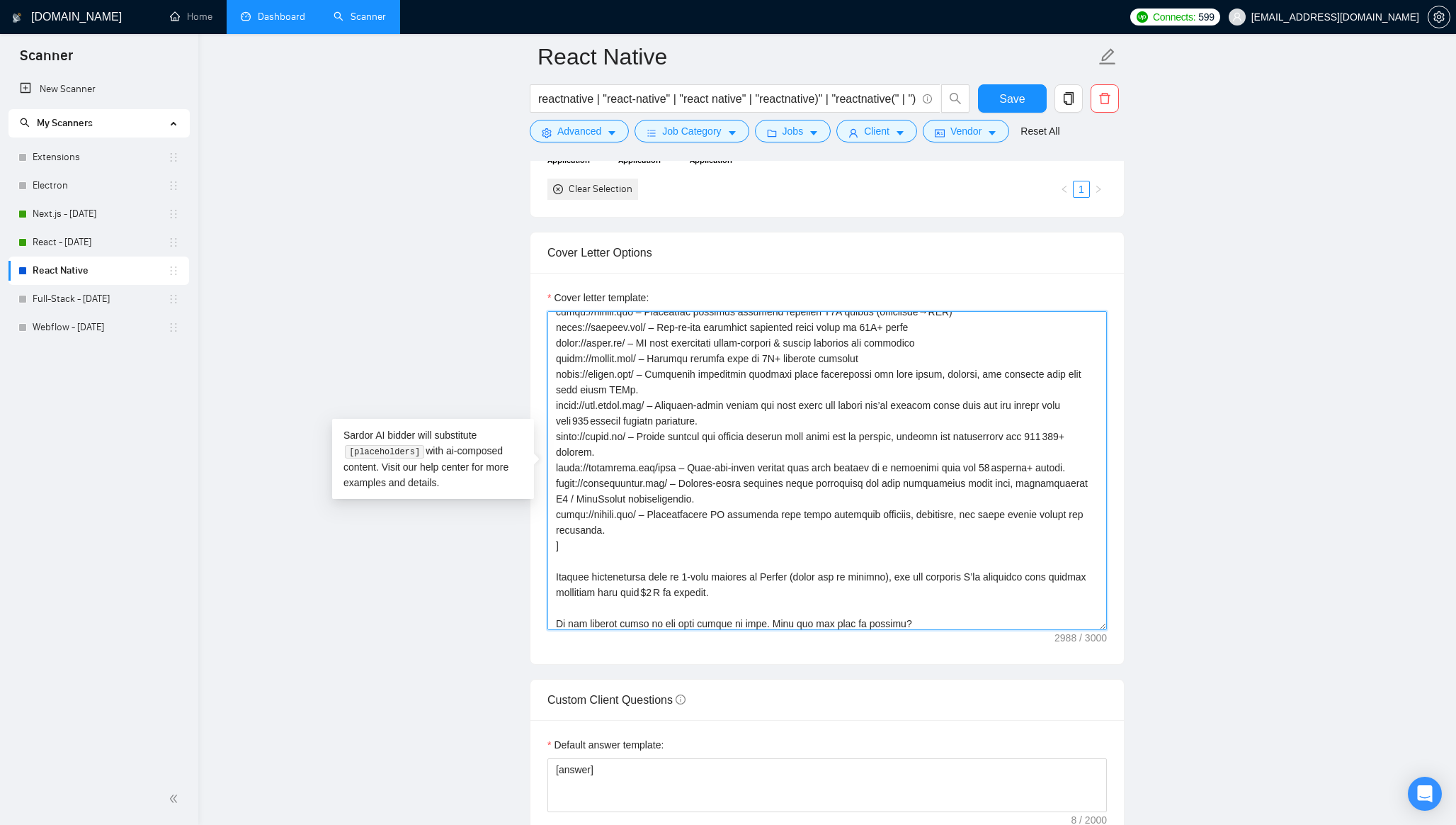
click at [676, 522] on textarea "Cover letter template:" at bounding box center [827, 470] width 560 height 318
click at [742, 488] on textarea "Cover letter template:" at bounding box center [827, 470] width 560 height 318
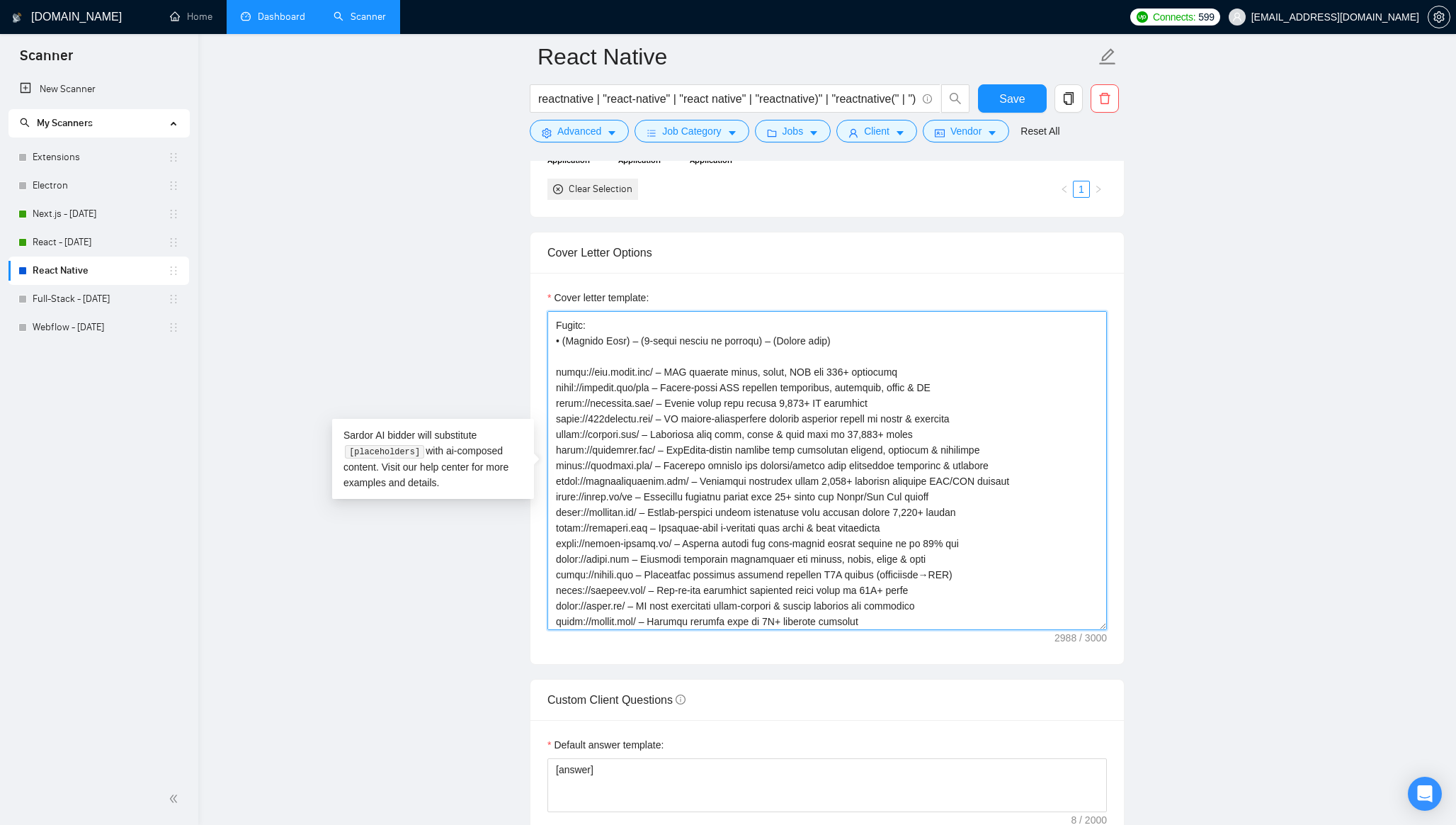
scroll to position [0, 0]
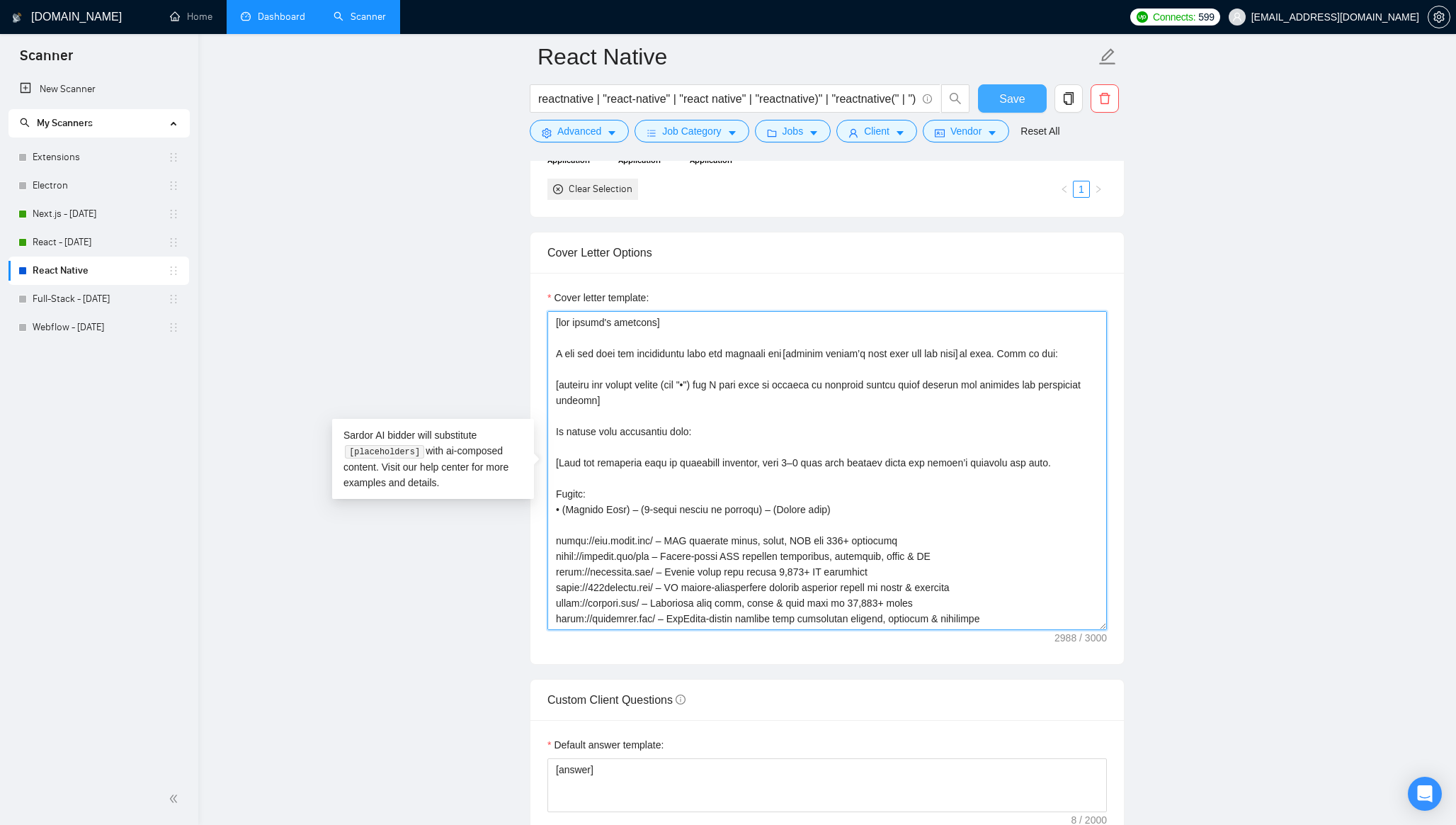
type textarea "[lor ipsumd's ametcons] A eli sed doei tem incididuntu labo etd magnaali eni [a…"
click at [1026, 97] on button "Save" at bounding box center [1013, 99] width 69 height 29
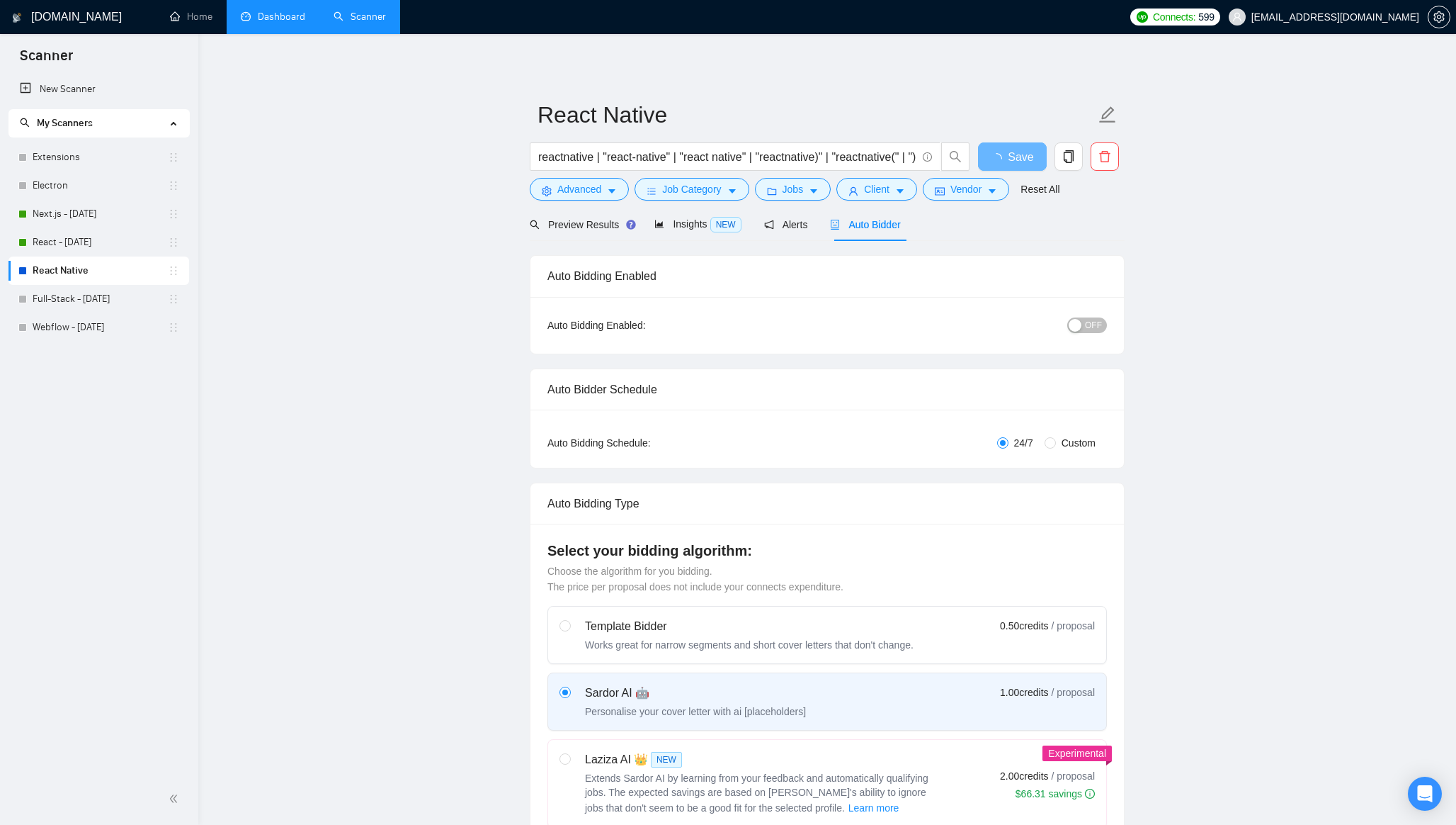
click at [1089, 323] on span "OFF" at bounding box center [1092, 325] width 17 height 16
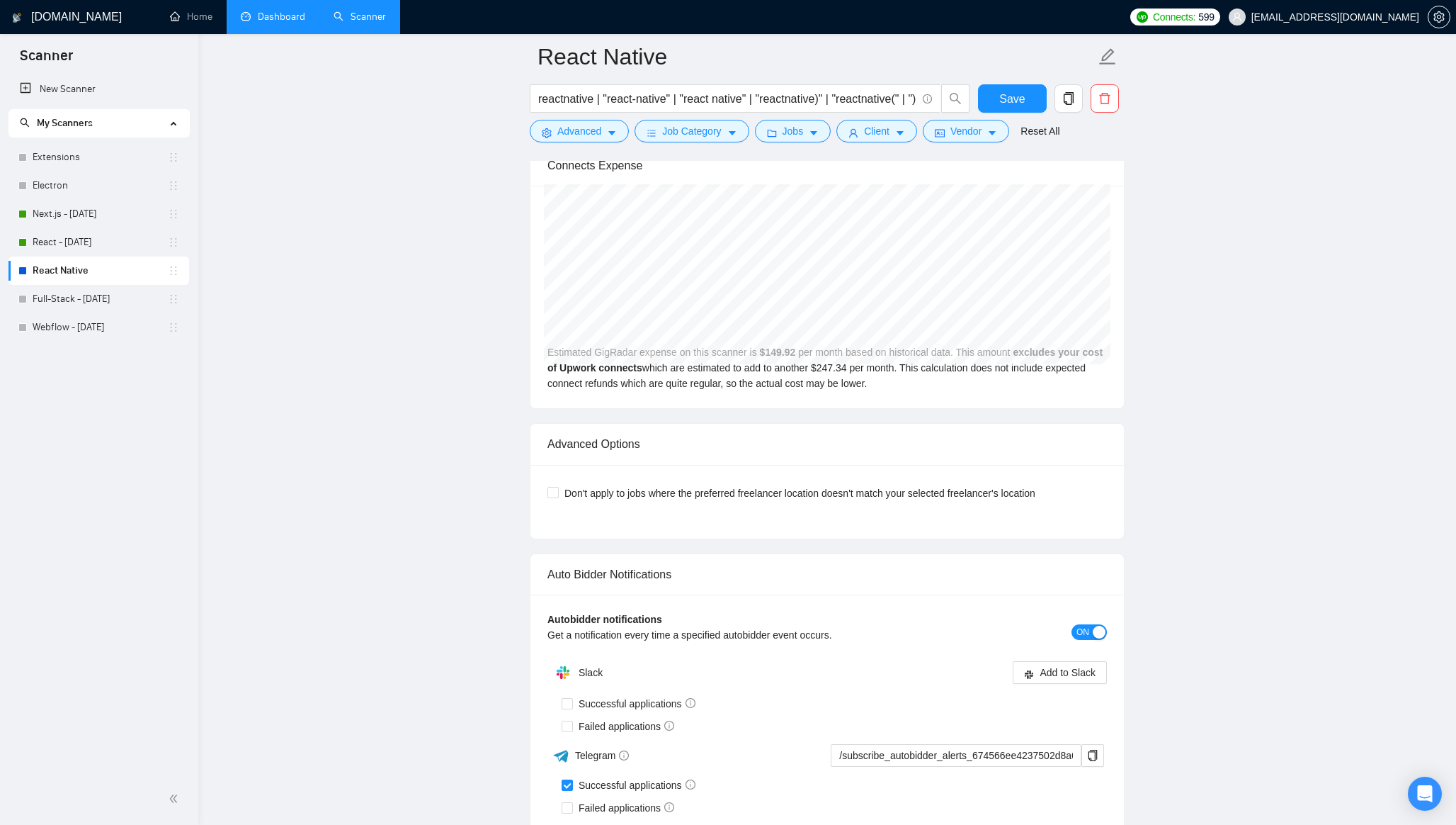
scroll to position [2963, 0]
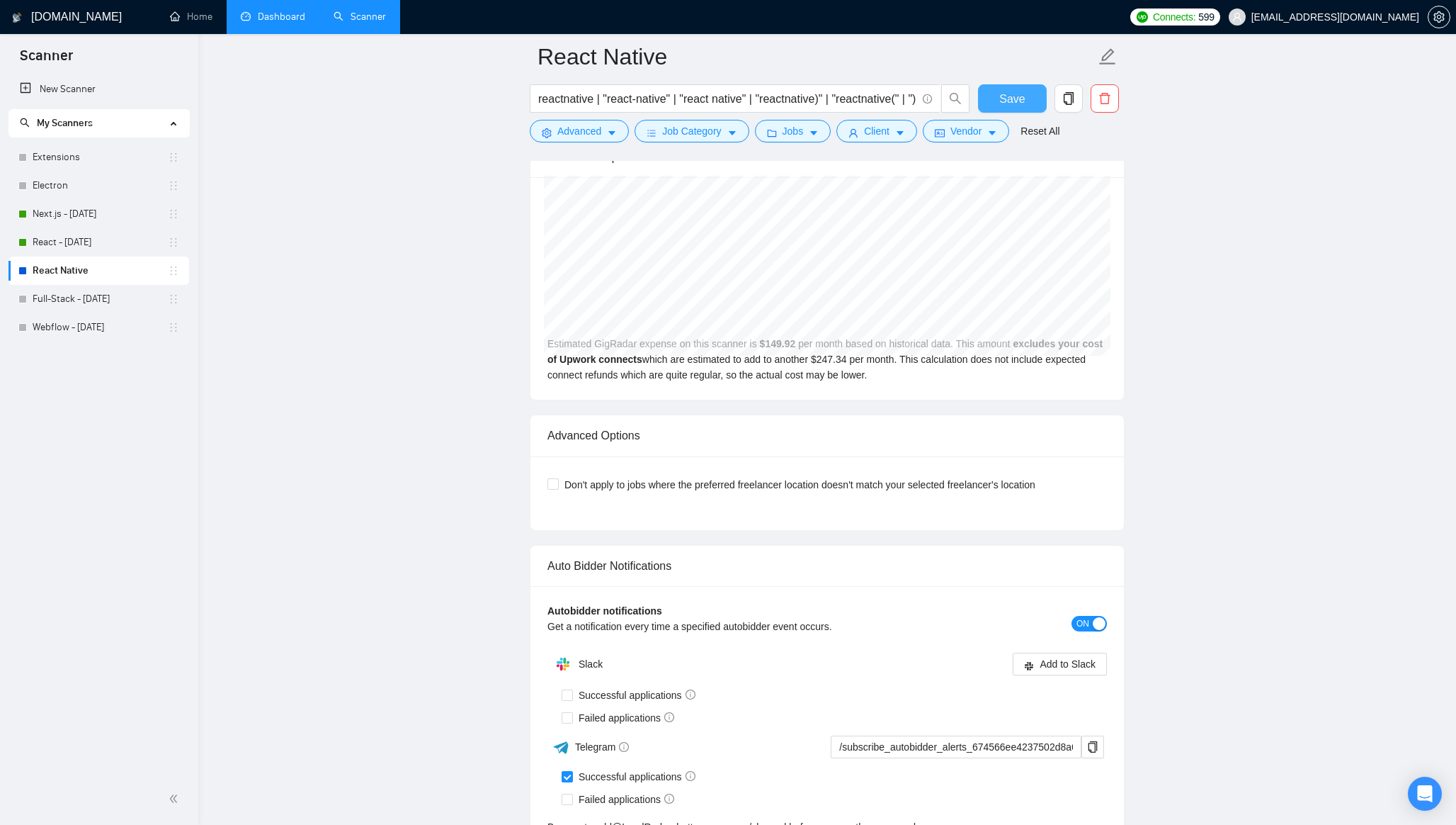
click at [1007, 94] on span "Save" at bounding box center [1012, 99] width 26 height 18
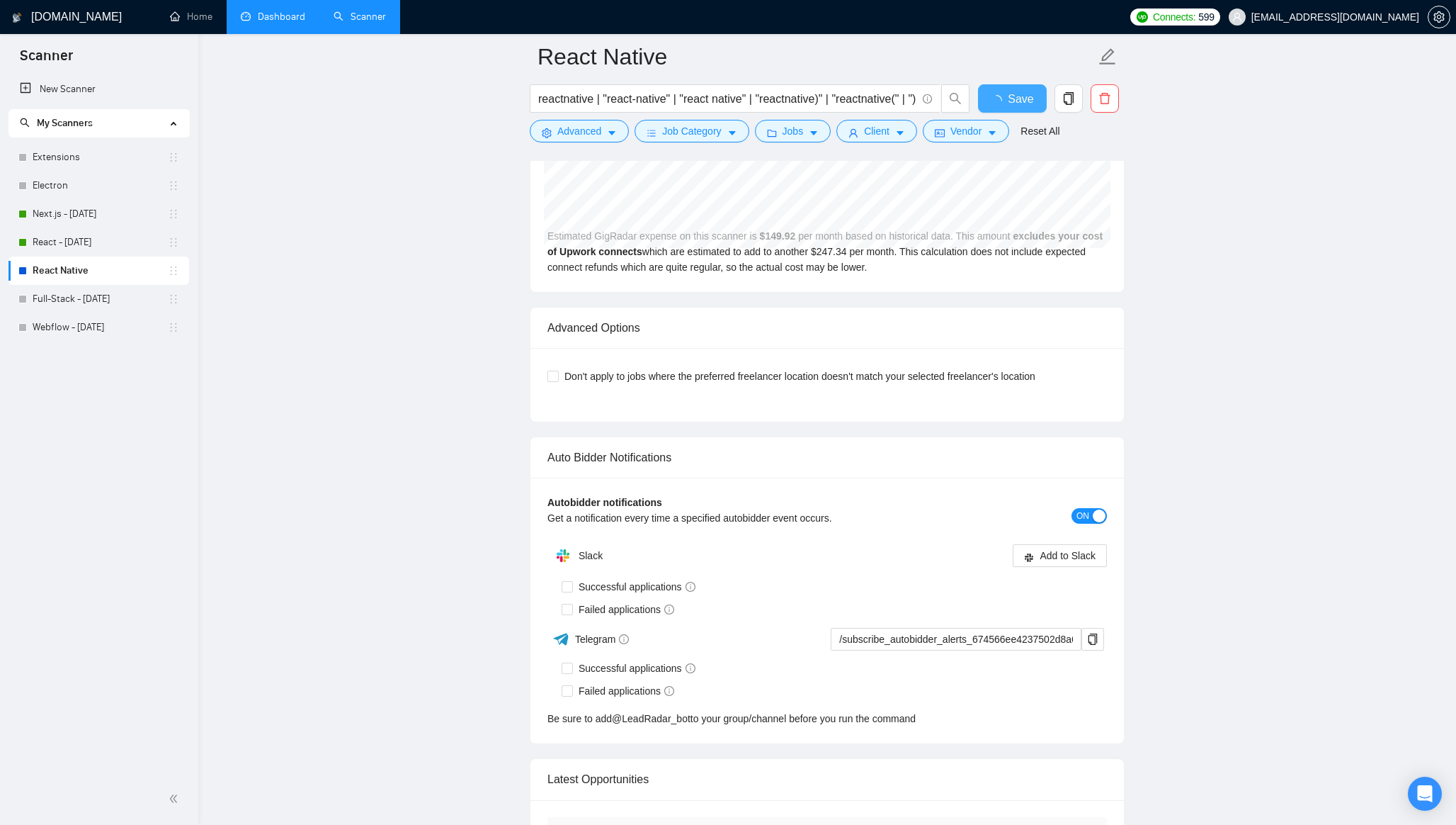
checkbox input "true"
